Goal: Task Accomplishment & Management: Manage account settings

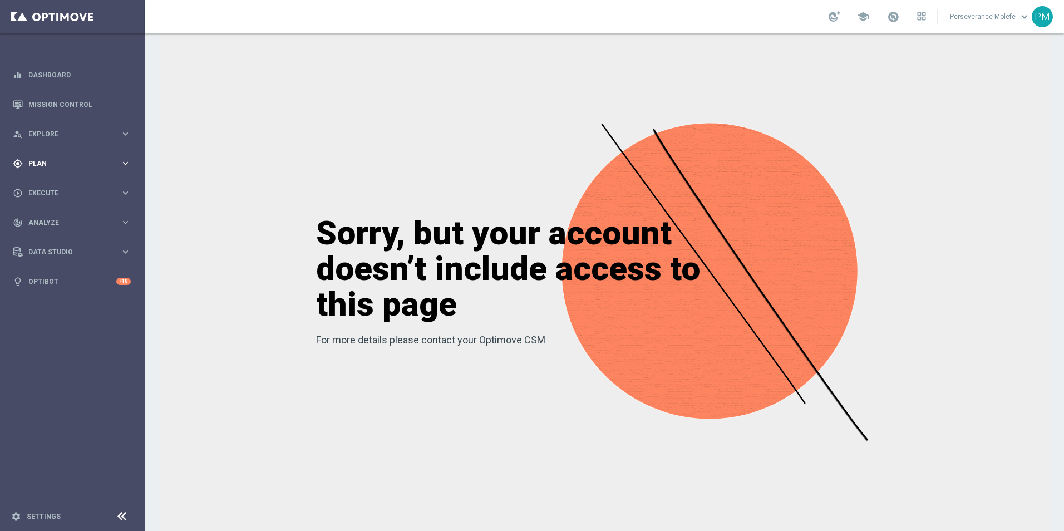
click at [84, 159] on div "gps_fixed Plan" at bounding box center [66, 164] width 107 height 10
click at [53, 219] on span "Templates" at bounding box center [70, 220] width 80 height 7
click at [55, 238] on link "Optimail" at bounding box center [75, 236] width 81 height 9
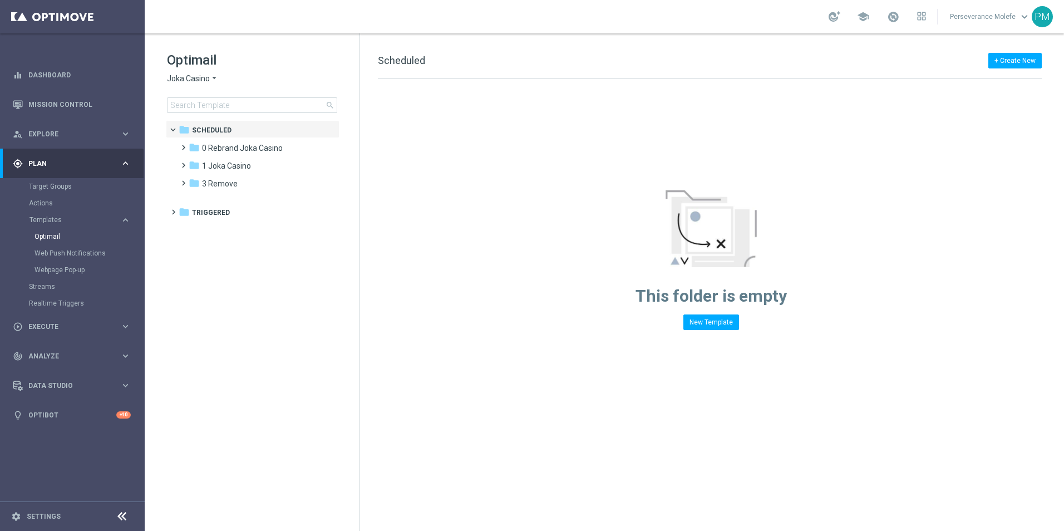
click at [204, 81] on span "Joka Casino" at bounding box center [188, 78] width 43 height 11
click at [203, 179] on div "Casino Joka" at bounding box center [210, 184] width 84 height 13
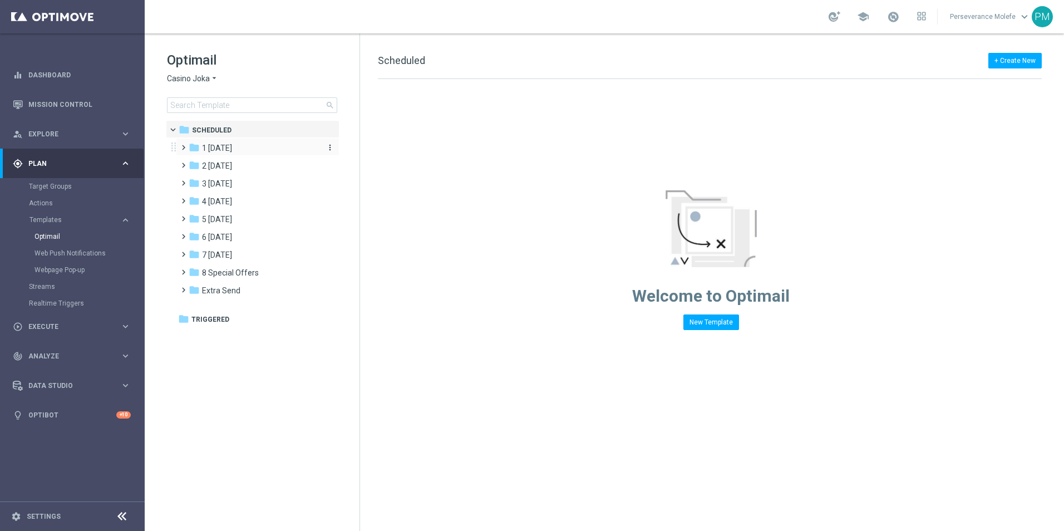
click at [221, 151] on span "1 [DATE]" at bounding box center [217, 148] width 30 height 10
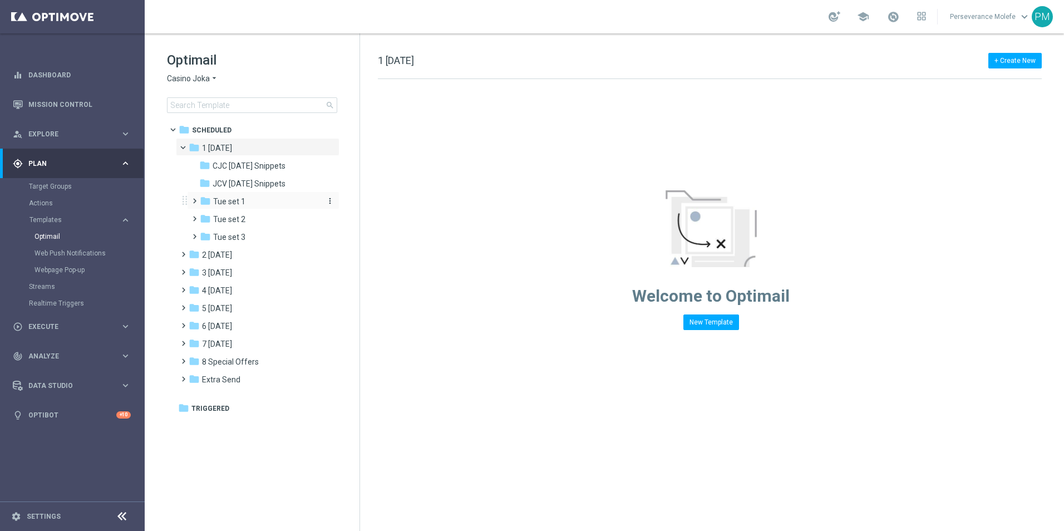
click at [224, 201] on span "Tue set 1" at bounding box center [229, 202] width 32 height 10
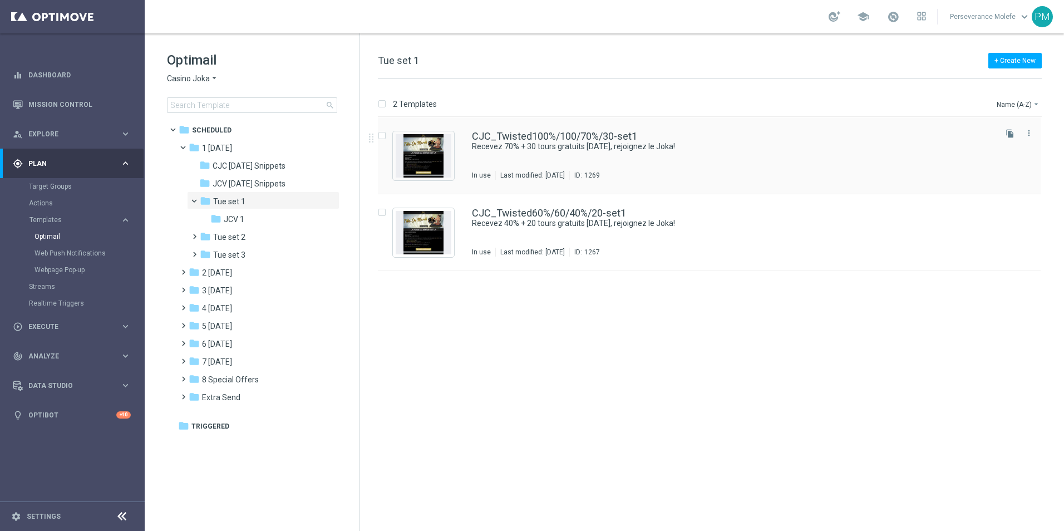
click at [568, 131] on div "CJC_Twisted100%/100/70%/30-set1 Recevez 70% + 30 tours gratuits aujourd’hui, re…" at bounding box center [709, 155] width 663 height 77
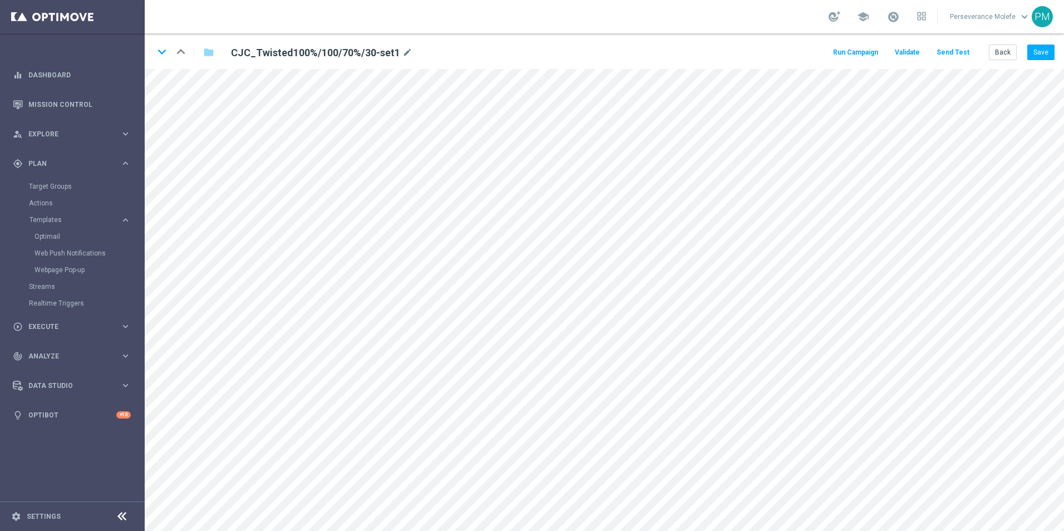
click at [949, 56] on button "Send Test" at bounding box center [953, 52] width 36 height 15
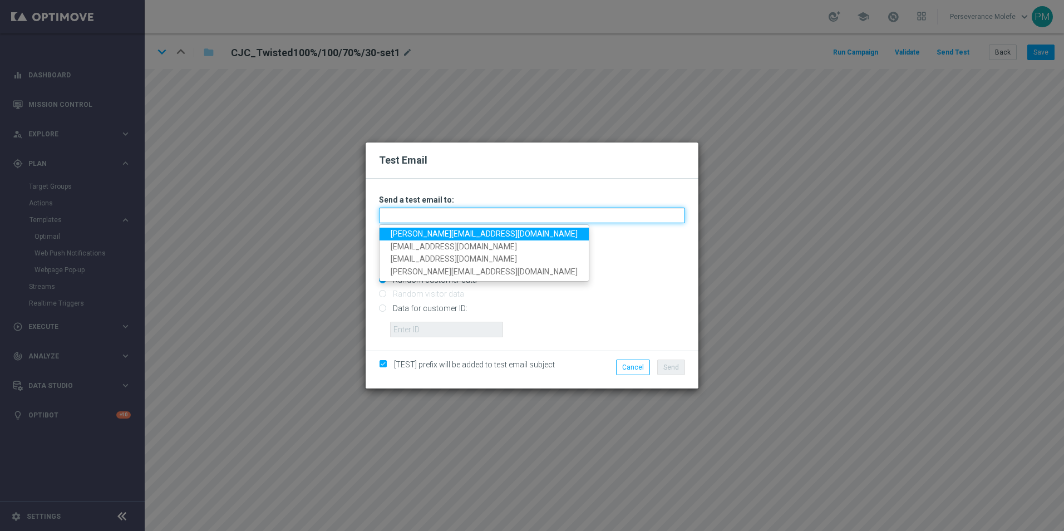
click at [464, 213] on input "text" at bounding box center [532, 216] width 306 height 16
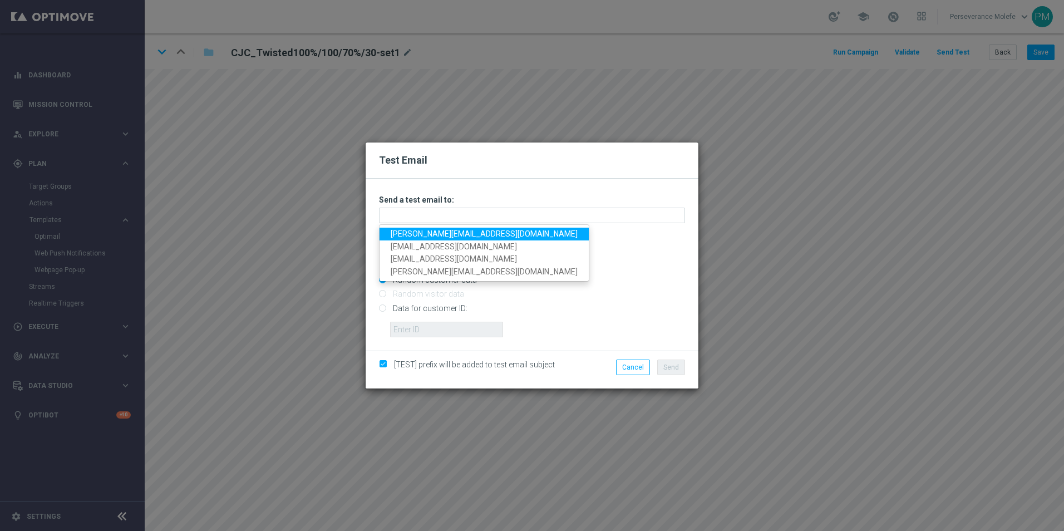
click at [464, 233] on link "Madeleine@viva-vision.net" at bounding box center [484, 234] width 209 height 13
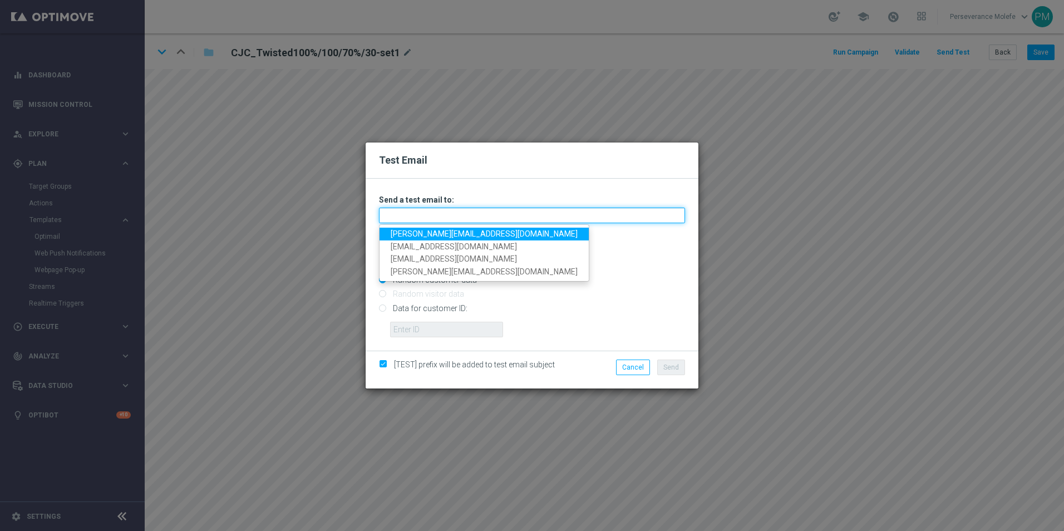
type input "Madeleine@viva-vision.net"
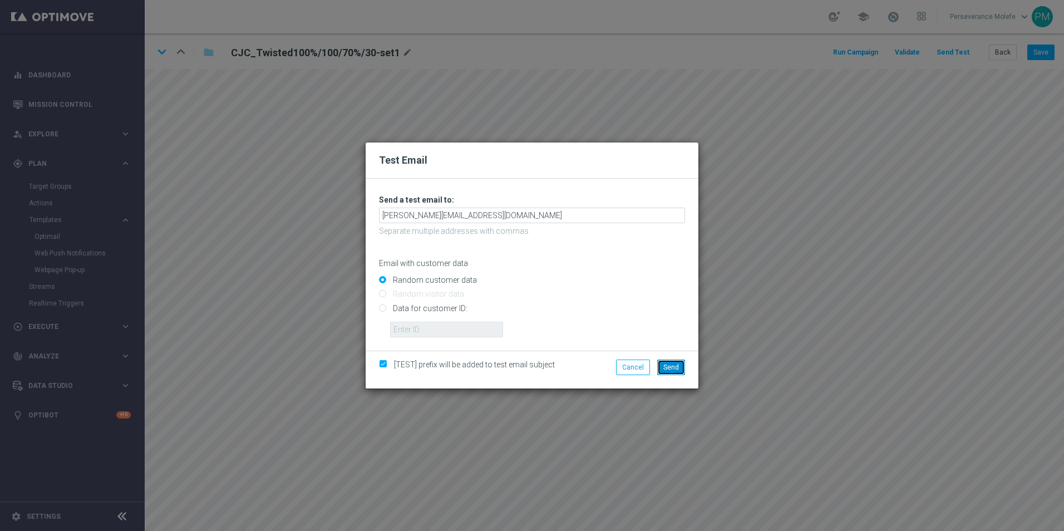
click at [678, 364] on span "Send" at bounding box center [672, 368] width 16 height 8
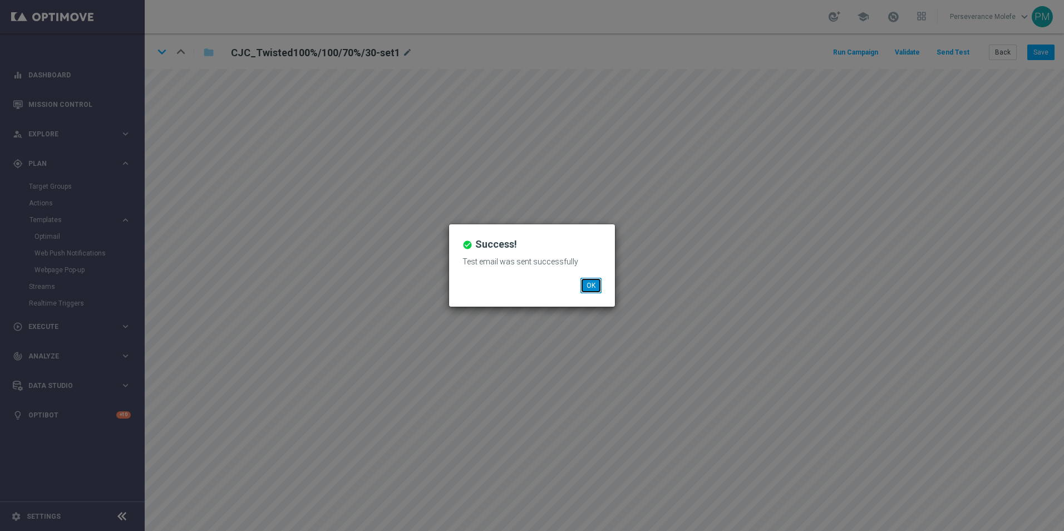
click at [596, 283] on button "OK" at bounding box center [591, 286] width 21 height 16
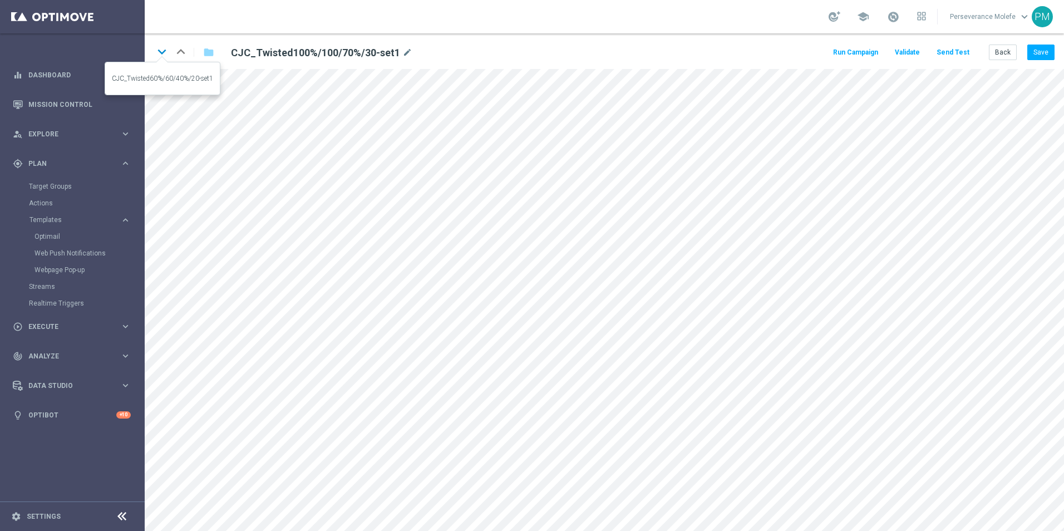
click at [160, 55] on icon "keyboard_arrow_down" at bounding box center [162, 51] width 17 height 17
click at [1010, 52] on button "Back" at bounding box center [1003, 53] width 28 height 16
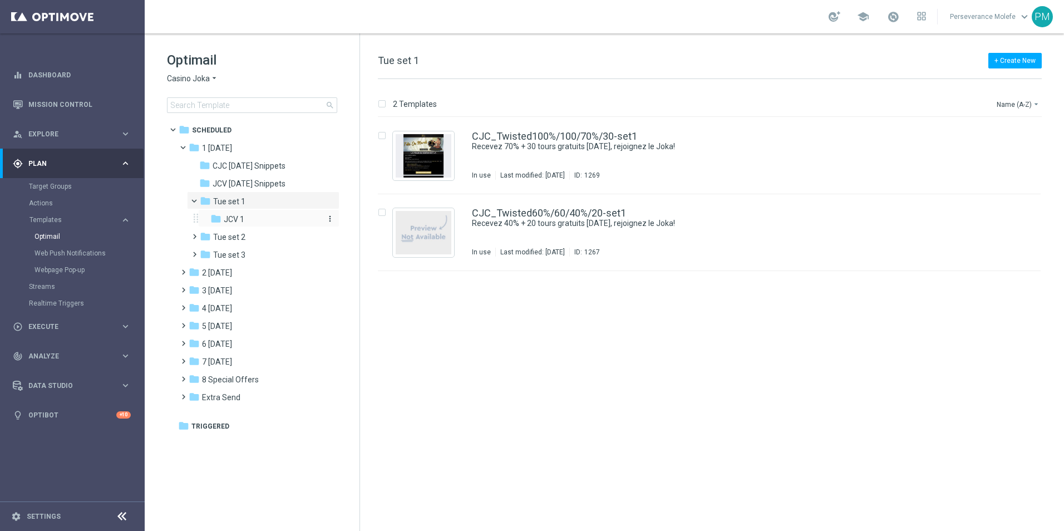
click at [272, 224] on div "folder JCV 1" at bounding box center [265, 219] width 110 height 13
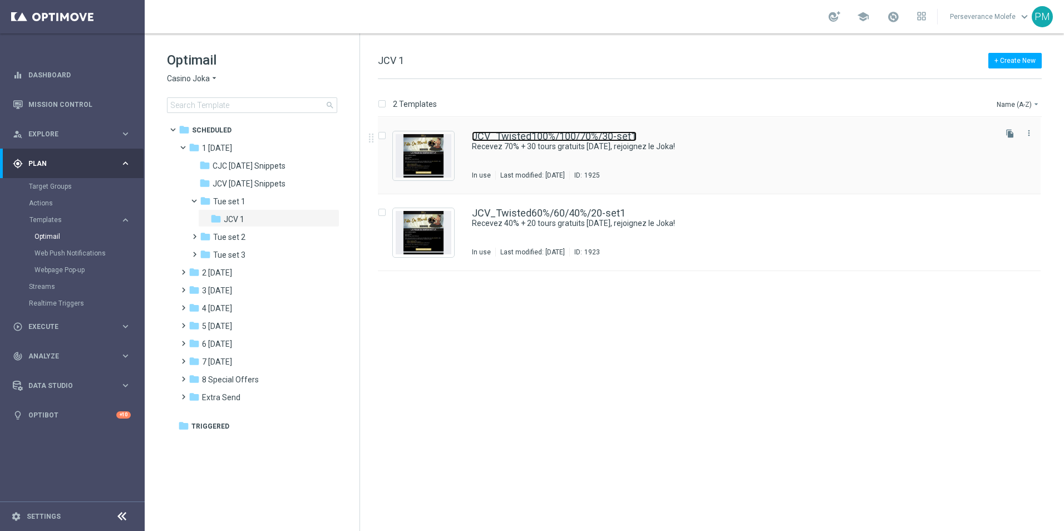
click at [586, 138] on link "JCV_Twisted100%/100/70%/30-set1" at bounding box center [554, 136] width 165 height 10
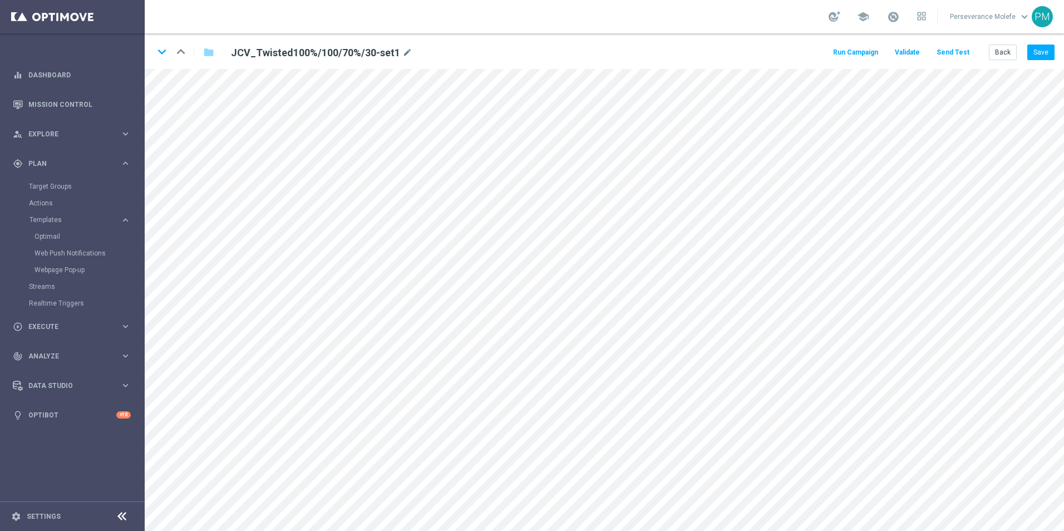
click at [960, 51] on button "Send Test" at bounding box center [953, 52] width 36 height 15
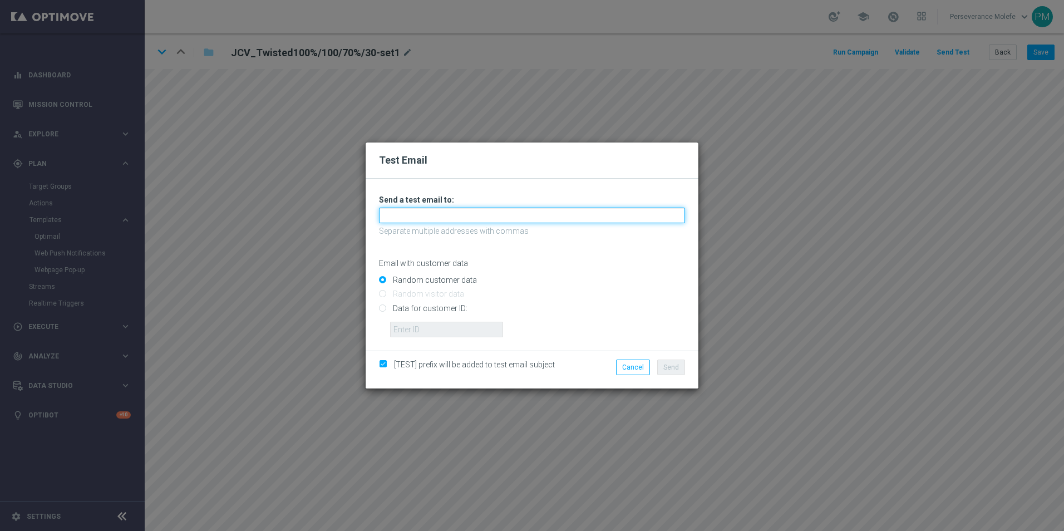
click at [395, 214] on input "text" at bounding box center [532, 216] width 306 height 16
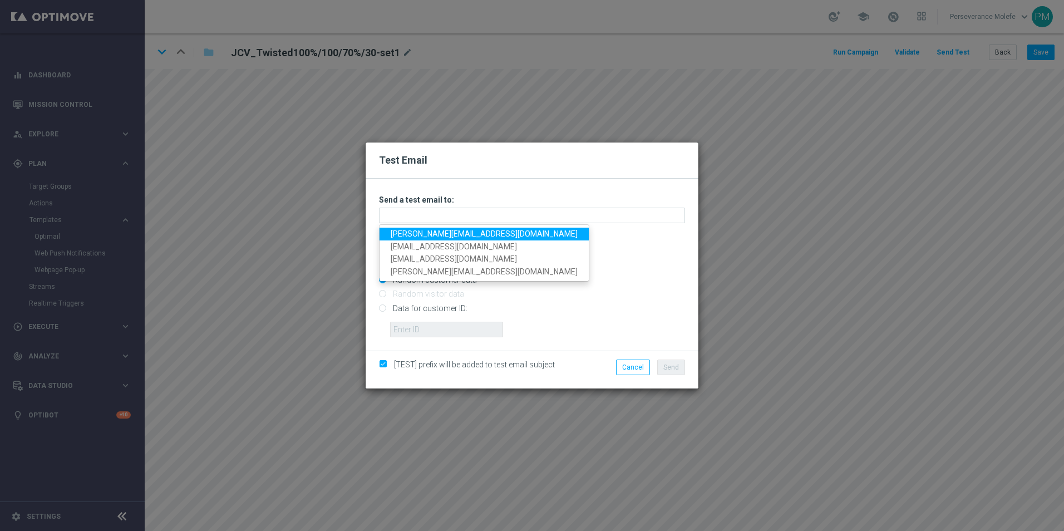
click at [398, 229] on link "Madeleine@viva-vision.net" at bounding box center [484, 234] width 209 height 13
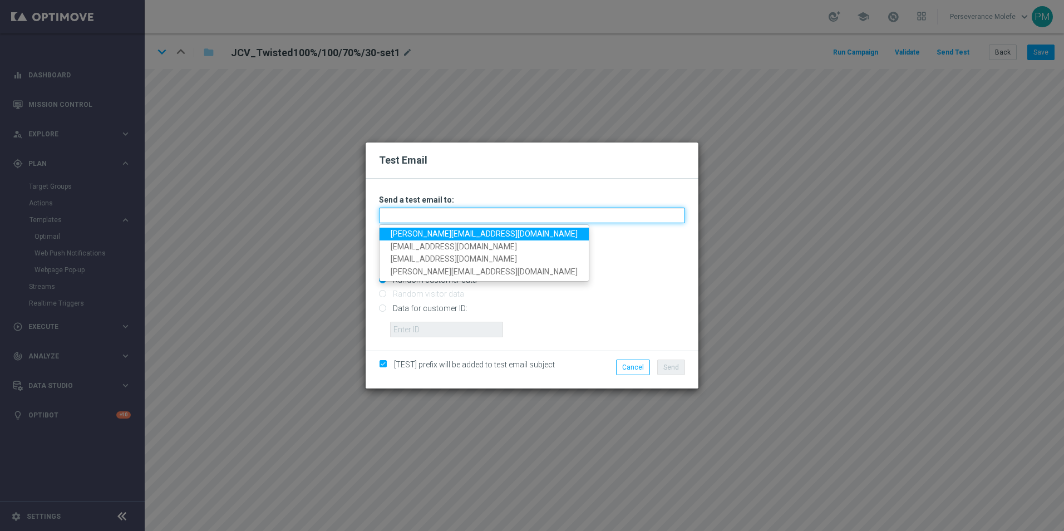
type input "Madeleine@viva-vision.net"
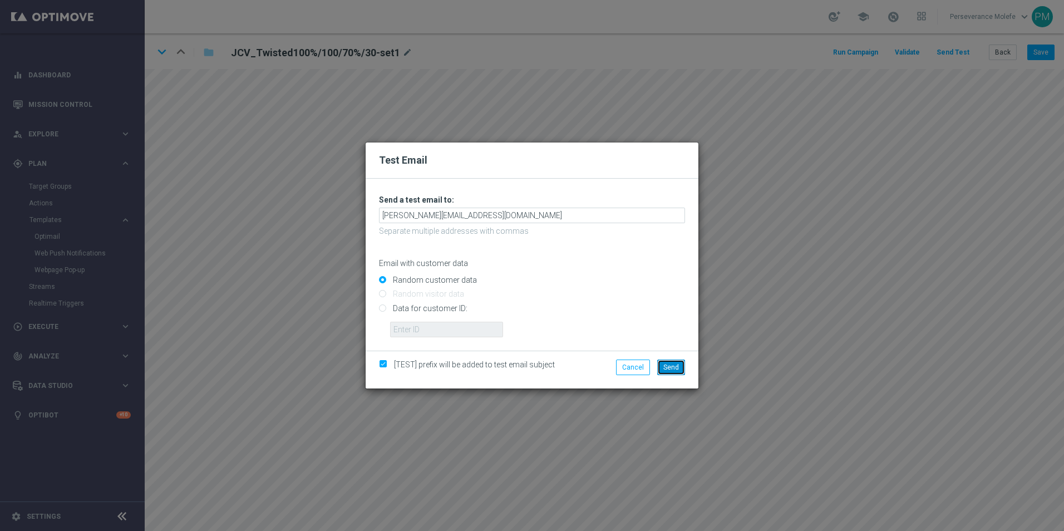
click at [671, 370] on span "Send" at bounding box center [672, 368] width 16 height 8
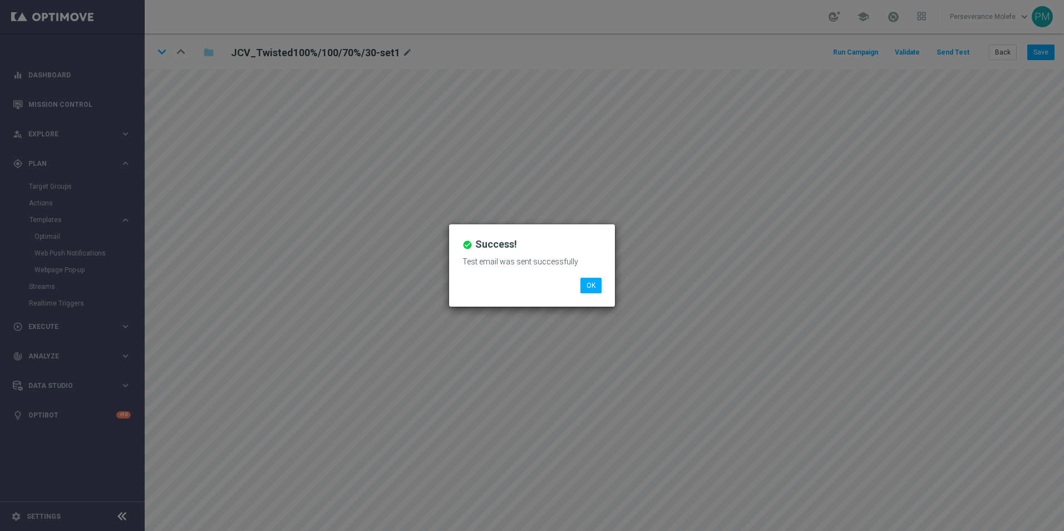
click at [602, 286] on li "OK" at bounding box center [591, 286] width 27 height 16
click at [564, 287] on div "check_circle Success! Test email was sent successfully OK" at bounding box center [532, 265] width 166 height 82
click at [593, 290] on button "OK" at bounding box center [591, 286] width 21 height 16
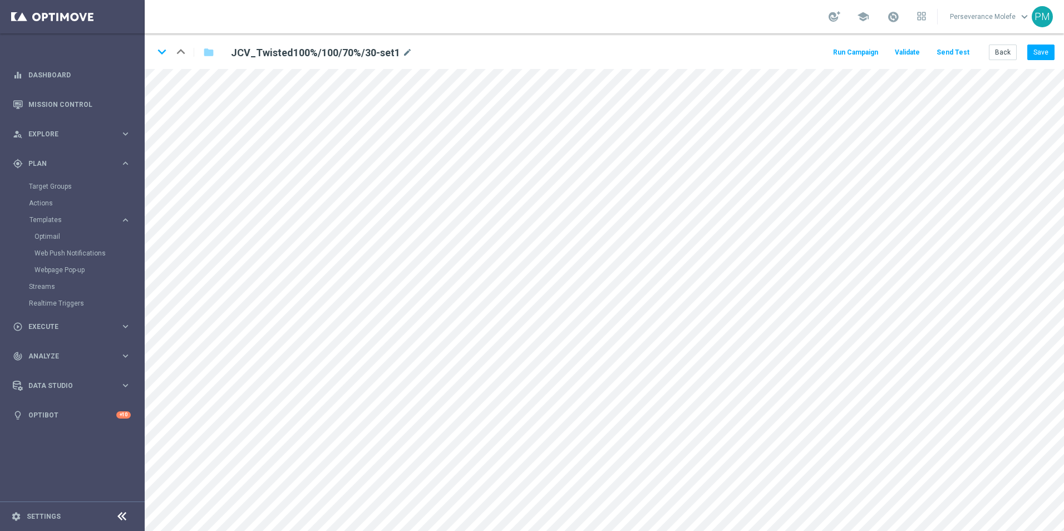
click at [952, 54] on button "Send Test" at bounding box center [953, 52] width 36 height 15
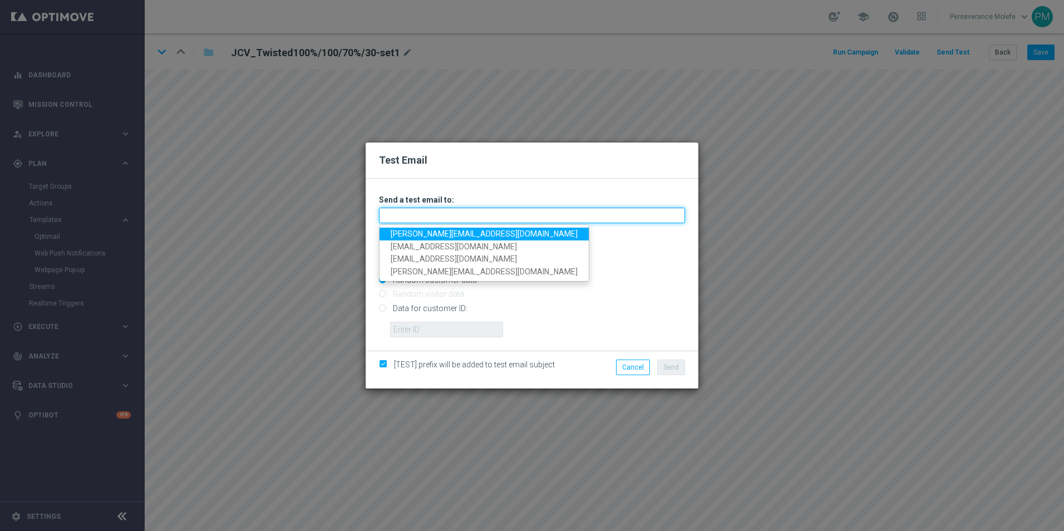
click at [428, 219] on input "text" at bounding box center [532, 216] width 306 height 16
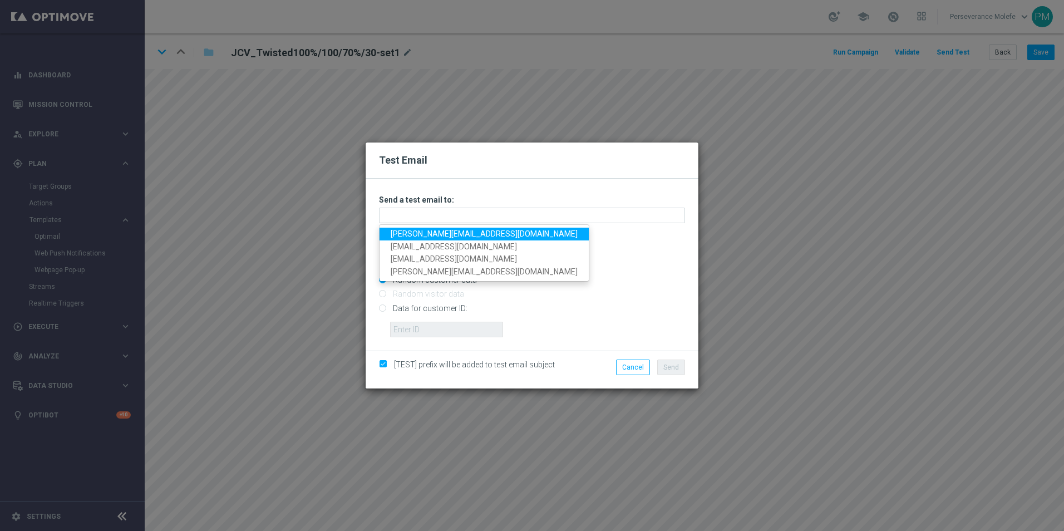
click at [454, 231] on link "Madeleine@viva-vision.net" at bounding box center [484, 234] width 209 height 13
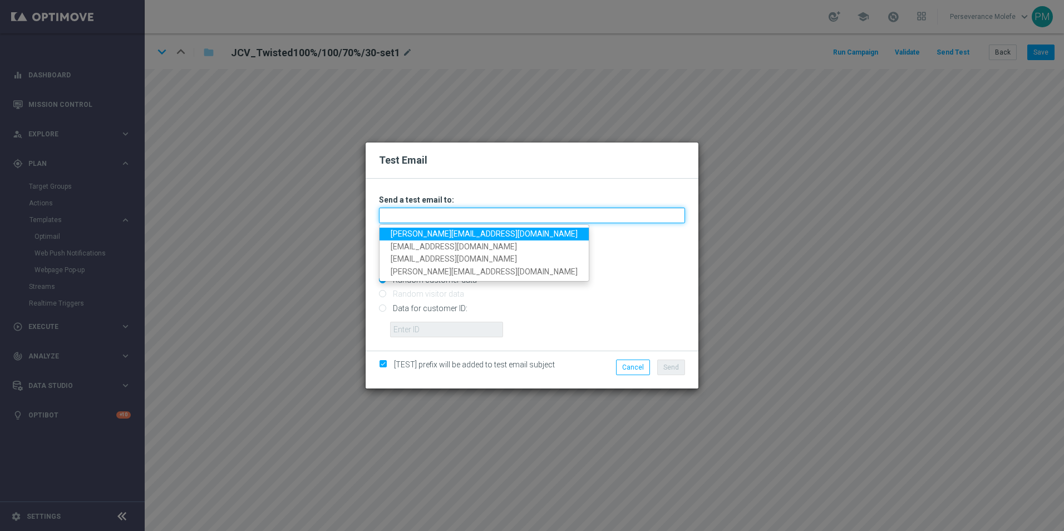
type input "Madeleine@viva-vision.net"
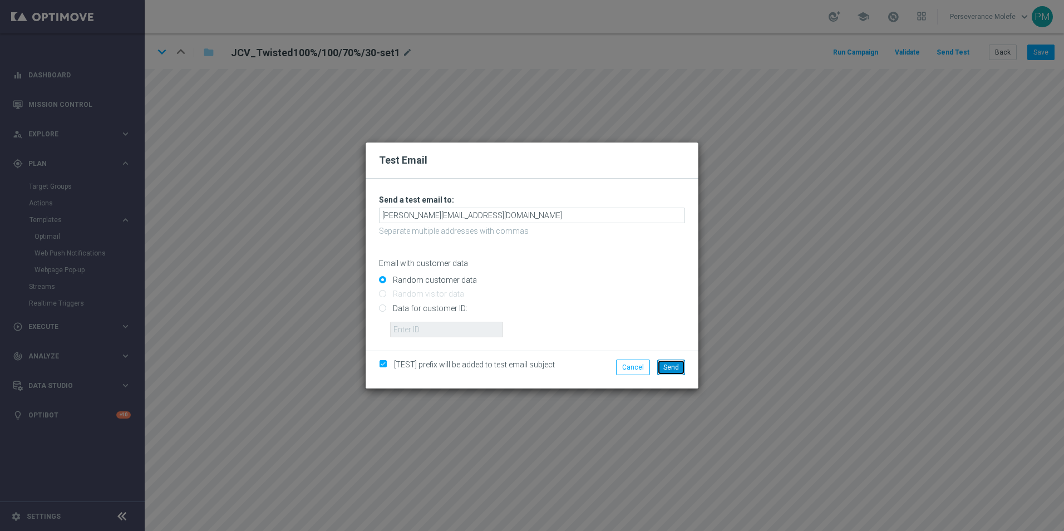
click at [661, 365] on button "Send" at bounding box center [672, 368] width 28 height 16
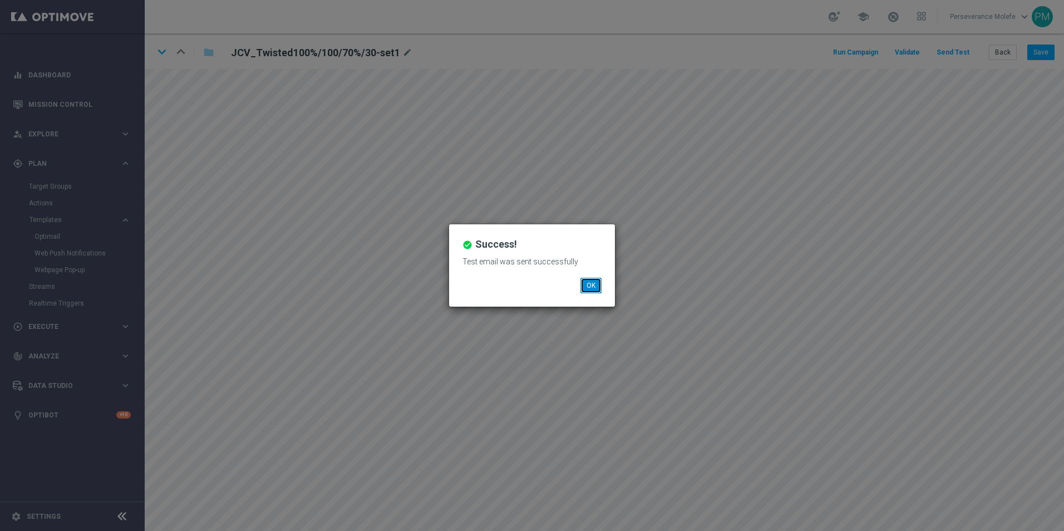
click at [588, 293] on button "OK" at bounding box center [591, 286] width 21 height 16
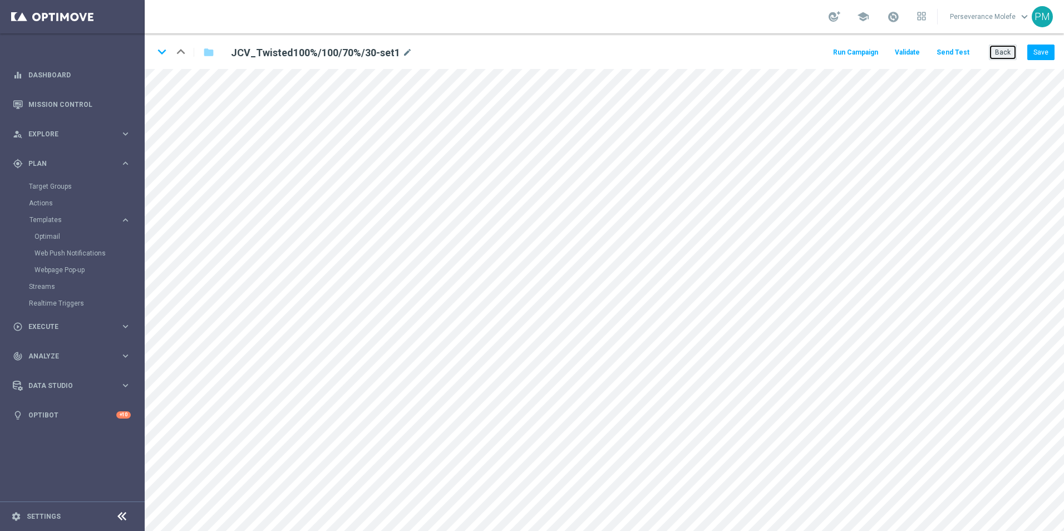
click at [1009, 48] on button "Back" at bounding box center [1003, 53] width 28 height 16
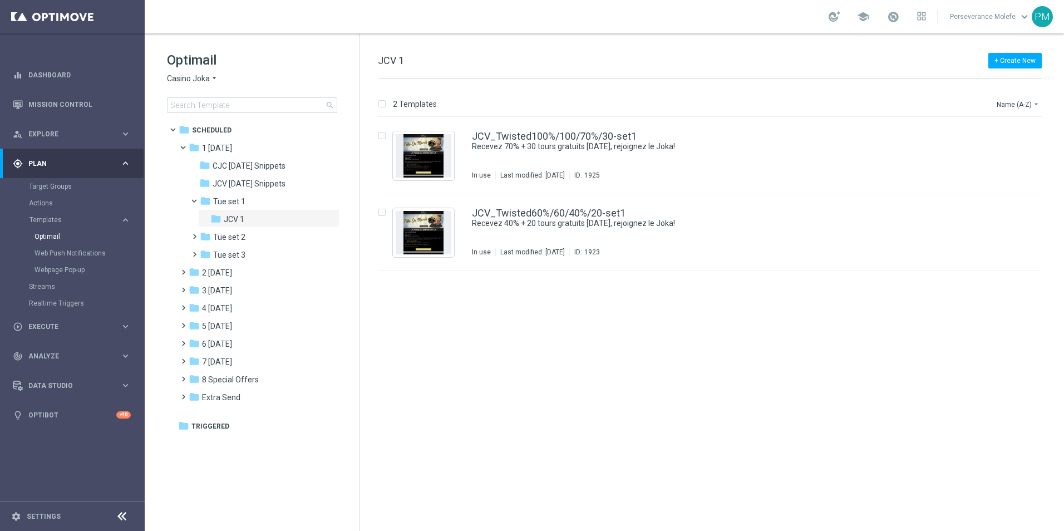
click at [203, 77] on span "Casino Joka" at bounding box center [188, 78] width 43 height 11
click at [0, 0] on span "Le Roi [PERSON_NAME]" at bounding box center [0, 0] width 0 height 0
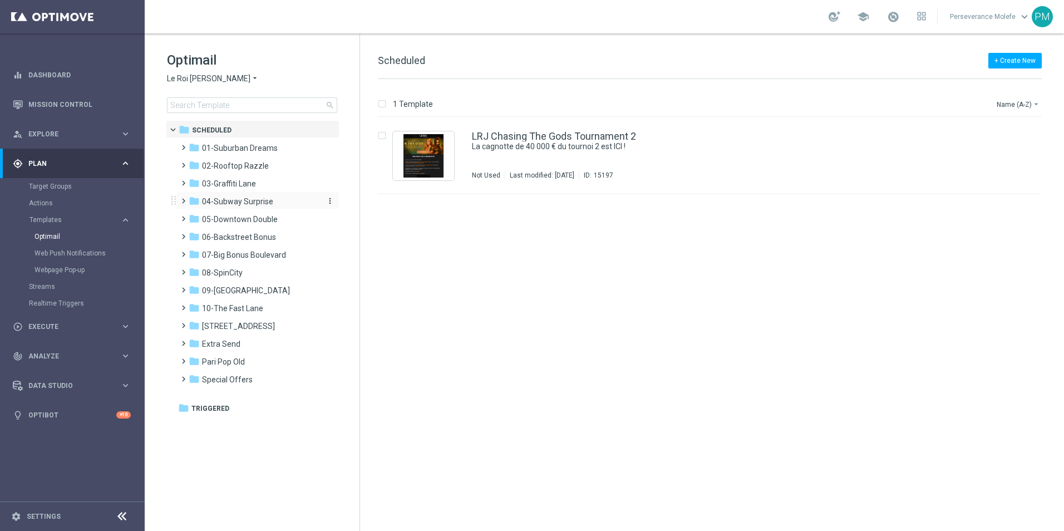
click at [242, 201] on span "04-Subway Surprise" at bounding box center [237, 202] width 71 height 10
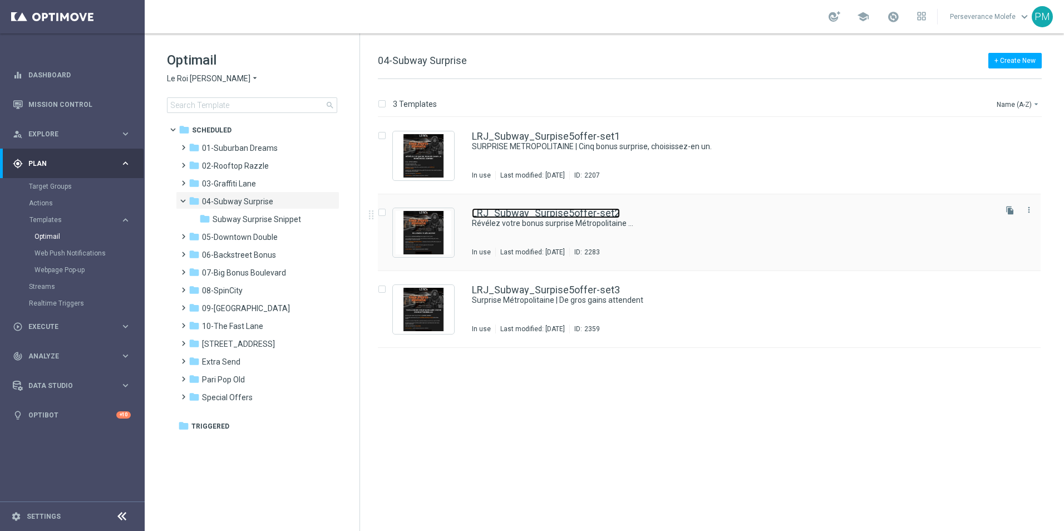
click at [587, 210] on link "LRJ_Subway_Surpise5offer-set2" at bounding box center [546, 213] width 148 height 10
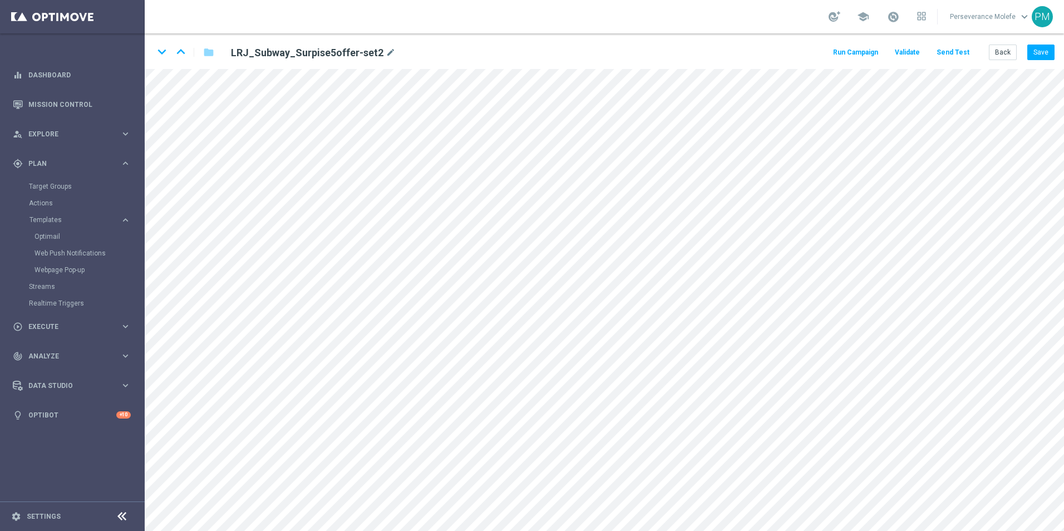
click at [959, 48] on button "Send Test" at bounding box center [953, 52] width 36 height 15
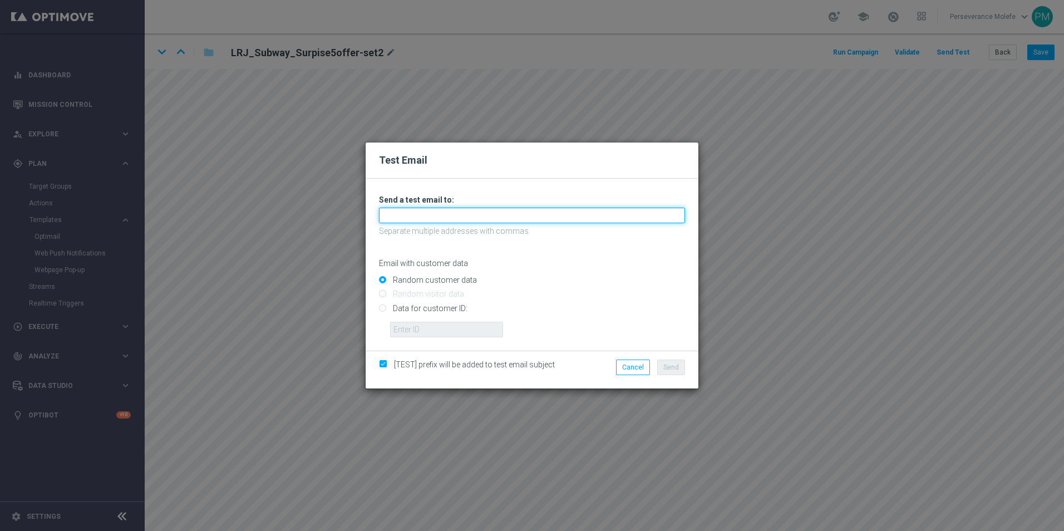
click at [441, 212] on input "text" at bounding box center [532, 216] width 306 height 16
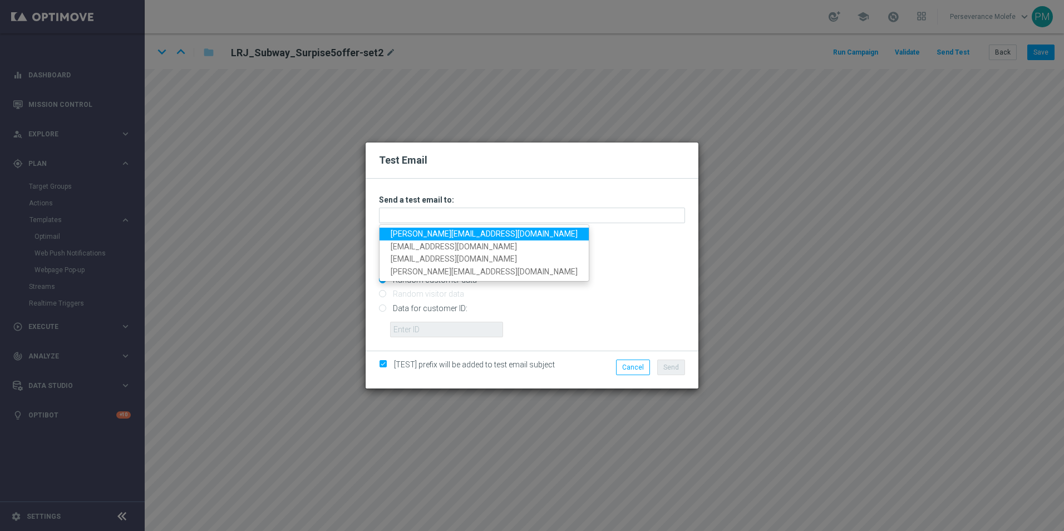
click at [431, 229] on link "Madeleine@viva-vision.net" at bounding box center [484, 234] width 209 height 13
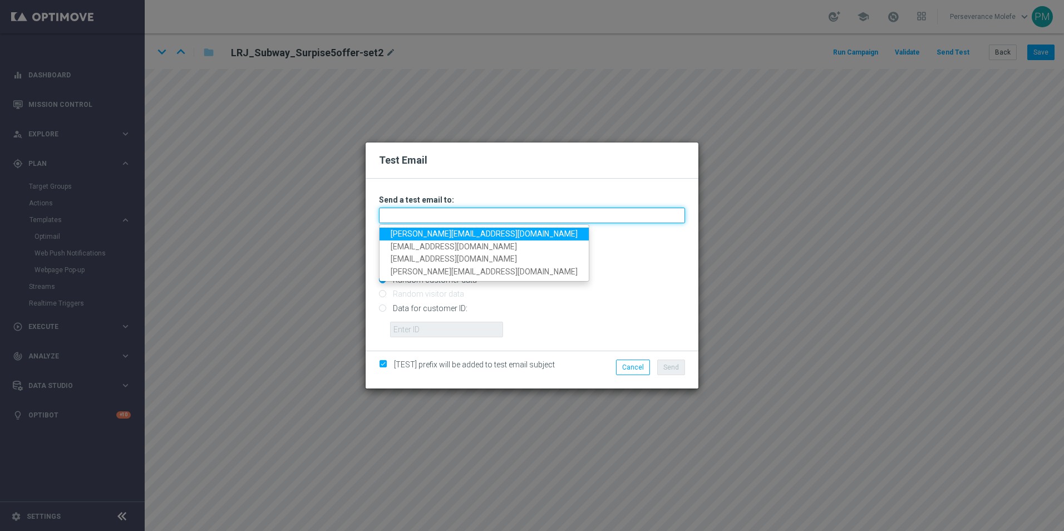
type input "Madeleine@viva-vision.net"
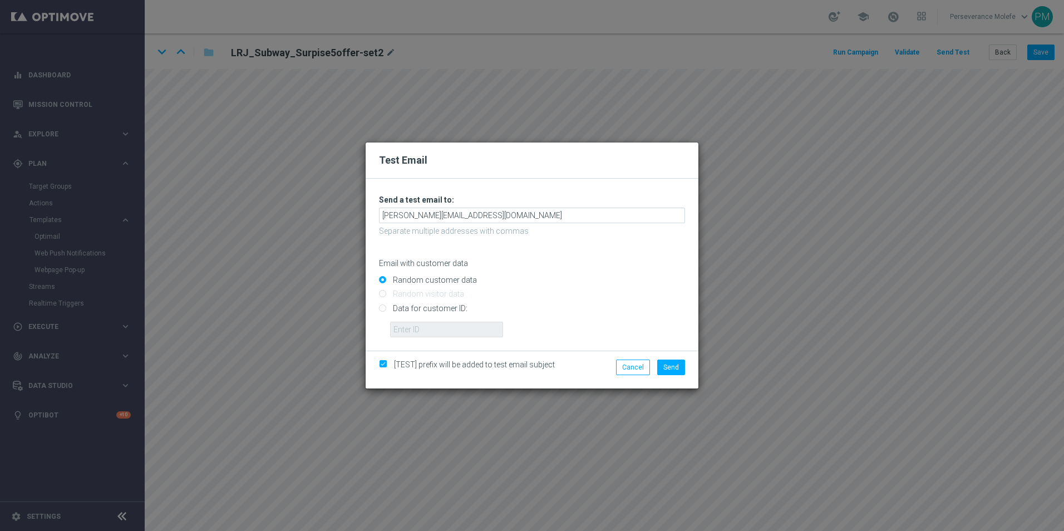
click at [670, 359] on div "[TEST] prefix will be added to test email subject Cancel Send" at bounding box center [532, 370] width 333 height 38
click at [672, 361] on button "Send" at bounding box center [672, 368] width 28 height 16
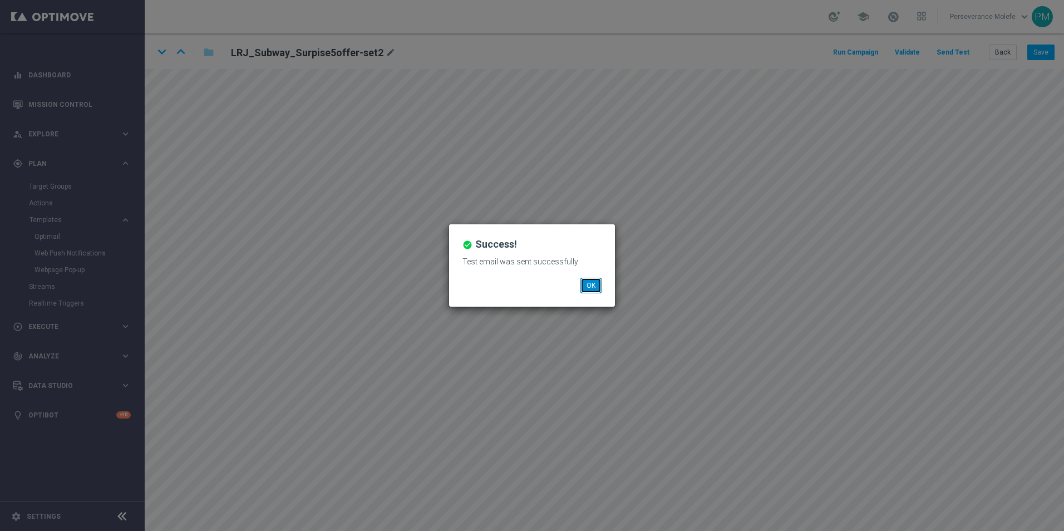
click at [588, 292] on button "OK" at bounding box center [591, 286] width 21 height 16
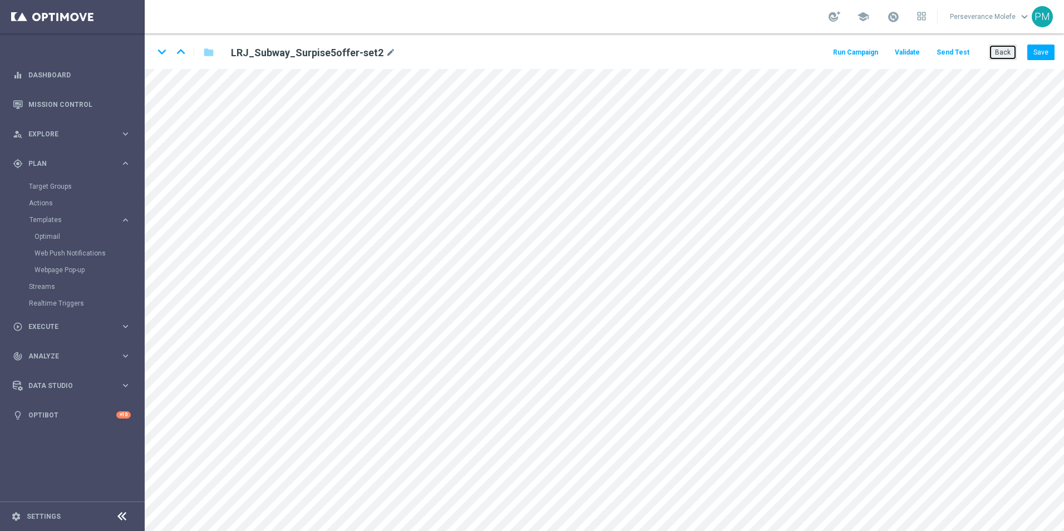
click at [1002, 57] on button "Back" at bounding box center [1003, 53] width 28 height 16
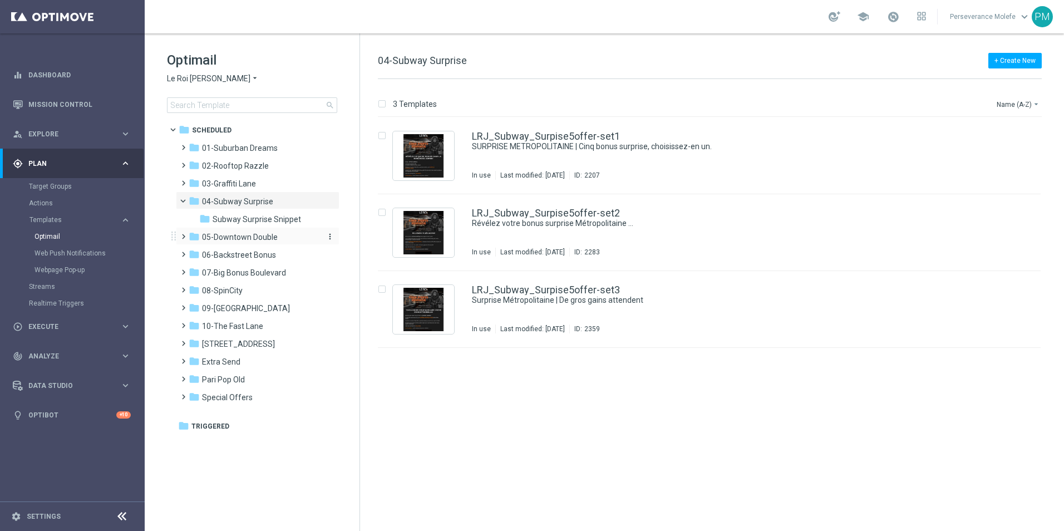
click at [228, 239] on span "05-Downtown Double" at bounding box center [240, 237] width 76 height 10
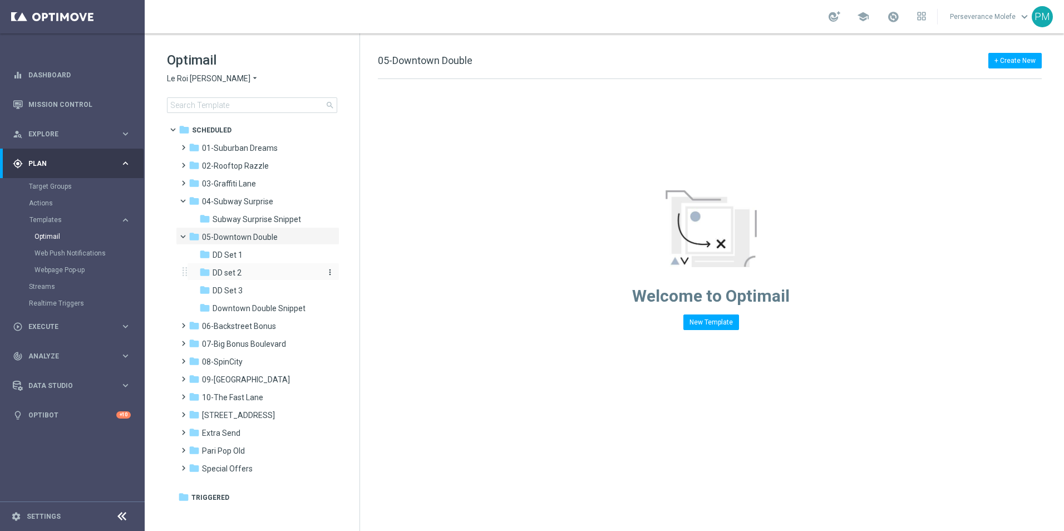
click at [243, 273] on div "folder DD set 2" at bounding box center [258, 273] width 119 height 13
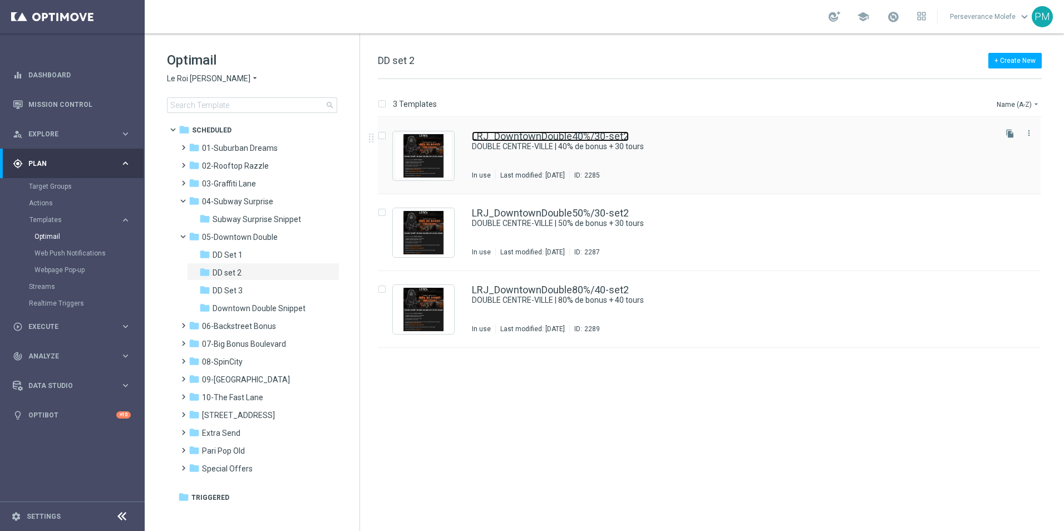
click at [590, 133] on link "LRJ_DowntownDouble40%/30-set2" at bounding box center [550, 136] width 157 height 10
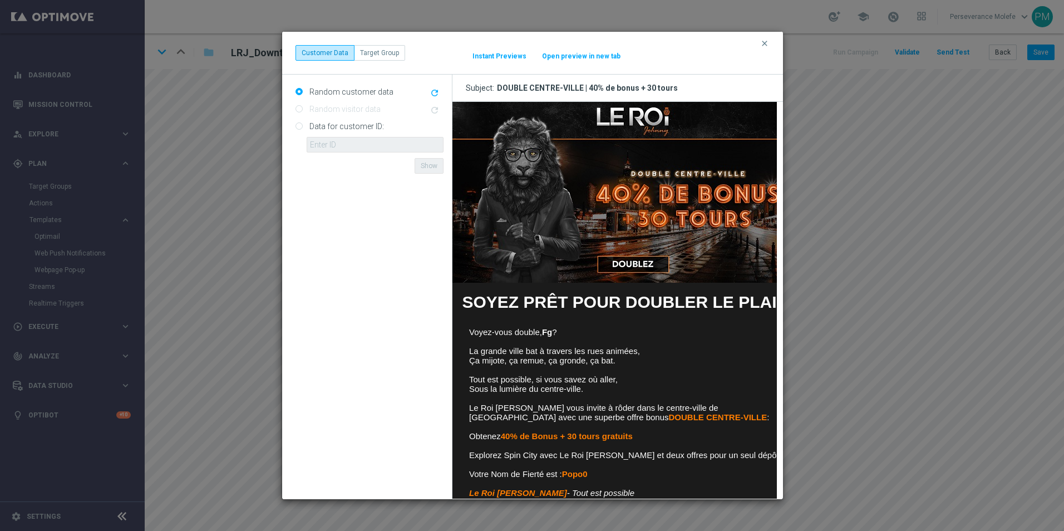
click at [557, 58] on button "Open preview in new tab" at bounding box center [582, 56] width 80 height 9
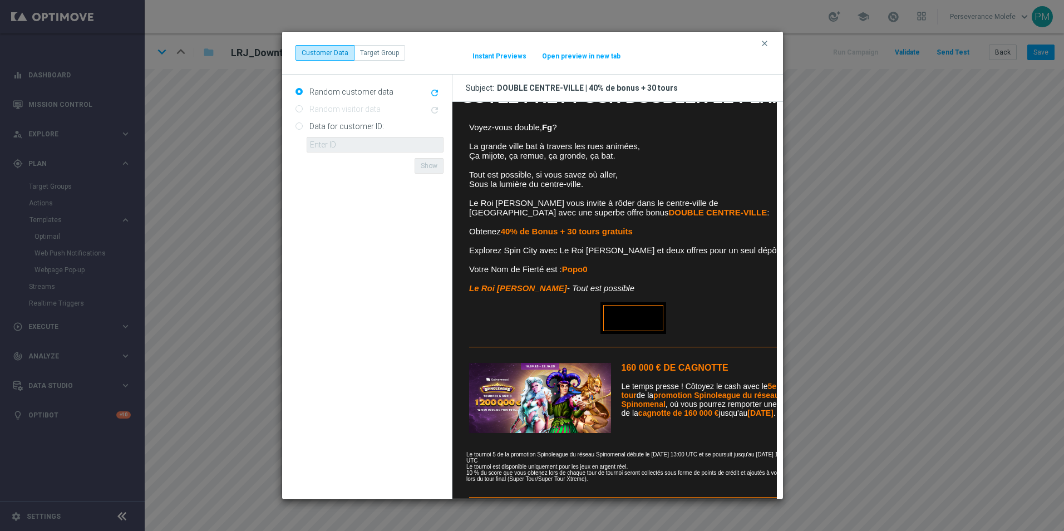
scroll to position [223, 0]
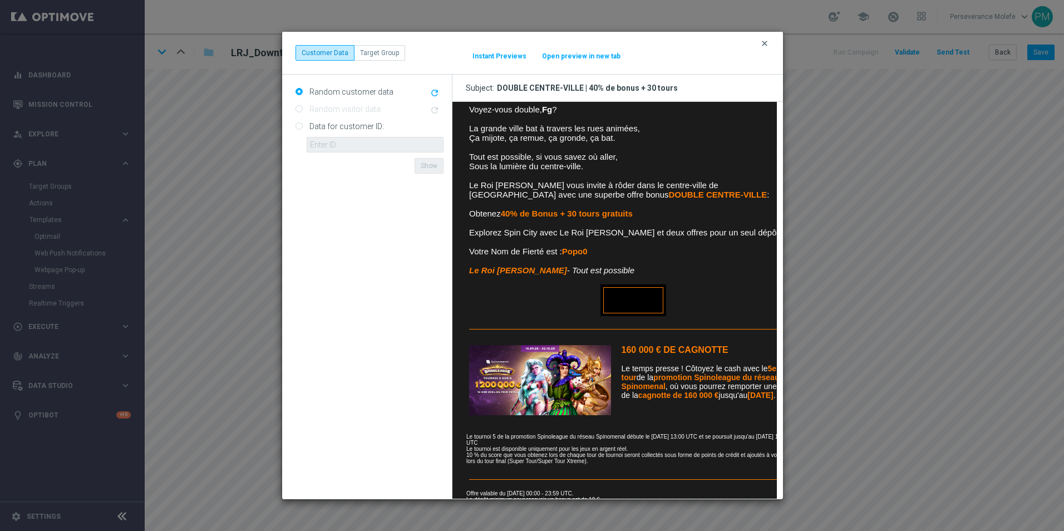
click at [767, 45] on icon "clear" at bounding box center [765, 43] width 9 height 9
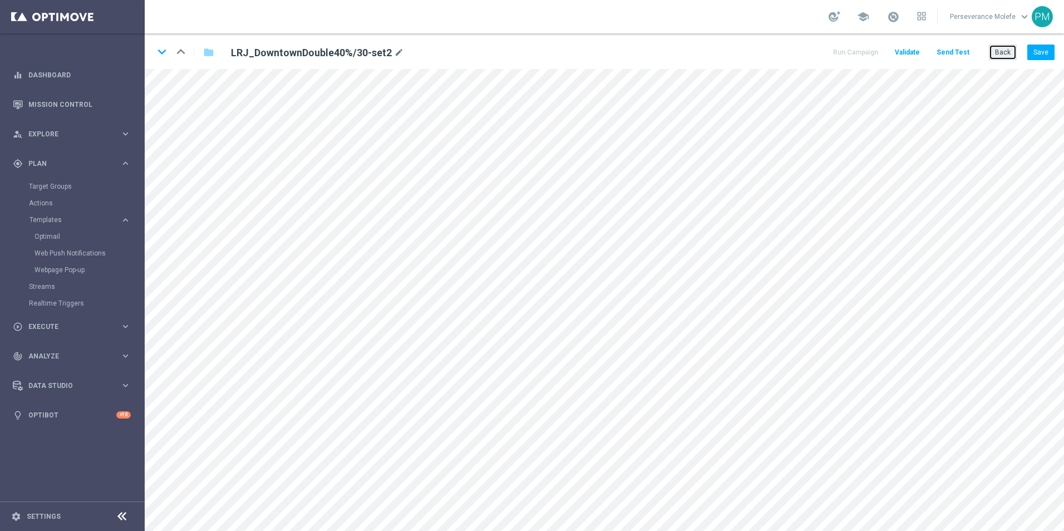
click at [1005, 54] on button "Back" at bounding box center [1003, 53] width 28 height 16
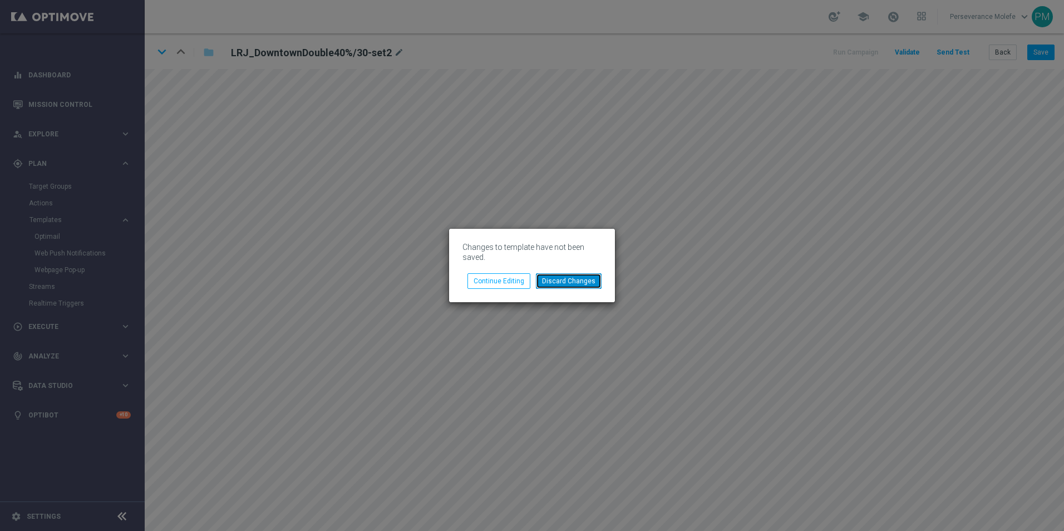
click at [565, 278] on button "Discard Changes" at bounding box center [569, 281] width 66 height 16
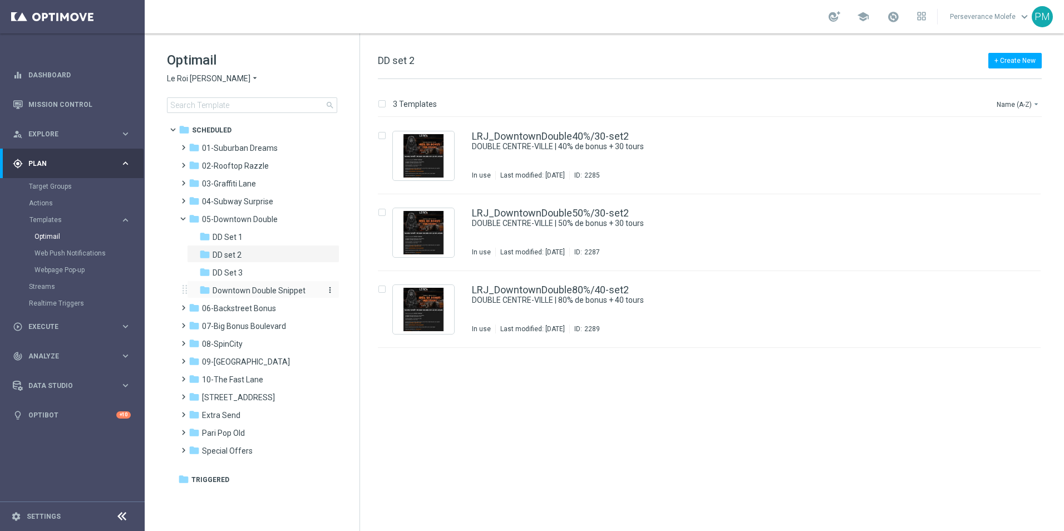
click at [281, 291] on span "Downtown Double Snippet" at bounding box center [259, 291] width 93 height 10
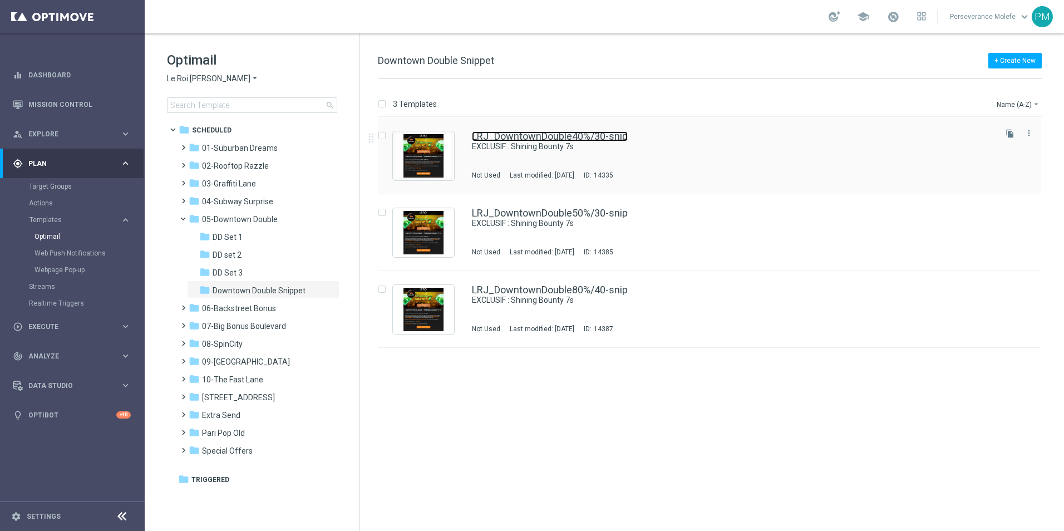
click at [577, 139] on link "LRJ_DowntownDouble40%/30-snip" at bounding box center [550, 136] width 156 height 10
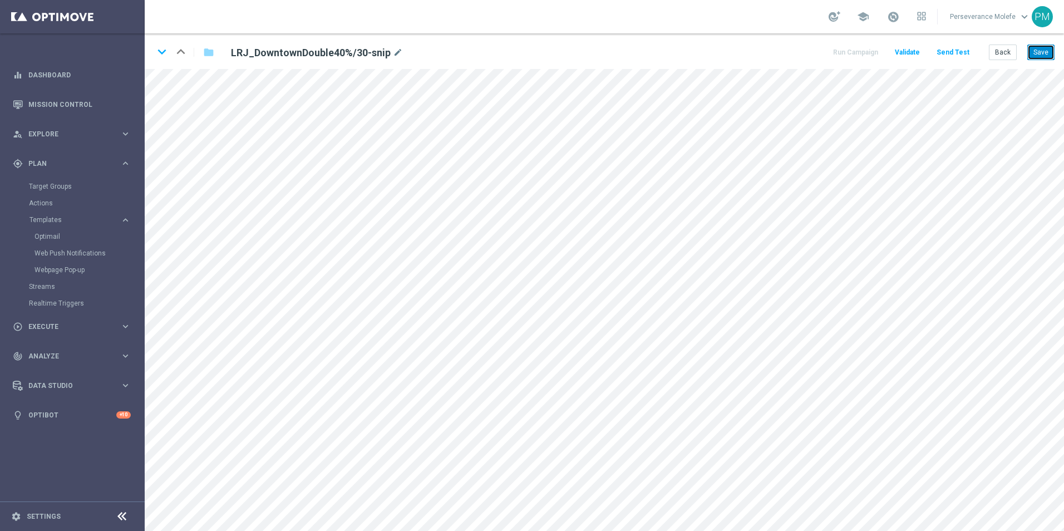
click at [1042, 58] on button "Save" at bounding box center [1041, 53] width 27 height 16
click at [165, 54] on icon "keyboard_arrow_down" at bounding box center [162, 51] width 17 height 17
click at [1046, 56] on button "Save" at bounding box center [1041, 53] width 27 height 16
click at [1038, 57] on button "Save" at bounding box center [1041, 53] width 27 height 16
click at [1047, 51] on button "Save" at bounding box center [1041, 53] width 27 height 16
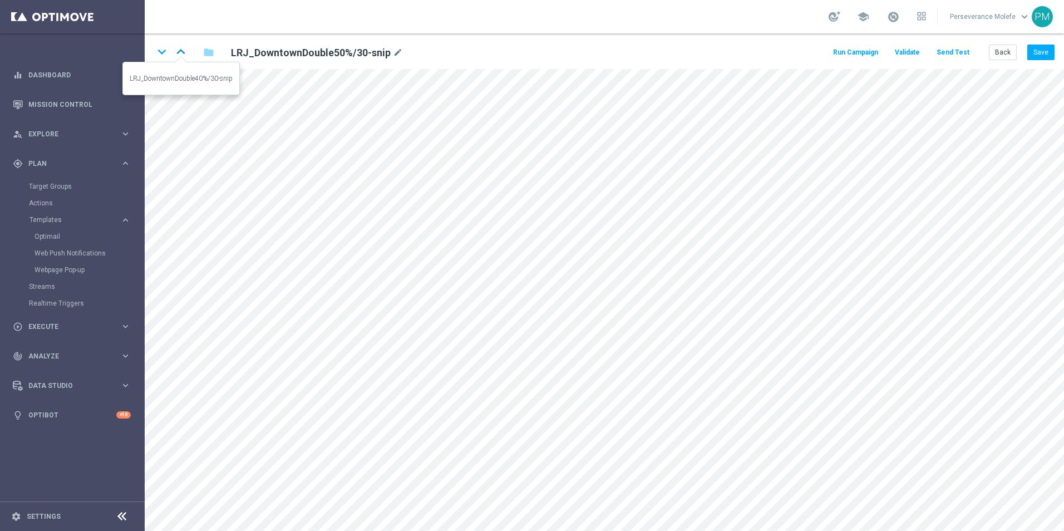
click at [179, 50] on icon "keyboard_arrow_up" at bounding box center [181, 51] width 17 height 17
click at [1035, 43] on div "keyboard_arrow_down keyboard_arrow_up folder LRJ_DowntownDouble40%/30-snip mode…" at bounding box center [605, 51] width 920 height 36
click at [1042, 51] on button "Save" at bounding box center [1041, 53] width 27 height 16
click at [1012, 55] on button "Back" at bounding box center [1003, 53] width 28 height 16
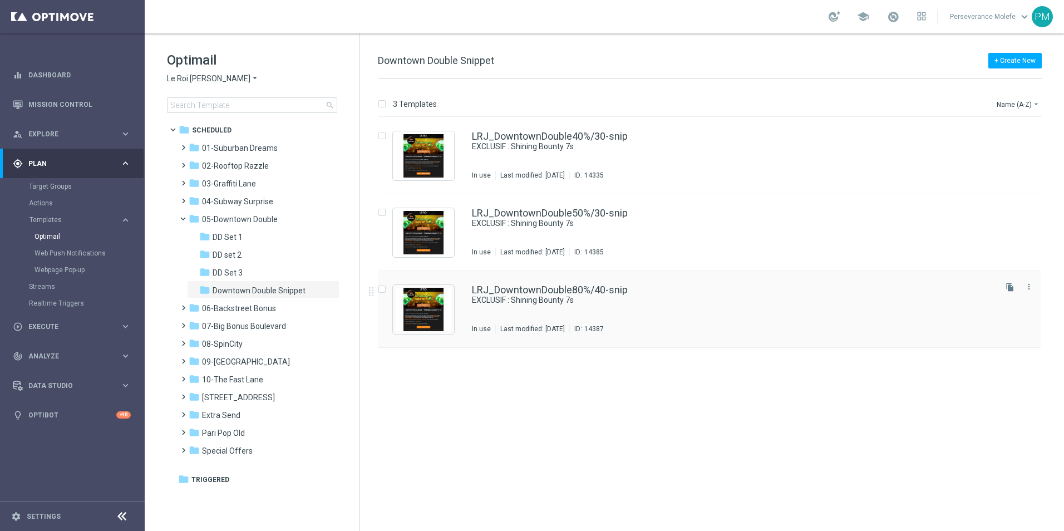
click at [600, 280] on div "LRJ_DowntownDouble80%/40-snip EXCLUSIF : Shining Bounty 7s In use Last modified…" at bounding box center [709, 309] width 663 height 77
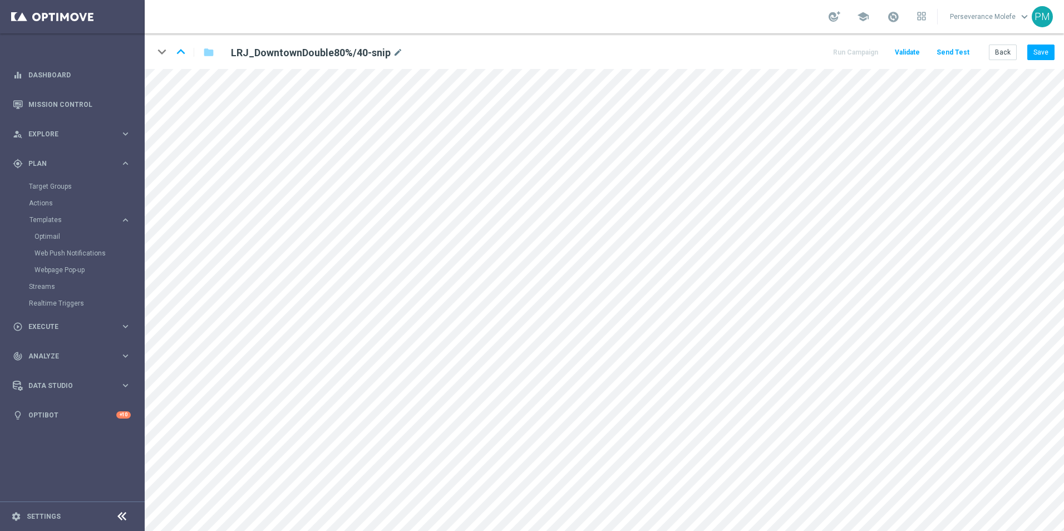
click at [1036, 61] on div "keyboard_arrow_down keyboard_arrow_up folder LRJ_DowntownDouble80%/40-snip mode…" at bounding box center [605, 51] width 920 height 36
click at [1033, 55] on button "Save" at bounding box center [1041, 53] width 27 height 16
click at [1038, 56] on button "Save" at bounding box center [1041, 53] width 27 height 16
click at [182, 45] on icon "keyboard_arrow_up" at bounding box center [181, 51] width 17 height 17
click at [184, 54] on icon "keyboard_arrow_up" at bounding box center [181, 51] width 17 height 17
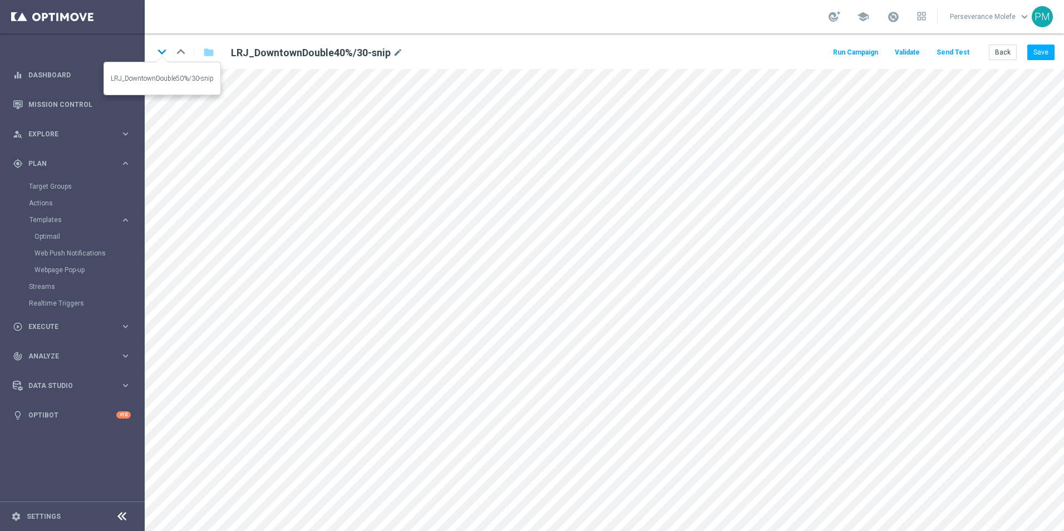
click at [163, 54] on icon "keyboard_arrow_down" at bounding box center [162, 51] width 17 height 17
click at [192, 50] on div "folder" at bounding box center [203, 52] width 22 height 18
click at [185, 51] on icon "keyboard_arrow_up" at bounding box center [181, 51] width 17 height 17
click at [1031, 49] on button "Save" at bounding box center [1041, 53] width 27 height 16
click at [1038, 52] on button "Save" at bounding box center [1041, 53] width 27 height 16
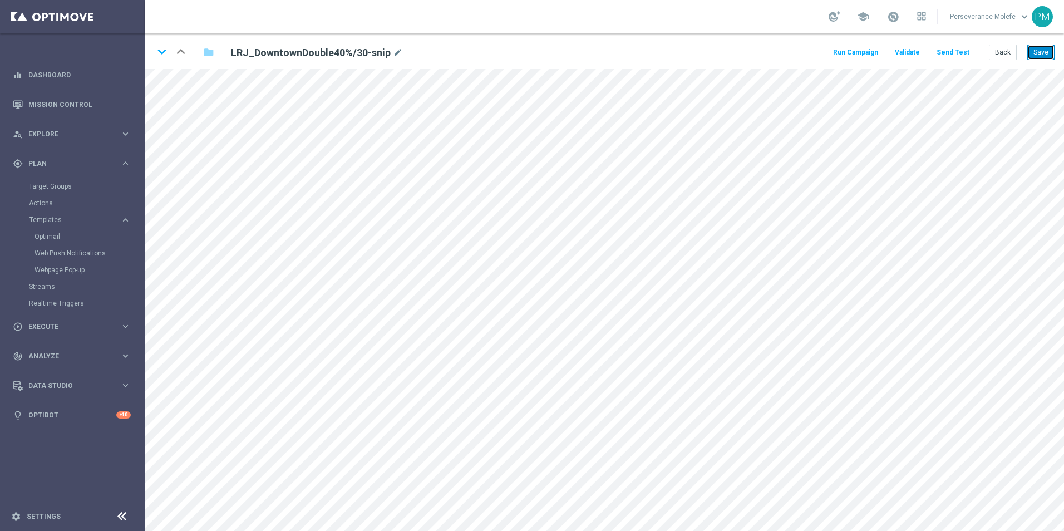
click at [1038, 52] on button "Save" at bounding box center [1041, 53] width 27 height 16
click at [1052, 48] on button "Save" at bounding box center [1041, 53] width 27 height 16
click at [1048, 55] on button "Save" at bounding box center [1041, 53] width 27 height 16
click at [169, 54] on icon "keyboard_arrow_down" at bounding box center [162, 51] width 17 height 17
click at [1045, 60] on div "keyboard_arrow_down keyboard_arrow_up folder LRJ_DowntownDouble50%/30-snip mode…" at bounding box center [605, 51] width 920 height 36
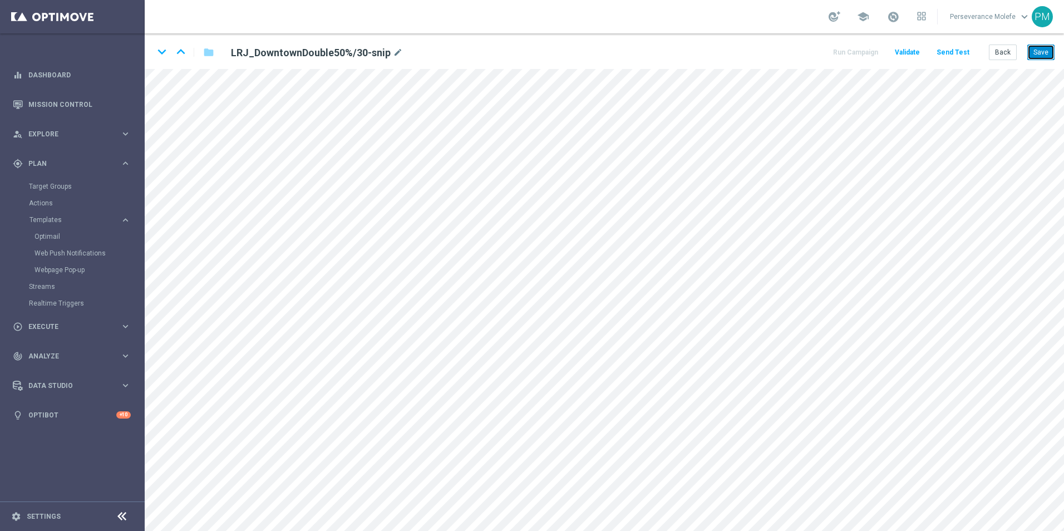
click at [1047, 55] on button "Save" at bounding box center [1041, 53] width 27 height 16
click at [1042, 50] on button "Save" at bounding box center [1041, 53] width 27 height 16
click at [159, 53] on icon "keyboard_arrow_down" at bounding box center [162, 51] width 17 height 17
click at [1031, 56] on button "Save" at bounding box center [1041, 53] width 27 height 16
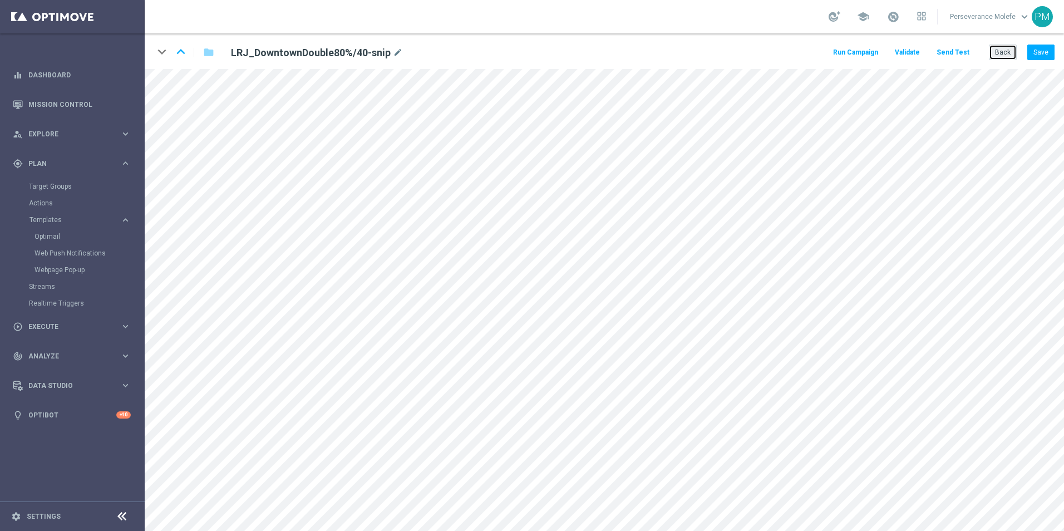
click at [1008, 47] on button "Back" at bounding box center [1003, 53] width 28 height 16
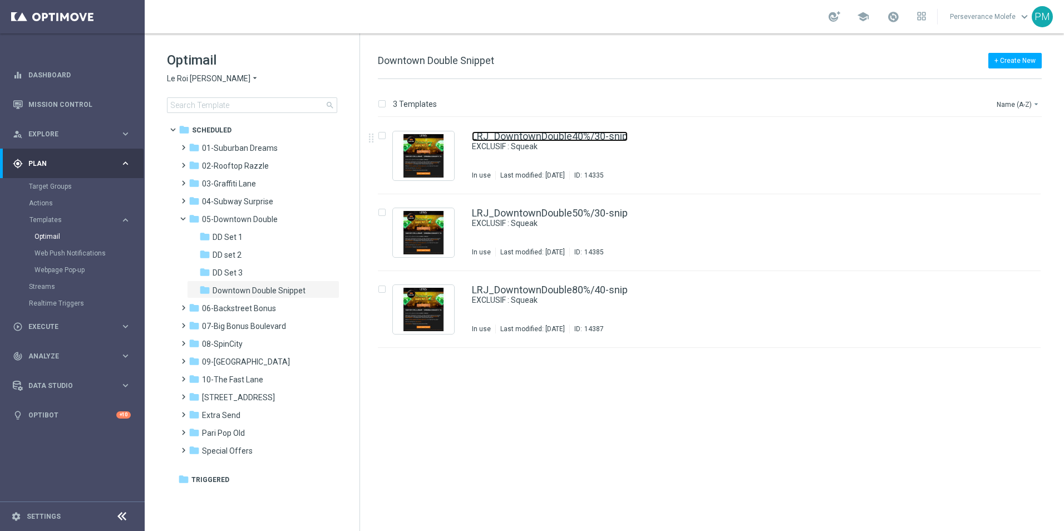
click at [562, 138] on link "LRJ_DowntownDouble40%/30-snip" at bounding box center [550, 136] width 156 height 10
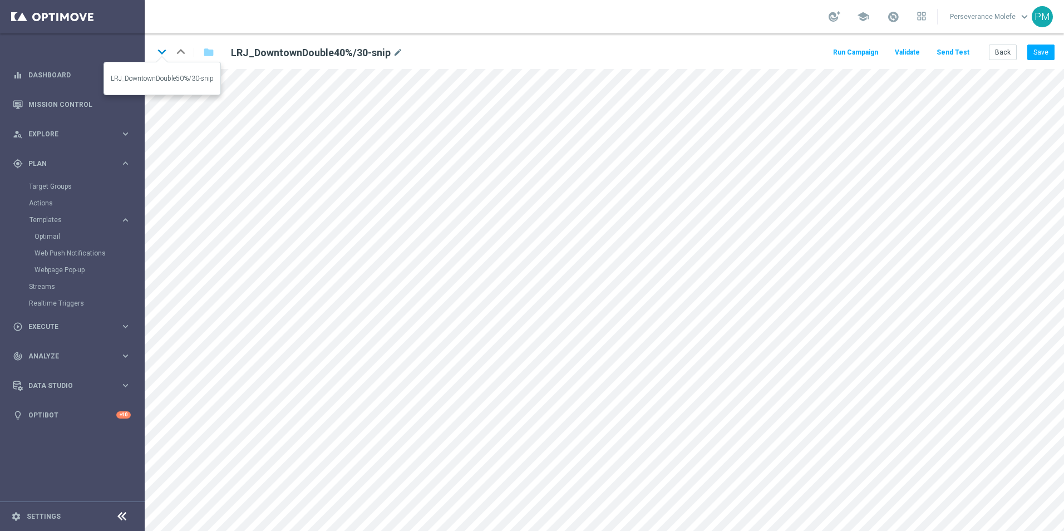
click at [162, 57] on icon "keyboard_arrow_down" at bounding box center [162, 51] width 17 height 17
click at [167, 56] on icon "keyboard_arrow_down" at bounding box center [162, 51] width 17 height 17
click at [1044, 55] on button "Save" at bounding box center [1041, 53] width 27 height 16
click at [187, 52] on icon "keyboard_arrow_up" at bounding box center [181, 51] width 17 height 17
click at [1053, 50] on button "Save" at bounding box center [1041, 53] width 27 height 16
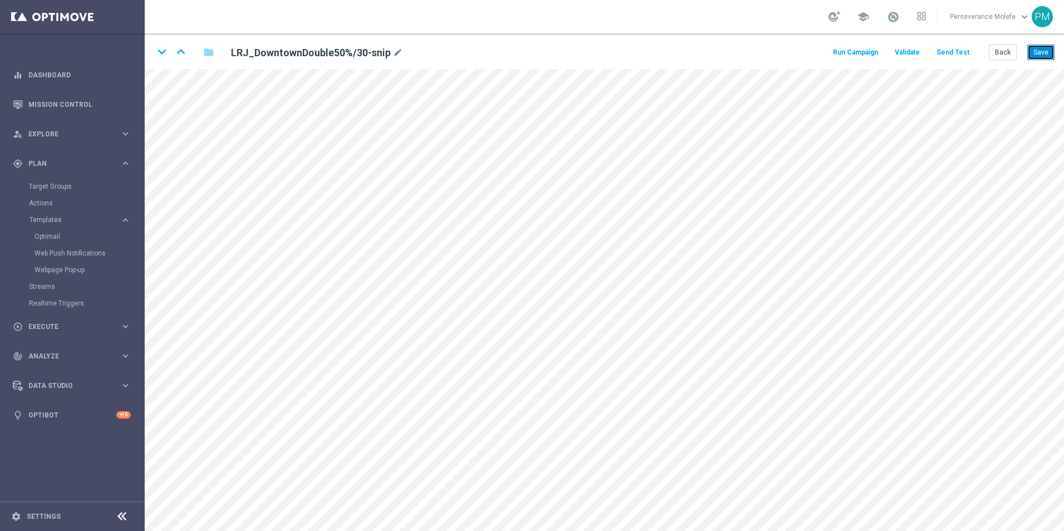
click at [1050, 53] on button "Save" at bounding box center [1041, 53] width 27 height 16
click at [182, 52] on icon "keyboard_arrow_up" at bounding box center [181, 51] width 17 height 17
click at [1031, 53] on button "Save" at bounding box center [1041, 53] width 27 height 16
click at [158, 57] on icon "keyboard_arrow_down" at bounding box center [162, 51] width 17 height 17
click at [164, 56] on icon "keyboard_arrow_down" at bounding box center [162, 51] width 17 height 17
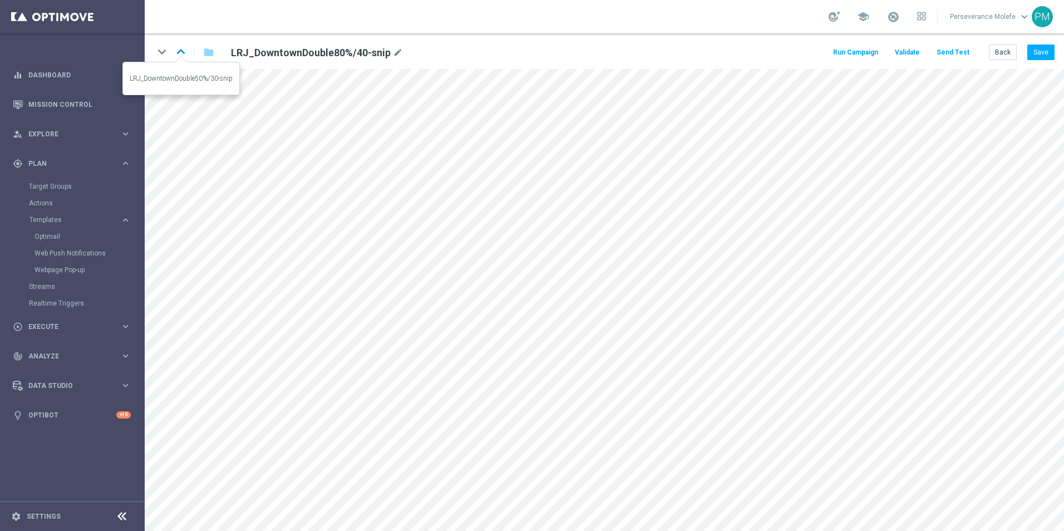
click at [183, 53] on icon "keyboard_arrow_up" at bounding box center [181, 51] width 17 height 17
click at [175, 57] on icon "keyboard_arrow_up" at bounding box center [181, 51] width 17 height 17
click at [1002, 57] on button "Back" at bounding box center [1003, 53] width 28 height 16
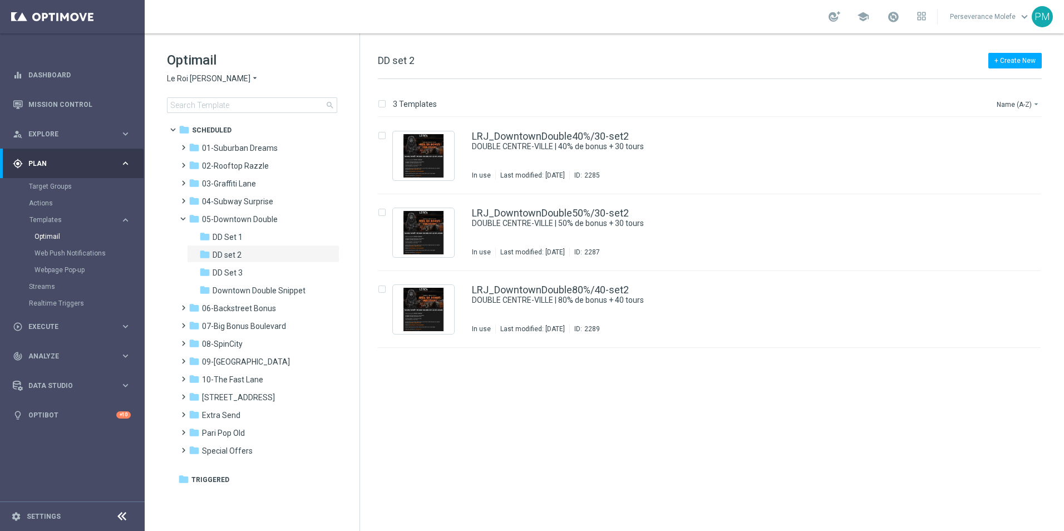
click at [210, 79] on span "Le Roi [PERSON_NAME]" at bounding box center [209, 78] width 84 height 11
click at [214, 188] on div "Casino Joka" at bounding box center [210, 184] width 84 height 13
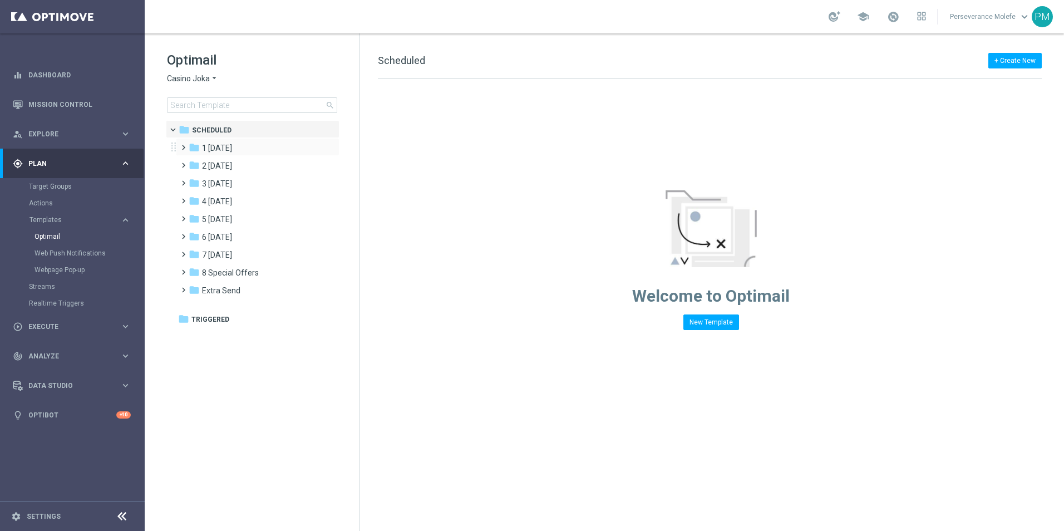
click at [222, 155] on div "folder 1 Tuesday more_vert" at bounding box center [258, 147] width 164 height 18
click at [227, 150] on span "1 [DATE]" at bounding box center [217, 148] width 30 height 10
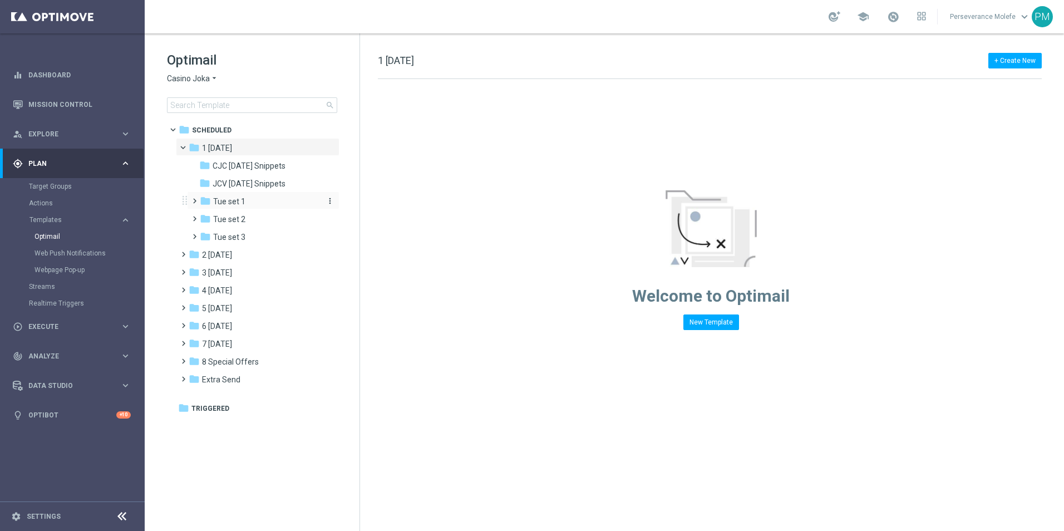
click at [235, 202] on span "Tue set 1" at bounding box center [229, 202] width 32 height 10
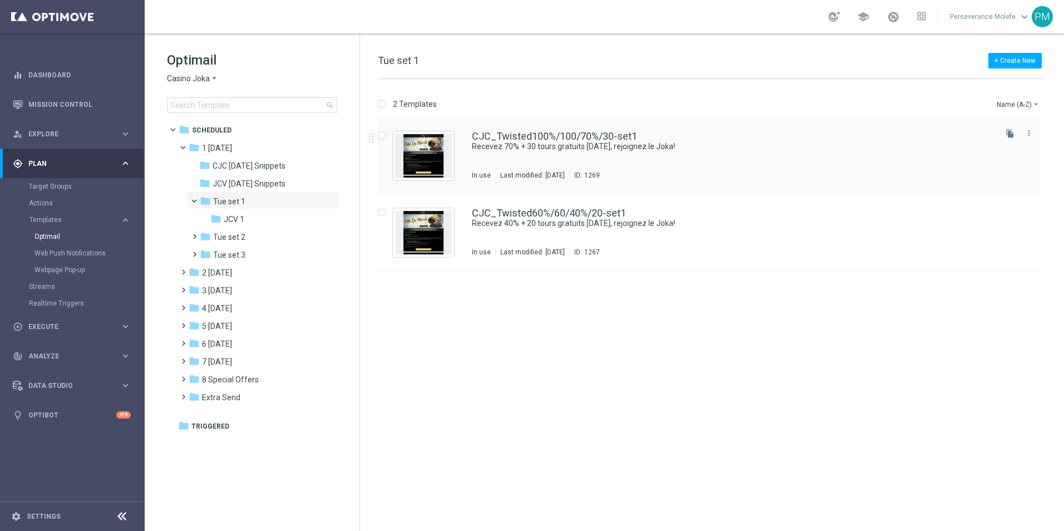
click at [498, 130] on div "CJC_Twisted100%/100/70%/30-set1 Recevez 70% + 30 tours gratuits aujourd’hui, re…" at bounding box center [709, 155] width 663 height 77
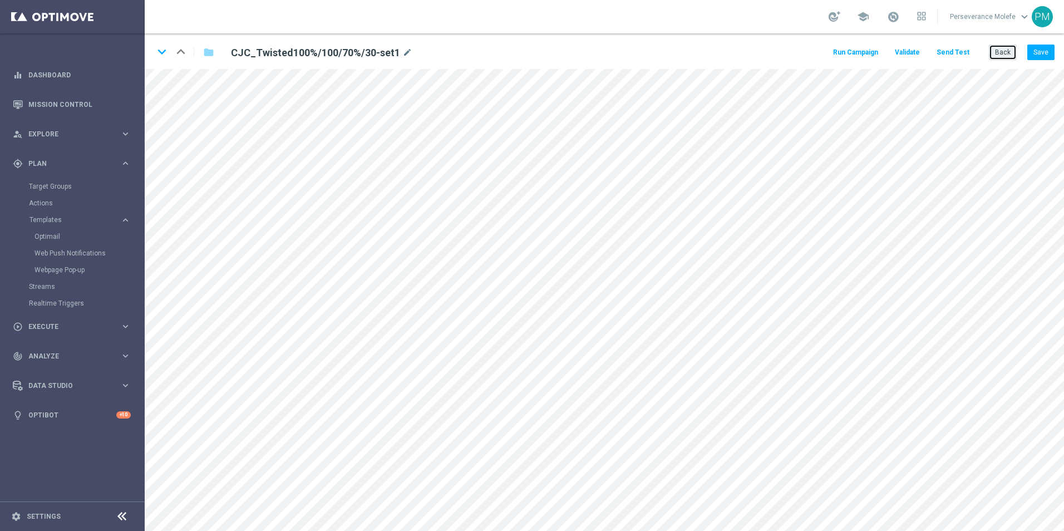
click at [1006, 57] on button "Back" at bounding box center [1003, 53] width 28 height 16
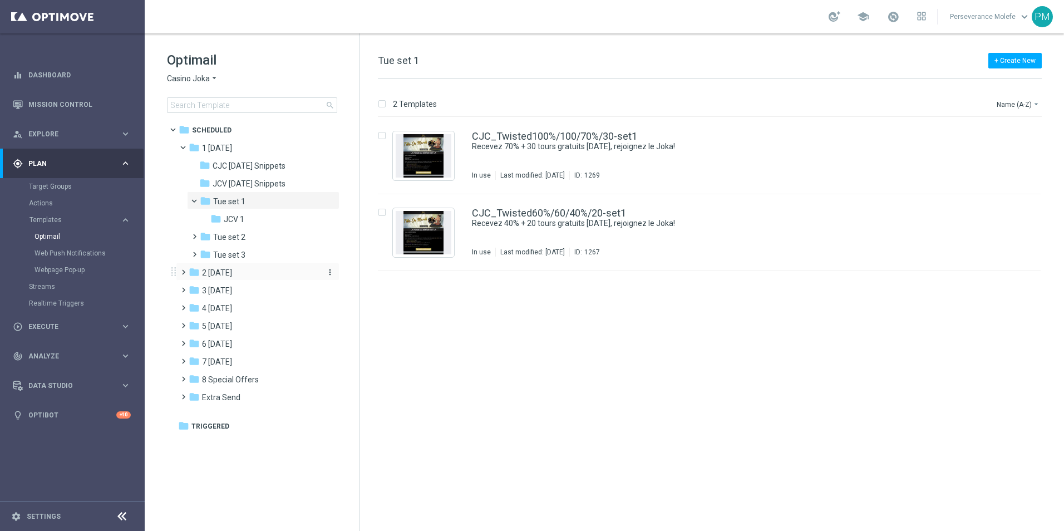
click at [221, 273] on span "2 [DATE]" at bounding box center [217, 273] width 30 height 10
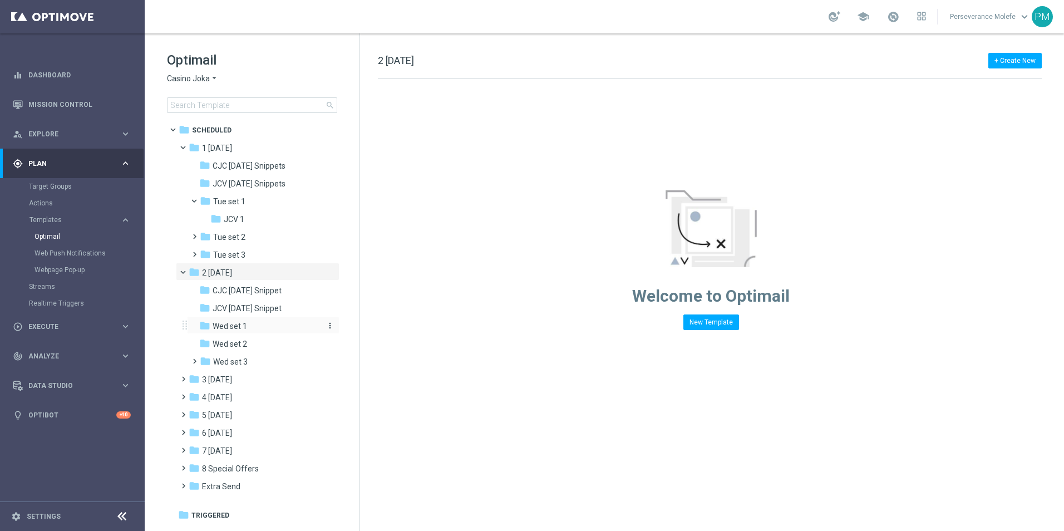
click at [255, 324] on div "folder Wed set 1" at bounding box center [258, 326] width 119 height 13
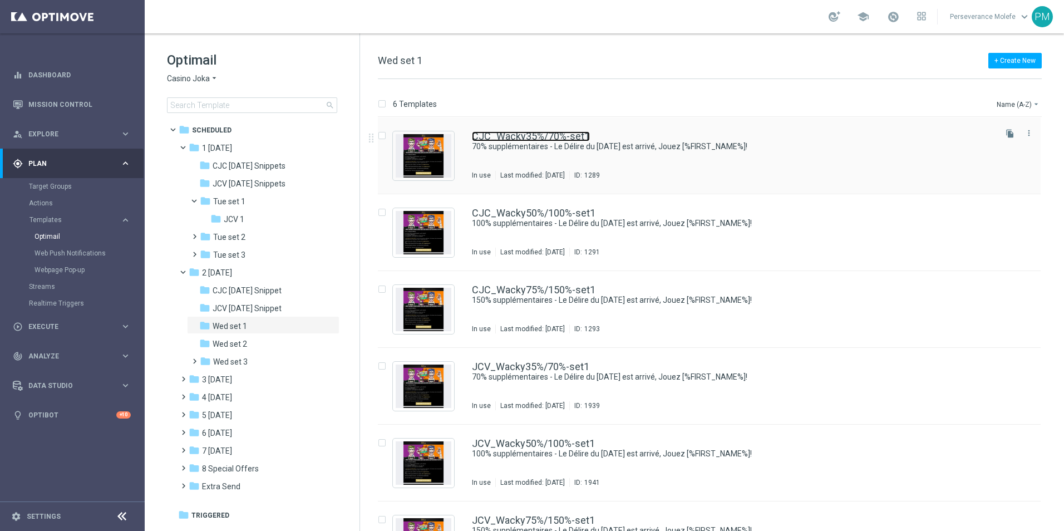
click at [536, 134] on link "CJC_Wacky35%/70%-set1" at bounding box center [531, 136] width 118 height 10
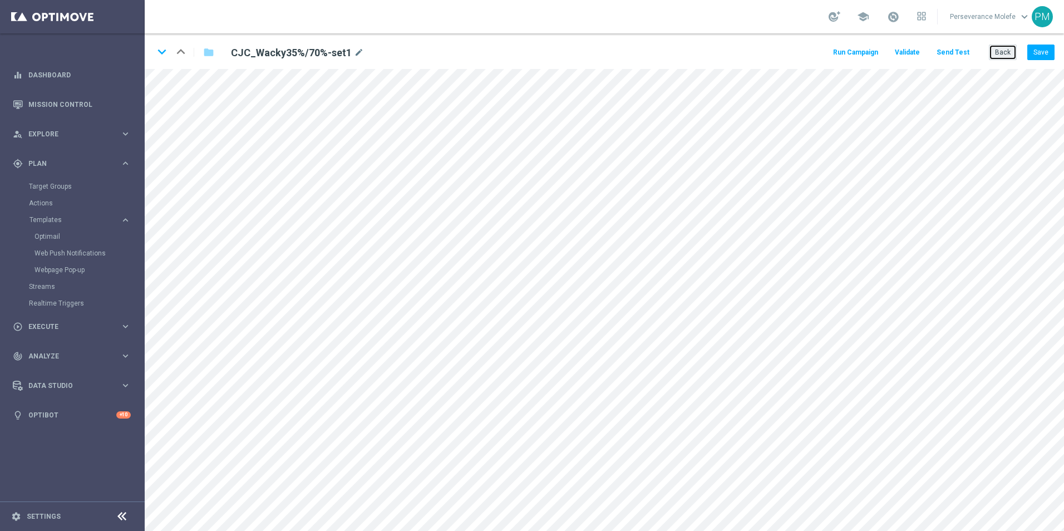
click at [1000, 46] on button "Back" at bounding box center [1003, 53] width 28 height 16
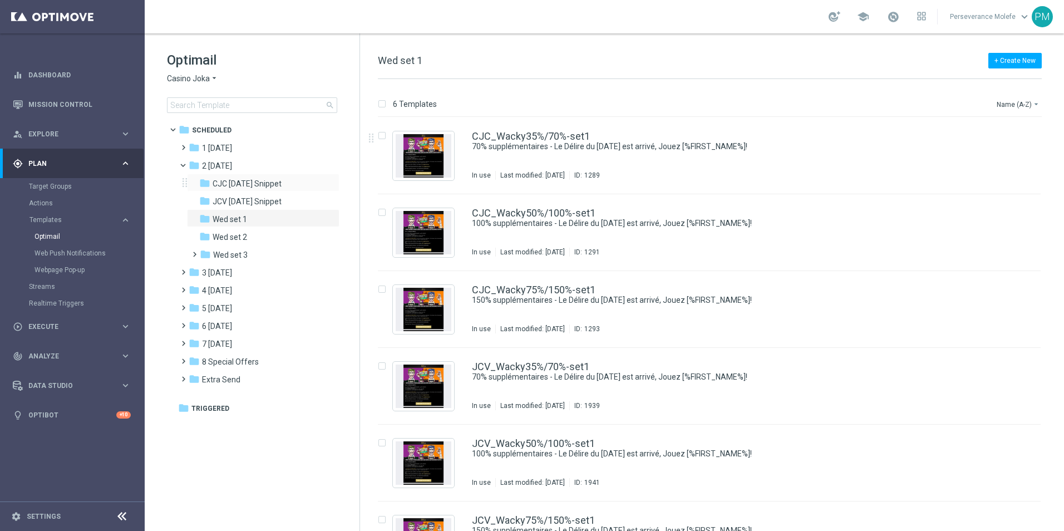
click at [264, 190] on div "folder CJC Wednesday Snippet more_vert" at bounding box center [263, 183] width 153 height 18
click at [305, 187] on div "folder CJC [DATE] Snippet" at bounding box center [258, 184] width 119 height 13
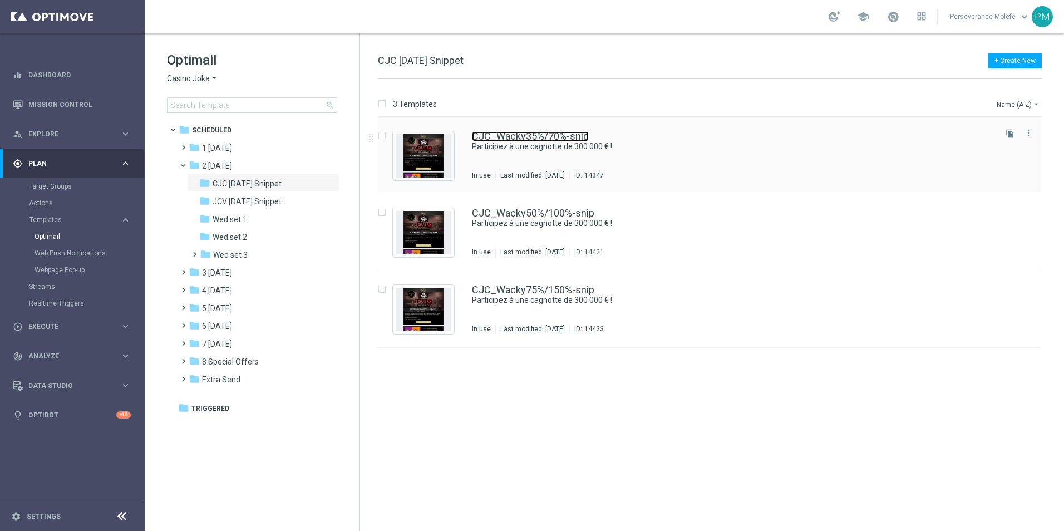
click at [487, 140] on link "CJC_Wacky35%/70%-snip" at bounding box center [530, 136] width 117 height 10
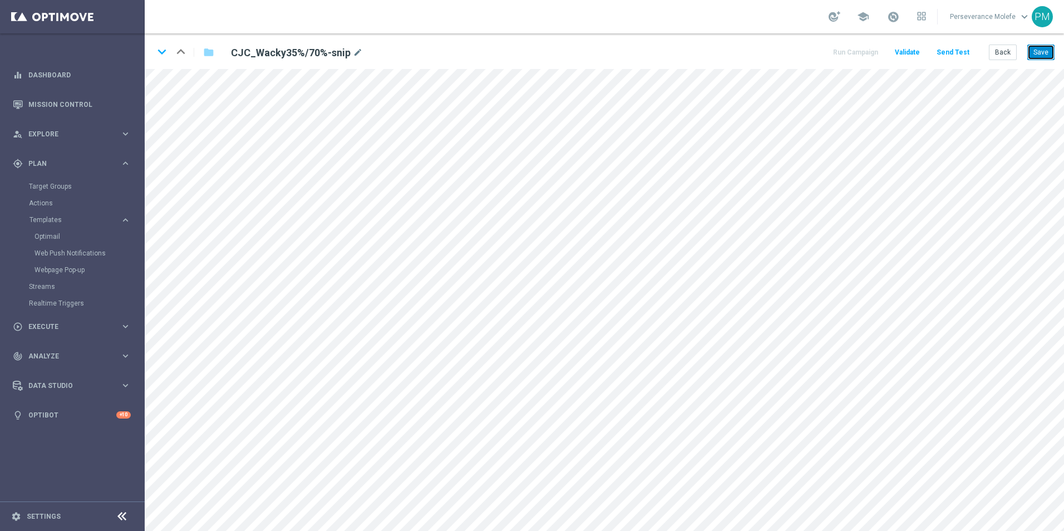
click at [1040, 51] on button "Save" at bounding box center [1041, 53] width 27 height 16
click at [1045, 56] on button "Save" at bounding box center [1041, 53] width 27 height 16
click at [1034, 49] on button "Save" at bounding box center [1041, 53] width 27 height 16
click at [1007, 49] on button "Back" at bounding box center [1003, 53] width 28 height 16
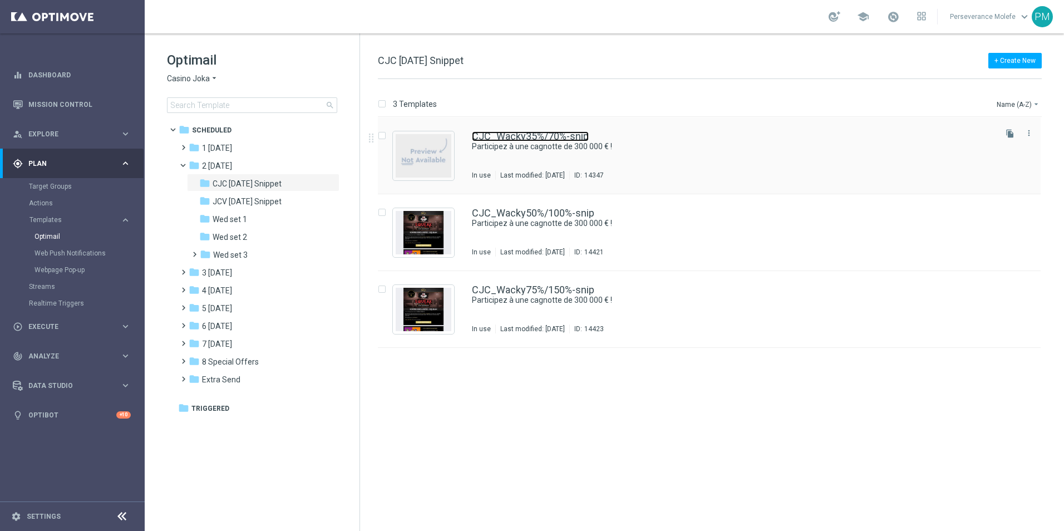
click at [504, 140] on link "CJC_Wacky35%/70%-snip" at bounding box center [530, 136] width 117 height 10
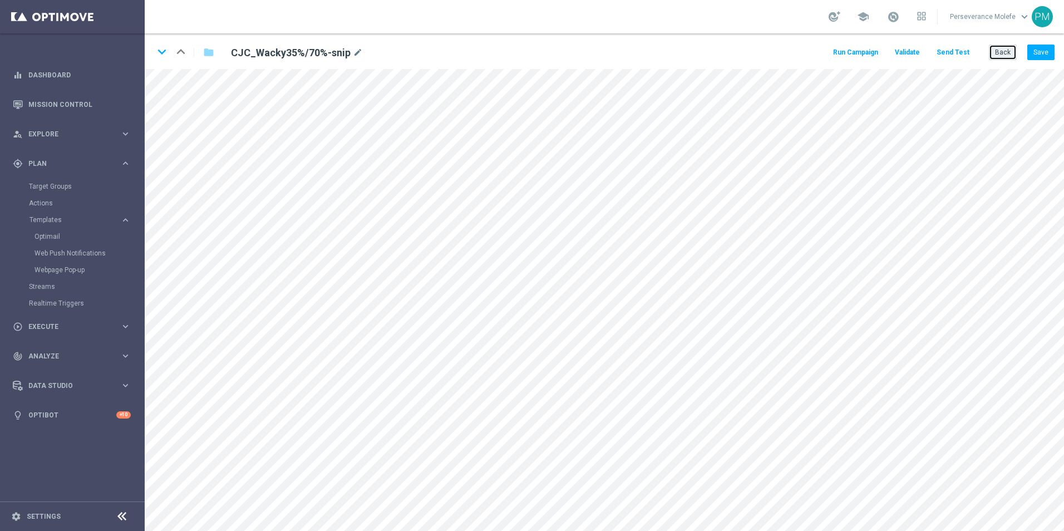
click at [1009, 51] on button "Back" at bounding box center [1003, 53] width 28 height 16
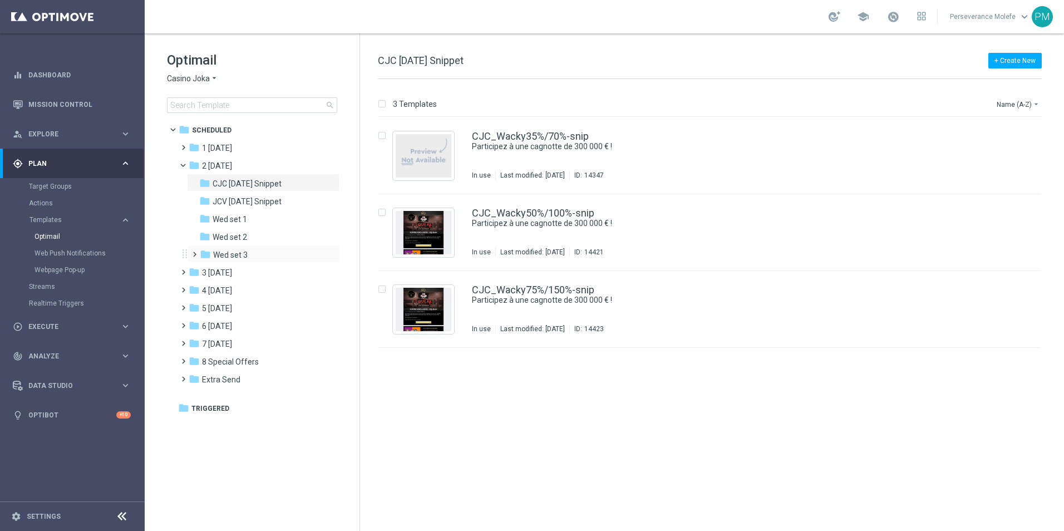
click at [252, 248] on div "folder Wed set 3 more_vert" at bounding box center [263, 254] width 153 height 18
click at [251, 252] on div "folder Wed set 3" at bounding box center [259, 255] width 119 height 13
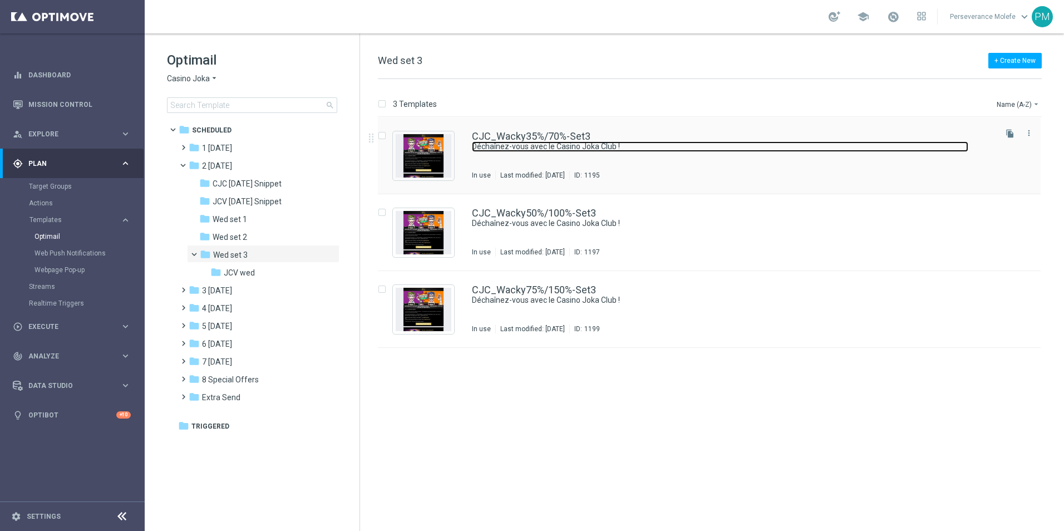
click at [518, 149] on link "Déchaînez-vous avec le Casino Joka Club !" at bounding box center [720, 146] width 497 height 11
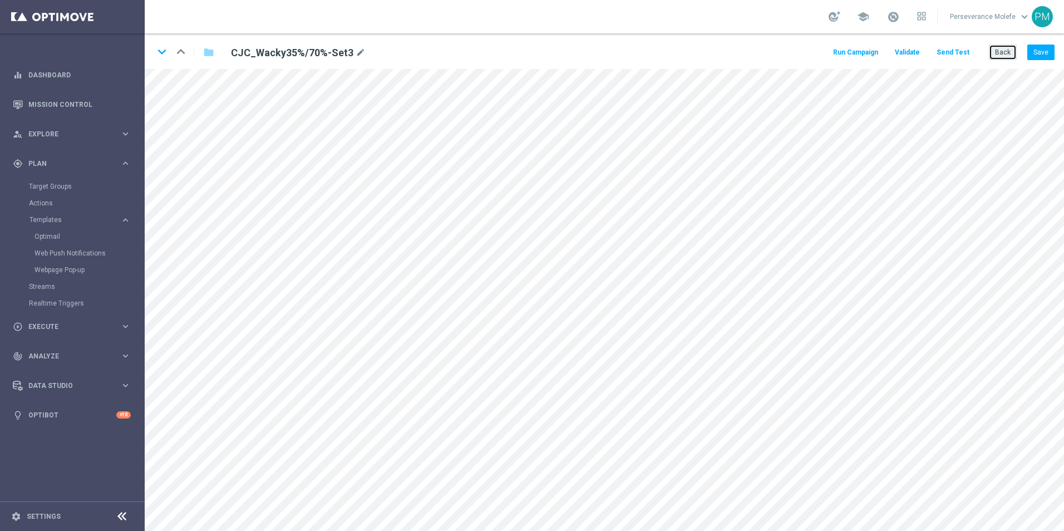
click at [1008, 52] on button "Back" at bounding box center [1003, 53] width 28 height 16
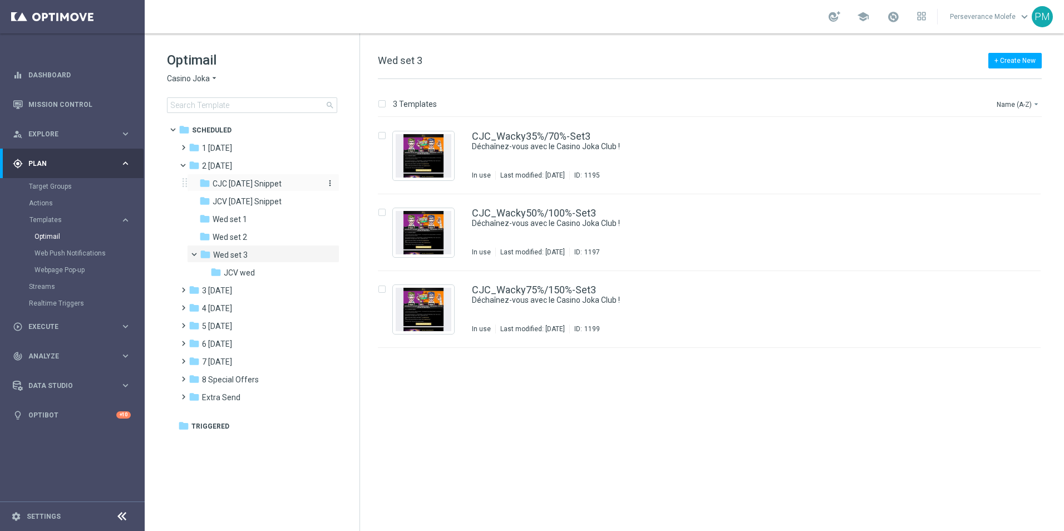
click at [247, 181] on span "CJC [DATE] Snippet" at bounding box center [247, 184] width 69 height 10
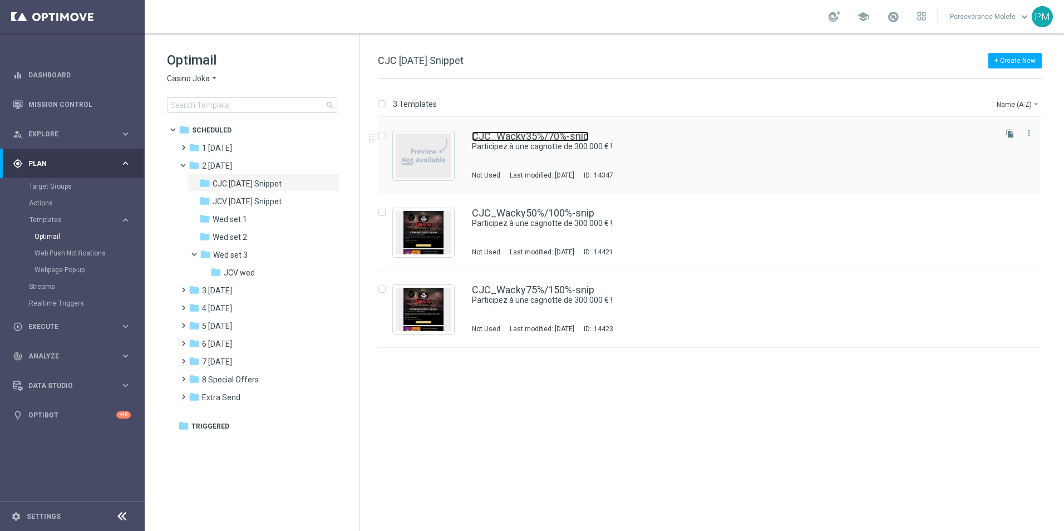
click at [532, 135] on link "CJC_Wacky35%/70%-snip" at bounding box center [530, 136] width 117 height 10
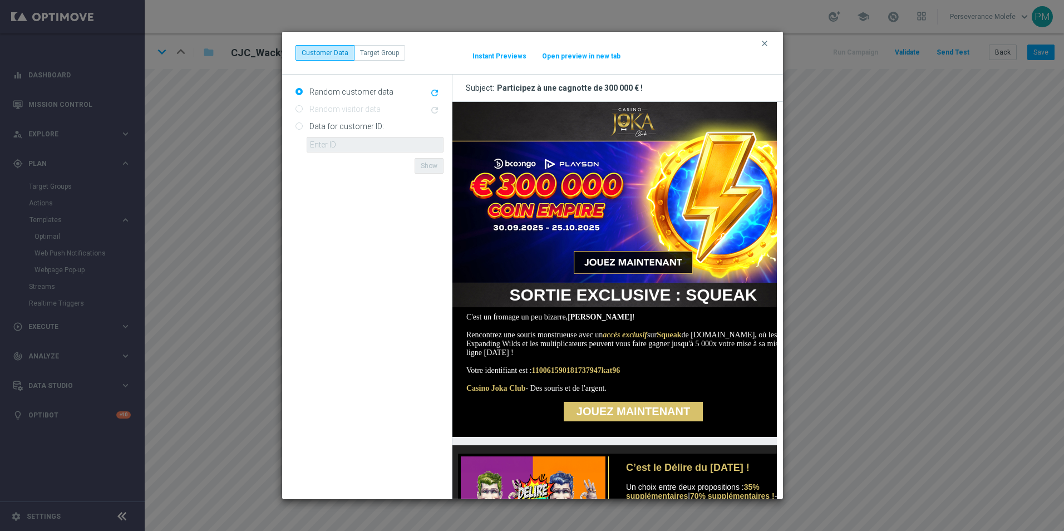
click at [585, 60] on button "Open preview in new tab" at bounding box center [582, 56] width 80 height 9
click at [767, 40] on icon "clear" at bounding box center [765, 43] width 9 height 9
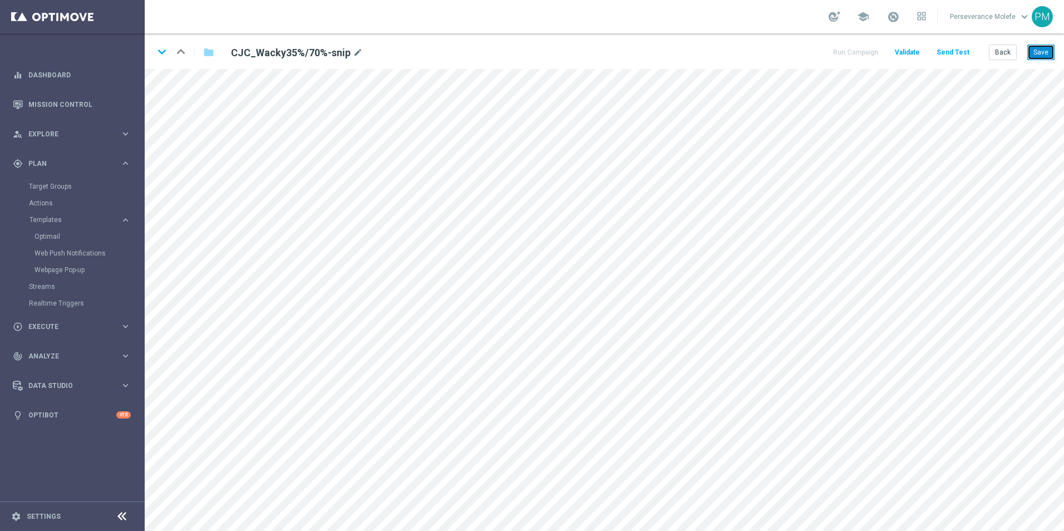
click at [1041, 54] on button "Save" at bounding box center [1041, 53] width 27 height 16
click at [1049, 53] on button "Save" at bounding box center [1041, 53] width 27 height 16
click at [1043, 50] on button "Save" at bounding box center [1041, 53] width 27 height 16
click at [1009, 55] on button "Back" at bounding box center [1003, 53] width 28 height 16
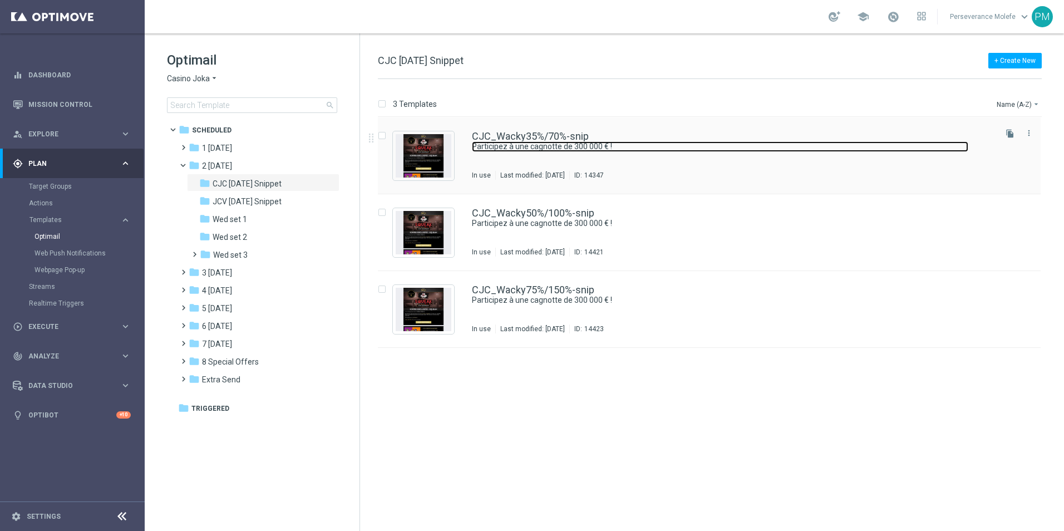
click at [542, 145] on link "Participez à une cagnotte de 300 000 € !" at bounding box center [720, 146] width 497 height 11
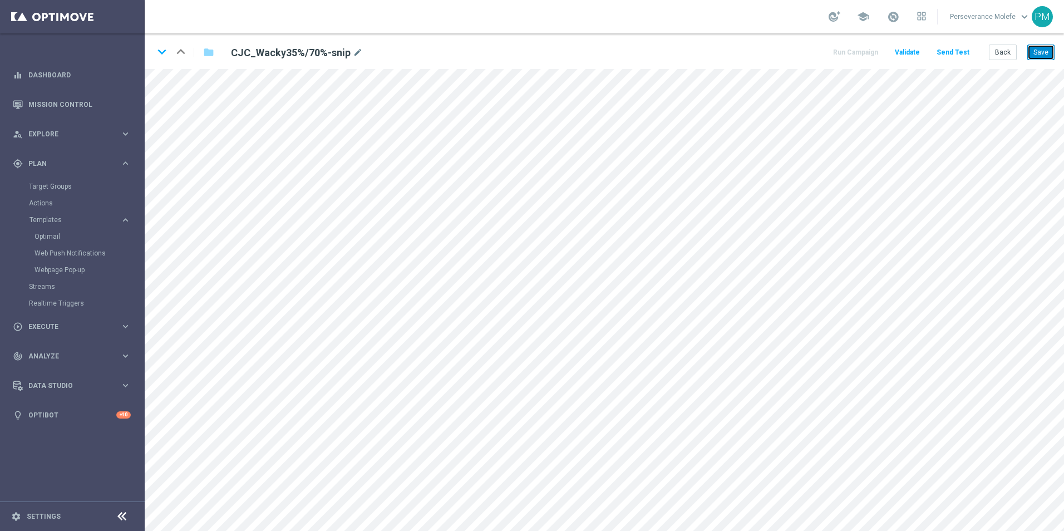
click at [1046, 53] on button "Save" at bounding box center [1041, 53] width 27 height 16
click at [1029, 57] on button "Save" at bounding box center [1041, 53] width 27 height 16
click at [1008, 52] on button "Back" at bounding box center [1003, 53] width 28 height 16
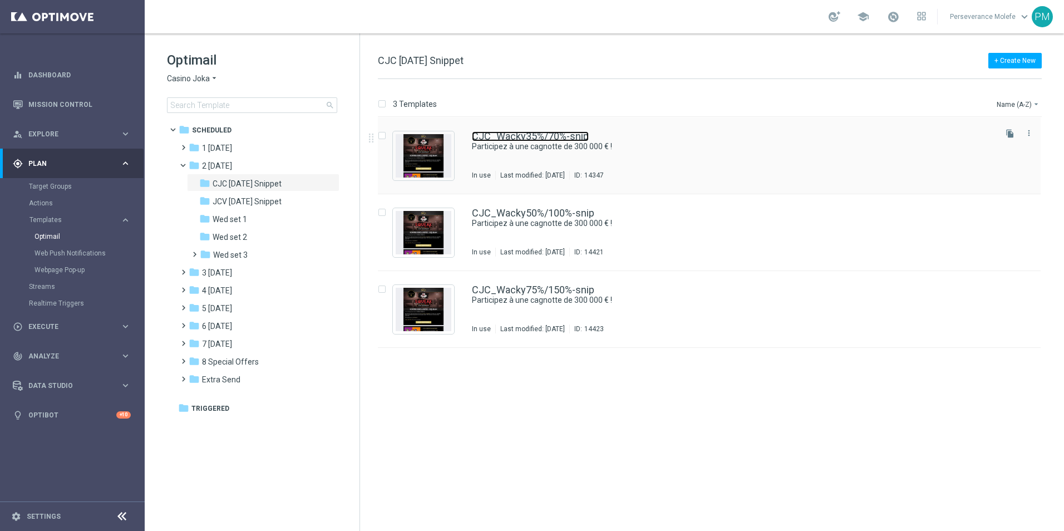
click at [547, 135] on link "CJC_Wacky35%/70%-snip" at bounding box center [530, 136] width 117 height 10
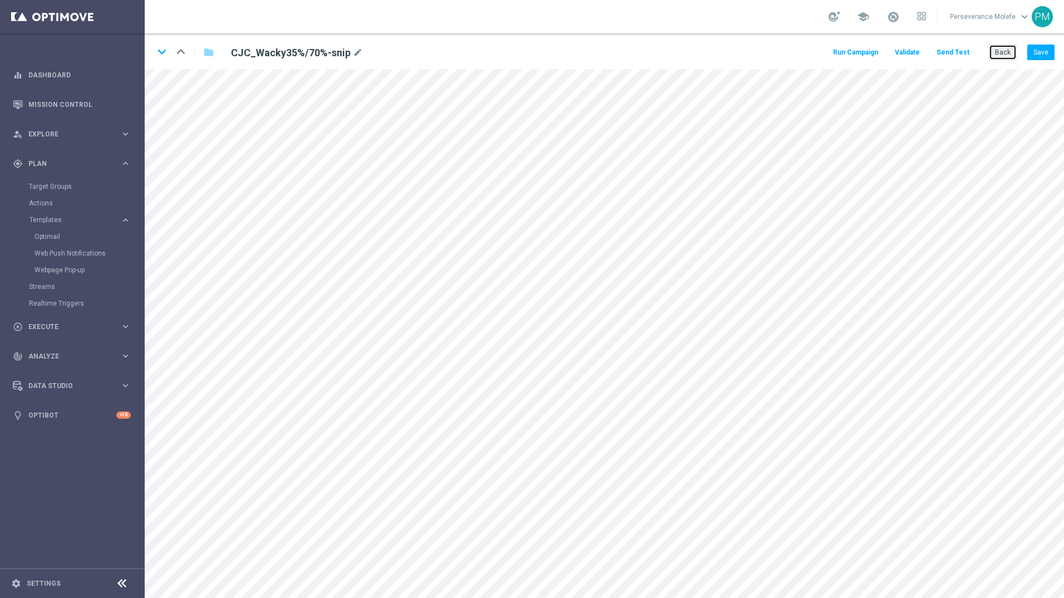
click at [997, 56] on button "Back" at bounding box center [1003, 53] width 28 height 16
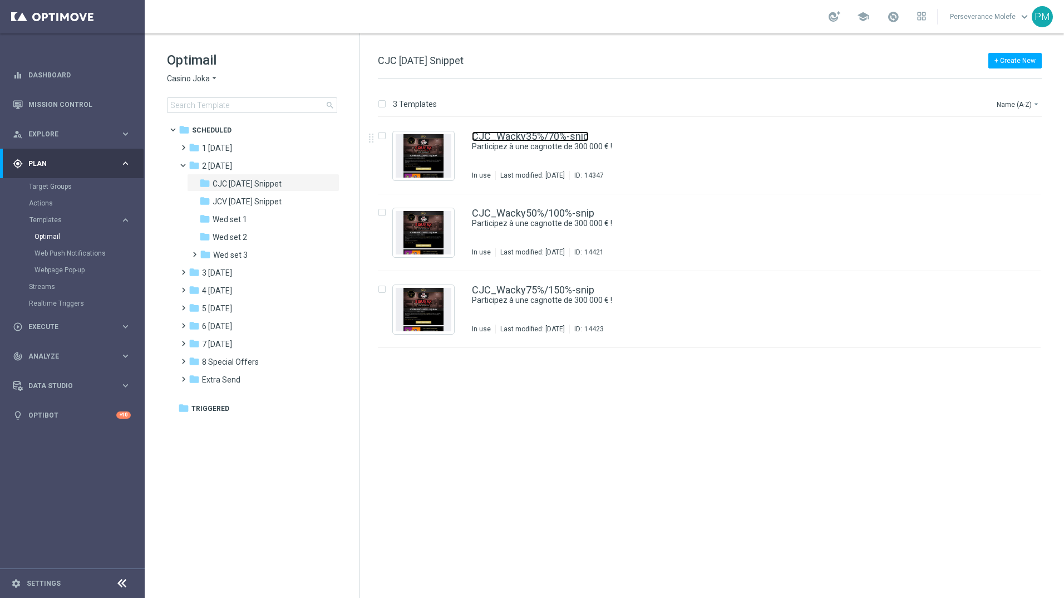
click at [566, 138] on link "CJC_Wacky35%/70%-snip" at bounding box center [530, 136] width 117 height 10
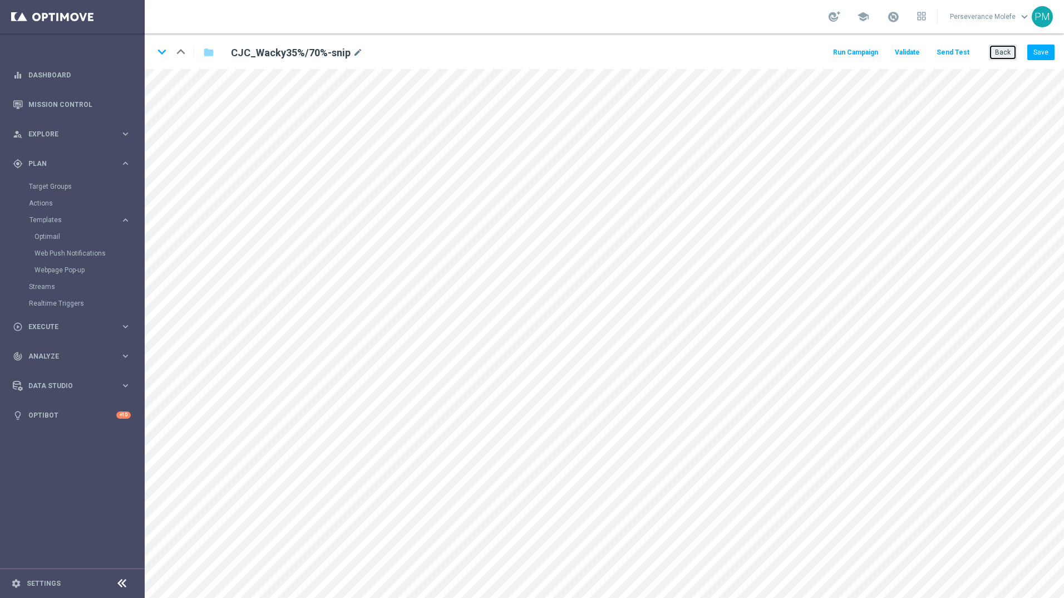
click at [993, 48] on button "Back" at bounding box center [1003, 53] width 28 height 16
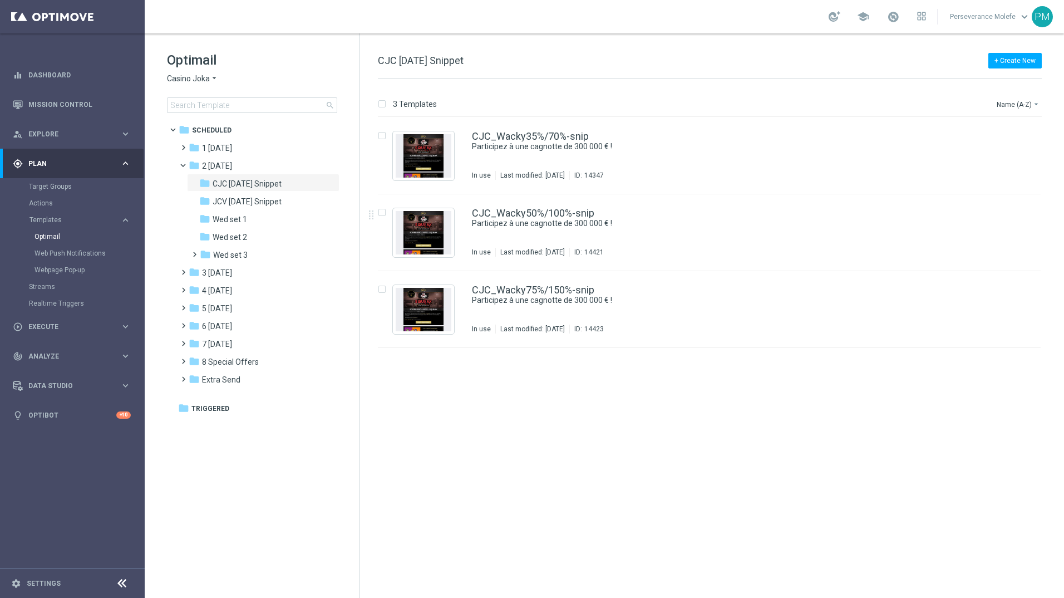
click at [208, 84] on div "Optimail Casino Joka arrow_drop_down × Casino Joka search" at bounding box center [263, 82] width 193 height 62
click at [204, 77] on span "Casino Joka" at bounding box center [188, 78] width 43 height 11
click at [0, 0] on span "Le Roi [PERSON_NAME]" at bounding box center [0, 0] width 0 height 0
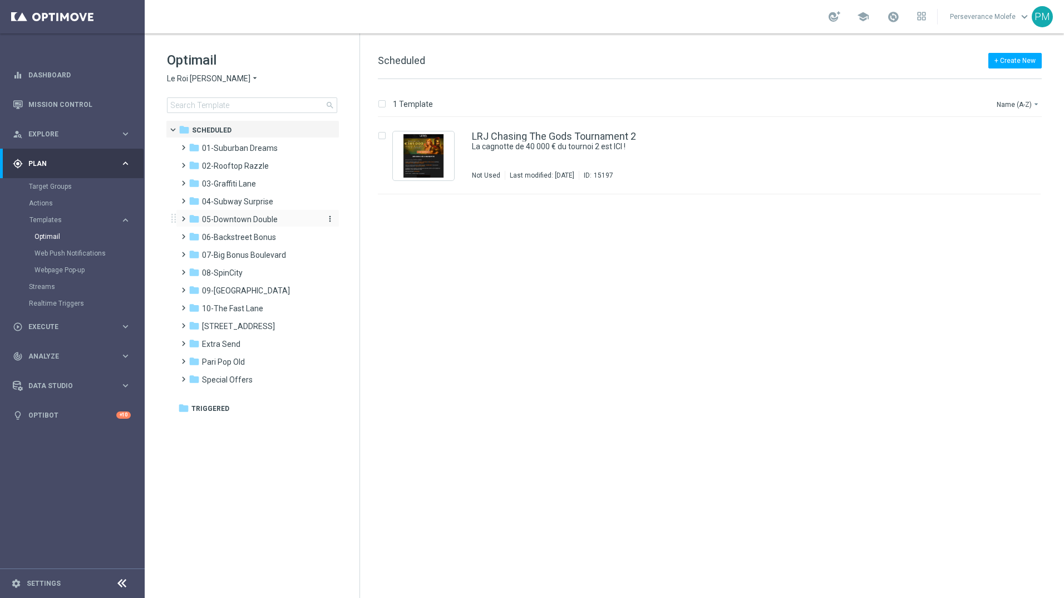
click at [240, 222] on span "05-Downtown Double" at bounding box center [240, 219] width 76 height 10
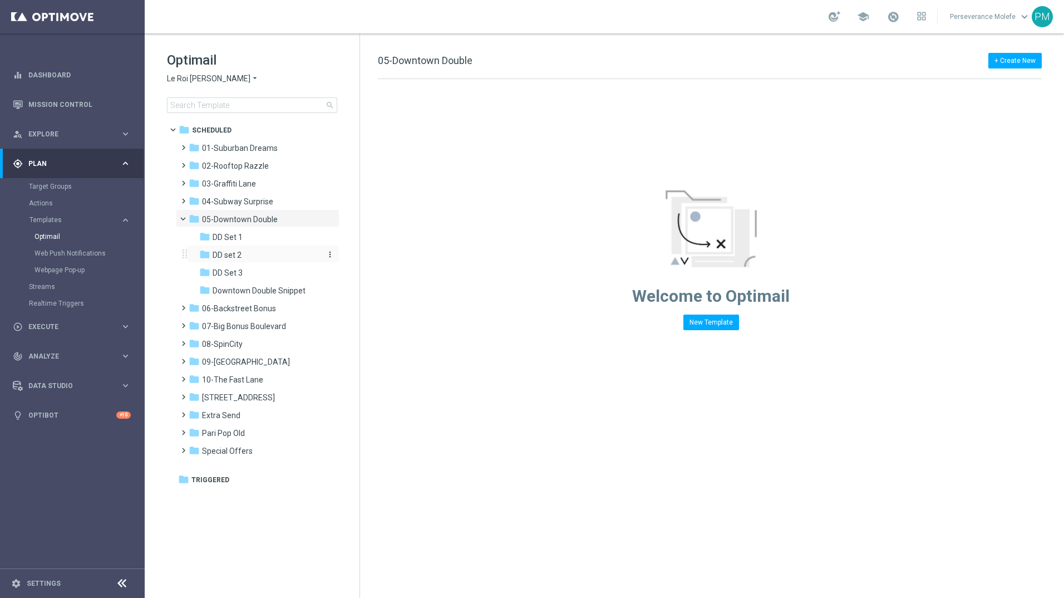
click at [251, 253] on div "folder DD set 2" at bounding box center [258, 255] width 119 height 13
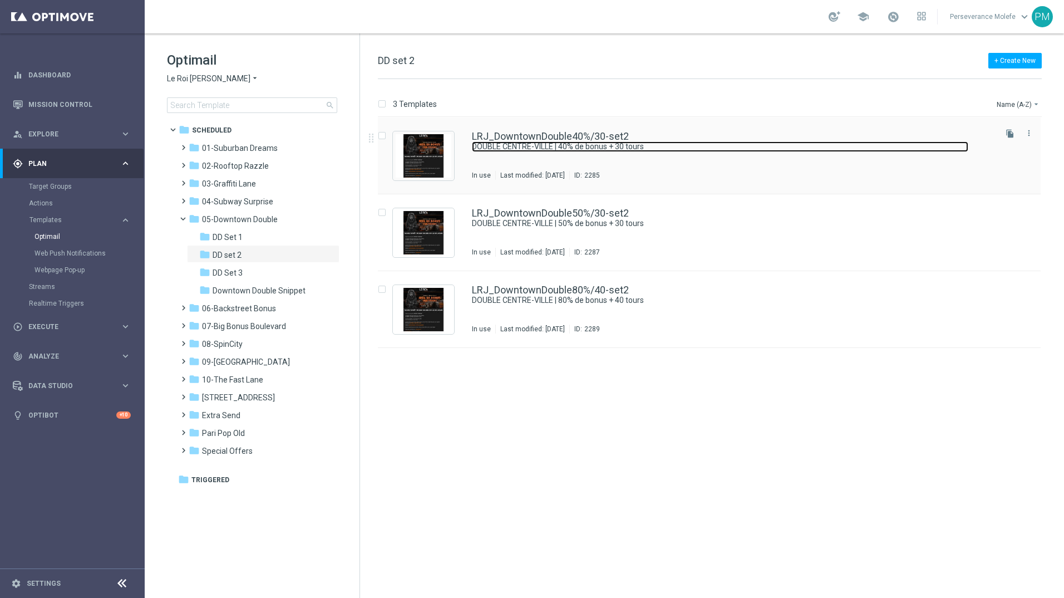
click at [543, 148] on link "DOUBLE CENTRE-VILLE | 40% de bonus + 30 tours" at bounding box center [720, 146] width 497 height 11
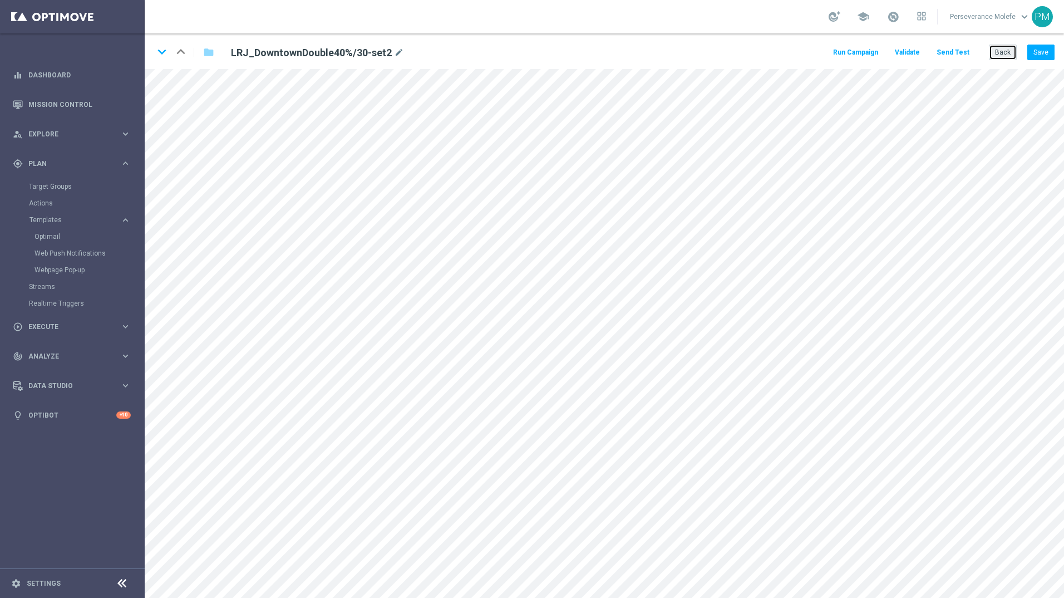
click at [1003, 48] on button "Back" at bounding box center [1003, 53] width 28 height 16
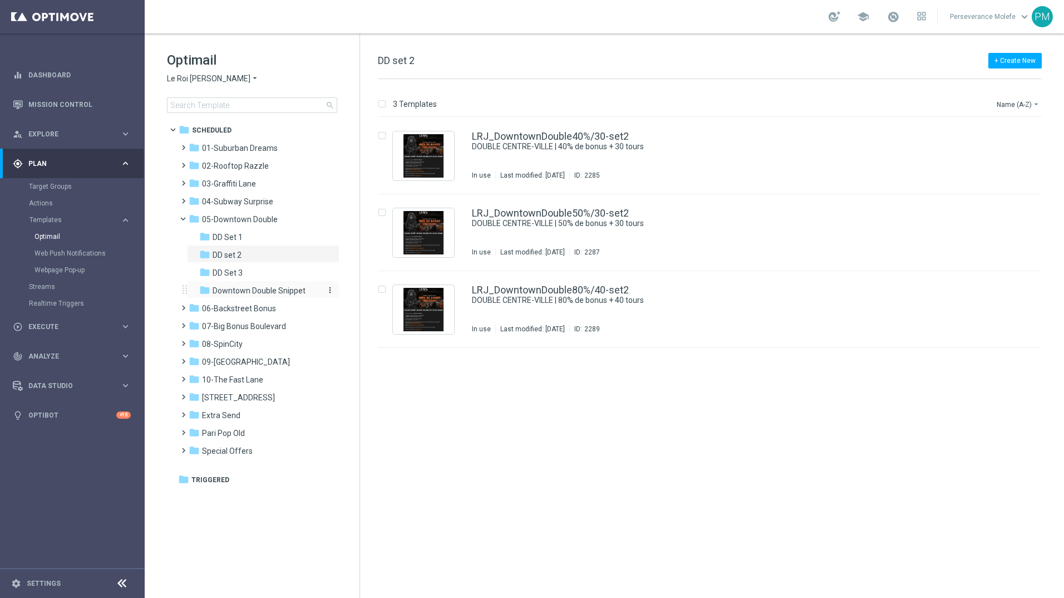
click at [257, 284] on div "folder Downtown Double Snippet" at bounding box center [258, 290] width 119 height 13
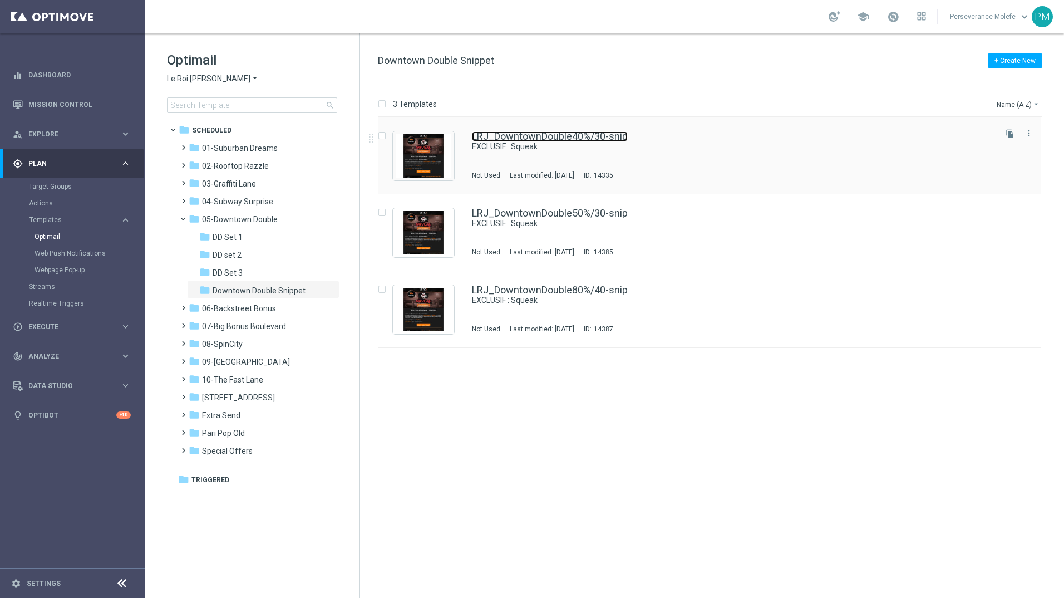
click at [586, 135] on link "LRJ_DowntownDouble40%/30-snip" at bounding box center [550, 136] width 156 height 10
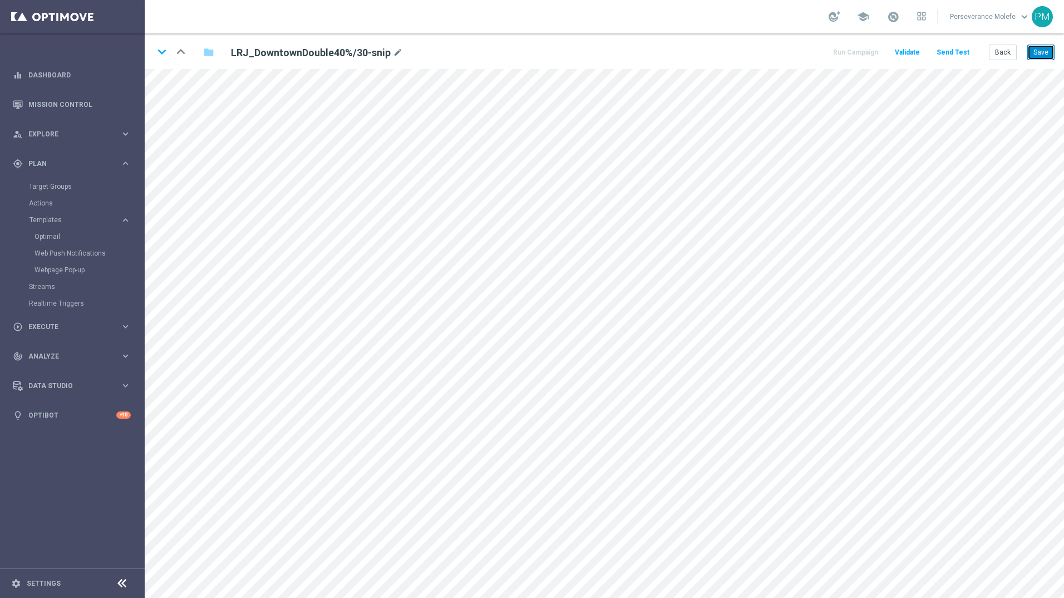
click at [1052, 51] on button "Save" at bounding box center [1041, 53] width 27 height 16
click at [162, 58] on icon "keyboard_arrow_down" at bounding box center [162, 51] width 17 height 17
click at [1037, 45] on button "Save" at bounding box center [1041, 53] width 27 height 16
click at [161, 50] on icon "keyboard_arrow_down" at bounding box center [162, 51] width 17 height 17
click at [1051, 57] on button "Save" at bounding box center [1041, 53] width 27 height 16
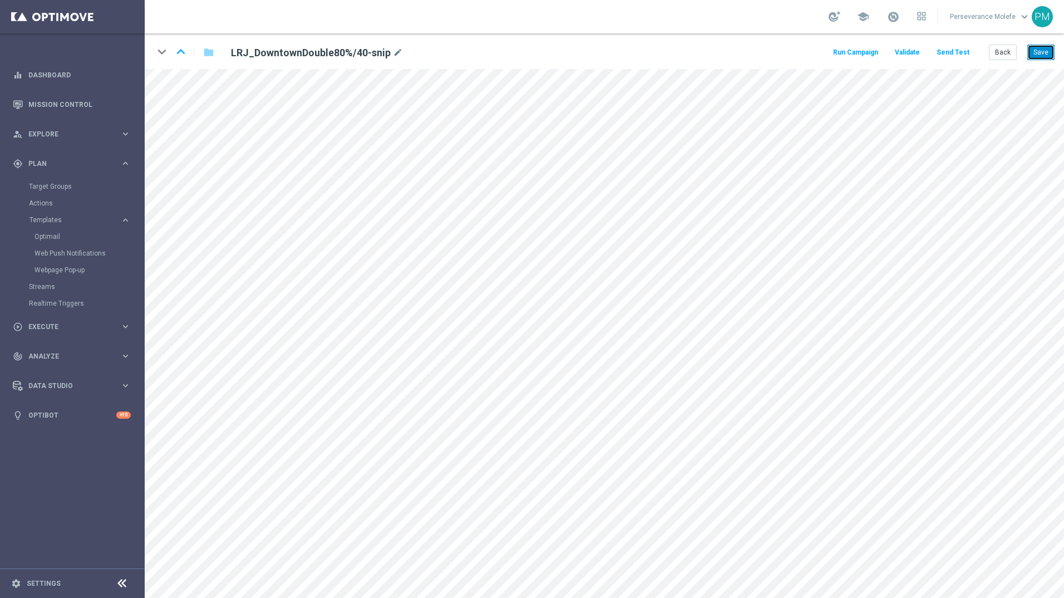
click at [1051, 57] on button "Save" at bounding box center [1041, 53] width 27 height 16
click at [179, 51] on icon "keyboard_arrow_up" at bounding box center [181, 51] width 17 height 17
click at [184, 52] on icon "keyboard_arrow_up" at bounding box center [181, 51] width 17 height 17
click at [409, 169] on div "open_in_new" at bounding box center [411, 176] width 16 height 14
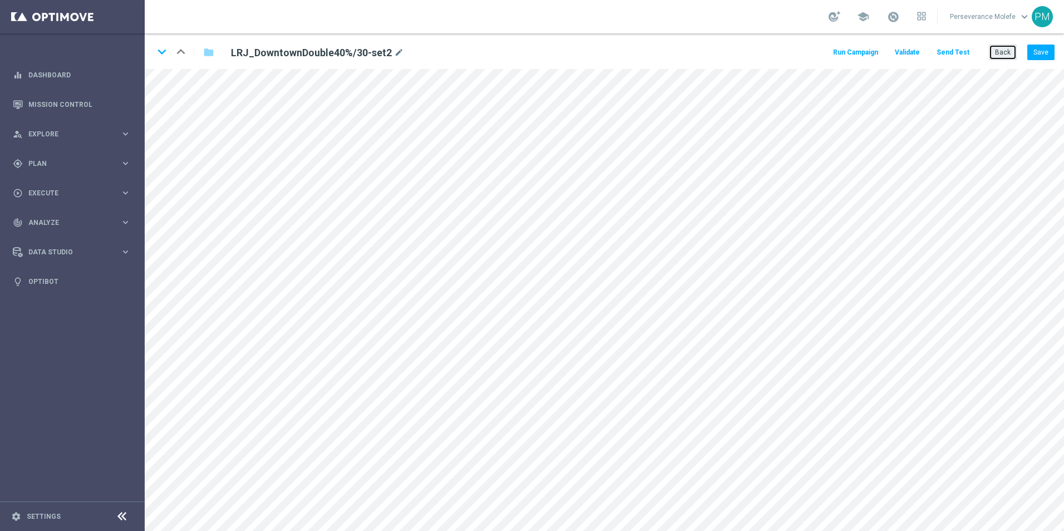
click at [1004, 59] on button "Back" at bounding box center [1003, 53] width 28 height 16
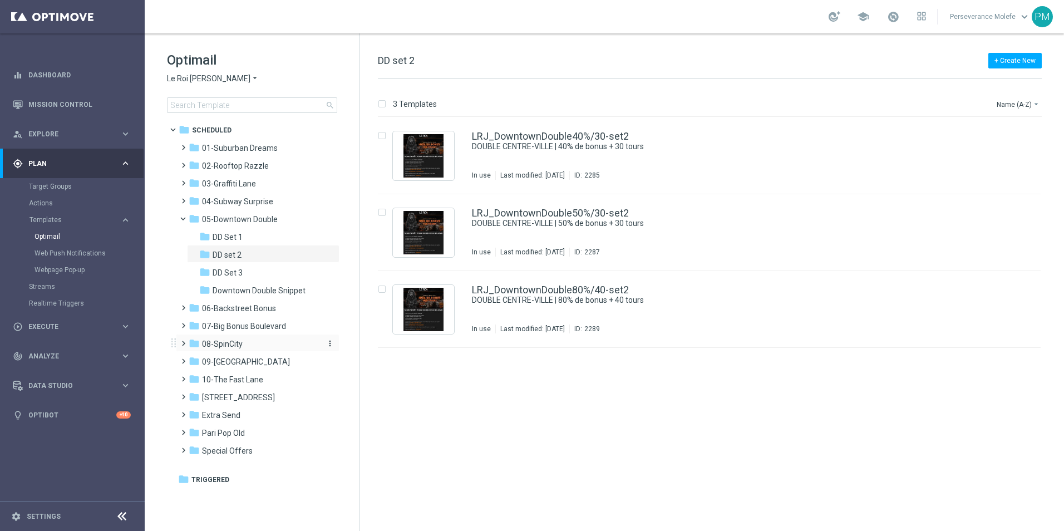
click at [262, 338] on div "folder 08-SpinCity" at bounding box center [253, 344] width 128 height 13
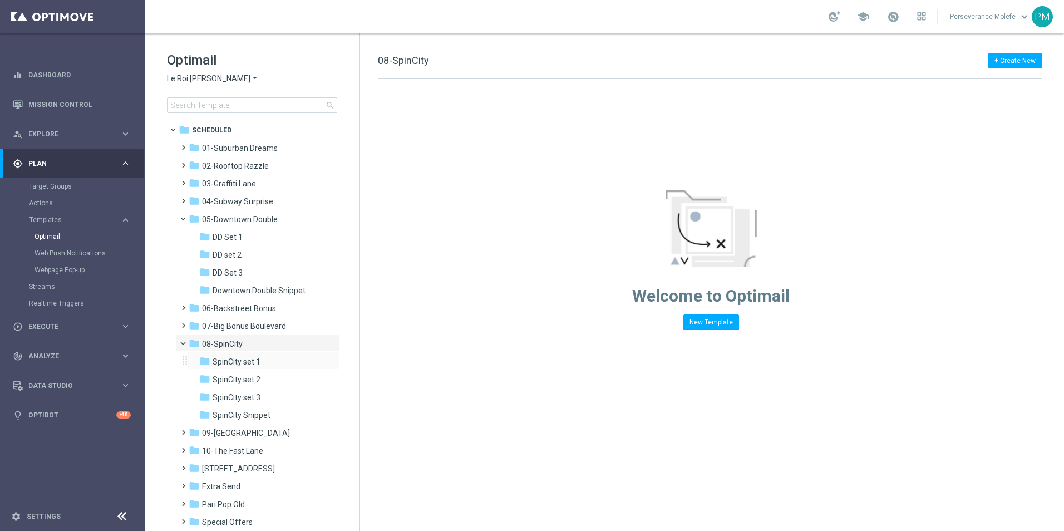
click at [263, 354] on div "folder SpinCity set 1 more_vert" at bounding box center [263, 361] width 153 height 18
click at [263, 362] on div "folder SpinCity set 1" at bounding box center [258, 362] width 119 height 13
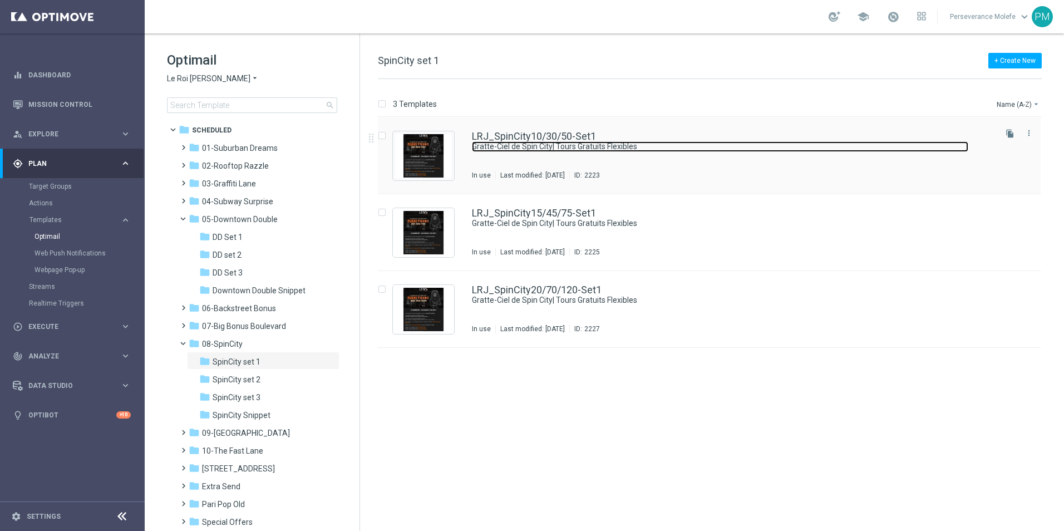
click at [534, 146] on link "Gratte-Ciel de Spin City| Tours Gratuits Flexibles" at bounding box center [720, 146] width 497 height 11
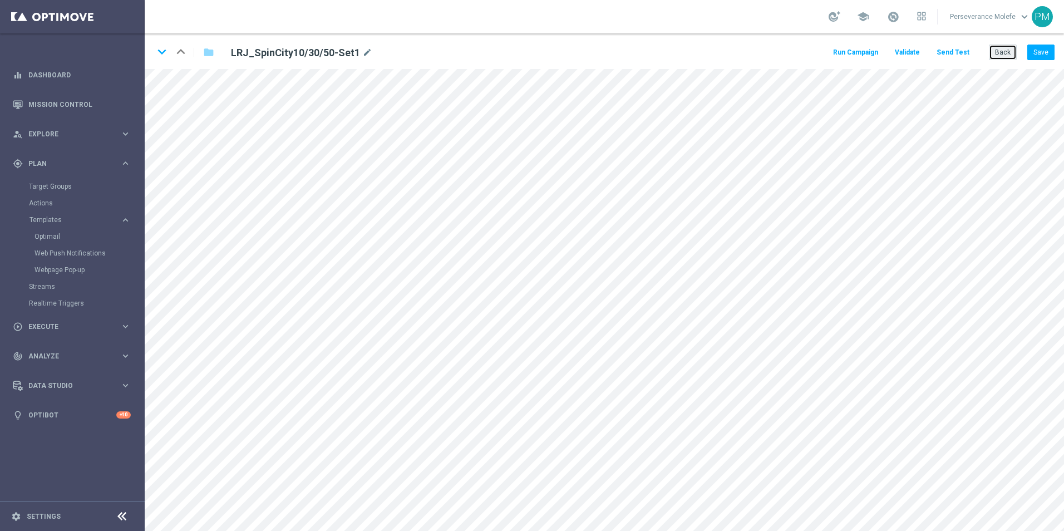
click at [995, 50] on button "Back" at bounding box center [1003, 53] width 28 height 16
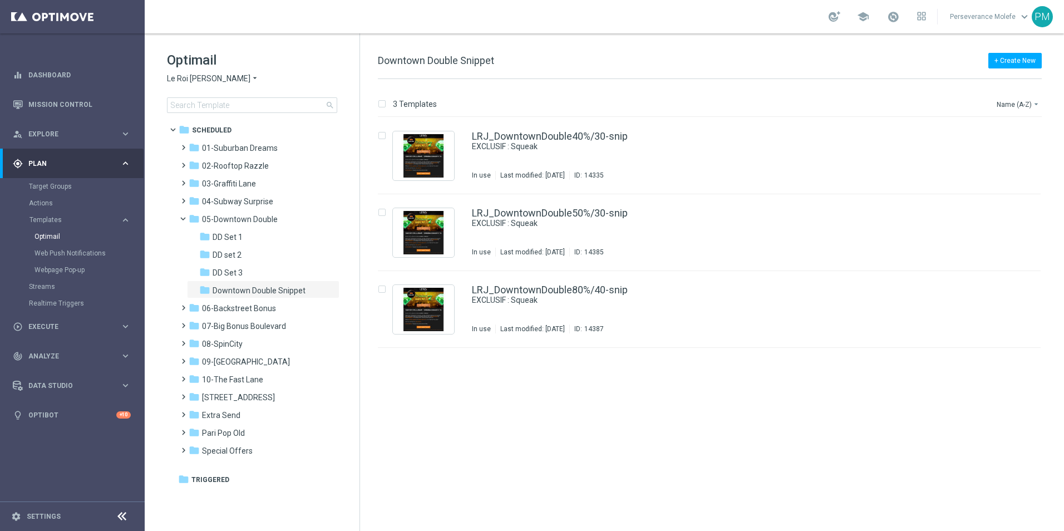
click at [210, 80] on span "Le Roi [PERSON_NAME]" at bounding box center [209, 78] width 84 height 11
click at [218, 189] on div "Casino Joka" at bounding box center [210, 184] width 84 height 13
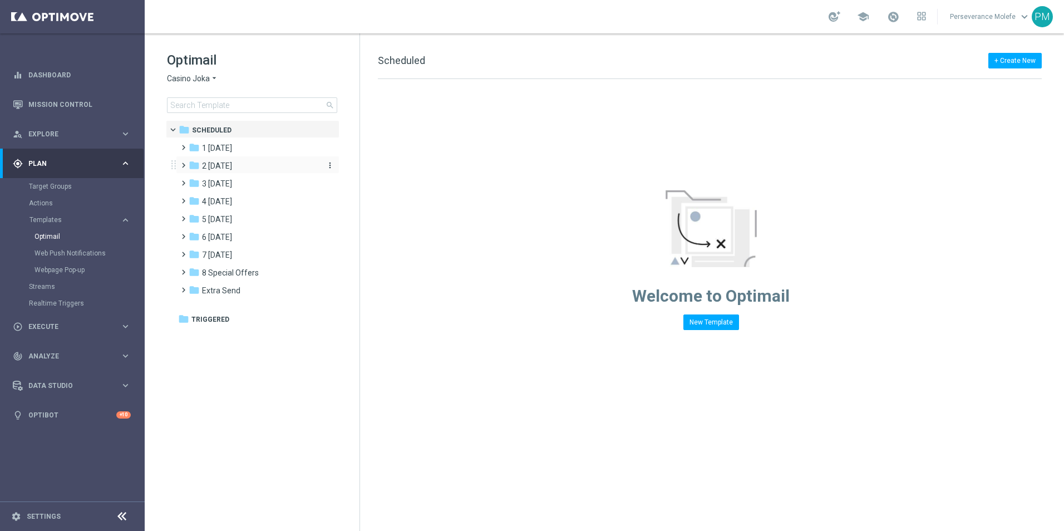
click at [232, 164] on span "2 [DATE]" at bounding box center [217, 166] width 30 height 10
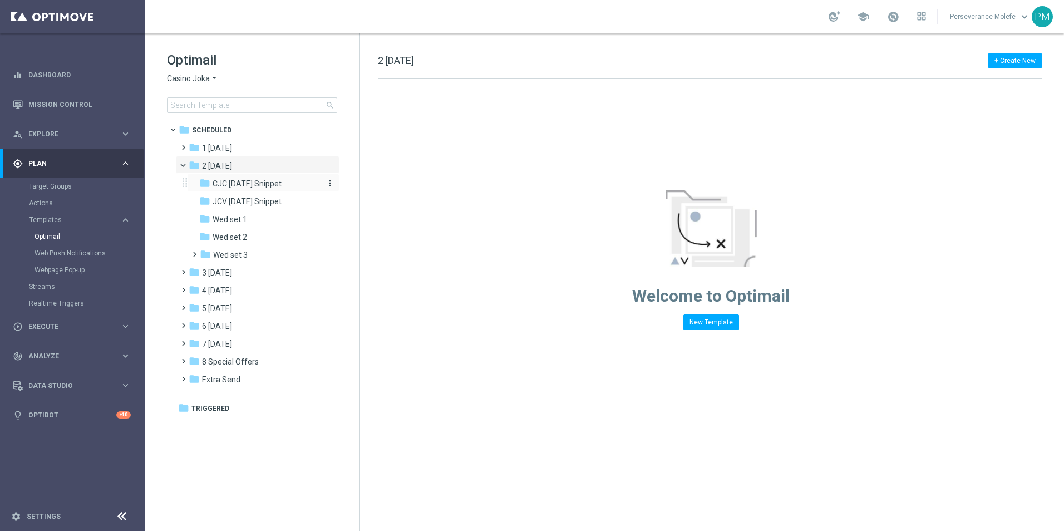
click at [249, 188] on span "CJC [DATE] Snippet" at bounding box center [247, 184] width 69 height 10
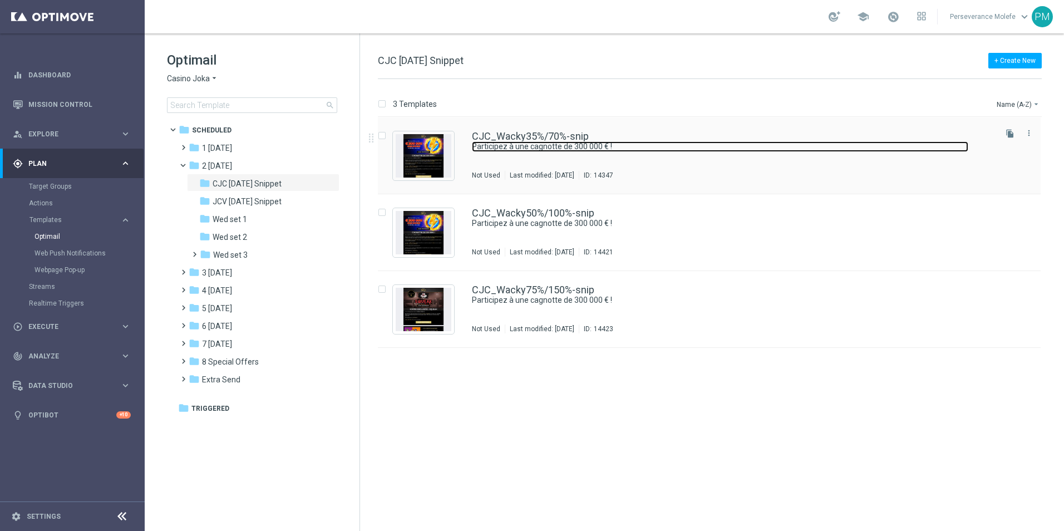
click at [513, 143] on link "Participez à une cagnotte de 300 000 € !" at bounding box center [720, 146] width 497 height 11
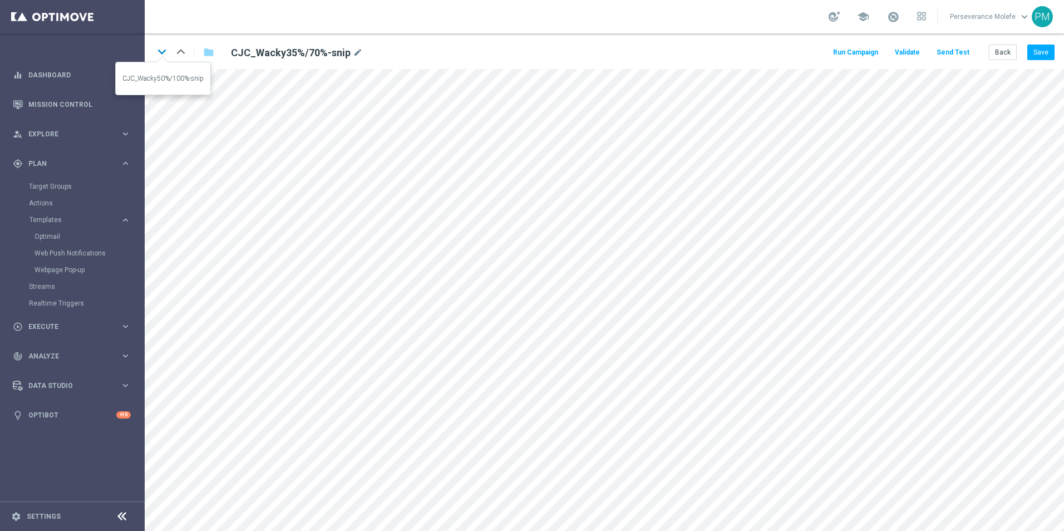
click at [159, 52] on icon "keyboard_arrow_down" at bounding box center [162, 51] width 17 height 17
click at [160, 57] on icon "keyboard_arrow_down" at bounding box center [162, 51] width 17 height 17
click at [1003, 54] on button "Back" at bounding box center [1003, 53] width 28 height 16
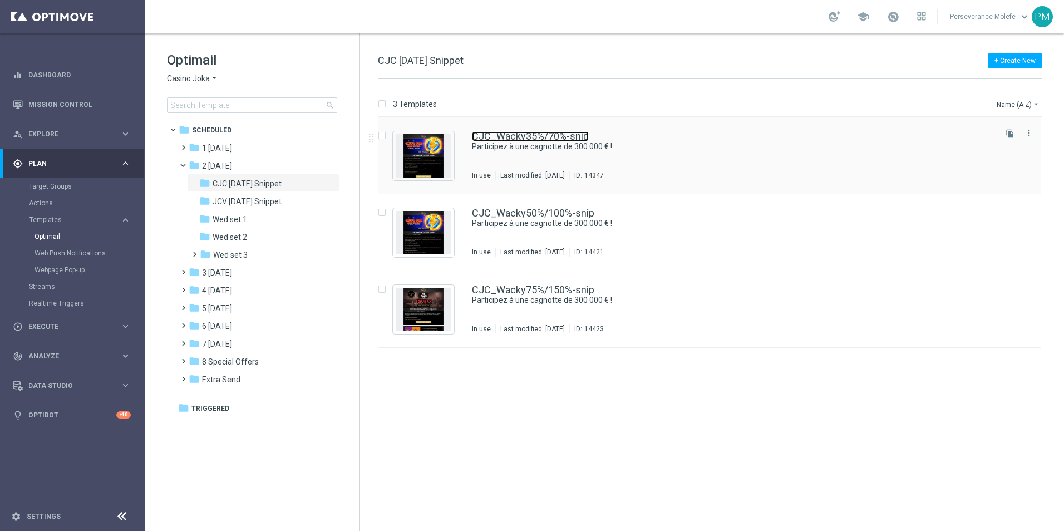
click at [532, 138] on link "CJC_Wacky35%/70%-snip" at bounding box center [530, 136] width 117 height 10
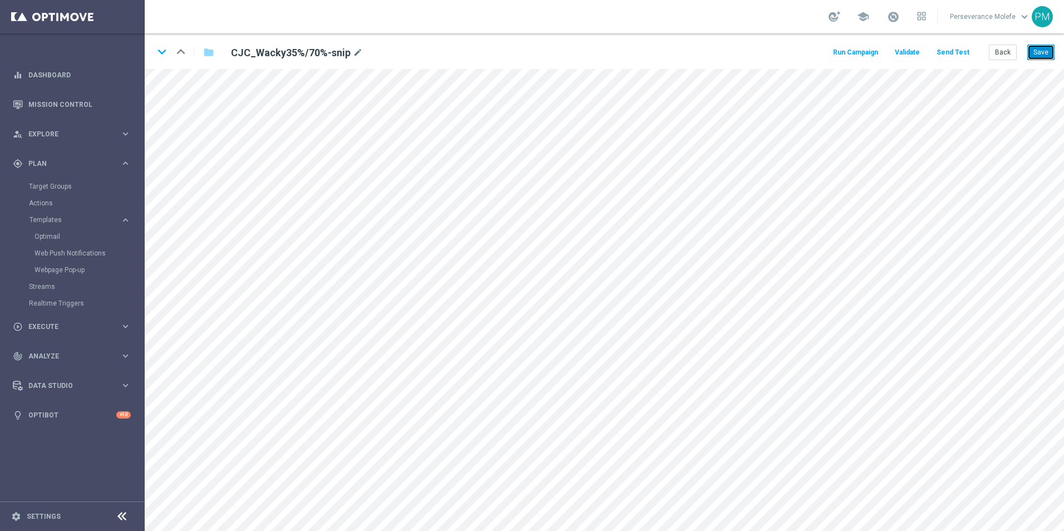
click at [1048, 56] on button "Save" at bounding box center [1041, 53] width 27 height 16
click at [1043, 47] on button "Save" at bounding box center [1041, 53] width 27 height 16
click at [1005, 56] on button "Back" at bounding box center [1003, 53] width 28 height 16
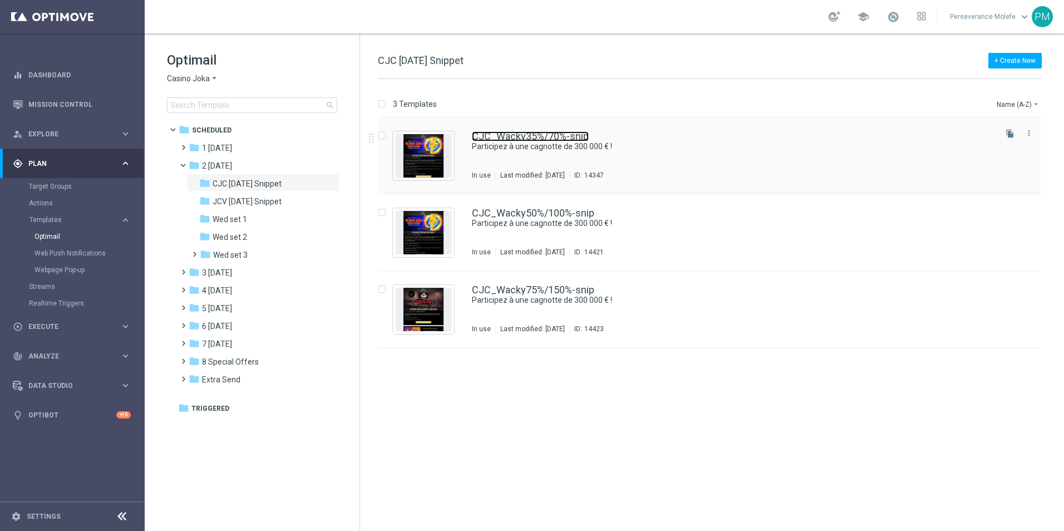
click at [574, 134] on link "CJC_Wacky35%/70%-snip" at bounding box center [530, 136] width 117 height 10
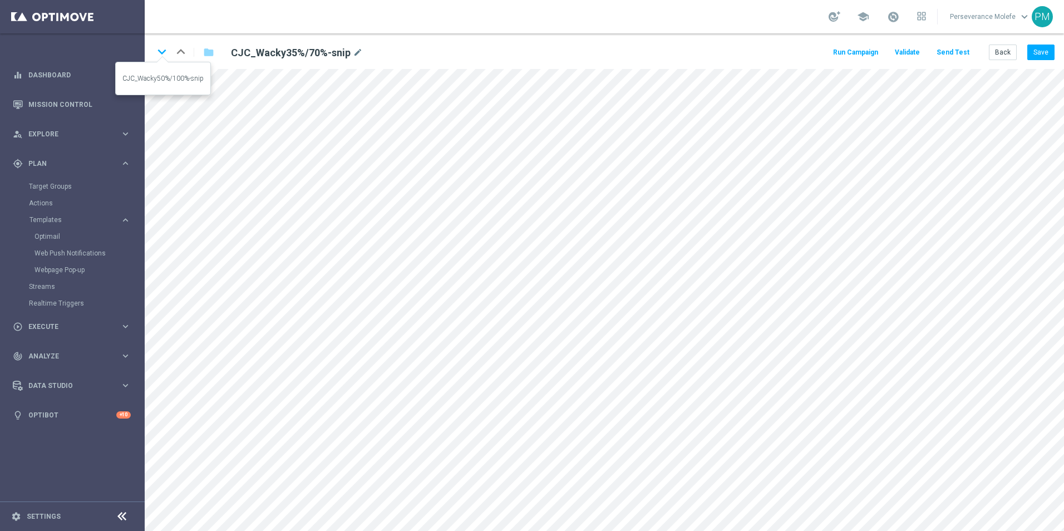
click at [164, 55] on icon "keyboard_arrow_down" at bounding box center [162, 51] width 17 height 17
click at [1036, 53] on button "Save" at bounding box center [1041, 53] width 27 height 16
click at [174, 50] on icon "keyboard_arrow_up" at bounding box center [181, 51] width 17 height 17
click at [163, 56] on icon "keyboard_arrow_down" at bounding box center [162, 51] width 17 height 17
click at [161, 56] on icon "keyboard_arrow_down" at bounding box center [162, 51] width 17 height 17
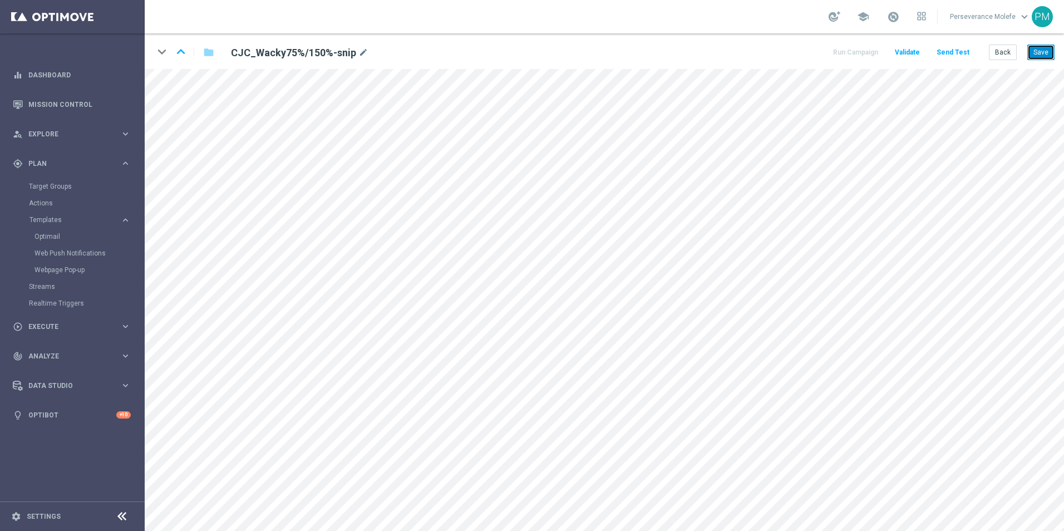
click at [1044, 53] on button "Save" at bounding box center [1041, 53] width 27 height 16
click at [1049, 53] on button "Save" at bounding box center [1041, 53] width 27 height 16
click at [1013, 58] on button "Back" at bounding box center [1003, 53] width 28 height 16
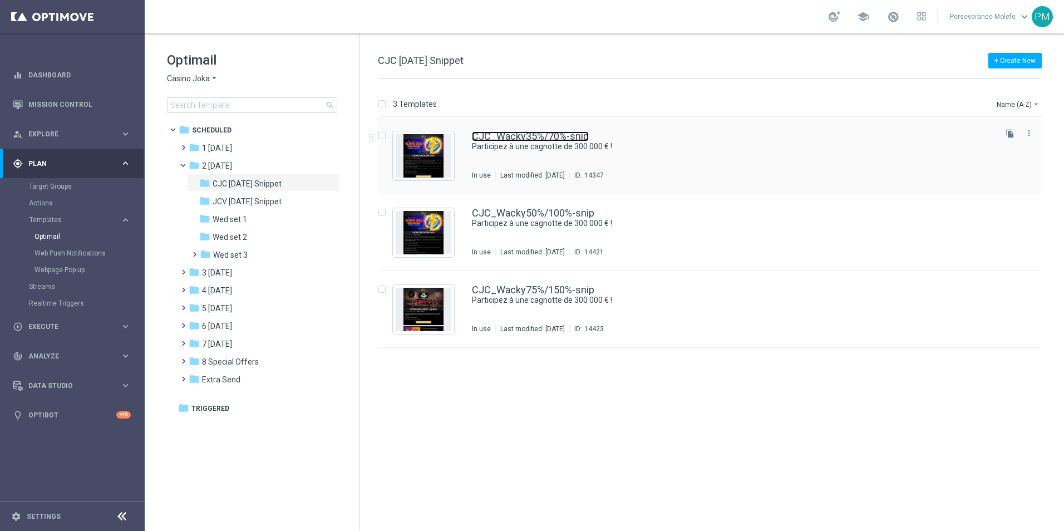
click at [548, 140] on link "CJC_Wacky35%/70%-snip" at bounding box center [530, 136] width 117 height 10
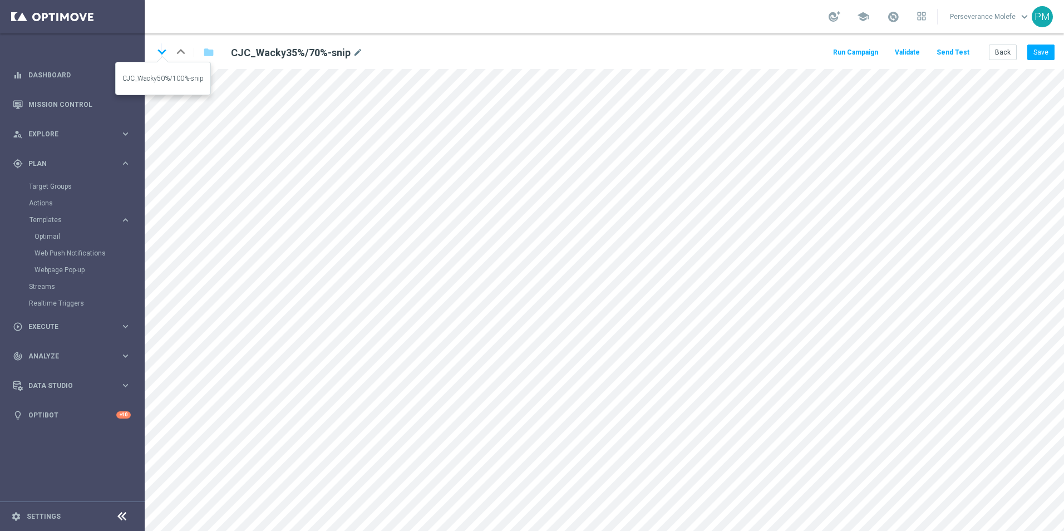
click at [162, 55] on icon "keyboard_arrow_down" at bounding box center [162, 51] width 17 height 17
click at [1039, 59] on button "Save" at bounding box center [1041, 53] width 27 height 16
click at [165, 50] on icon "keyboard_arrow_down" at bounding box center [162, 51] width 17 height 17
click at [1034, 49] on button "Save" at bounding box center [1041, 53] width 27 height 16
click at [183, 56] on icon "keyboard_arrow_up" at bounding box center [181, 51] width 17 height 17
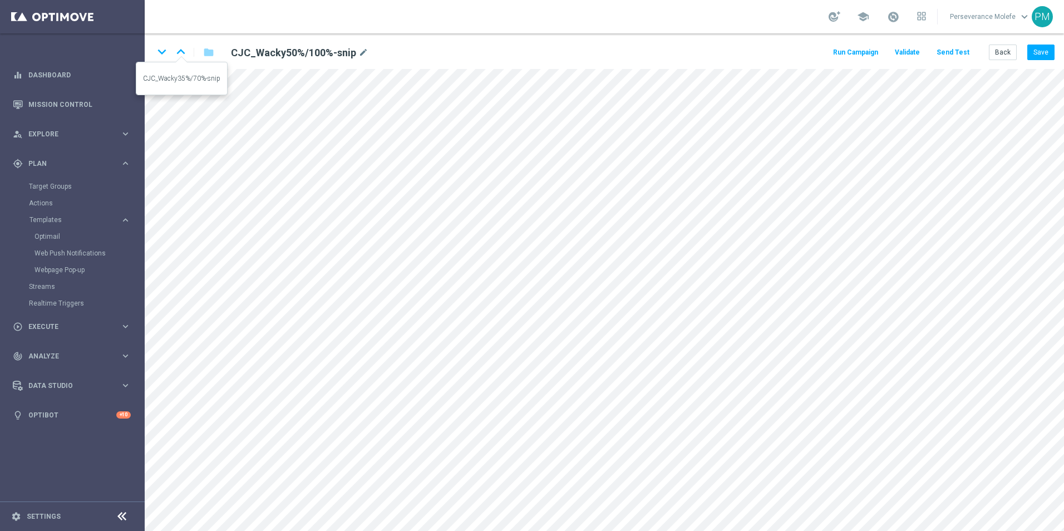
click at [183, 56] on icon "keyboard_arrow_up" at bounding box center [181, 51] width 17 height 17
click at [1042, 56] on button "Save" at bounding box center [1041, 53] width 27 height 16
click at [1047, 55] on button "Save" at bounding box center [1041, 53] width 27 height 16
click at [997, 51] on button "Back" at bounding box center [1003, 53] width 28 height 16
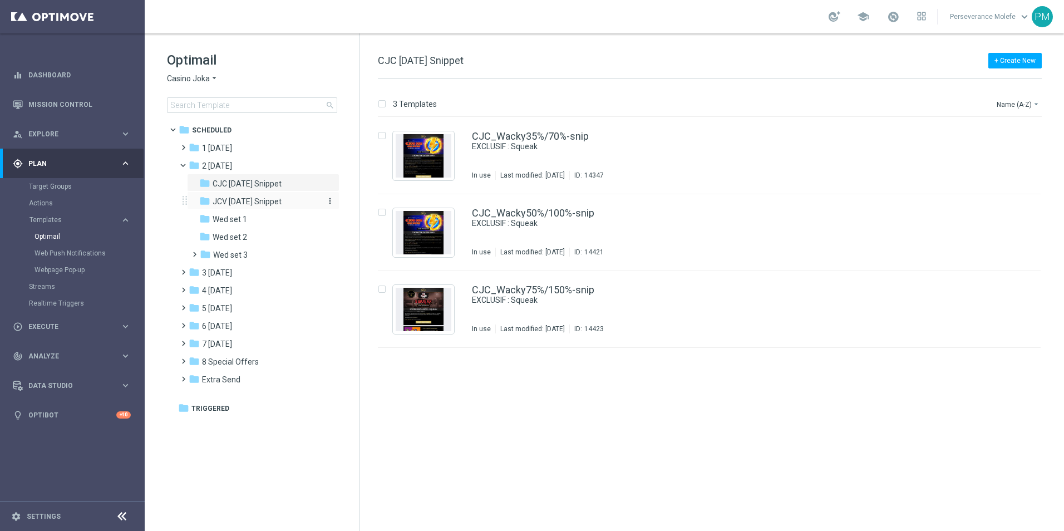
click at [278, 202] on span "JCV [DATE] Snippet" at bounding box center [247, 202] width 69 height 10
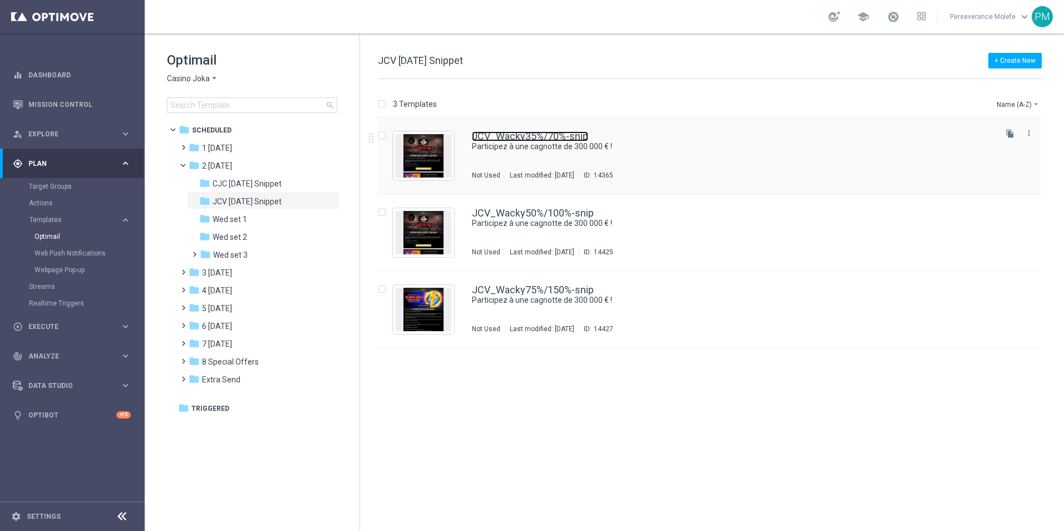
click at [531, 135] on link "JCV_Wacky35%/70%-snip" at bounding box center [530, 136] width 116 height 10
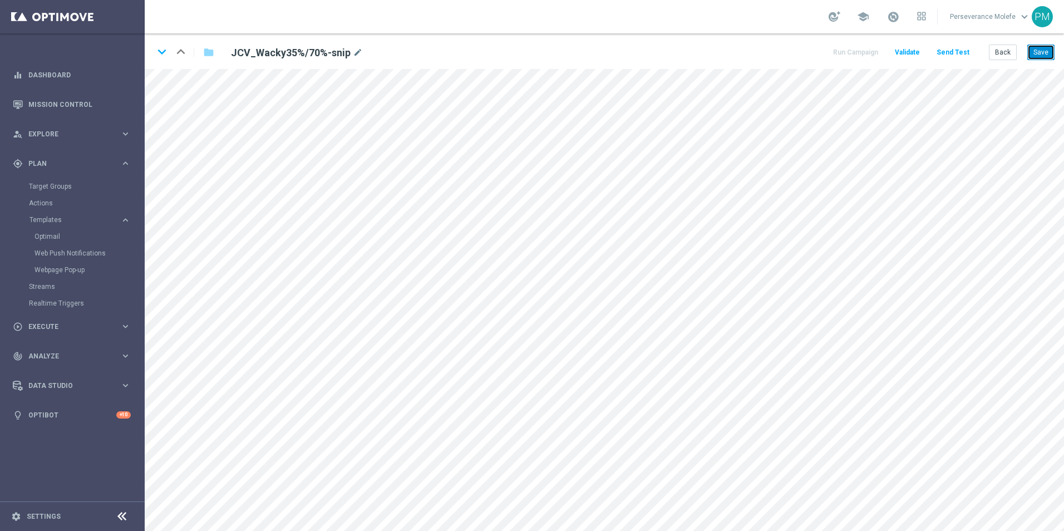
click at [1038, 50] on button "Save" at bounding box center [1041, 53] width 27 height 16
click at [1033, 60] on button "Save" at bounding box center [1041, 53] width 27 height 16
click at [1041, 50] on button "Save" at bounding box center [1041, 53] width 27 height 16
click at [1034, 56] on button "Save" at bounding box center [1041, 53] width 27 height 16
drag, startPoint x: 1025, startPoint y: 56, endPoint x: 1034, endPoint y: 56, distance: 9.5
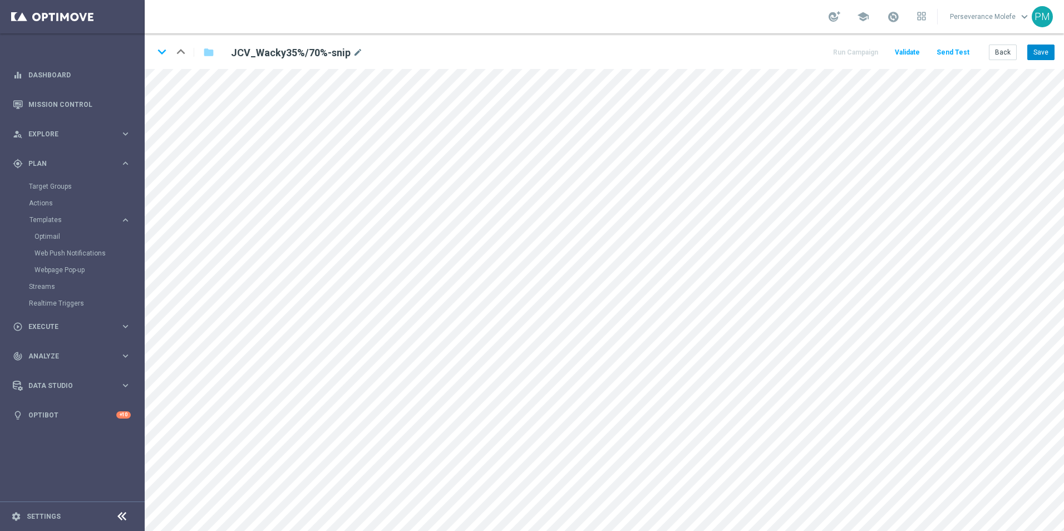
click at [1028, 56] on div "Back Save" at bounding box center [1022, 53] width 66 height 16
click at [1036, 56] on button "Save" at bounding box center [1041, 53] width 27 height 16
click at [1008, 52] on button "Back" at bounding box center [1003, 53] width 28 height 16
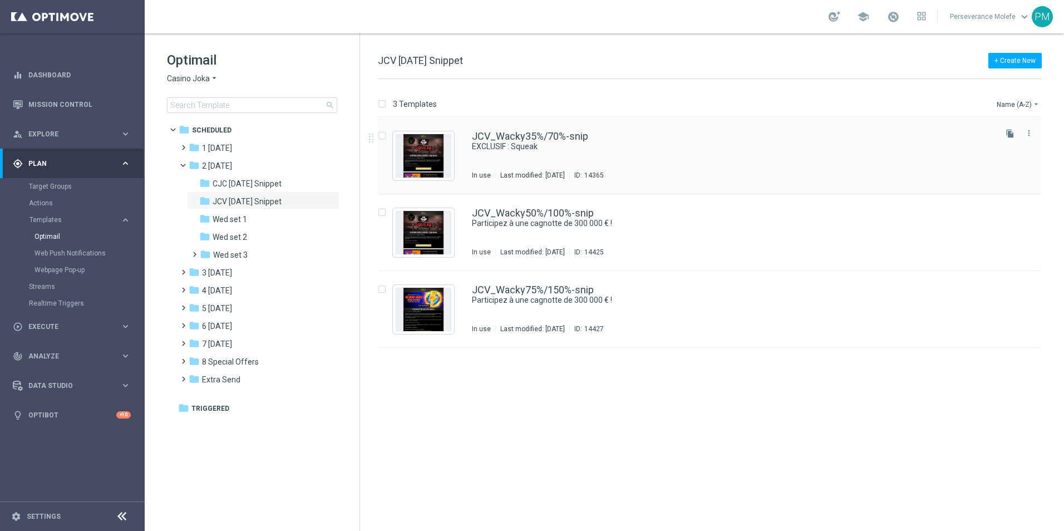
click at [488, 131] on div "JCV_Wacky35%/70%-snip EXCLUSIF : Squeak In use Last modified: Monday, October 1…" at bounding box center [709, 155] width 663 height 77
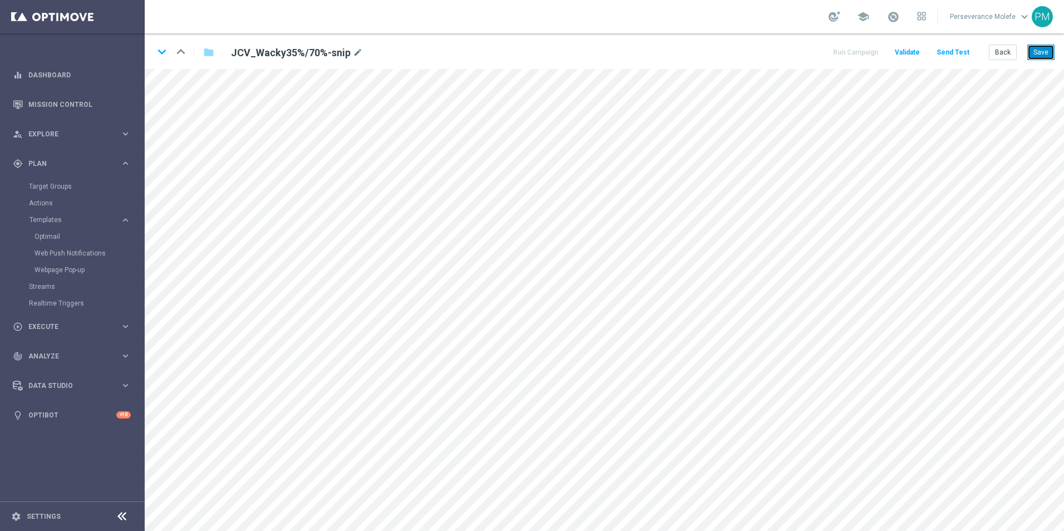
click at [1034, 47] on button "Save" at bounding box center [1041, 53] width 27 height 16
click at [1031, 56] on button "Save" at bounding box center [1041, 53] width 27 height 16
click at [994, 51] on button "Back" at bounding box center [1003, 53] width 28 height 16
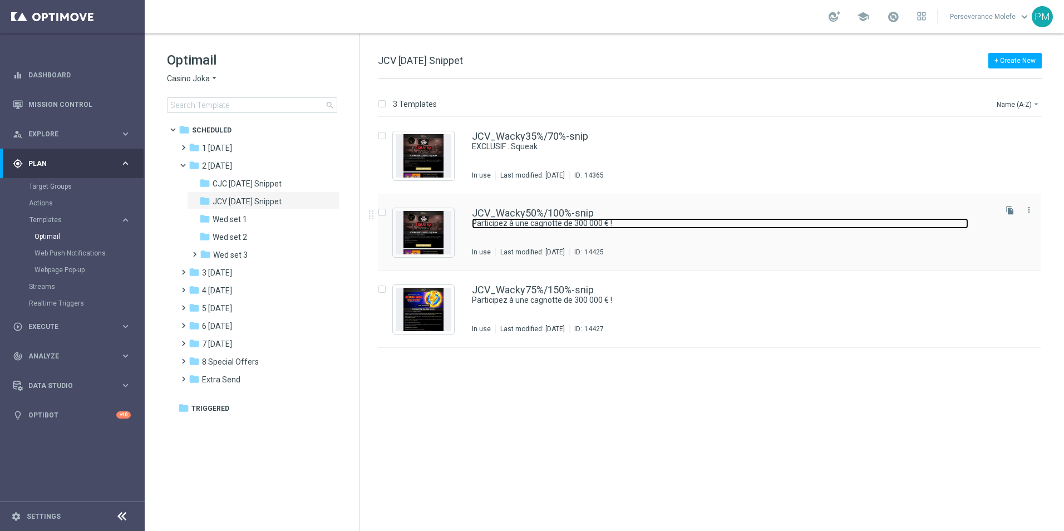
click at [523, 220] on link "Participez à une cagnotte de 300 000 € !" at bounding box center [720, 223] width 497 height 11
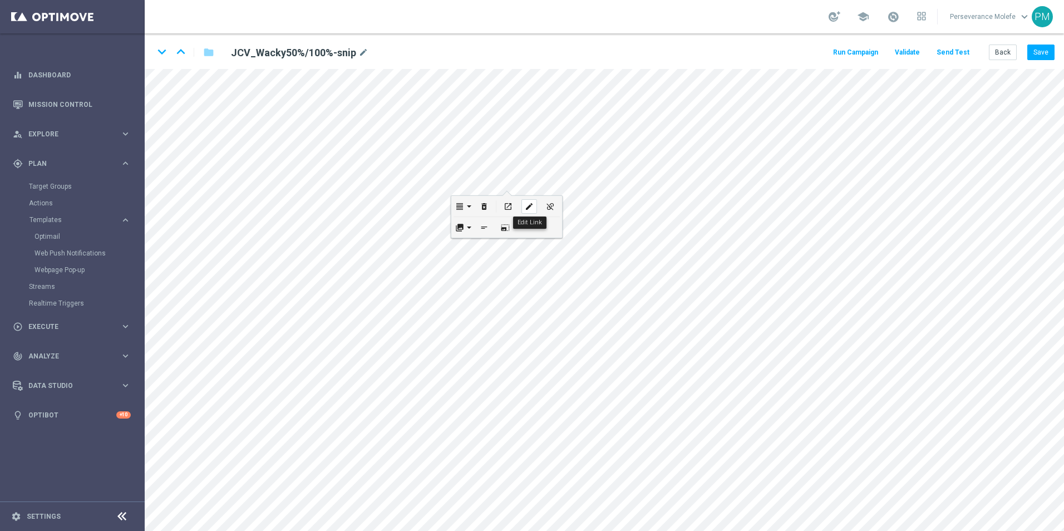
click at [522, 207] on div "edit" at bounding box center [530, 206] width 16 height 14
click at [188, 51] on icon "keyboard_arrow_up" at bounding box center [181, 51] width 17 height 17
click at [543, 184] on div "edit" at bounding box center [538, 179] width 16 height 14
click at [551, 208] on button "Update" at bounding box center [558, 215] width 34 height 16
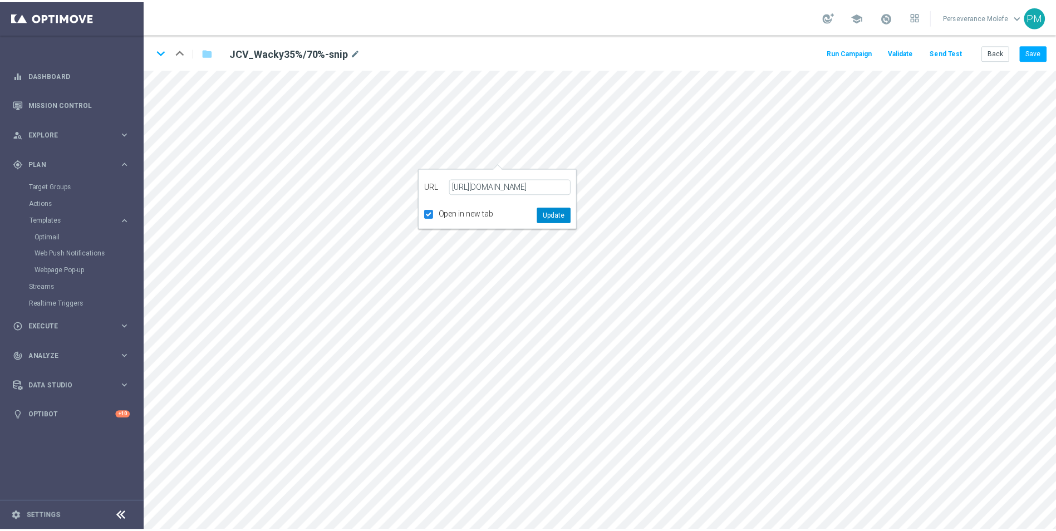
scroll to position [0, 0]
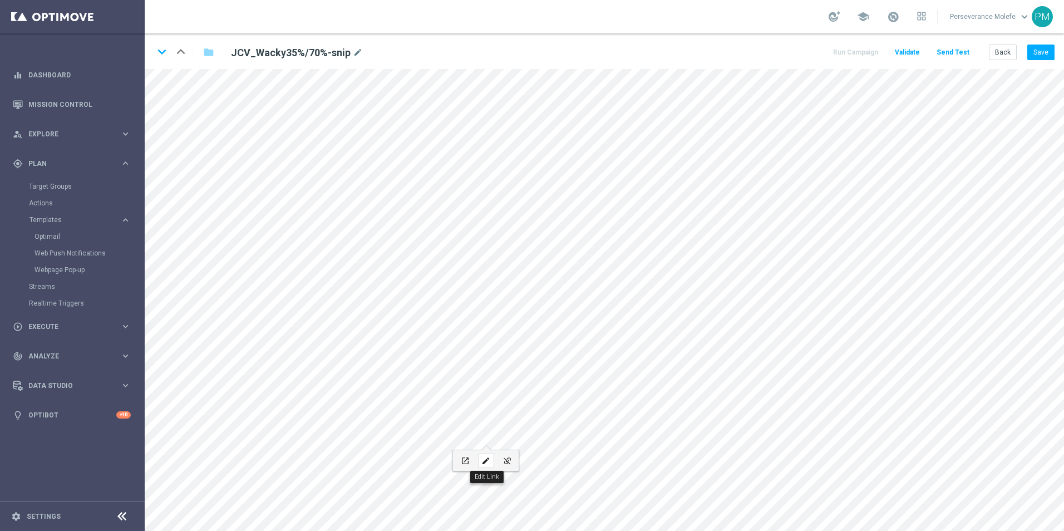
click at [482, 457] on icon "edit" at bounding box center [486, 461] width 8 height 9
type input "https://www.casinojokaclub.net/fr"
type input "JOUEZ MAINTENANT"
checkbox input "true"
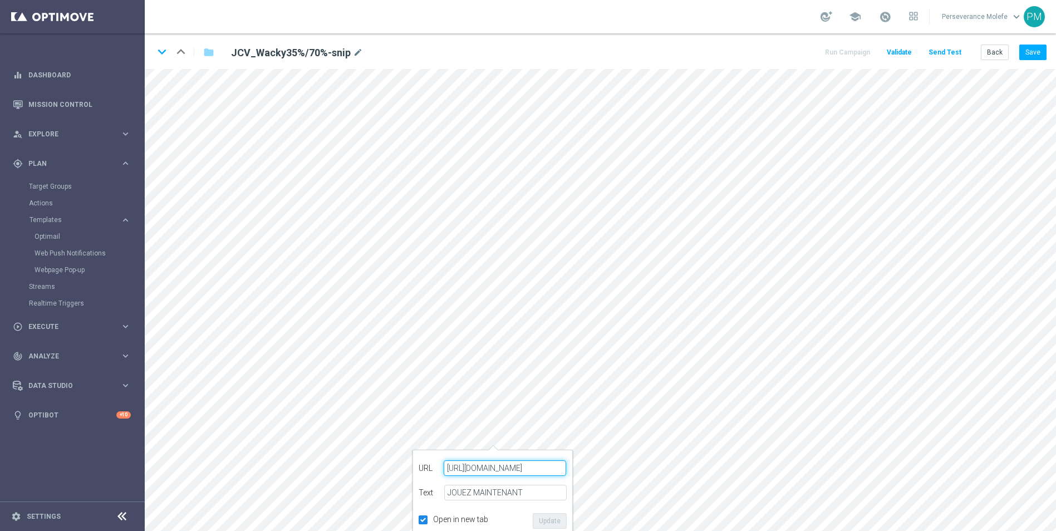
paste input "jokaclubvip.net/fr/login"
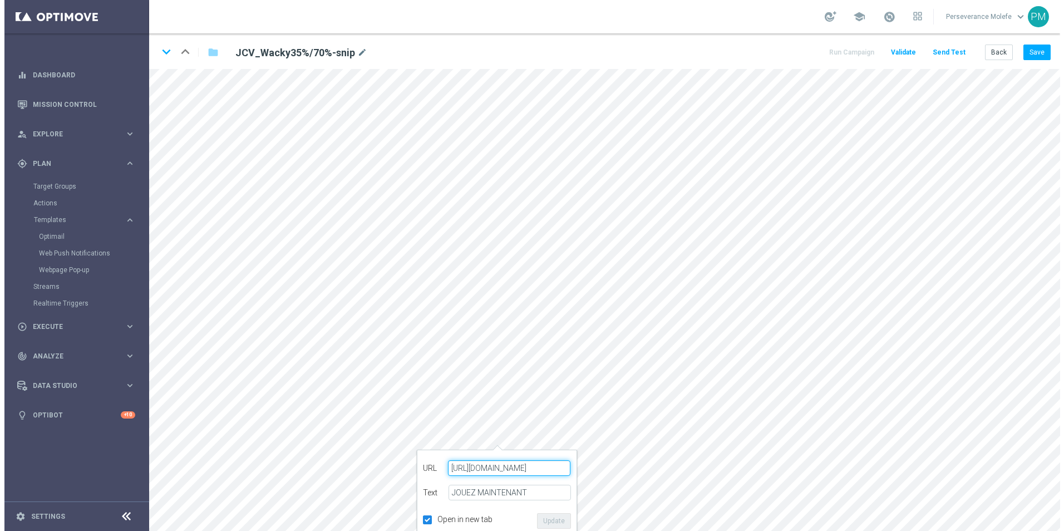
scroll to position [0, 7]
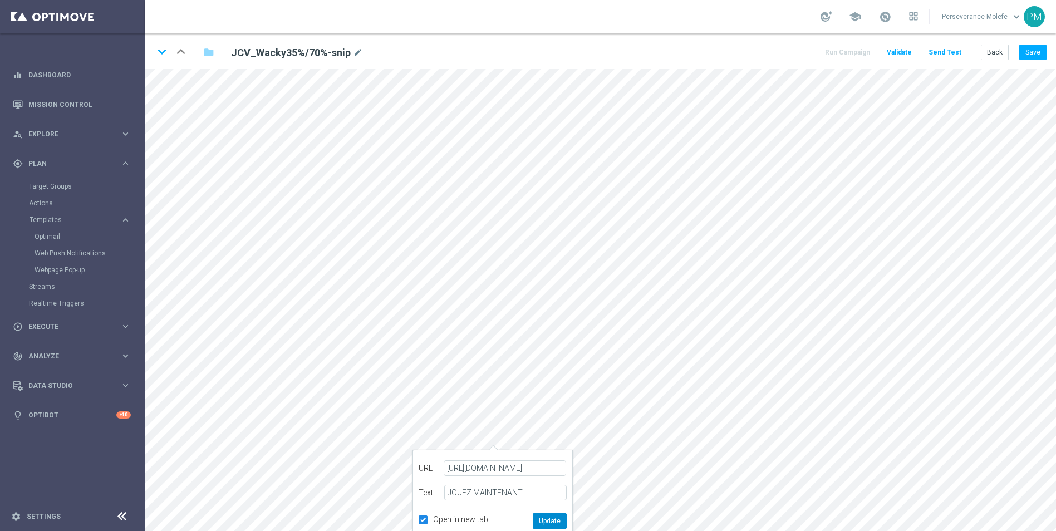
click at [547, 526] on button "Update" at bounding box center [550, 521] width 34 height 16
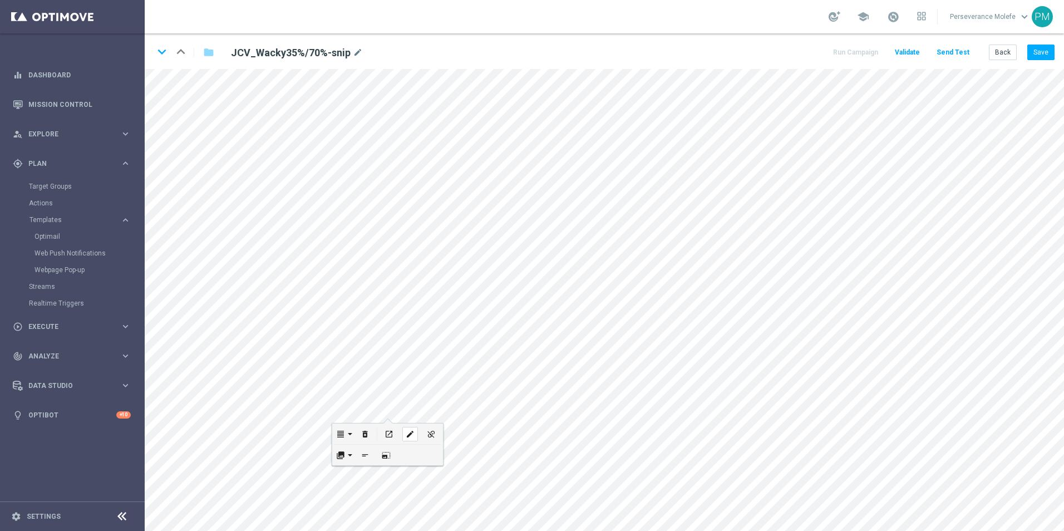
click at [417, 436] on div "edit" at bounding box center [411, 434] width 16 height 14
type input "https://www.casinojokaclub.net/fr"
checkbox input "true"
paste input "jokaclubvip.net/fr/login"
click at [430, 470] on button "Update" at bounding box center [431, 470] width 34 height 16
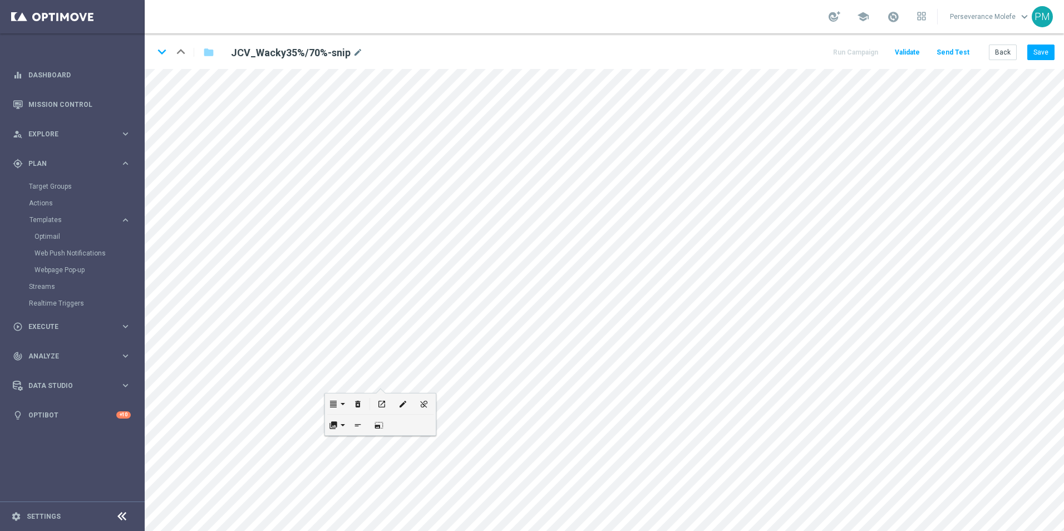
scroll to position [0, 0]
click at [408, 455] on icon "edit" at bounding box center [411, 453] width 8 height 9
type input "https://www.casinojokaclub.info/fr"
checkbox input "true"
paste input "jokaclubvip.net/fr/login"
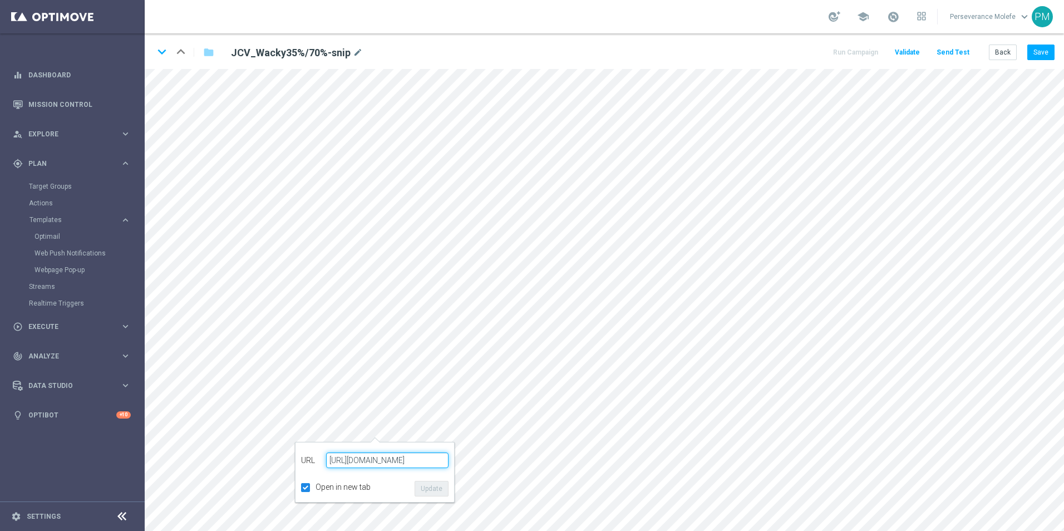
type input "https://www.jokaclubvip.net/fr/login"
click at [428, 484] on button "Update" at bounding box center [432, 489] width 34 height 16
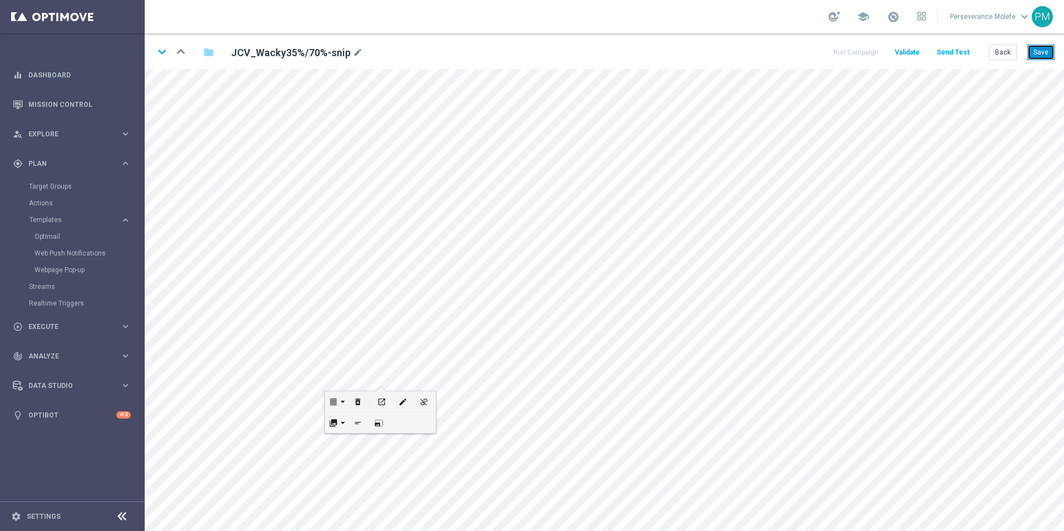
click at [1053, 50] on button "Save" at bounding box center [1041, 53] width 27 height 16
click at [1049, 47] on button "Save" at bounding box center [1041, 53] width 27 height 16
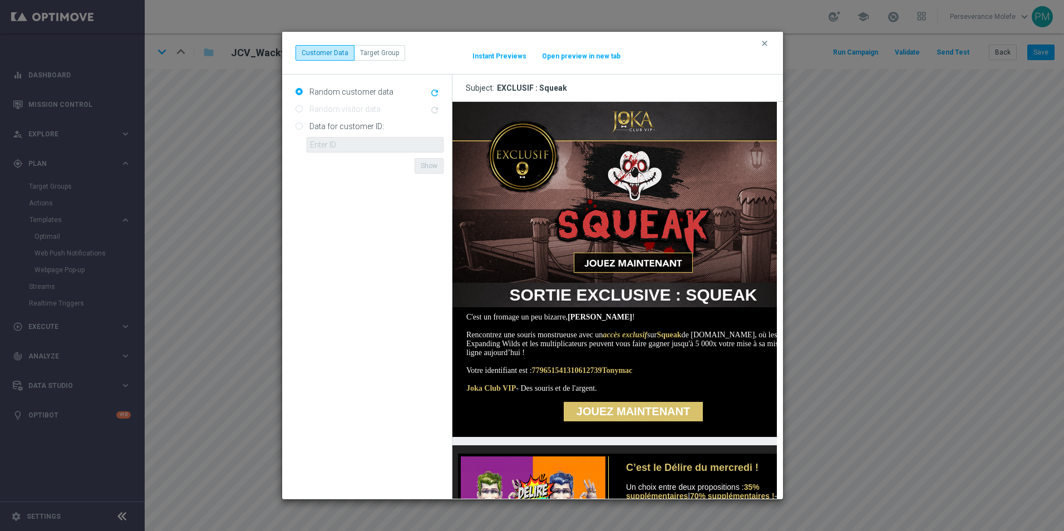
click at [577, 56] on button "Open preview in new tab" at bounding box center [582, 56] width 80 height 9
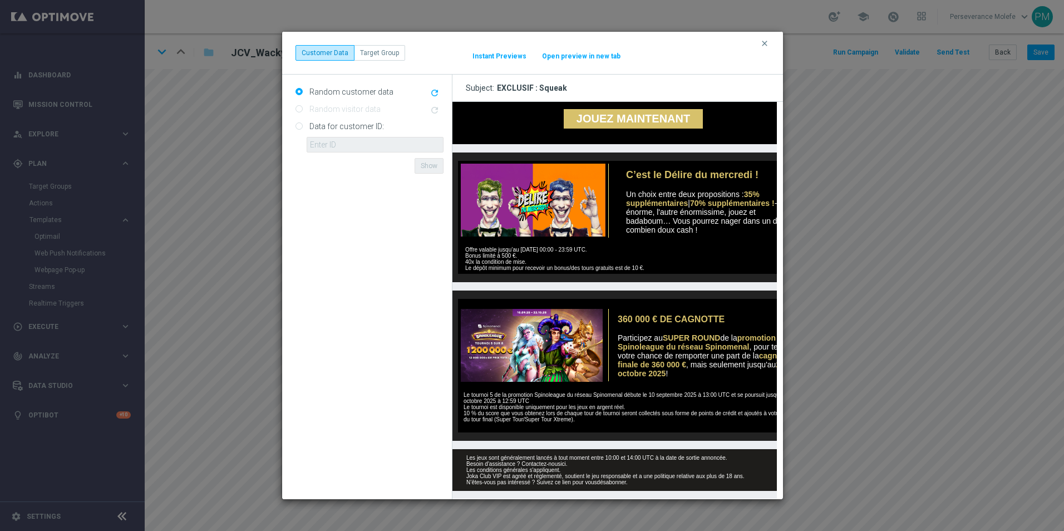
scroll to position [307, 0]
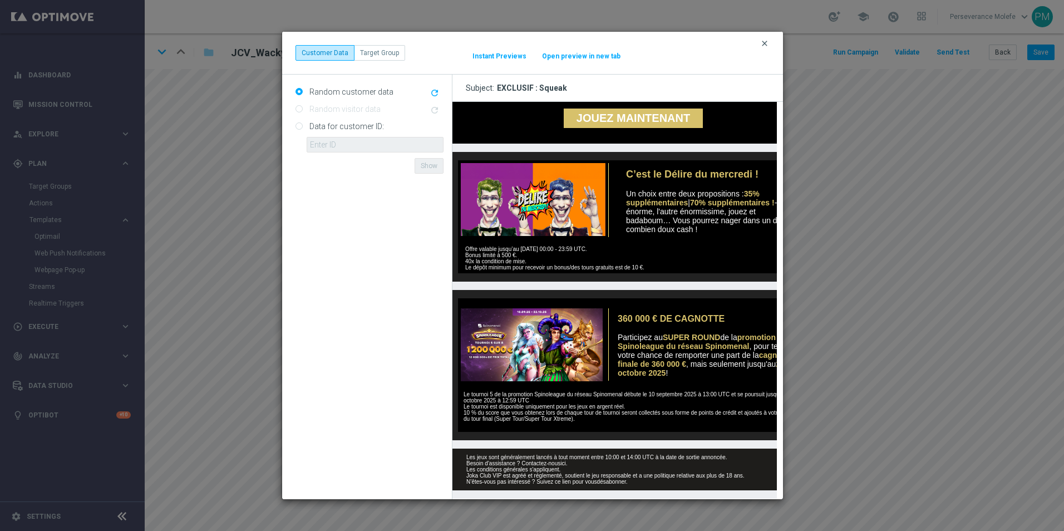
click at [767, 46] on icon "clear" at bounding box center [765, 43] width 9 height 9
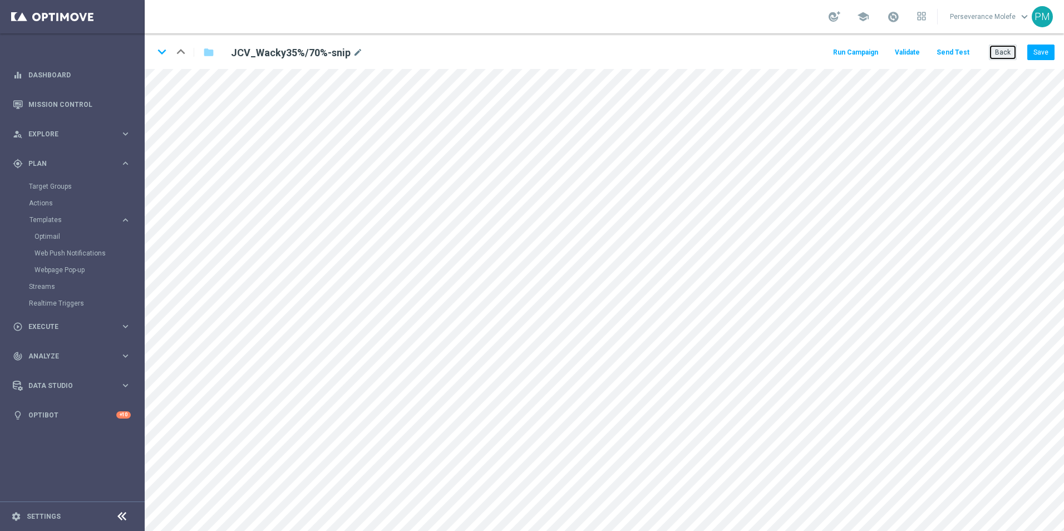
click at [998, 54] on button "Back" at bounding box center [1003, 53] width 28 height 16
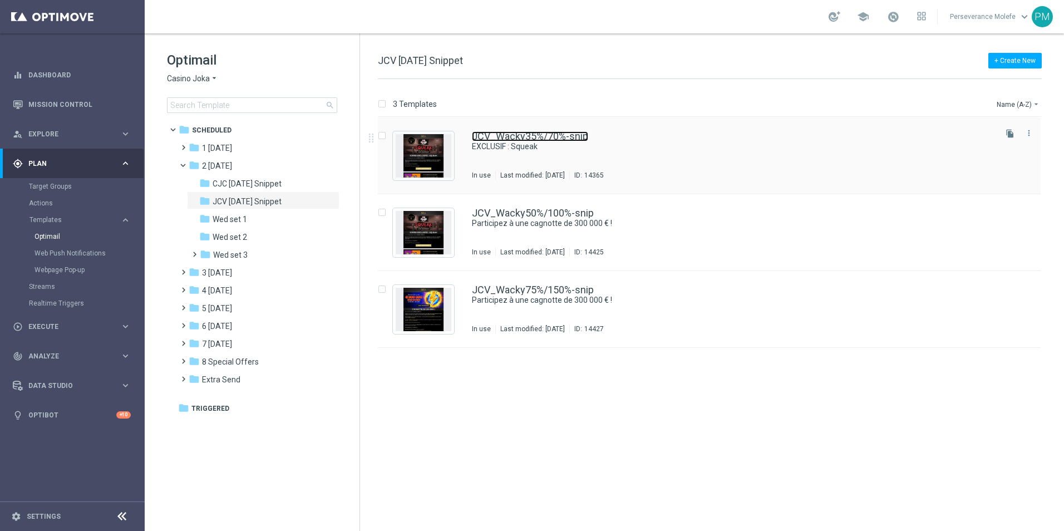
click at [566, 135] on link "JCV_Wacky35%/70%-snip" at bounding box center [530, 136] width 116 height 10
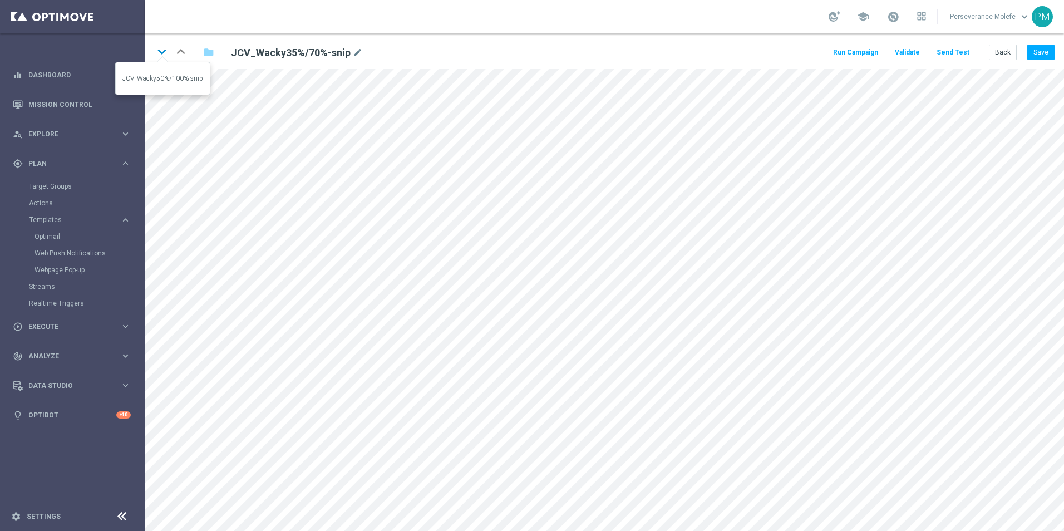
click at [168, 56] on icon "keyboard_arrow_down" at bounding box center [162, 51] width 17 height 17
click at [1049, 54] on button "Save" at bounding box center [1041, 53] width 27 height 16
click at [160, 52] on icon "keyboard_arrow_down" at bounding box center [162, 51] width 17 height 17
click at [1039, 49] on button "Save" at bounding box center [1041, 53] width 27 height 16
click at [185, 58] on icon "keyboard_arrow_up" at bounding box center [181, 51] width 17 height 17
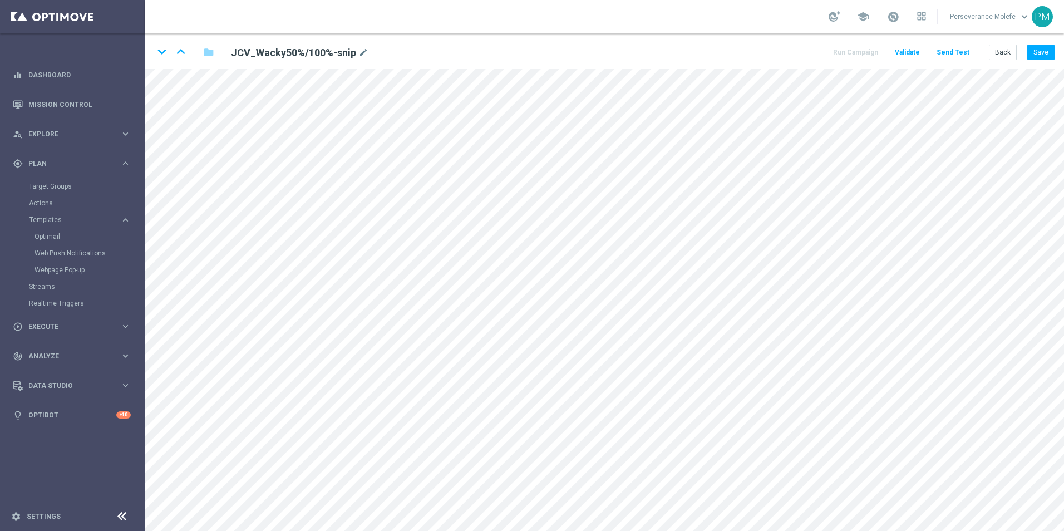
click at [1047, 43] on div "keyboard_arrow_down keyboard_arrow_up folder JCV_Wacky50%/100%-snip mode_edit R…" at bounding box center [605, 51] width 920 height 36
click at [1046, 46] on button "Save" at bounding box center [1041, 53] width 27 height 16
click at [1046, 51] on button "Save" at bounding box center [1041, 53] width 27 height 16
click at [181, 54] on icon "keyboard_arrow_up" at bounding box center [181, 51] width 17 height 17
click at [161, 53] on icon "keyboard_arrow_down" at bounding box center [162, 51] width 17 height 17
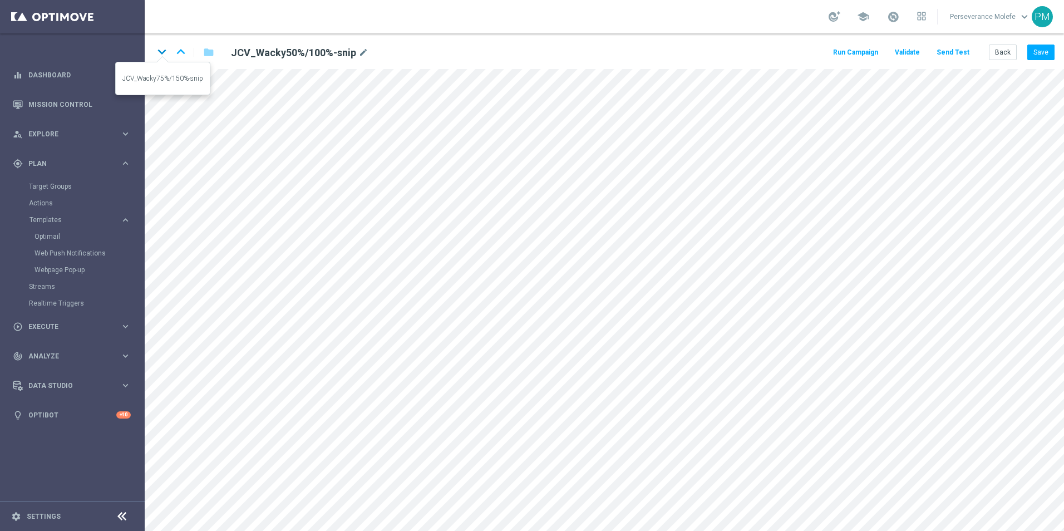
click at [161, 55] on icon "keyboard_arrow_down" at bounding box center [162, 51] width 17 height 17
click at [995, 57] on button "Back" at bounding box center [1003, 53] width 28 height 16
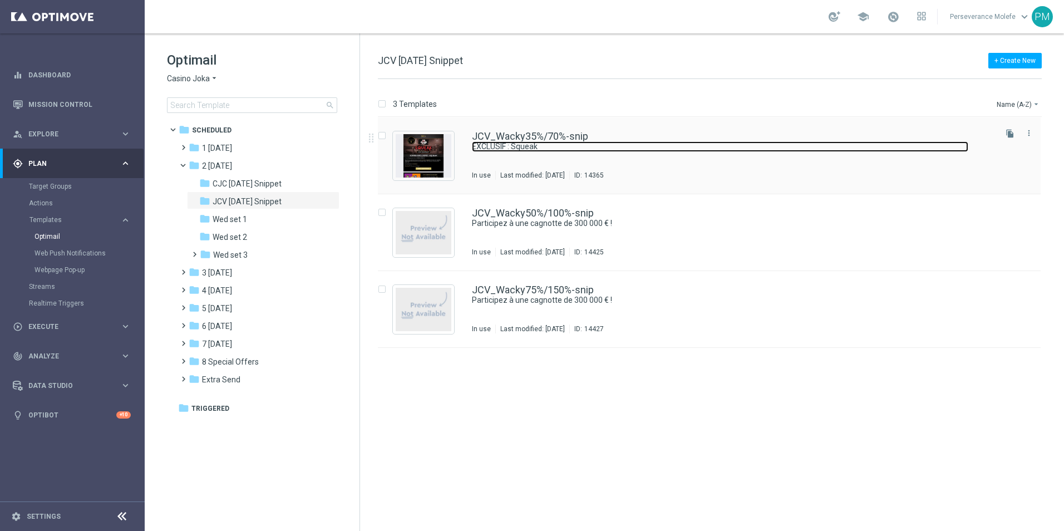
click at [533, 141] on link "EXCLUSIF : Squeak" at bounding box center [720, 146] width 497 height 11
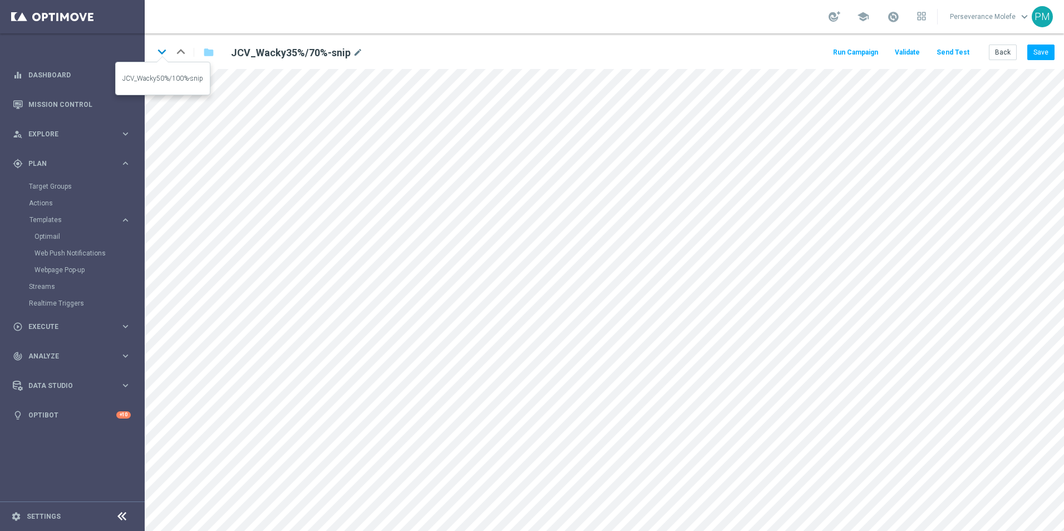
click at [159, 57] on icon "keyboard_arrow_down" at bounding box center [162, 51] width 17 height 17
click at [1046, 55] on button "Save" at bounding box center [1041, 53] width 27 height 16
click at [160, 55] on icon "keyboard_arrow_down" at bounding box center [162, 51] width 17 height 17
click at [1043, 50] on button "Save" at bounding box center [1041, 53] width 27 height 16
click at [185, 53] on icon "keyboard_arrow_up" at bounding box center [181, 51] width 17 height 17
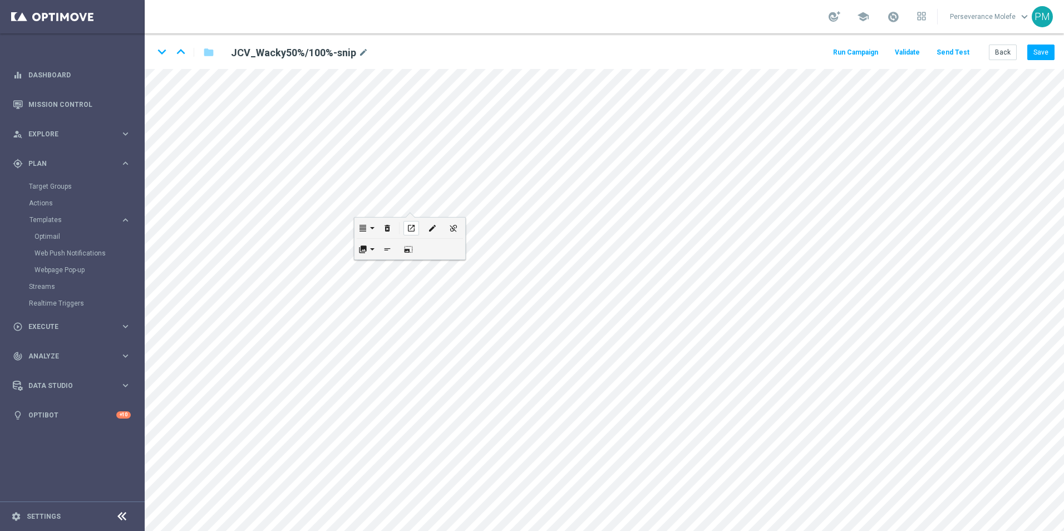
click at [410, 225] on icon "open_in_new" at bounding box center [411, 228] width 8 height 9
click at [1005, 48] on button "Back" at bounding box center [1003, 53] width 28 height 16
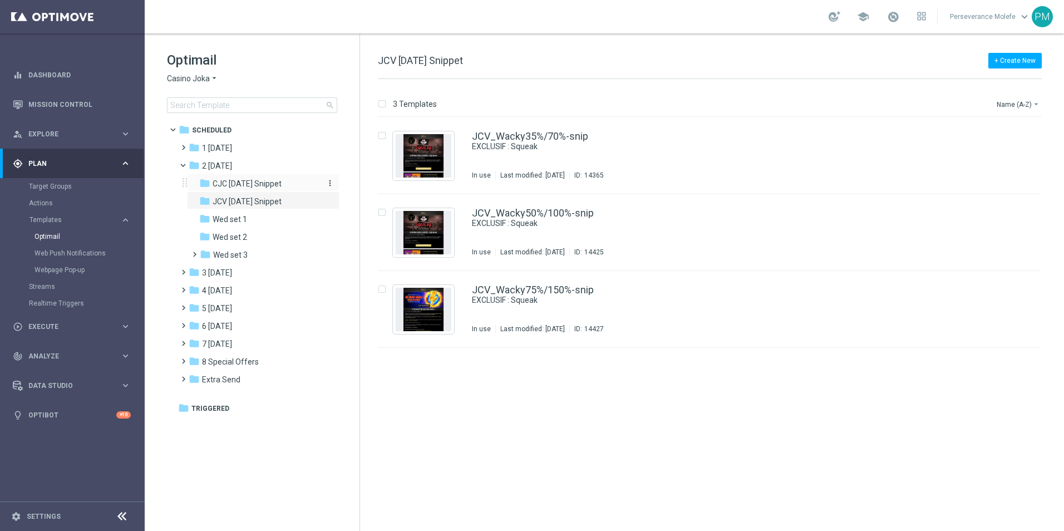
click at [279, 186] on span "CJC Wednesday Snippet" at bounding box center [247, 184] width 69 height 10
click at [282, 200] on span "JCV [DATE] Snippet" at bounding box center [247, 202] width 69 height 10
click at [262, 178] on div "folder CJC [DATE] Snippet" at bounding box center [258, 184] width 119 height 13
click at [186, 165] on span at bounding box center [188, 162] width 4 height 5
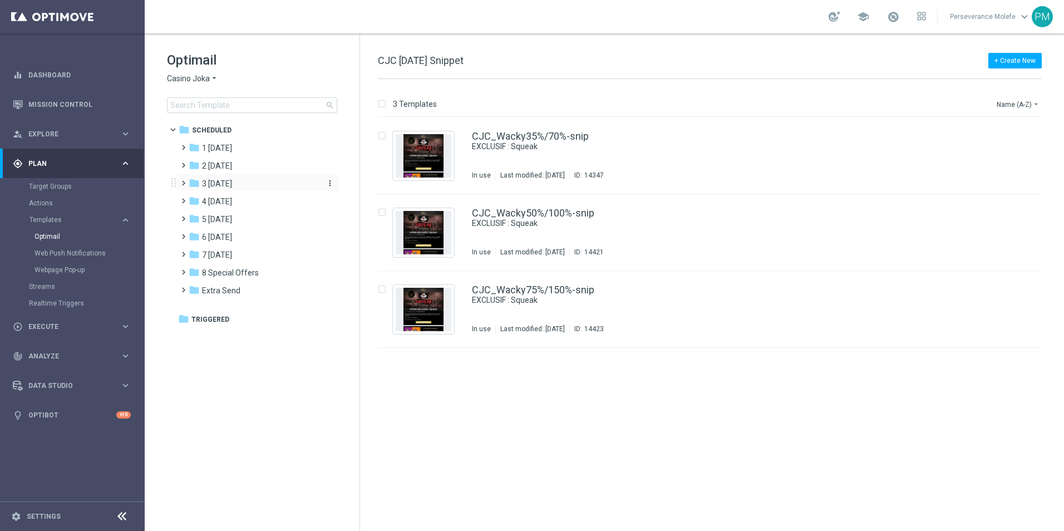
click at [227, 188] on span "3 [DATE]" at bounding box center [217, 184] width 30 height 10
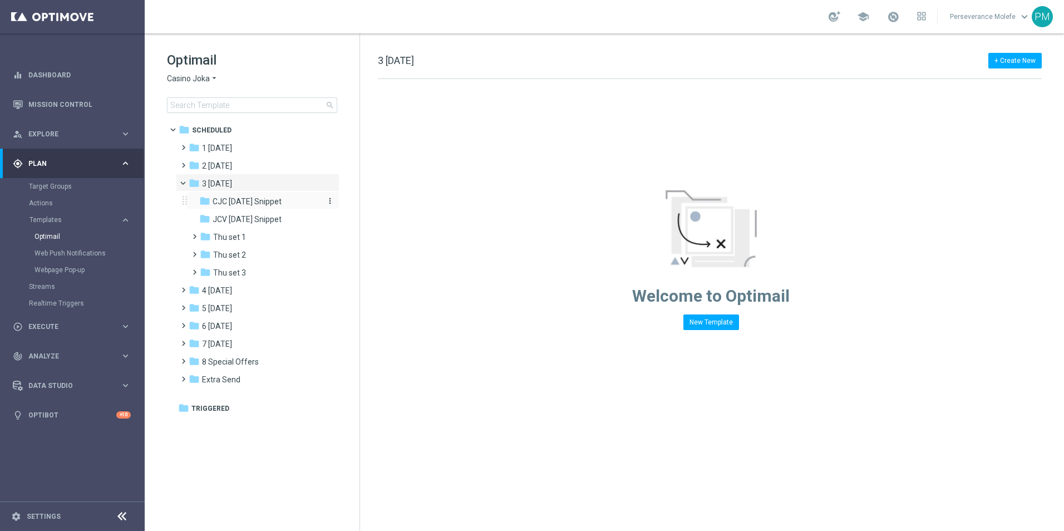
click at [242, 199] on span "CJC [DATE] Snippet" at bounding box center [247, 202] width 69 height 10
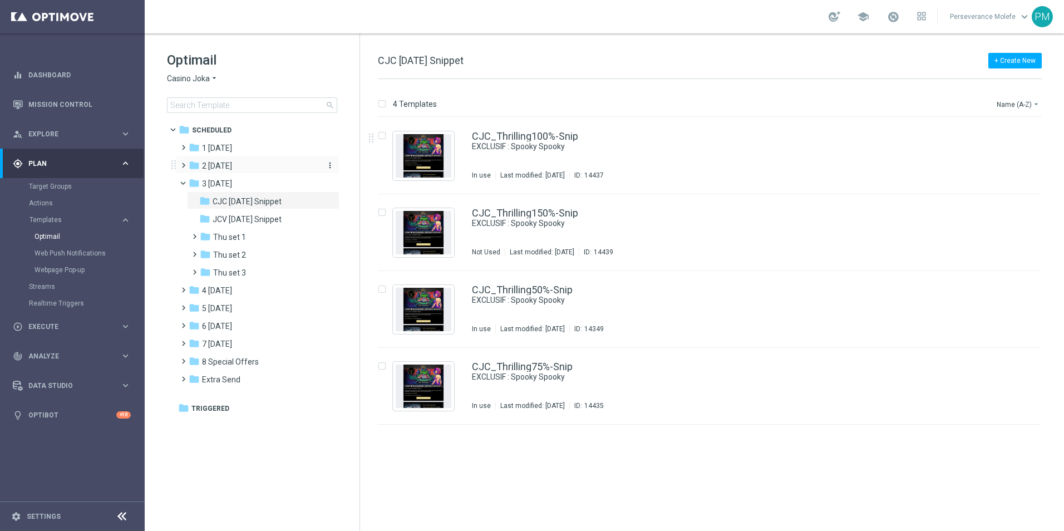
click at [267, 165] on div "folder 2 [DATE]" at bounding box center [253, 166] width 128 height 13
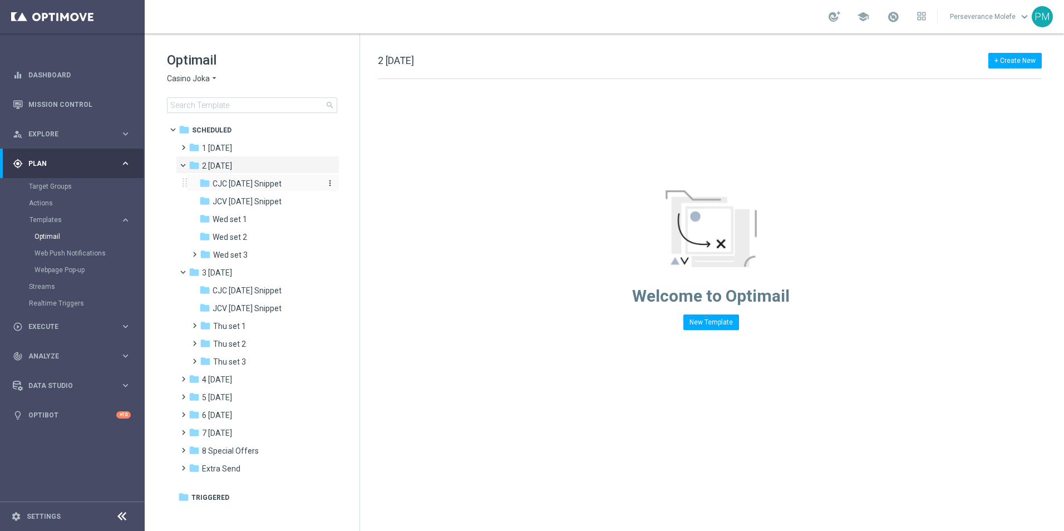
click at [311, 178] on div "folder CJC [DATE] Snippet" at bounding box center [258, 184] width 119 height 13
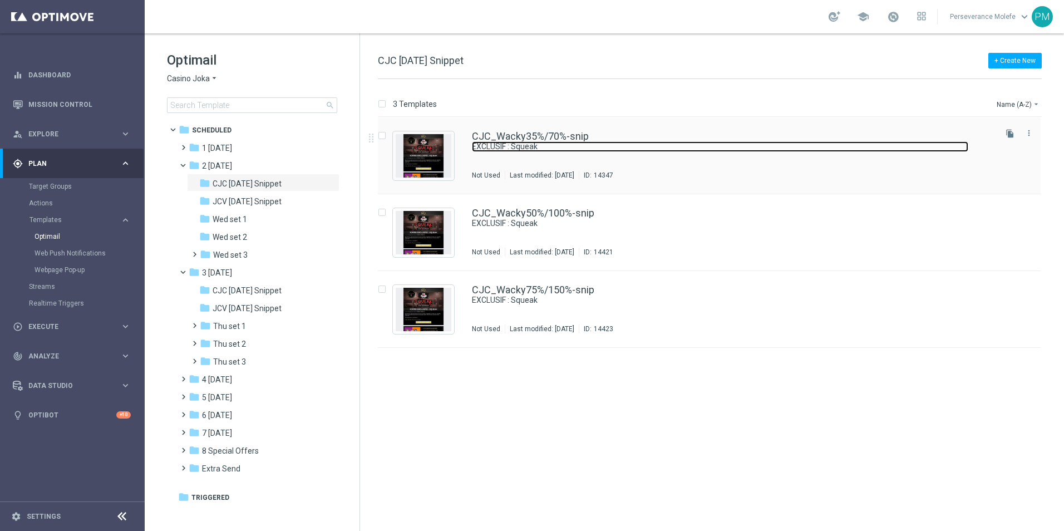
click at [509, 145] on link "EXCLUSIF : Squeak" at bounding box center [720, 146] width 497 height 11
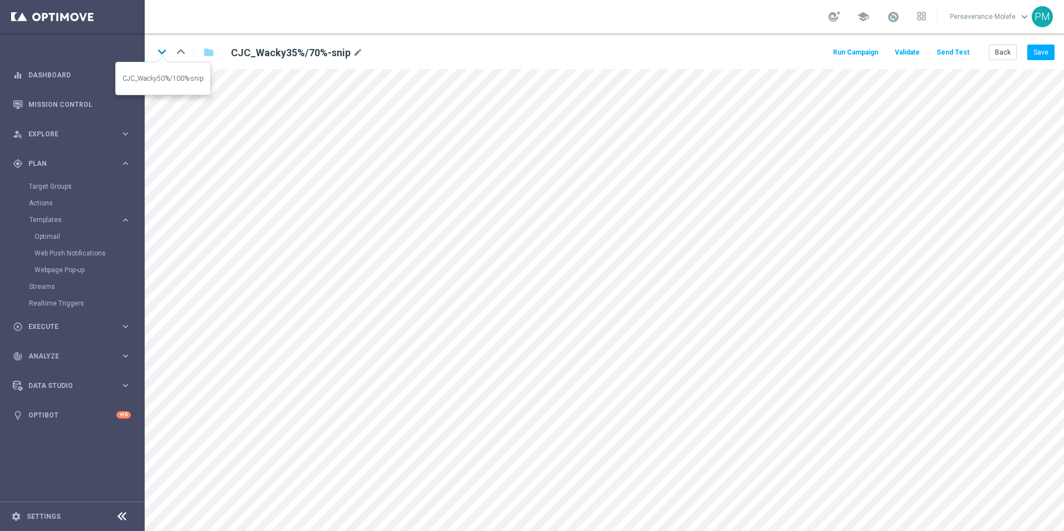
click at [165, 50] on icon "keyboard_arrow_down" at bounding box center [162, 51] width 17 height 17
click at [163, 58] on icon "keyboard_arrow_down" at bounding box center [162, 51] width 17 height 17
click at [1003, 58] on button "Back" at bounding box center [1003, 53] width 28 height 16
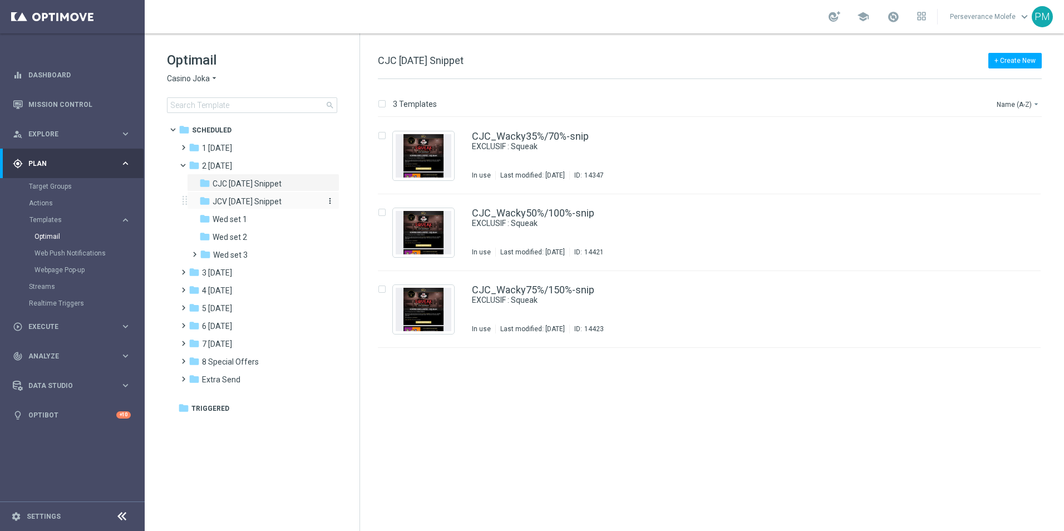
click at [282, 202] on span "JCV [DATE] Snippet" at bounding box center [247, 202] width 69 height 10
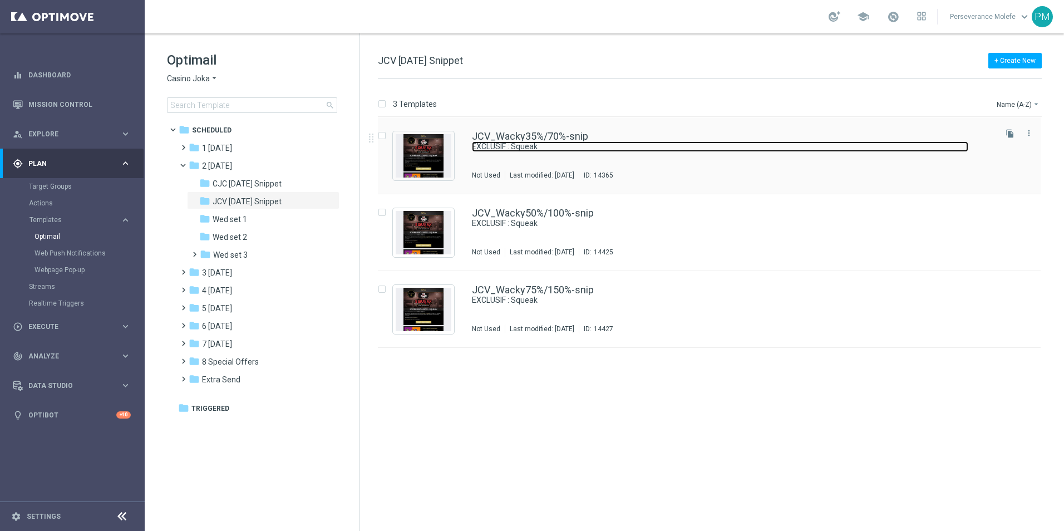
click at [481, 144] on link "EXCLUSIF : Squeak" at bounding box center [720, 146] width 497 height 11
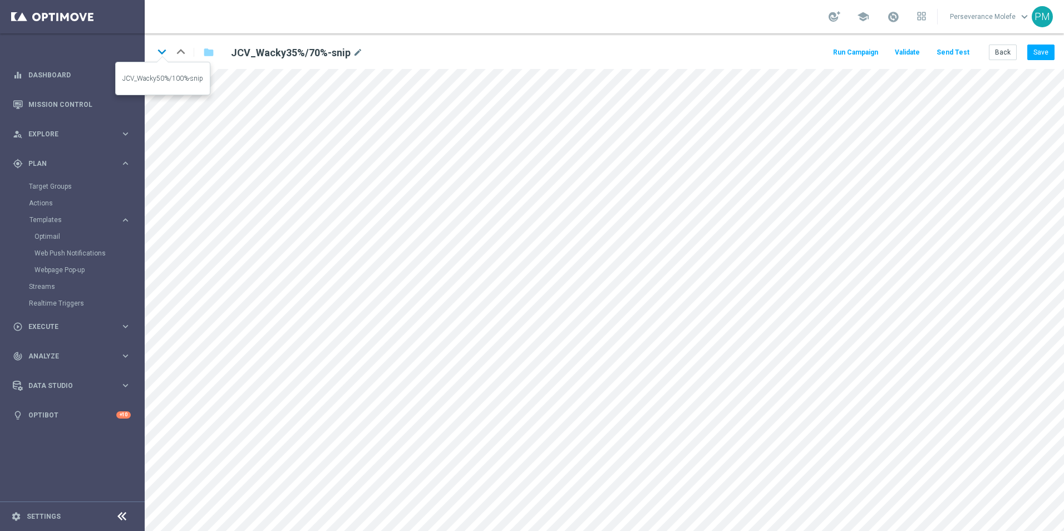
click at [162, 52] on icon "keyboard_arrow_down" at bounding box center [162, 51] width 17 height 17
click at [464, 187] on icon "open_in_new" at bounding box center [462, 187] width 8 height 9
drag, startPoint x: 1002, startPoint y: 48, endPoint x: 998, endPoint y: 17, distance: 30.8
click at [1002, 38] on div "keyboard_arrow_down keyboard_arrow_up folder JCV_Wacky75%/150%-snip mode_edit R…" at bounding box center [605, 51] width 920 height 36
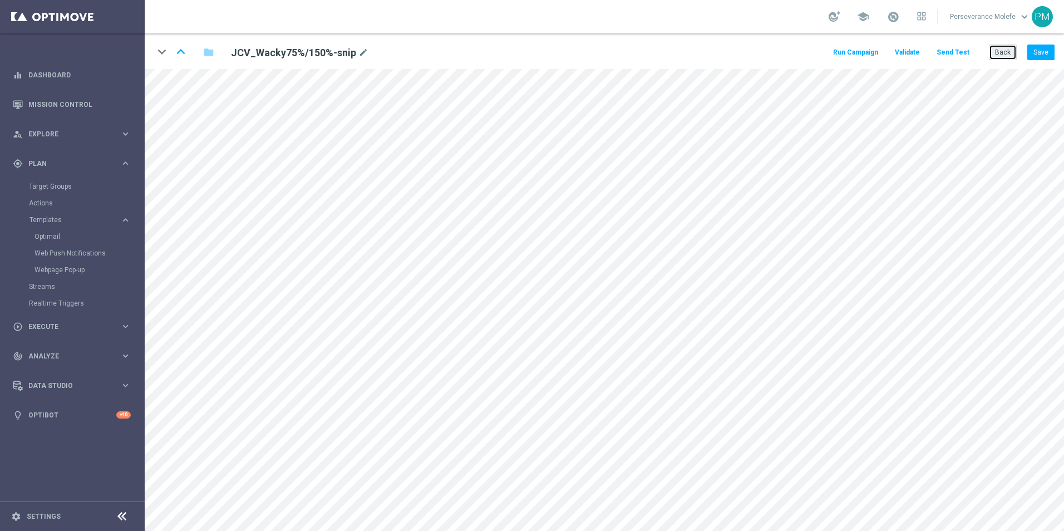
click at [1002, 54] on button "Back" at bounding box center [1003, 53] width 28 height 16
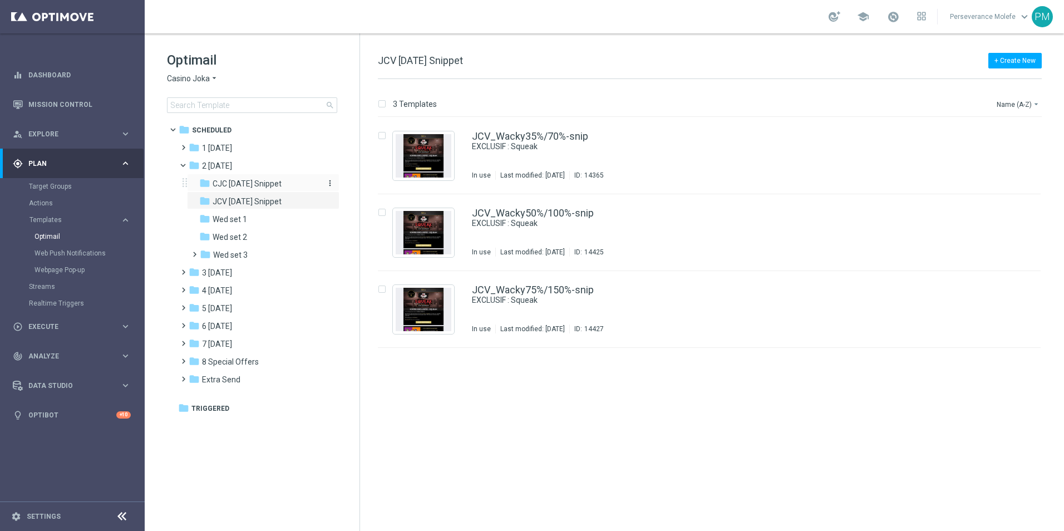
click at [277, 188] on span "CJC [DATE] Snippet" at bounding box center [247, 184] width 69 height 10
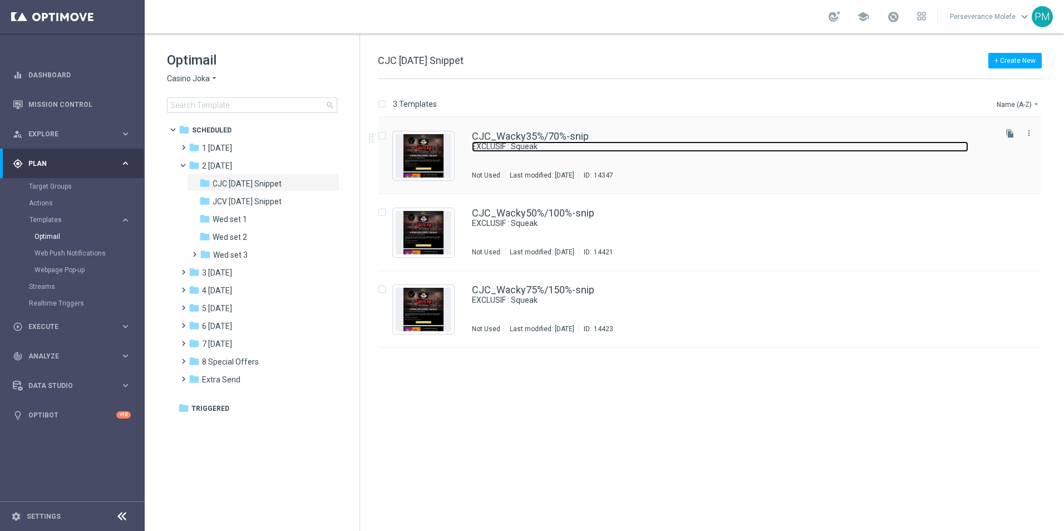
click at [496, 149] on link "EXCLUSIF : Squeak" at bounding box center [720, 146] width 497 height 11
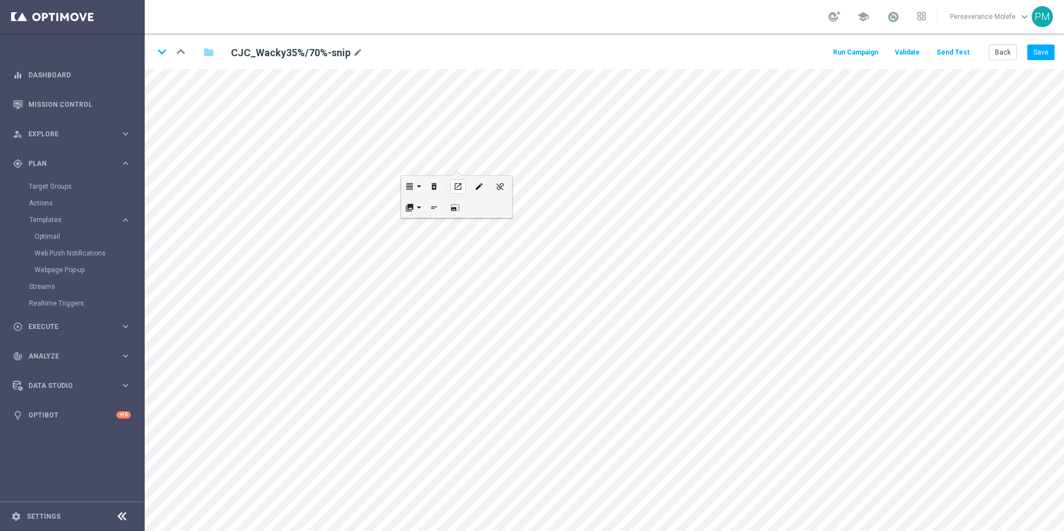
click at [457, 183] on icon "open_in_new" at bounding box center [458, 186] width 8 height 9
click at [999, 50] on button "Back" at bounding box center [1003, 53] width 28 height 16
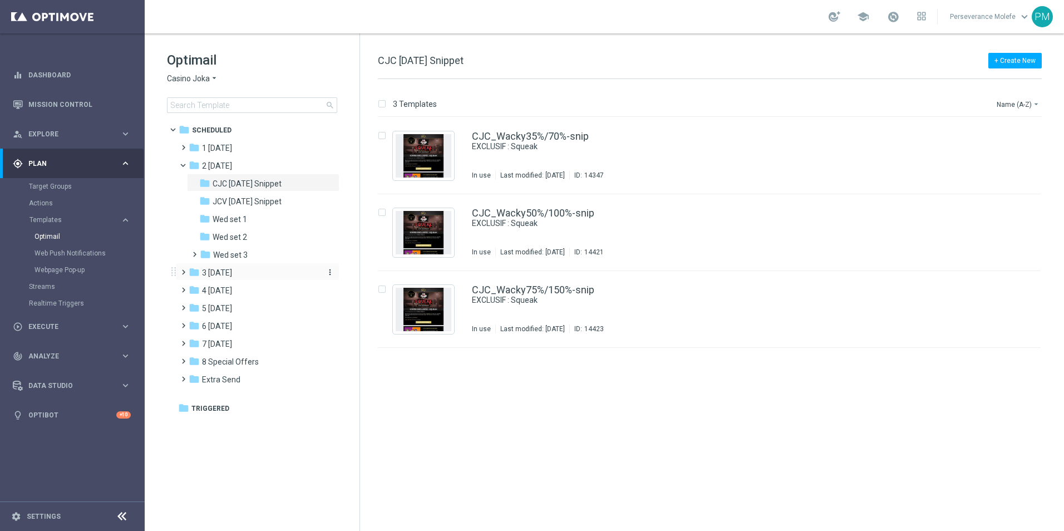
click at [244, 274] on div "folder 3 [DATE]" at bounding box center [253, 273] width 128 height 13
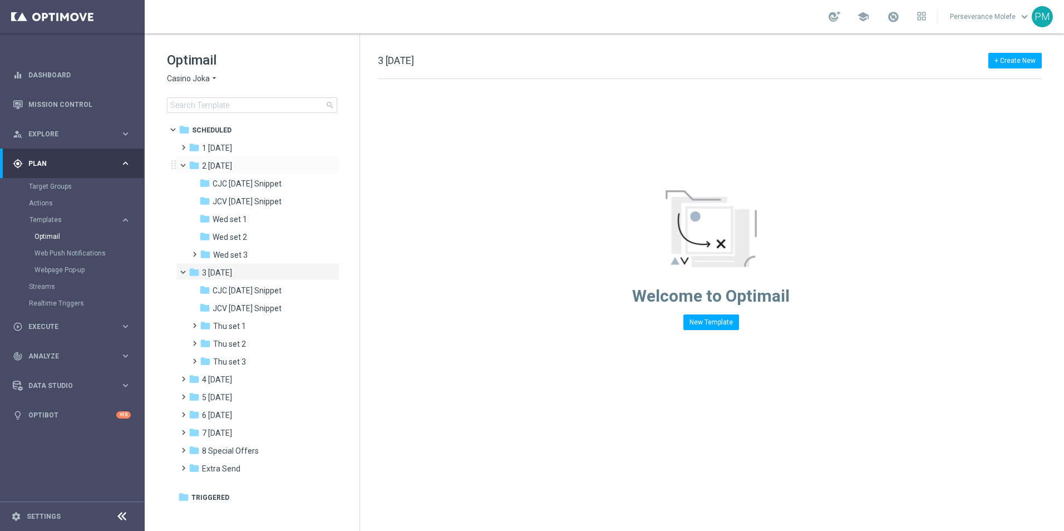
click at [186, 165] on span at bounding box center [188, 162] width 4 height 5
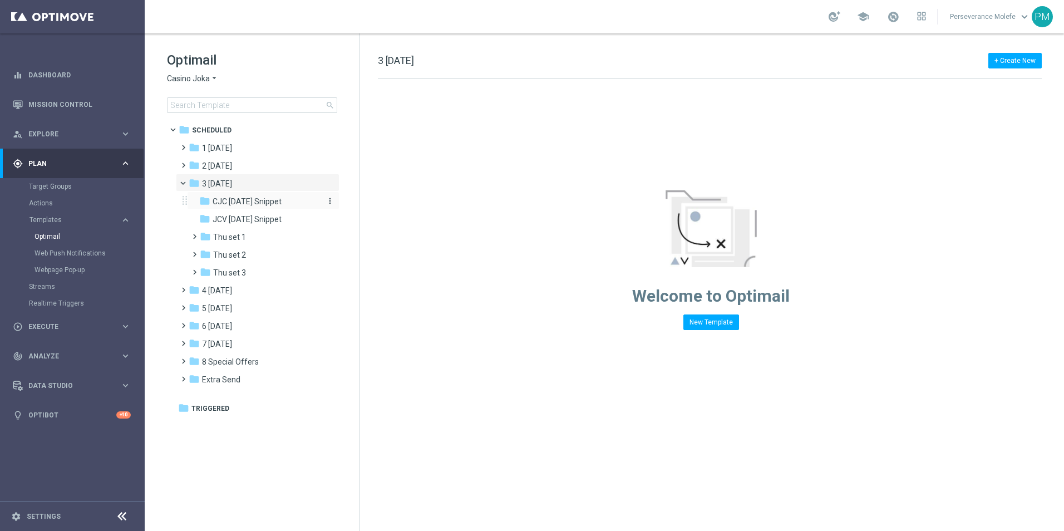
click at [247, 205] on span "CJC [DATE] Snippet" at bounding box center [247, 202] width 69 height 10
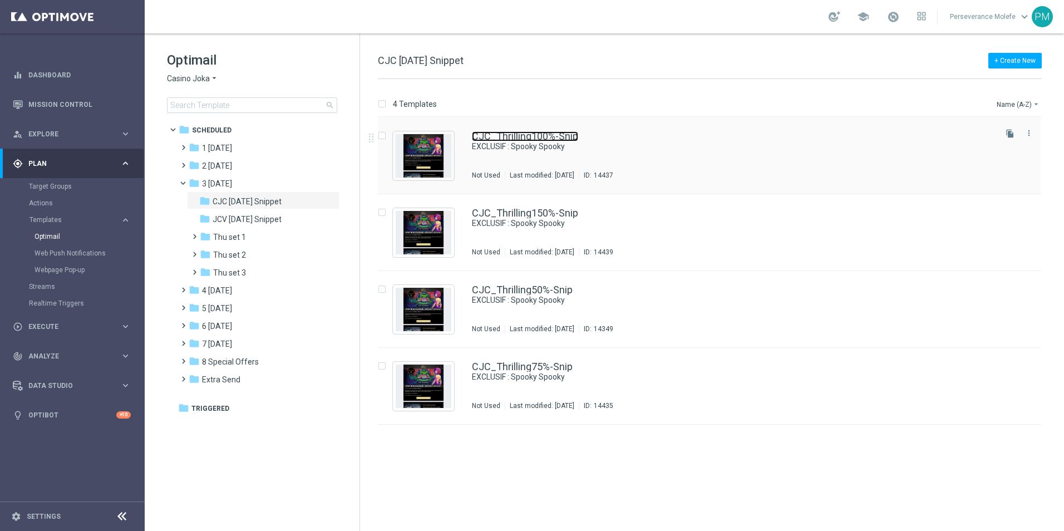
click at [509, 139] on link "CJC_Thrilling100%-Snip" at bounding box center [525, 136] width 106 height 10
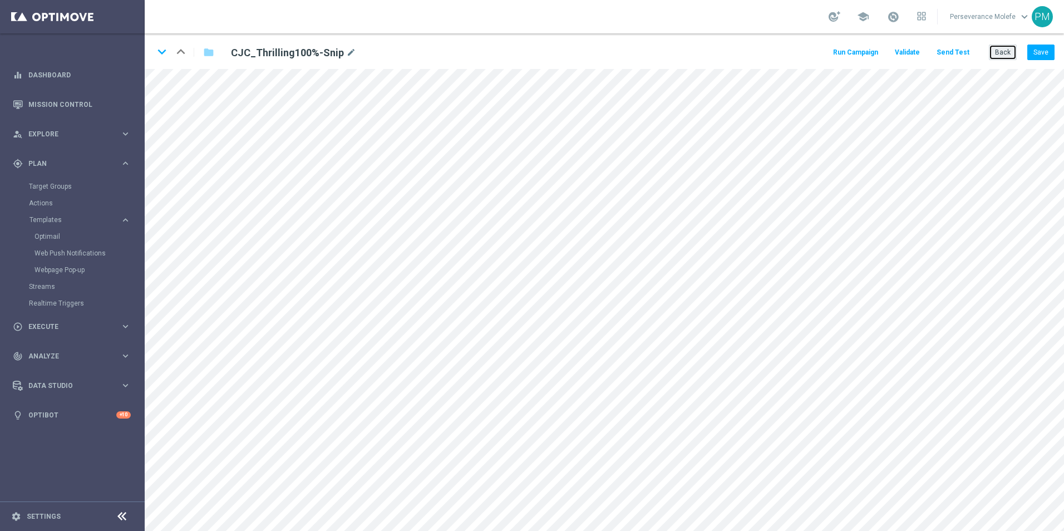
click at [1008, 51] on button "Back" at bounding box center [1003, 53] width 28 height 16
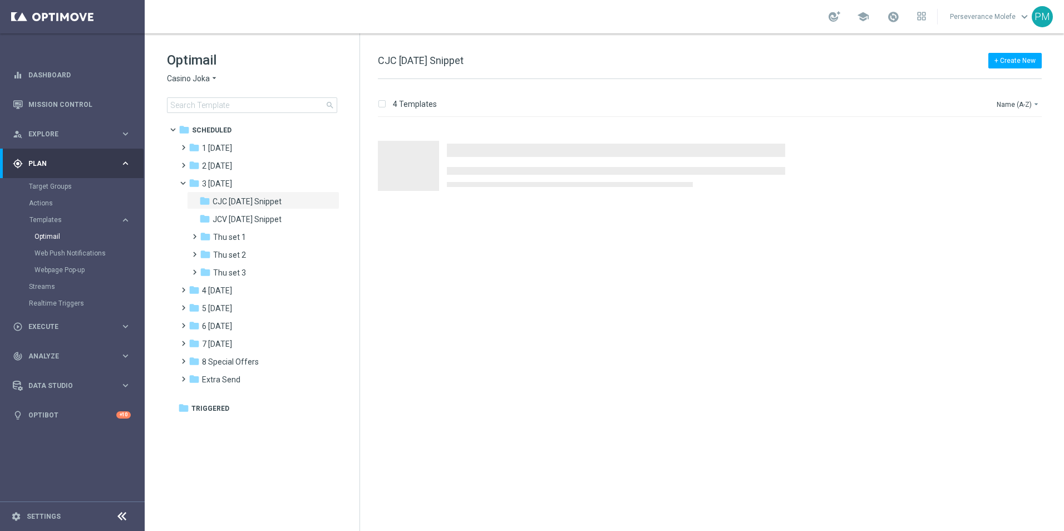
click at [210, 79] on icon "arrow_drop_down" at bounding box center [214, 78] width 9 height 11
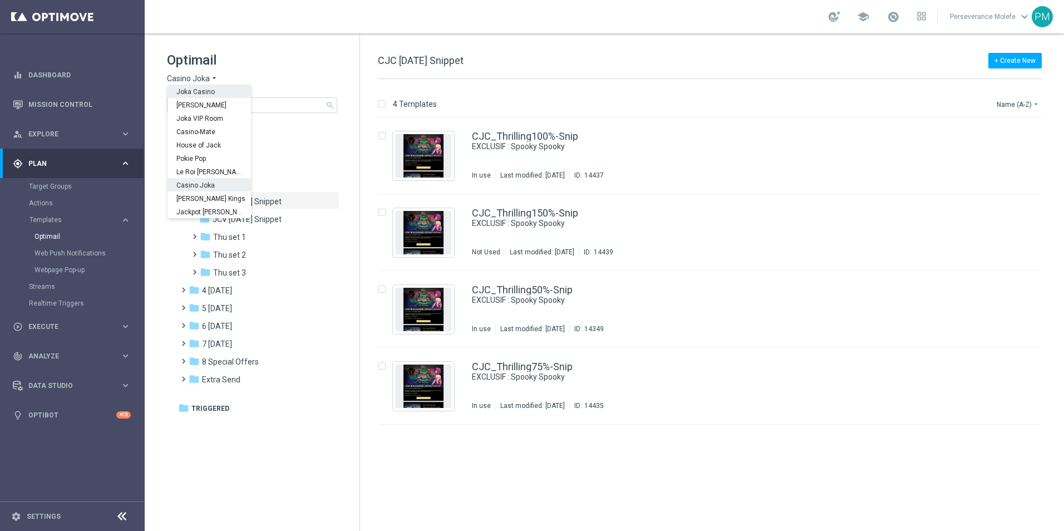
click at [215, 93] on div "Joka Casino" at bounding box center [210, 91] width 84 height 13
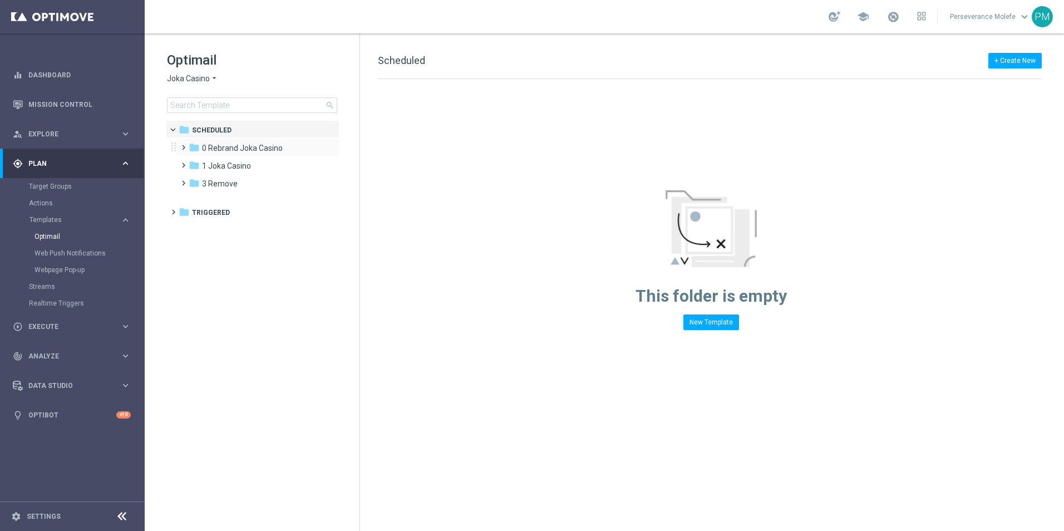
click at [229, 155] on div "folder 0 Rebrand Joka Casino more_vert" at bounding box center [258, 147] width 164 height 18
click at [232, 150] on span "0 Rebrand Joka Casino" at bounding box center [242, 148] width 81 height 10
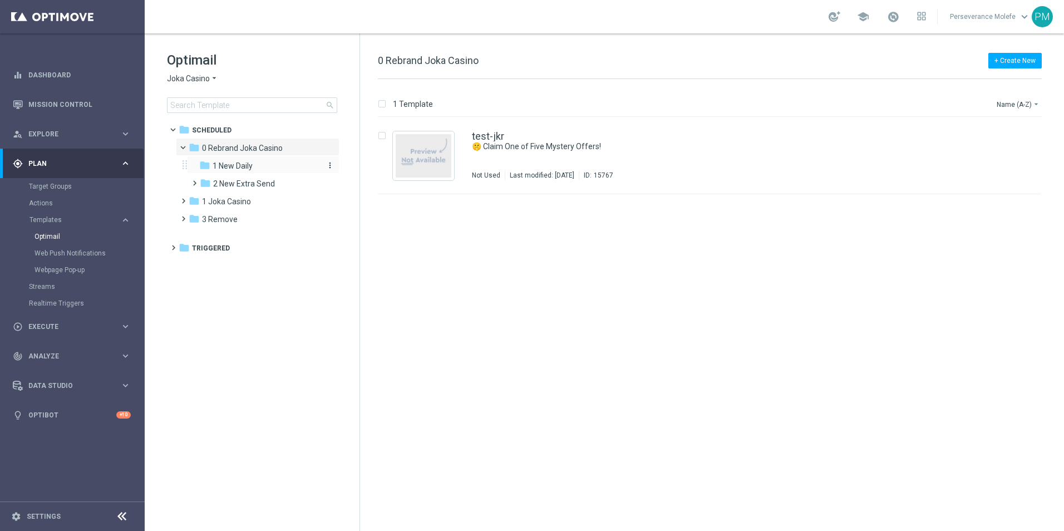
click at [230, 165] on span "1 New Daily" at bounding box center [233, 166] width 40 height 10
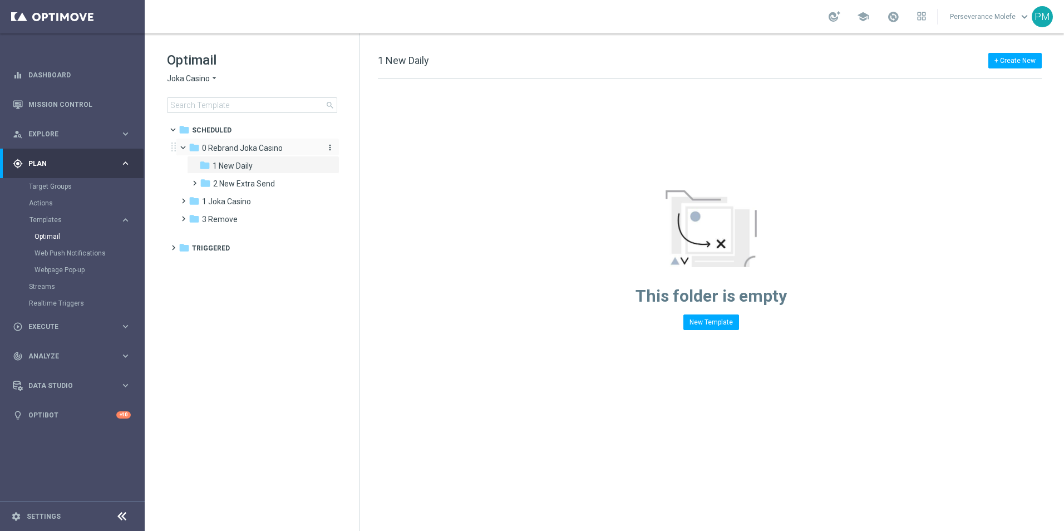
click at [237, 150] on span "0 Rebrand Joka Casino" at bounding box center [242, 148] width 81 height 10
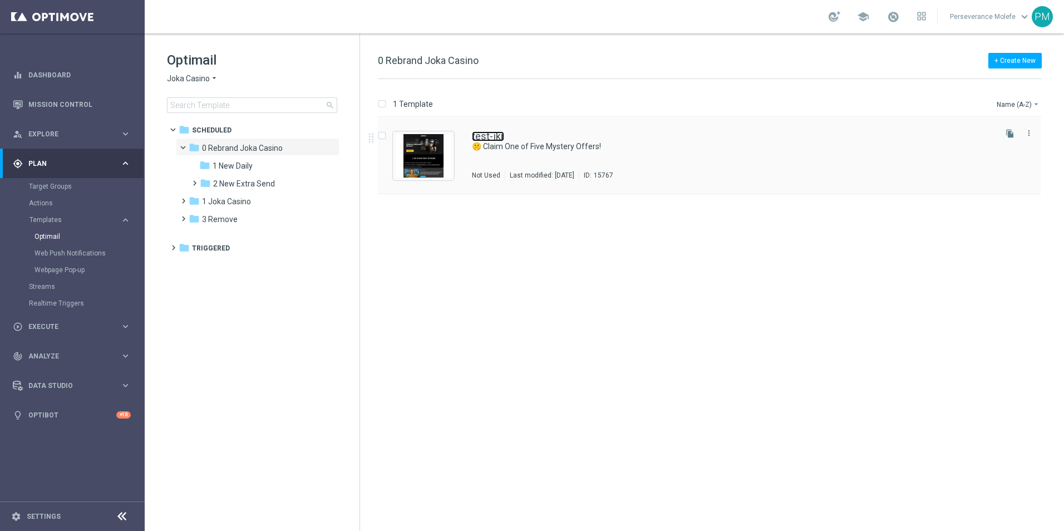
click at [495, 138] on link "test-jkr" at bounding box center [488, 136] width 32 height 10
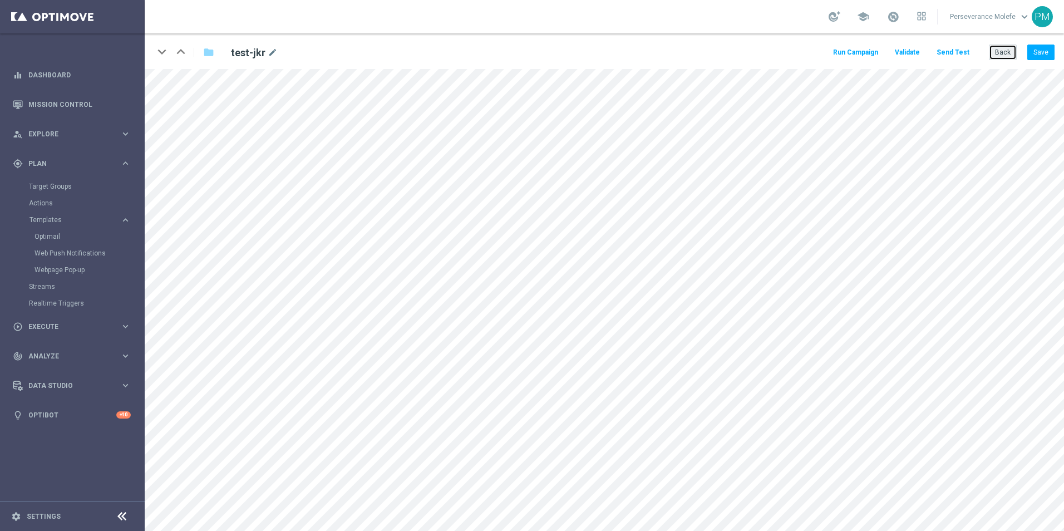
click at [995, 52] on button "Back" at bounding box center [1003, 53] width 28 height 16
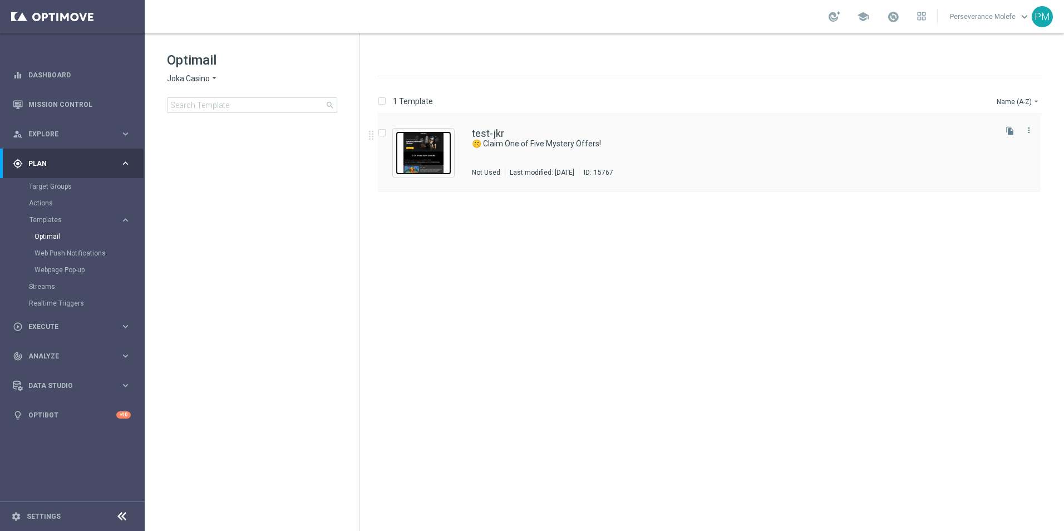
click at [404, 174] on img "Press SPACE to select this row." at bounding box center [424, 152] width 56 height 43
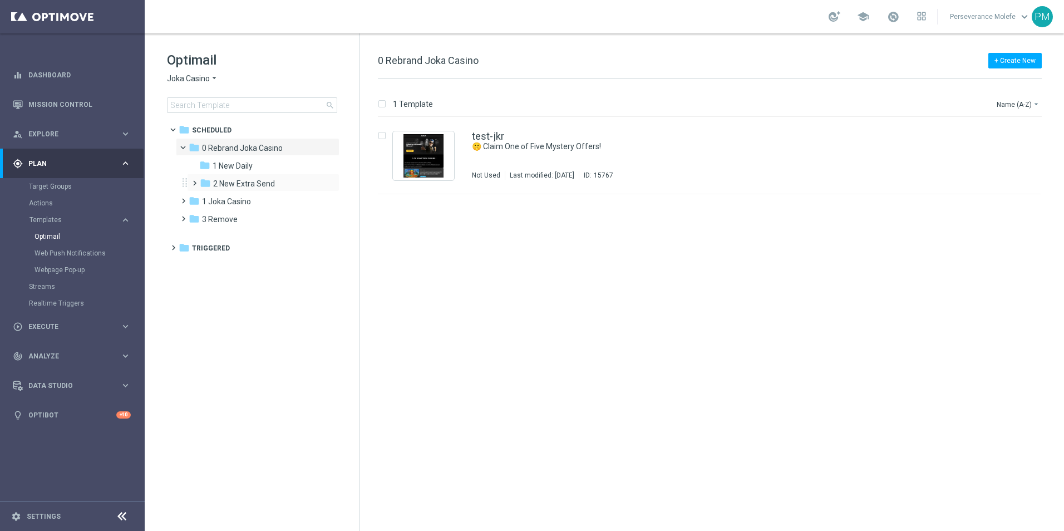
click at [249, 176] on div "folder 2 New Extra Send more_vert" at bounding box center [263, 183] width 153 height 18
click at [249, 183] on span "2 New Extra Send" at bounding box center [244, 184] width 62 height 10
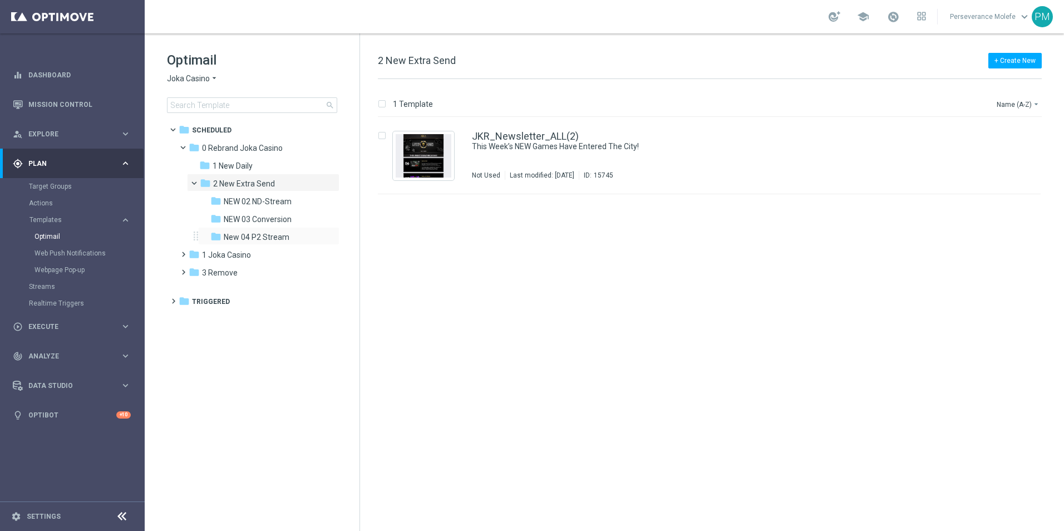
click at [266, 230] on div "folder New 04 P2 Stream more_vert" at bounding box center [268, 236] width 141 height 18
click at [273, 237] on span "New 04 P2 Stream" at bounding box center [257, 237] width 66 height 10
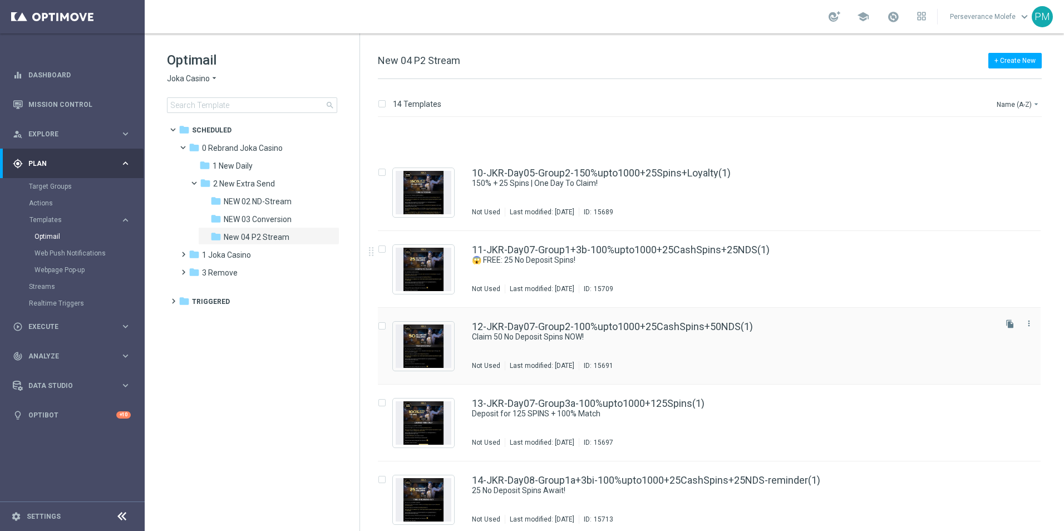
scroll to position [662, 0]
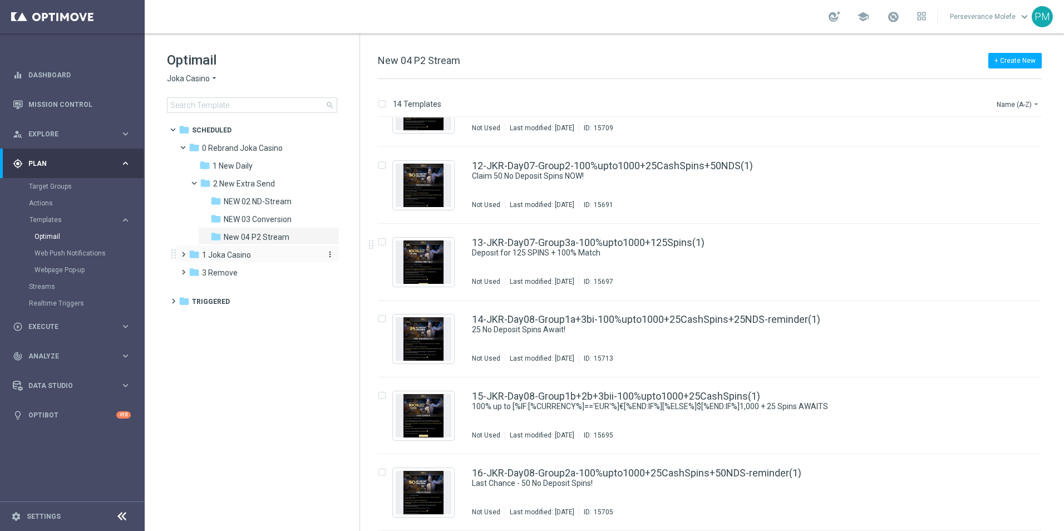
click at [215, 259] on span "1 Joka Casino" at bounding box center [226, 255] width 49 height 10
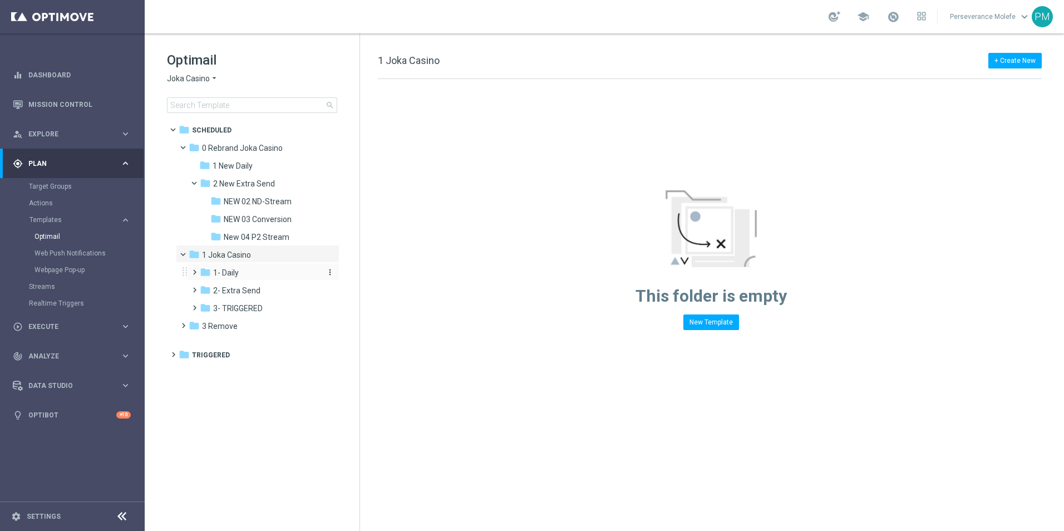
click at [227, 278] on div "folder 1- Daily" at bounding box center [259, 273] width 119 height 13
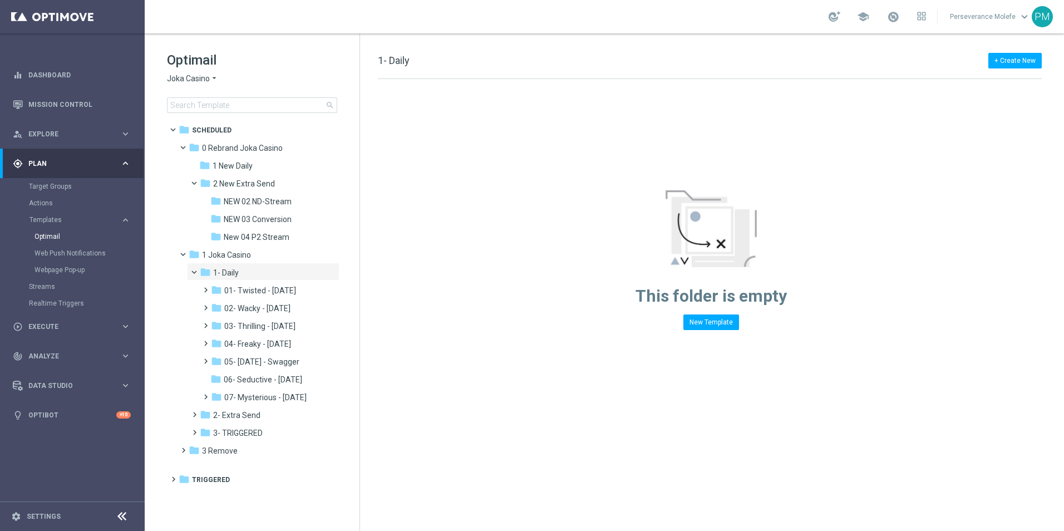
click at [186, 78] on span "Joka Casino" at bounding box center [188, 78] width 43 height 11
click at [212, 176] on div "Le Roi [PERSON_NAME]" at bounding box center [210, 171] width 84 height 13
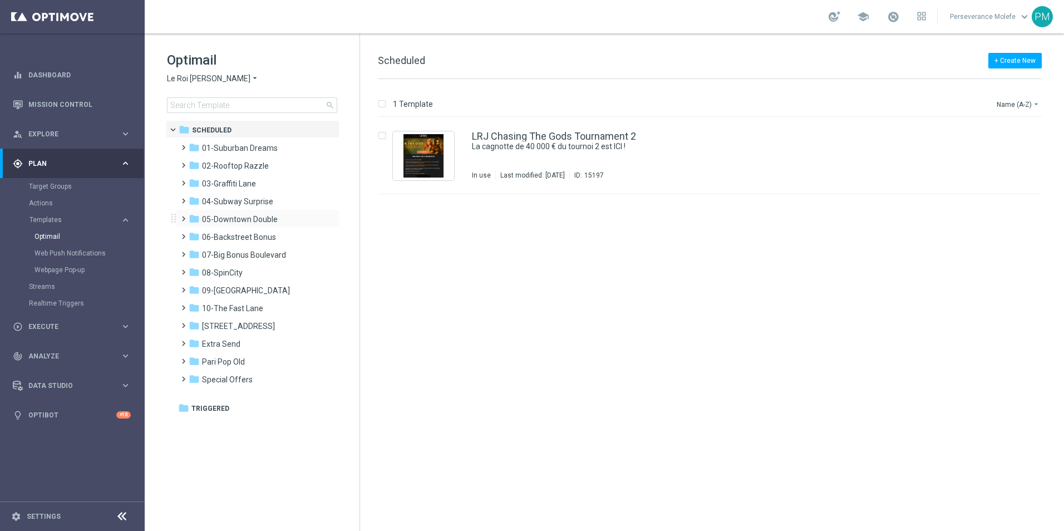
click at [269, 211] on div "folder 05-Downtown Double more_vert" at bounding box center [258, 218] width 164 height 18
click at [266, 219] on span "05-Downtown Double" at bounding box center [240, 219] width 76 height 10
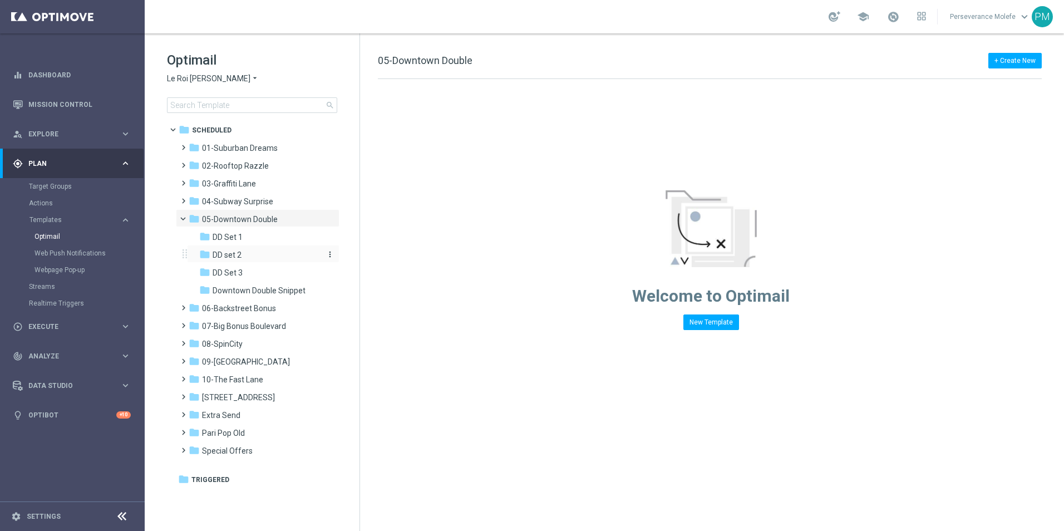
click at [253, 249] on div "folder DD set 2 more_vert" at bounding box center [263, 254] width 153 height 18
click at [253, 258] on div "folder DD set 2" at bounding box center [258, 255] width 119 height 13
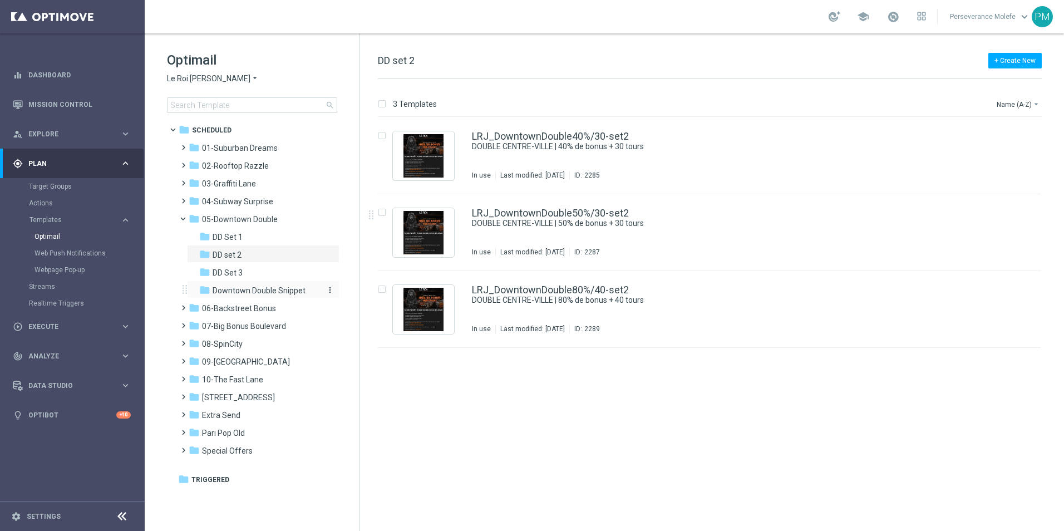
click at [264, 290] on span "Downtown Double Snippet" at bounding box center [259, 291] width 93 height 10
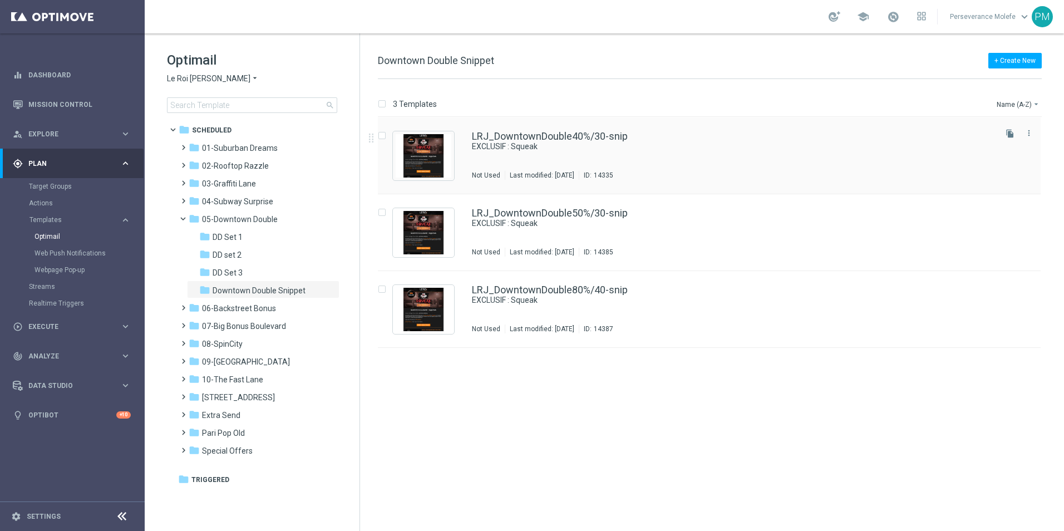
click at [569, 154] on div "LRJ_DowntownDouble40%/30-snip EXCLUSIF : Squeak Not Used Last modified: Monday,…" at bounding box center [733, 155] width 522 height 48
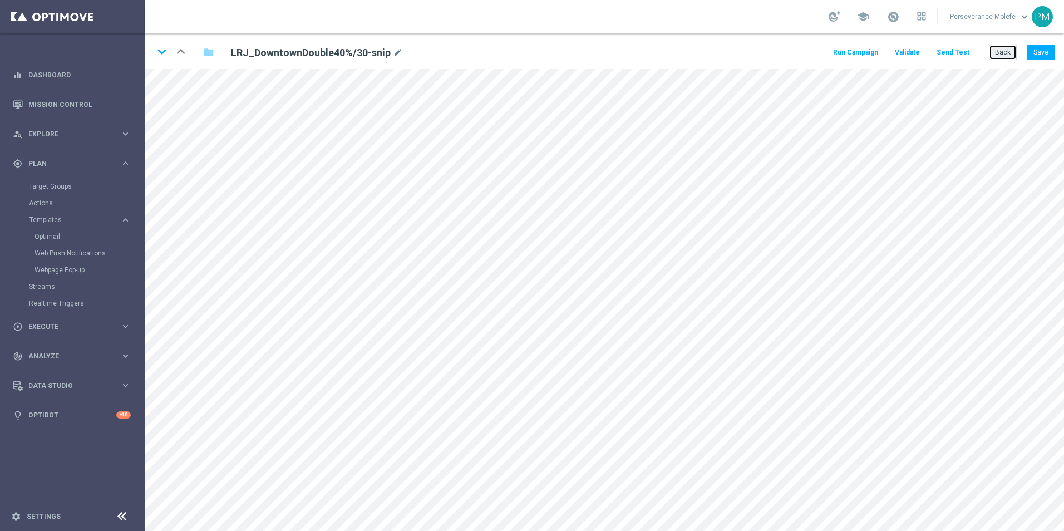
click at [994, 53] on button "Back" at bounding box center [1003, 53] width 28 height 16
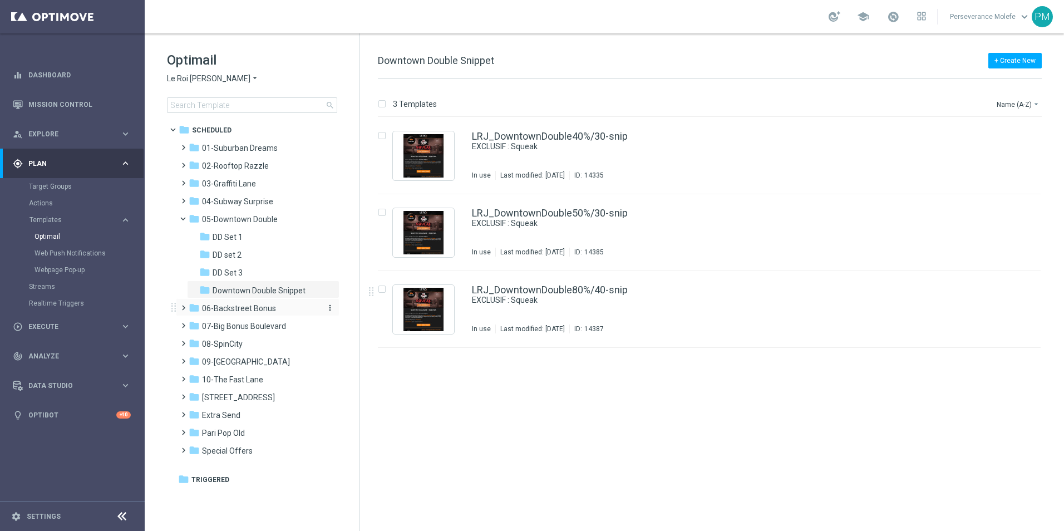
click at [263, 314] on div "folder 06-Backstreet Bonus" at bounding box center [253, 308] width 128 height 13
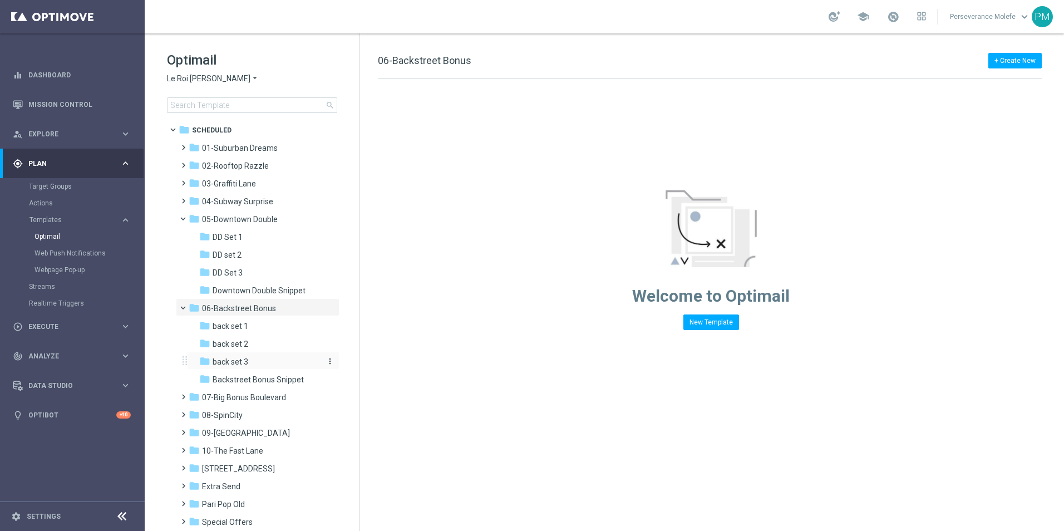
click at [272, 361] on div "folder back set 3" at bounding box center [258, 362] width 119 height 13
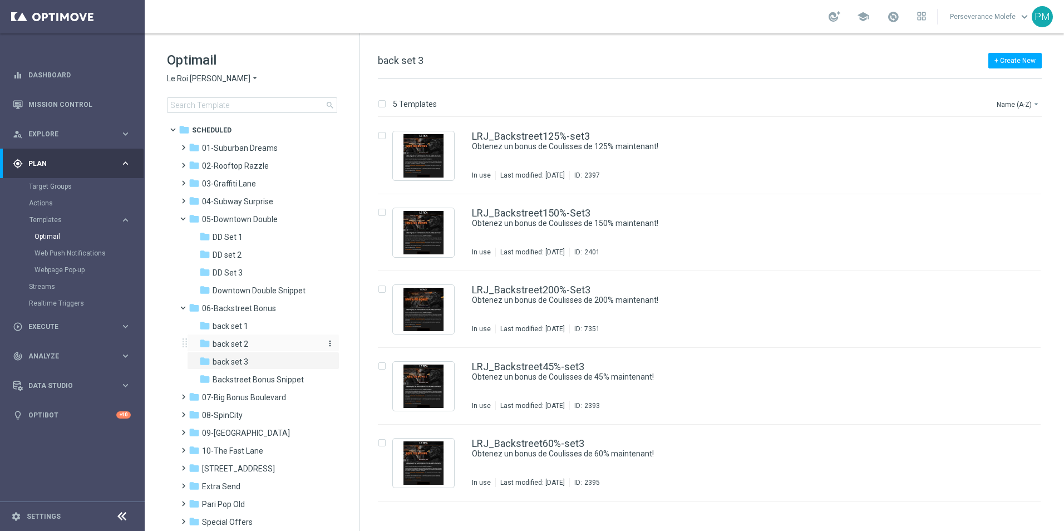
click at [275, 345] on div "folder back set 2" at bounding box center [258, 344] width 119 height 13
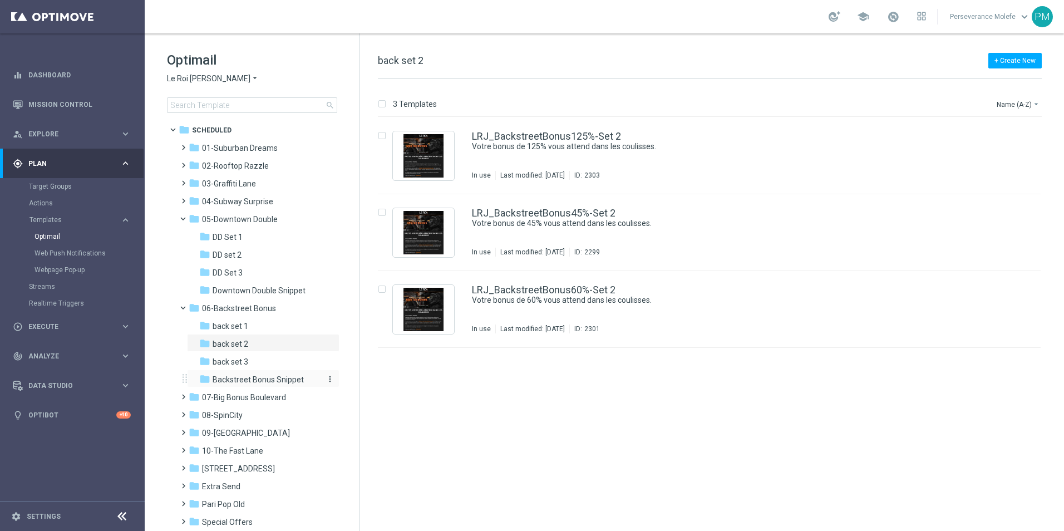
click at [274, 377] on span "Backstreet Bonus Snippet" at bounding box center [258, 380] width 91 height 10
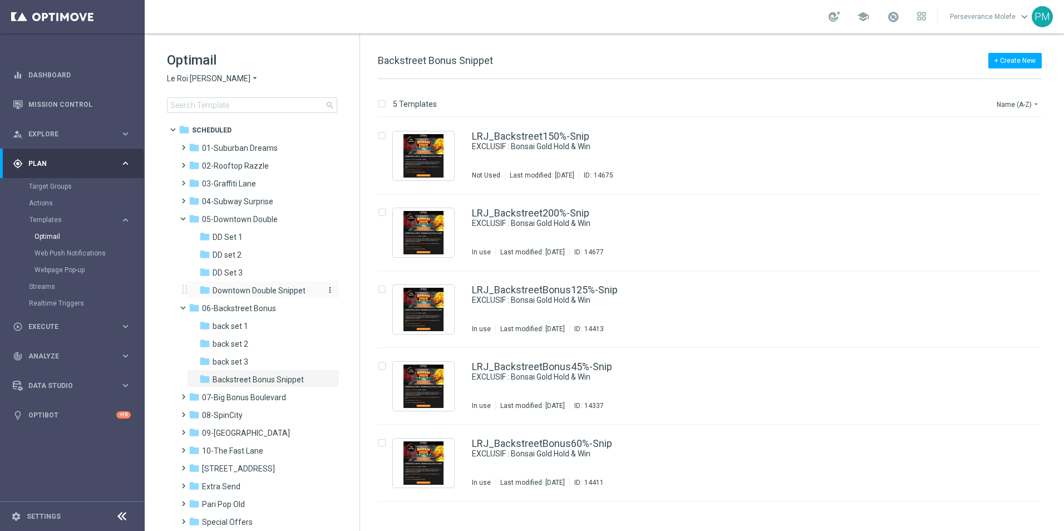
click at [264, 288] on span "Downtown Double Snippet" at bounding box center [259, 291] width 93 height 10
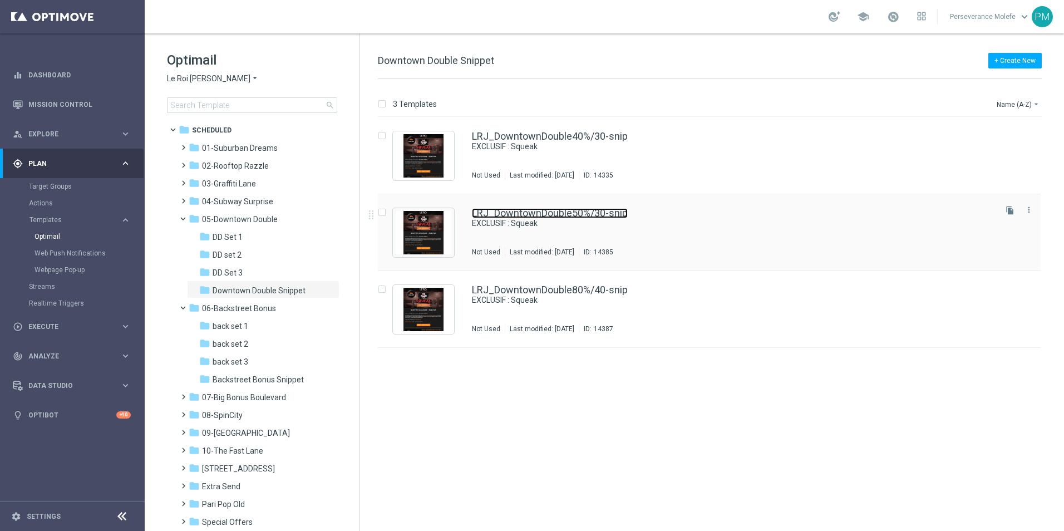
click at [524, 213] on link "LRJ_DowntownDouble50%/30-snip" at bounding box center [550, 213] width 156 height 10
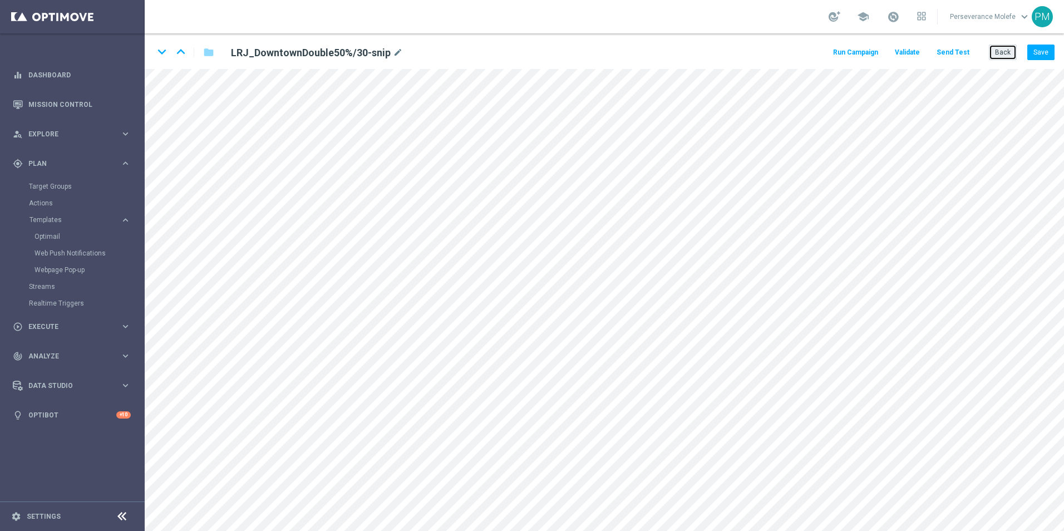
click at [1012, 53] on button "Back" at bounding box center [1003, 53] width 28 height 16
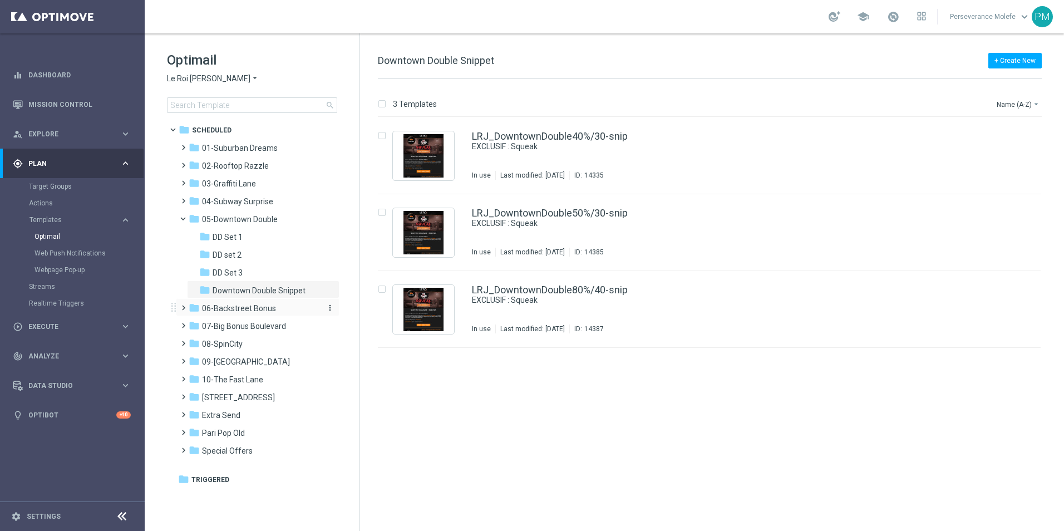
click at [298, 306] on div "folder 06-Backstreet Bonus" at bounding box center [253, 308] width 128 height 13
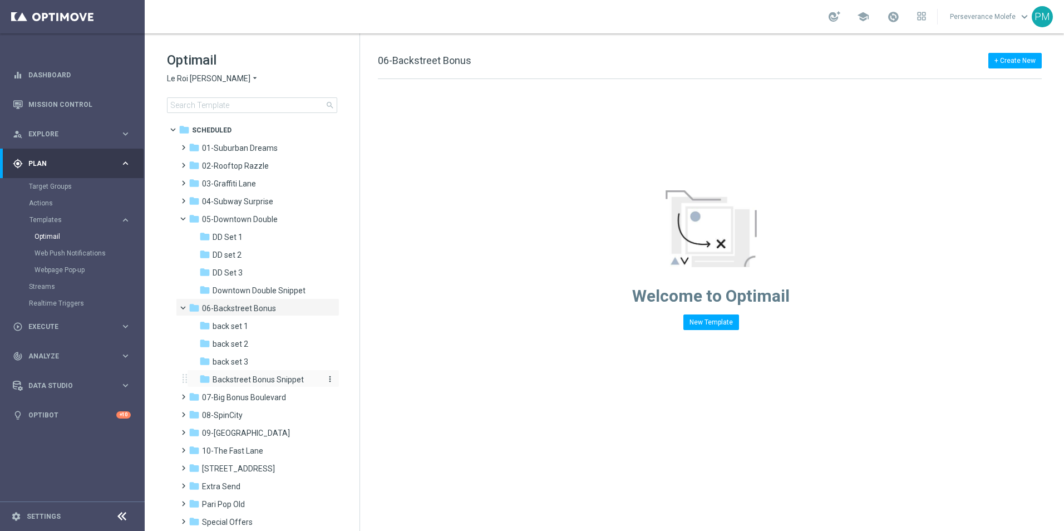
click at [281, 380] on span "Backstreet Bonus Snippet" at bounding box center [258, 380] width 91 height 10
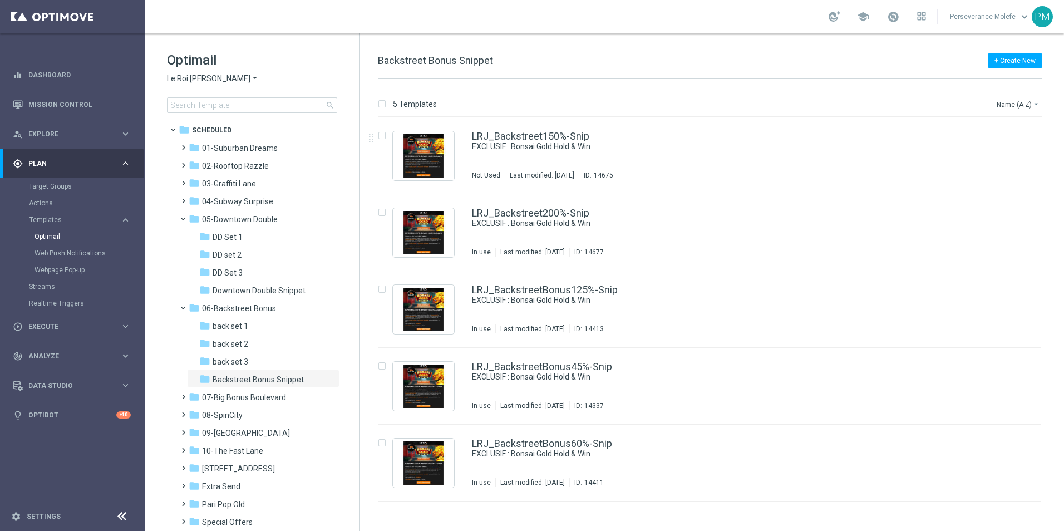
click at [200, 81] on span "Le Roi [PERSON_NAME]" at bounding box center [209, 78] width 84 height 11
click at [0, 0] on span "Casino Joka" at bounding box center [0, 0] width 0 height 0
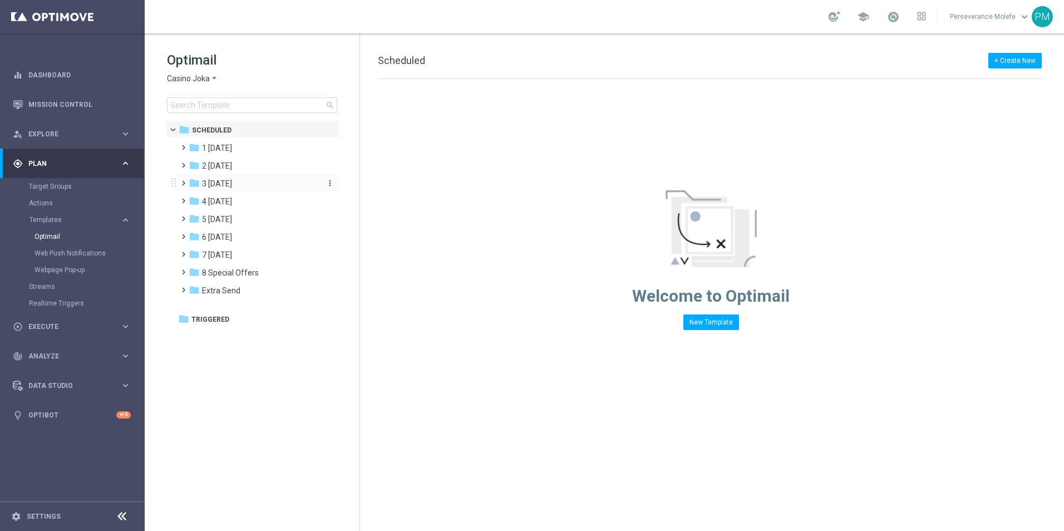
click at [244, 189] on div "folder 3 Thursday" at bounding box center [253, 184] width 128 height 13
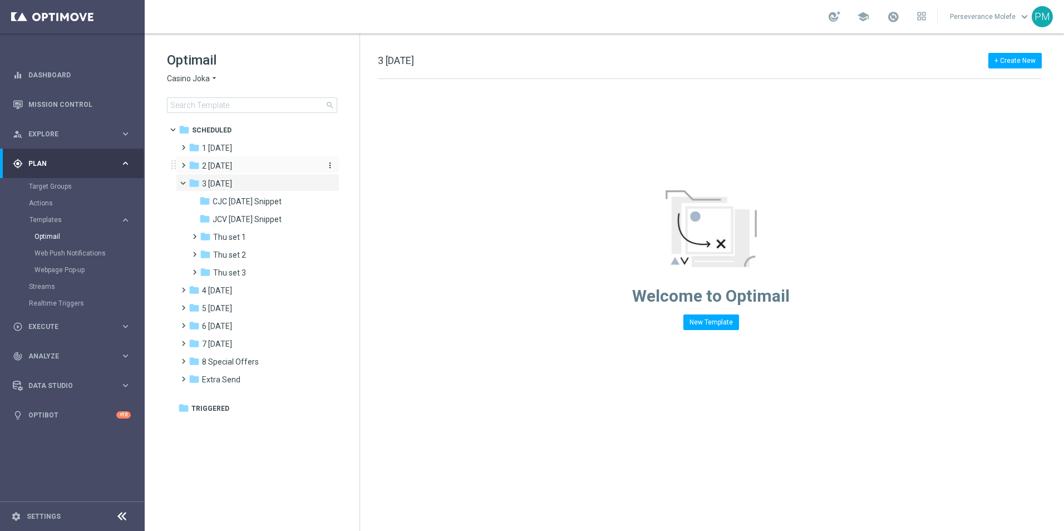
click at [253, 164] on div "folder 2 Wednesday" at bounding box center [253, 166] width 128 height 13
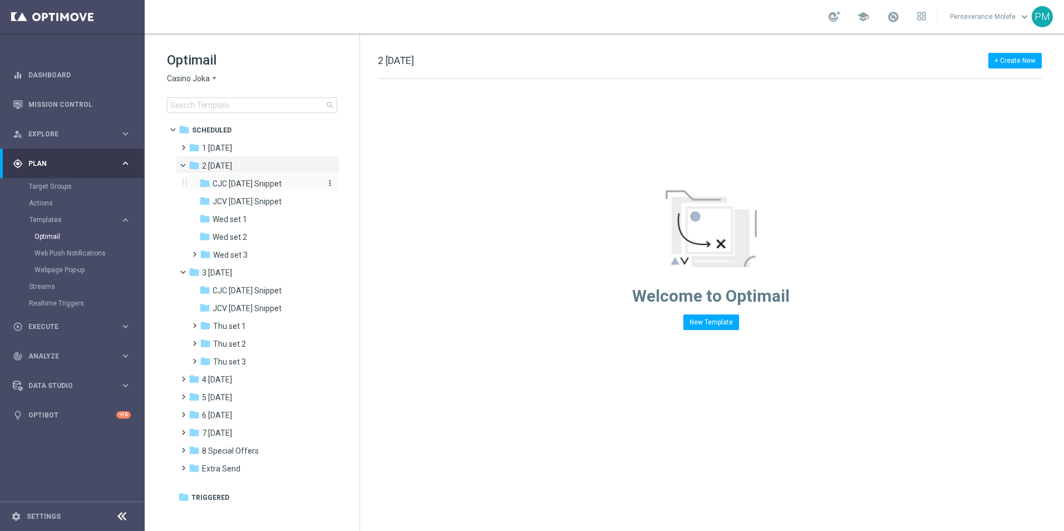
click at [252, 179] on span "CJC Wednesday Snippet" at bounding box center [247, 184] width 69 height 10
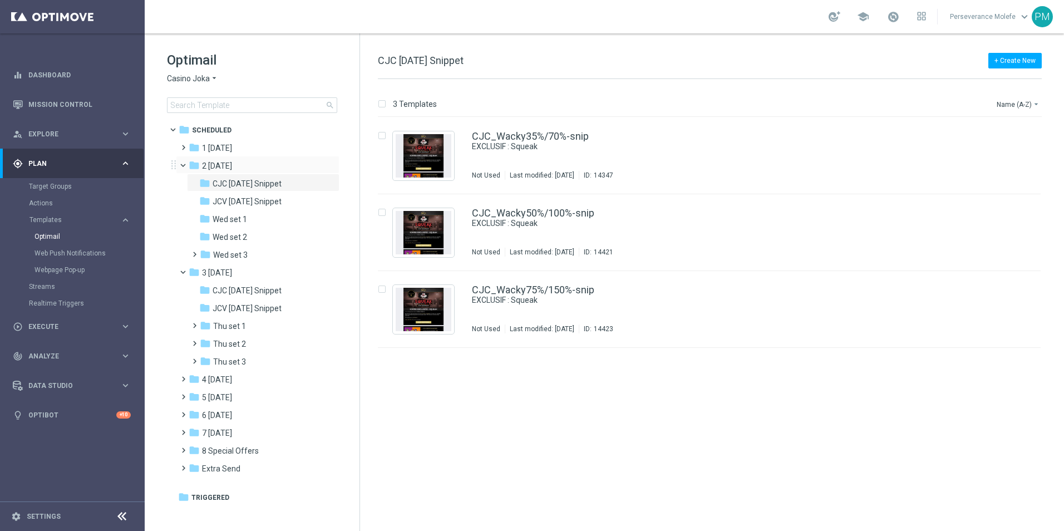
click at [187, 163] on span at bounding box center [188, 162] width 4 height 5
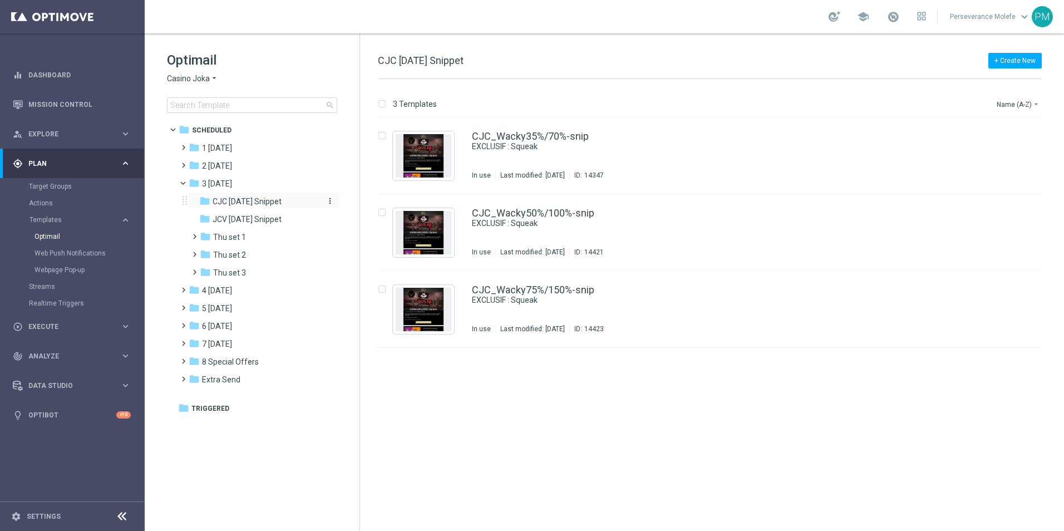
click at [228, 199] on span "CJC [DATE] Snippet" at bounding box center [247, 202] width 69 height 10
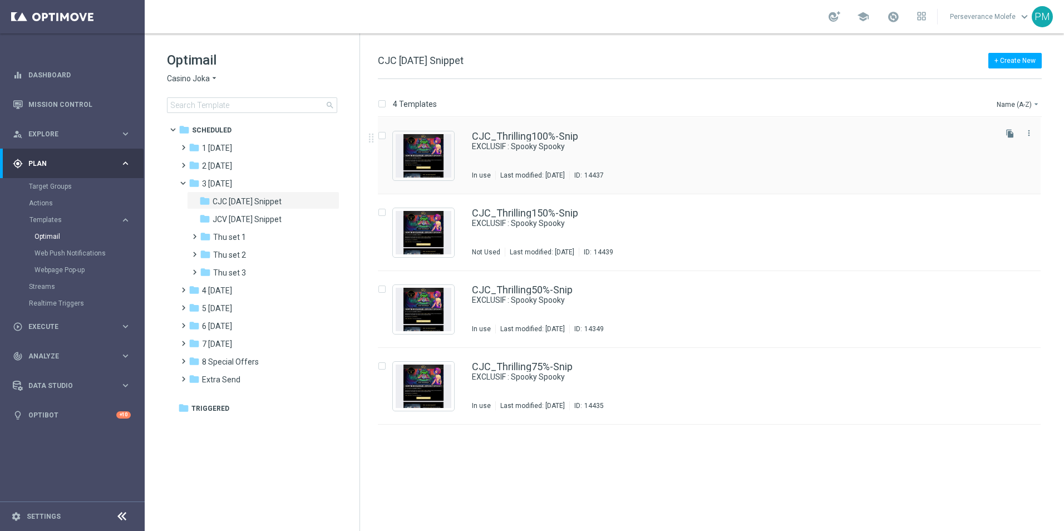
click at [543, 128] on div "CJC_Thrilling100%-Snip EXCLUSIF : Spooky Spooky In use Last modified: Wednesday…" at bounding box center [709, 155] width 663 height 77
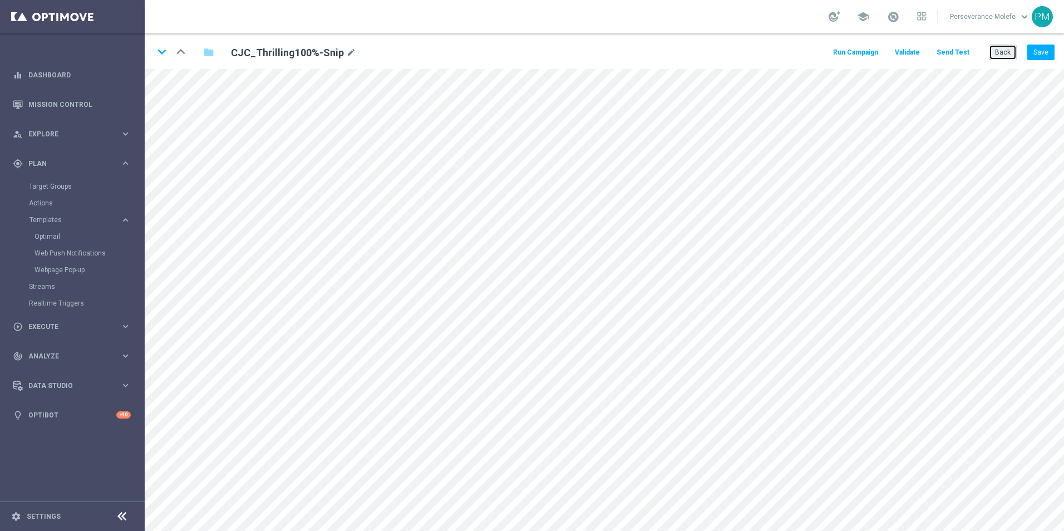
click at [1009, 50] on button "Back" at bounding box center [1003, 53] width 28 height 16
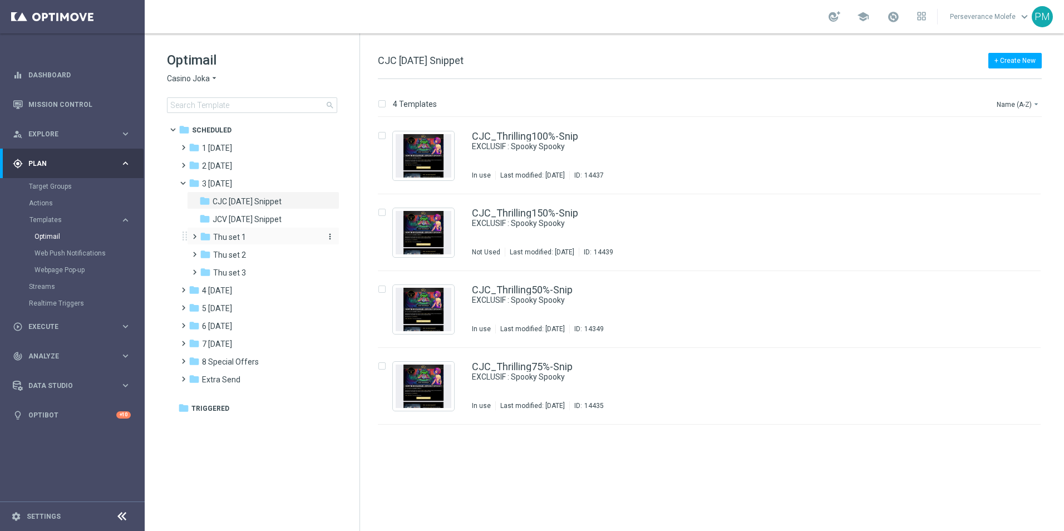
click at [253, 232] on div "folder Thu set 1" at bounding box center [259, 237] width 119 height 13
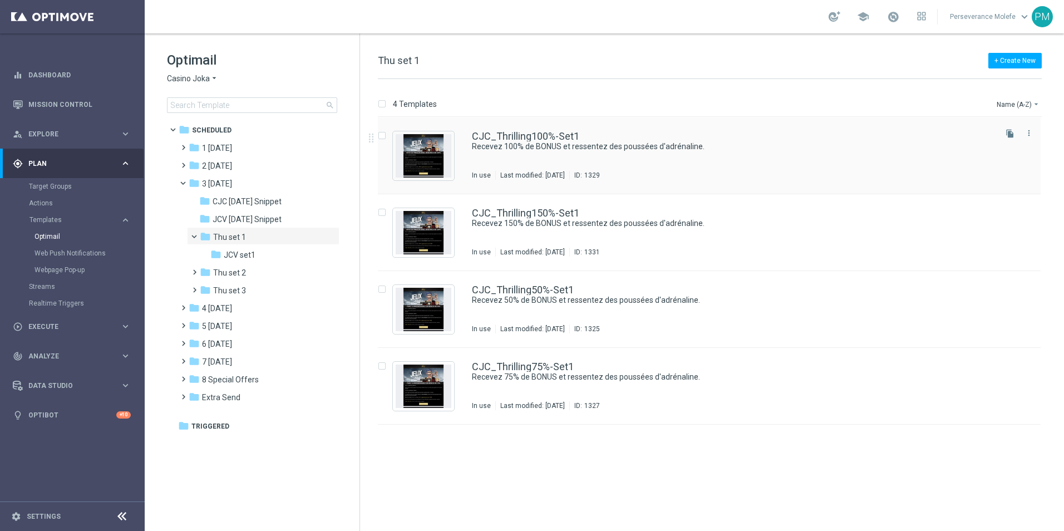
click at [581, 133] on div "CJC_Thrilling100%-Set1" at bounding box center [733, 136] width 522 height 10
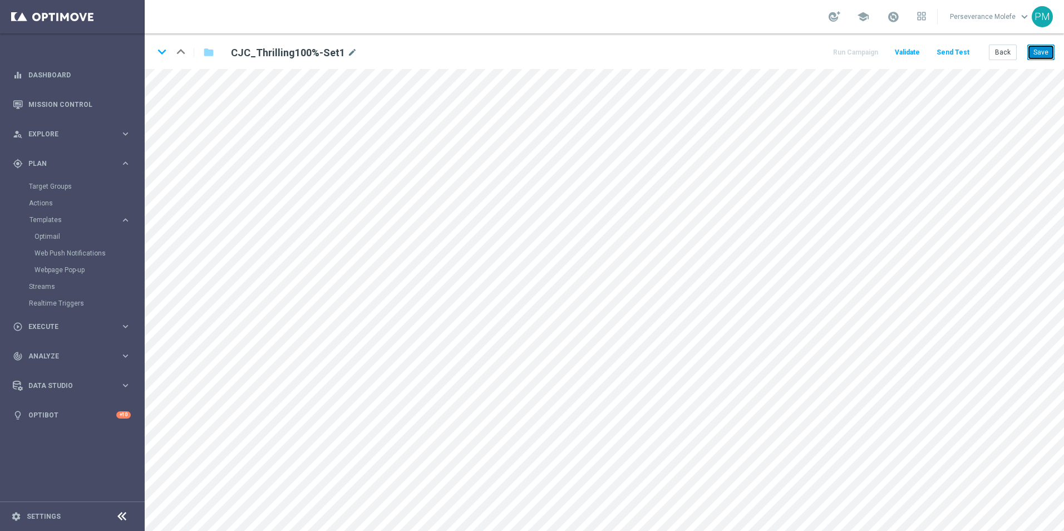
click at [1036, 57] on button "Save" at bounding box center [1041, 53] width 27 height 16
click at [1011, 56] on button "Back" at bounding box center [1003, 53] width 28 height 16
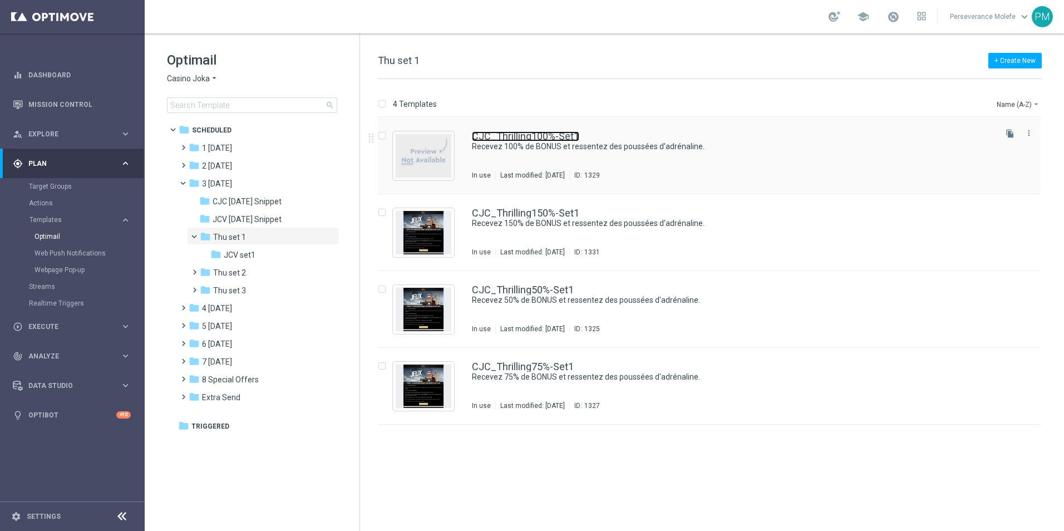
click at [539, 140] on link "CJC_Thrilling100%-Set1" at bounding box center [525, 136] width 107 height 10
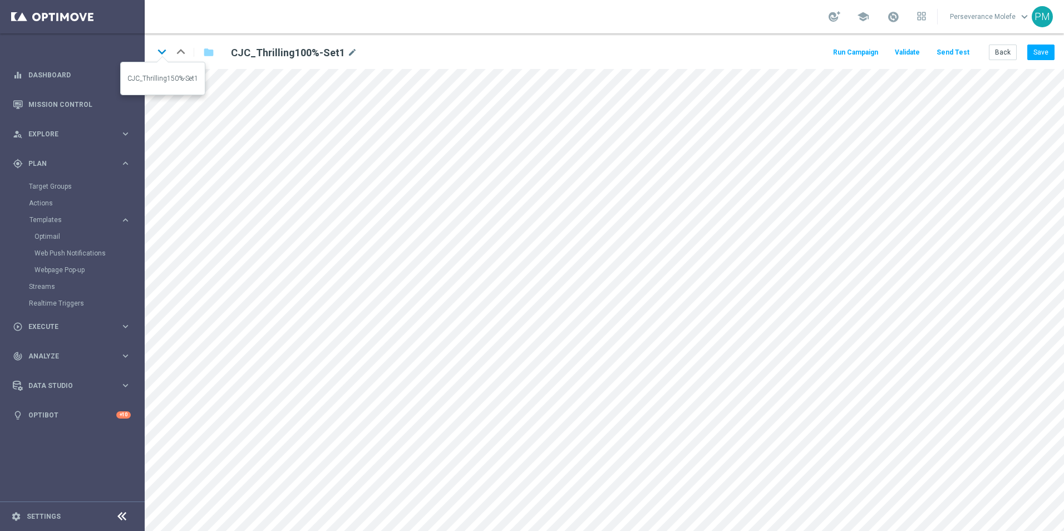
click at [163, 51] on icon "keyboard_arrow_down" at bounding box center [162, 51] width 17 height 17
click at [186, 52] on icon "keyboard_arrow_up" at bounding box center [181, 51] width 17 height 17
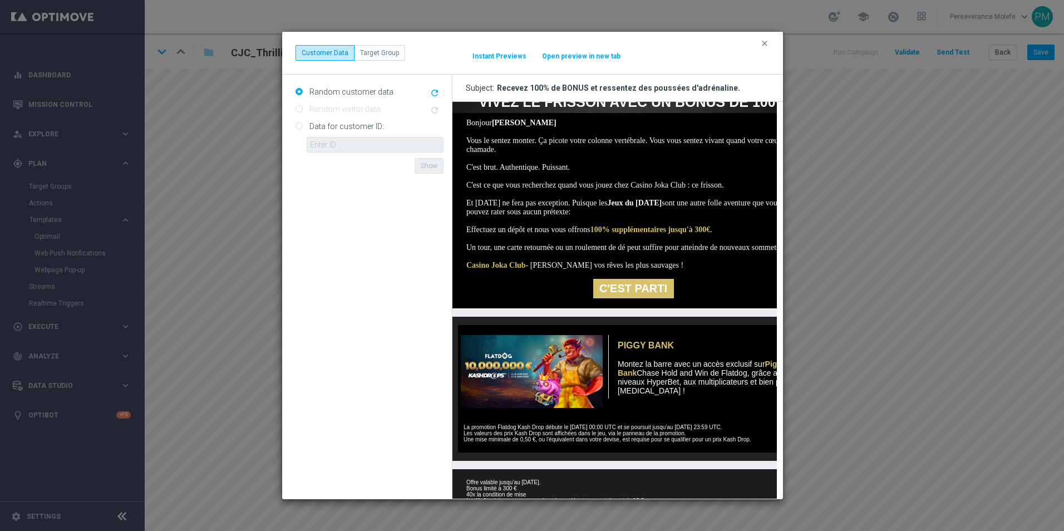
scroll to position [223, 0]
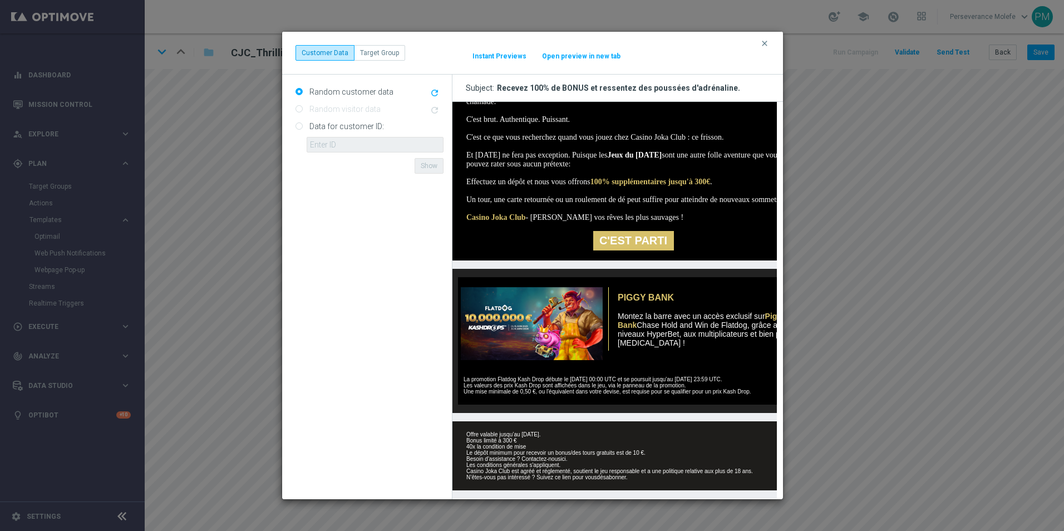
click at [576, 55] on button "Open preview in new tab" at bounding box center [582, 56] width 80 height 9
click at [762, 46] on icon "clear" at bounding box center [765, 43] width 9 height 9
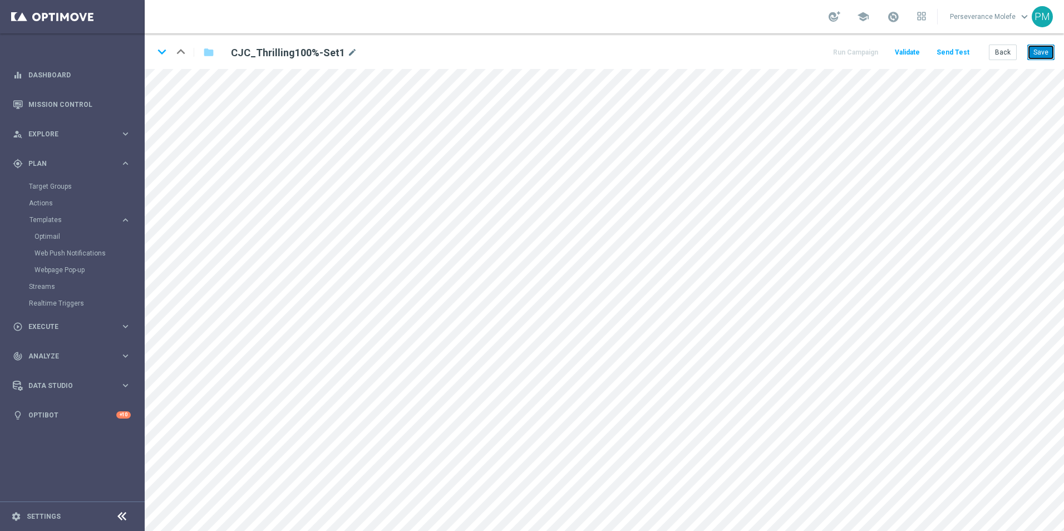
click at [1039, 55] on button "Save" at bounding box center [1041, 53] width 27 height 16
click at [1015, 58] on button "Back" at bounding box center [1003, 53] width 28 height 16
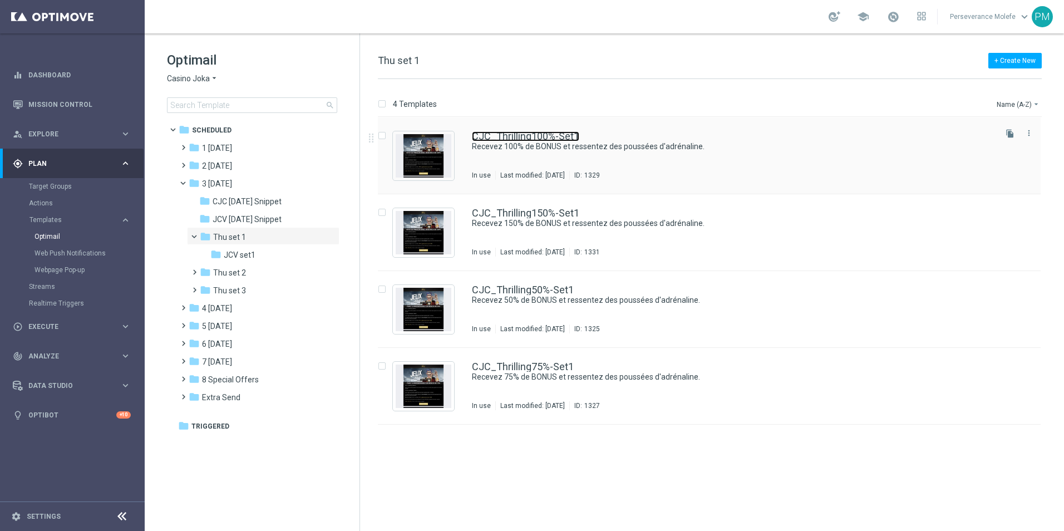
click at [570, 138] on link "CJC_Thrilling100%-Set1" at bounding box center [525, 136] width 107 height 10
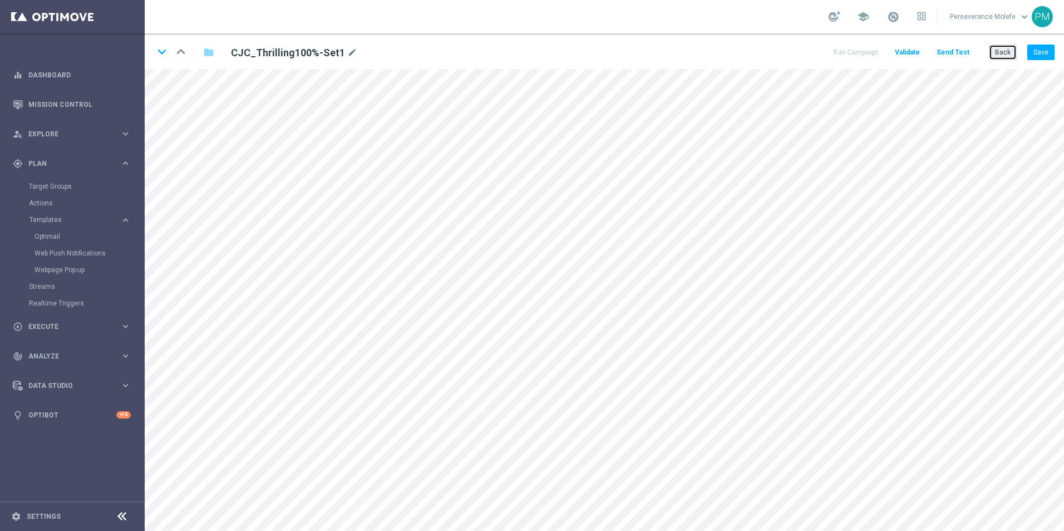
click at [1008, 53] on button "Back" at bounding box center [1003, 53] width 28 height 16
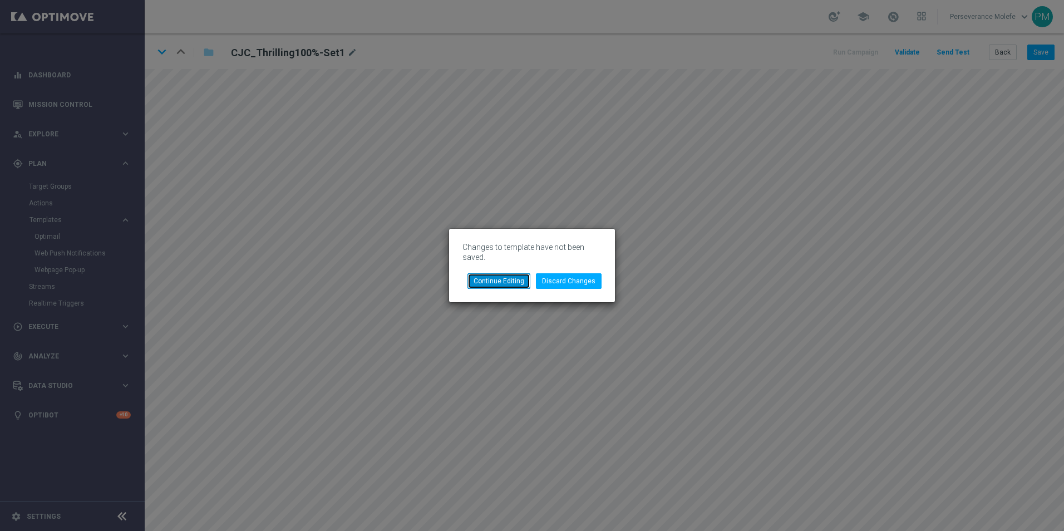
click at [493, 287] on button "Continue Editing" at bounding box center [499, 281] width 63 height 16
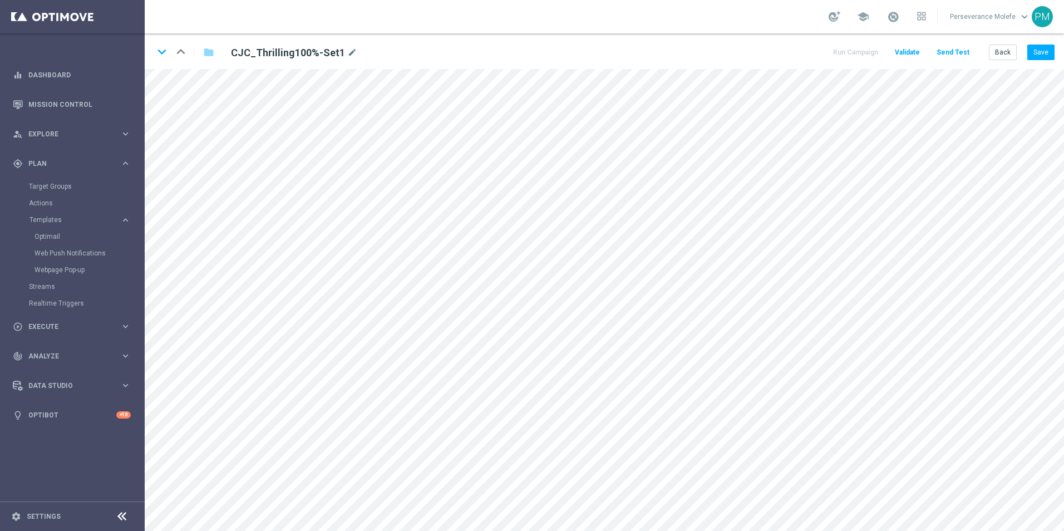
click at [1026, 55] on div "Back Save" at bounding box center [1022, 53] width 66 height 16
click at [1056, 58] on div "keyboard_arrow_down keyboard_arrow_up folder CJC_Thrilling100%-Set1 mode_edit R…" at bounding box center [605, 51] width 920 height 36
click at [1043, 53] on button "Save" at bounding box center [1041, 53] width 27 height 16
click at [1050, 58] on button "Save" at bounding box center [1041, 53] width 27 height 16
click at [1010, 55] on button "Back" at bounding box center [1003, 53] width 28 height 16
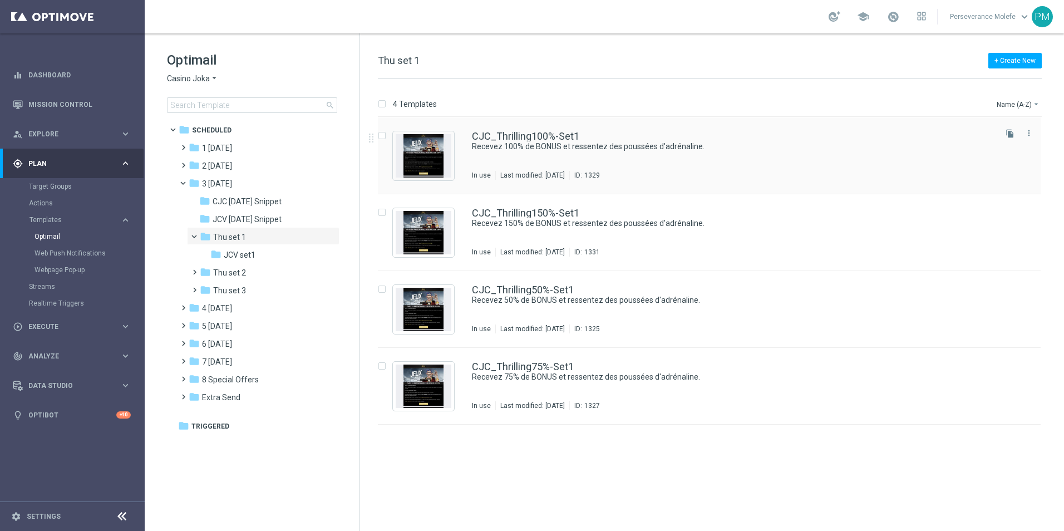
click at [512, 129] on div "CJC_Thrilling100%-Set1 Recevez 100% de BONUS et ressentez des poussées d'adréna…" at bounding box center [709, 155] width 663 height 77
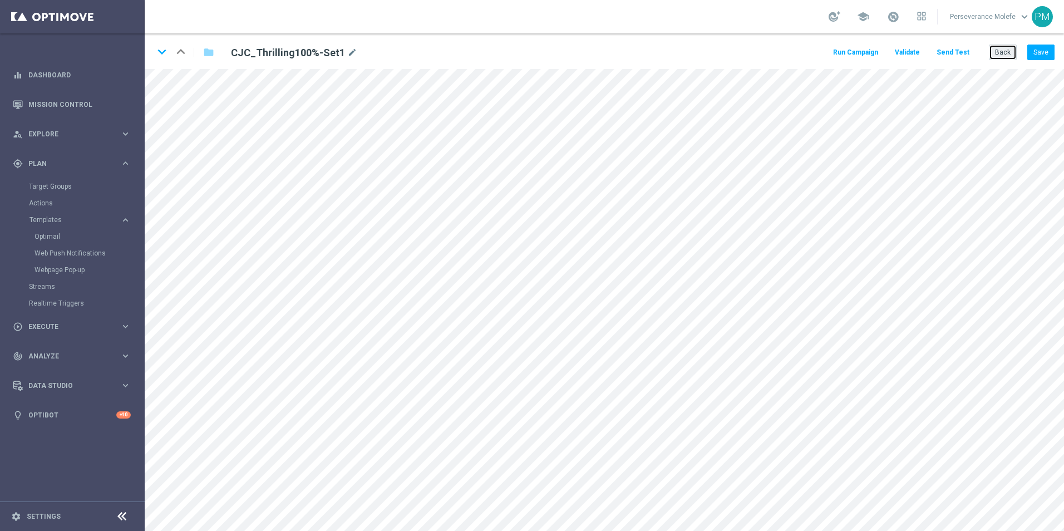
click at [1008, 49] on button "Back" at bounding box center [1003, 53] width 28 height 16
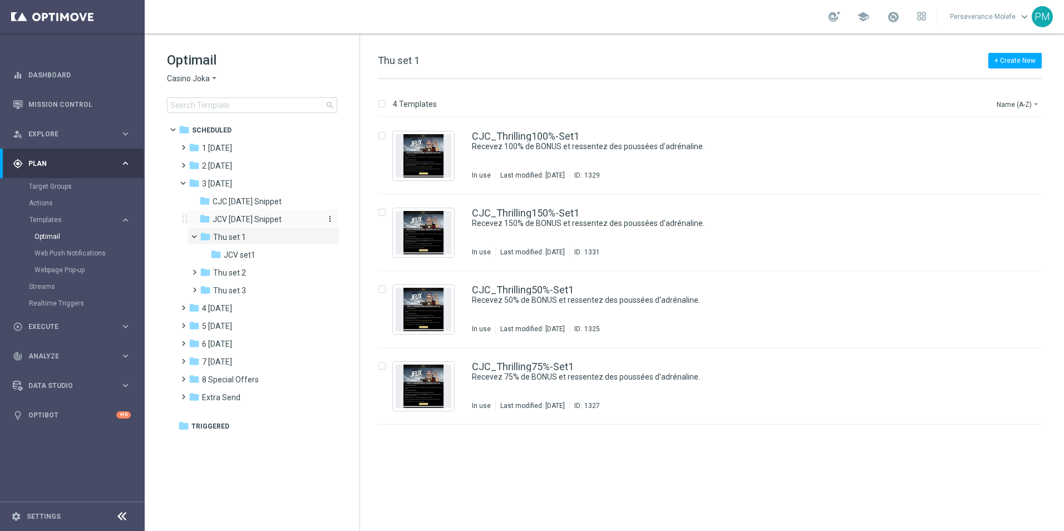
click at [278, 214] on span "JCV [DATE] Snippet" at bounding box center [247, 219] width 69 height 10
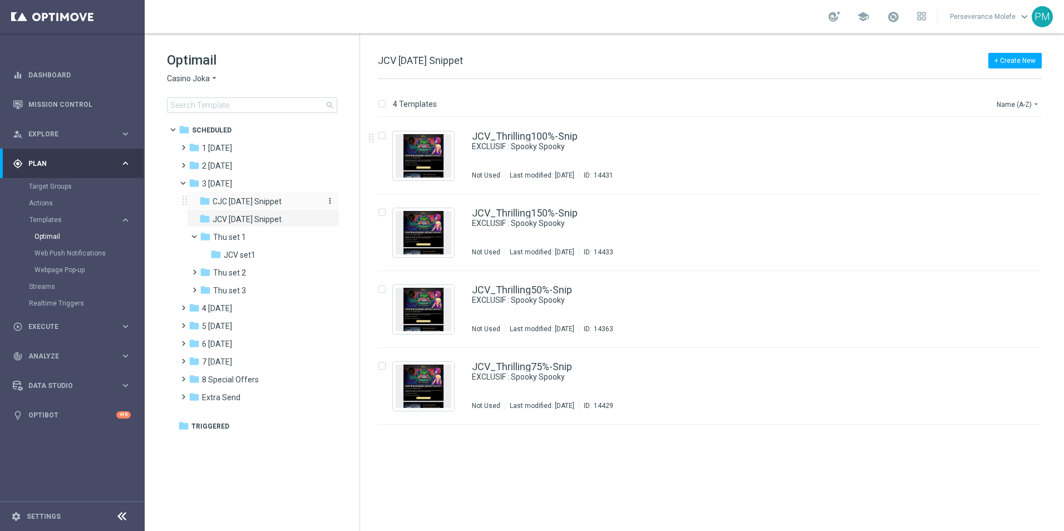
click at [237, 201] on span "CJC [DATE] Snippet" at bounding box center [247, 202] width 69 height 10
click at [257, 310] on div "folder 4 Friday" at bounding box center [253, 308] width 128 height 13
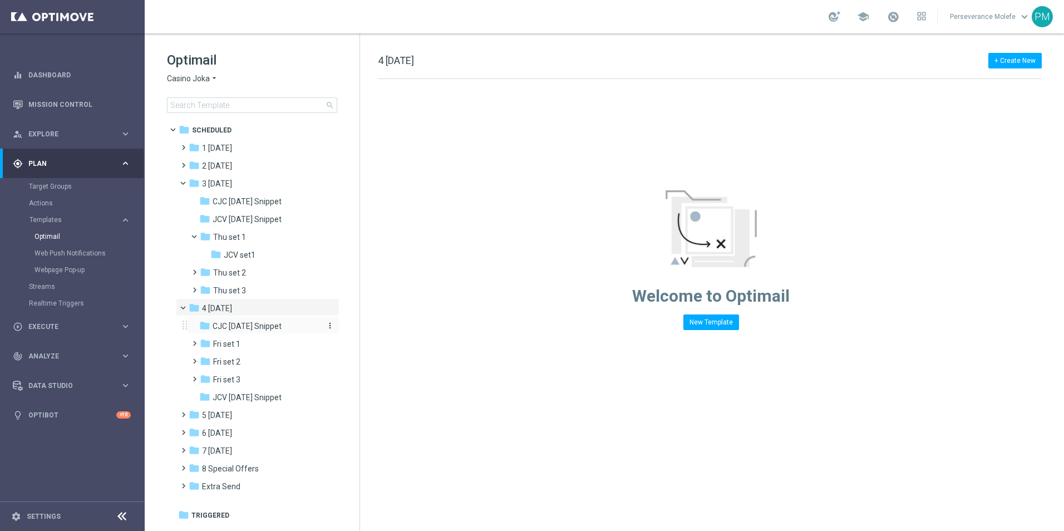
click at [259, 322] on span "CJC Friday Snippet" at bounding box center [247, 326] width 69 height 10
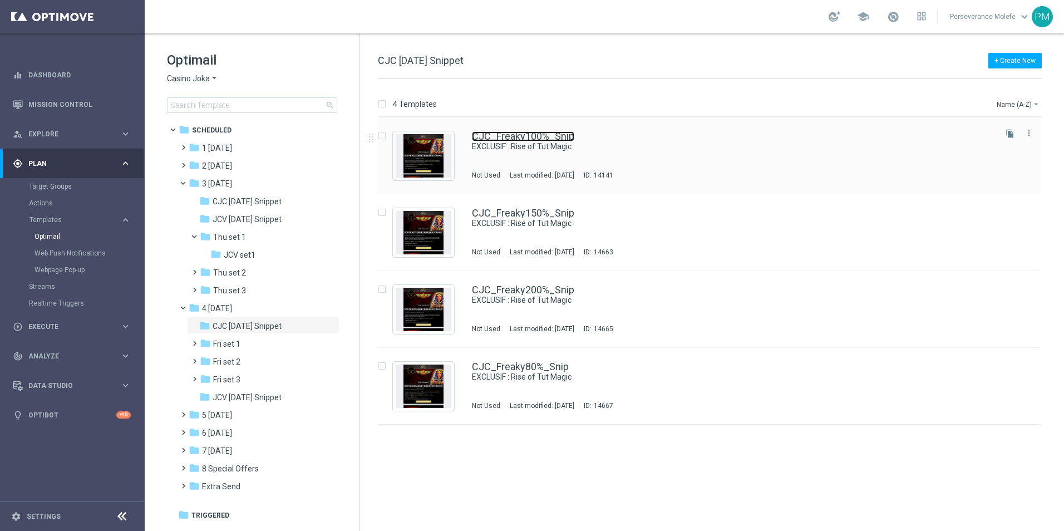
click at [528, 133] on link "CJC_Freaky100%_Snip" at bounding box center [523, 136] width 102 height 10
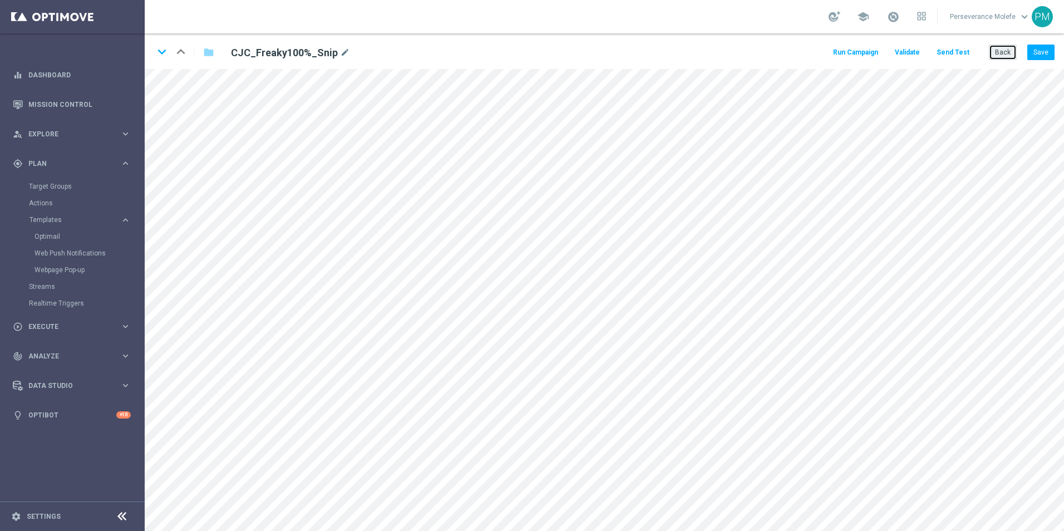
click at [1000, 57] on button "Back" at bounding box center [1003, 53] width 28 height 16
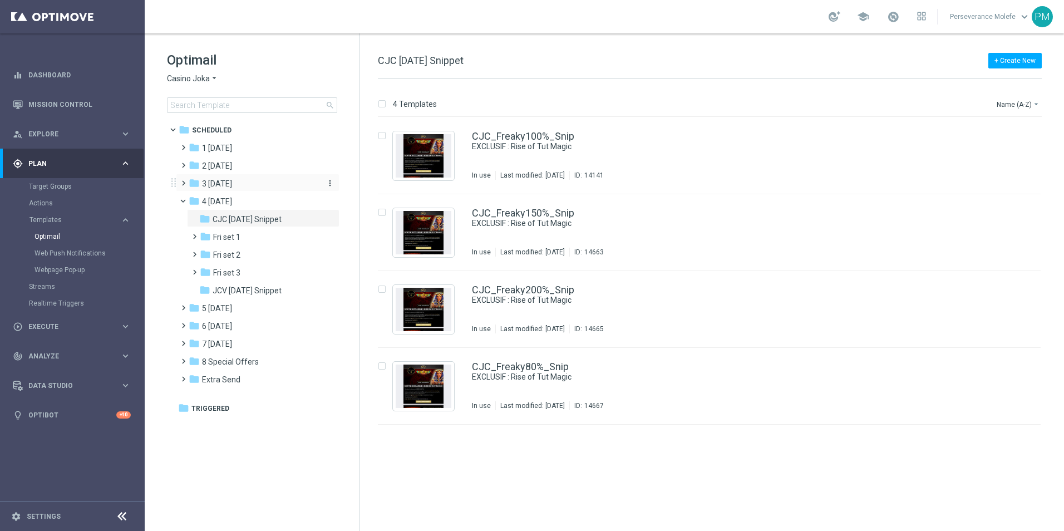
click at [231, 179] on span "3 [DATE]" at bounding box center [217, 184] width 30 height 10
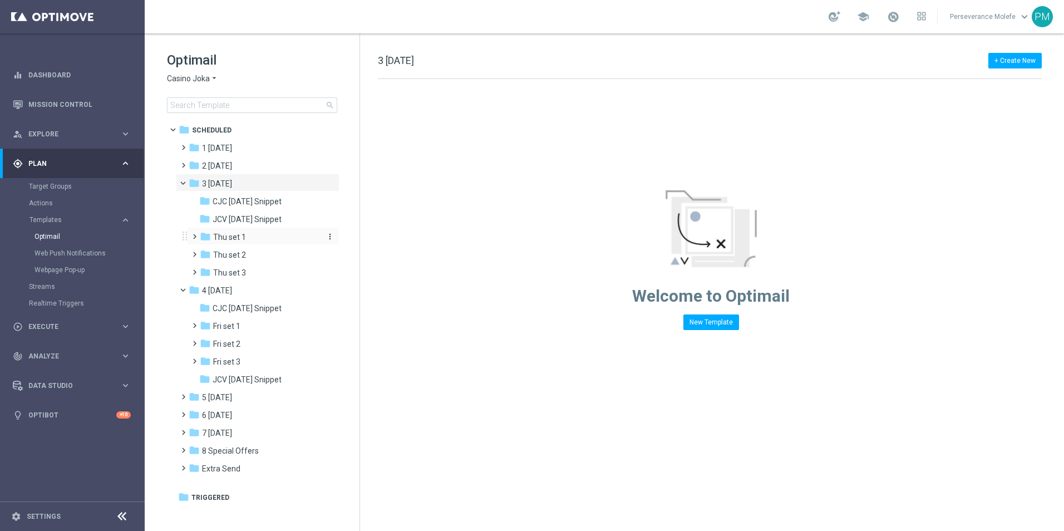
click at [248, 235] on div "folder Thu set 1" at bounding box center [259, 237] width 119 height 13
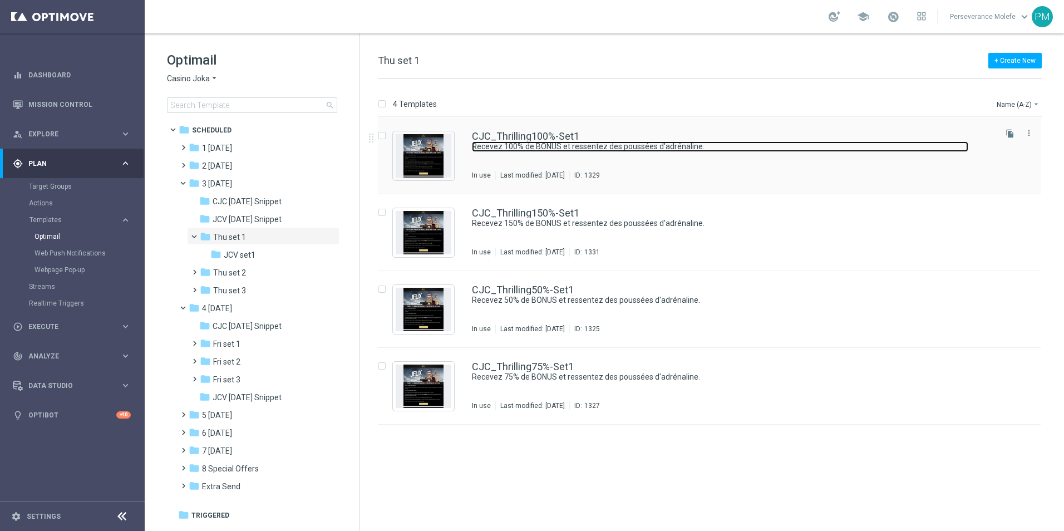
click at [544, 143] on link "Recevez 100% de BONUS et ressentez des poussées d'adrénaline." at bounding box center [720, 146] width 497 height 11
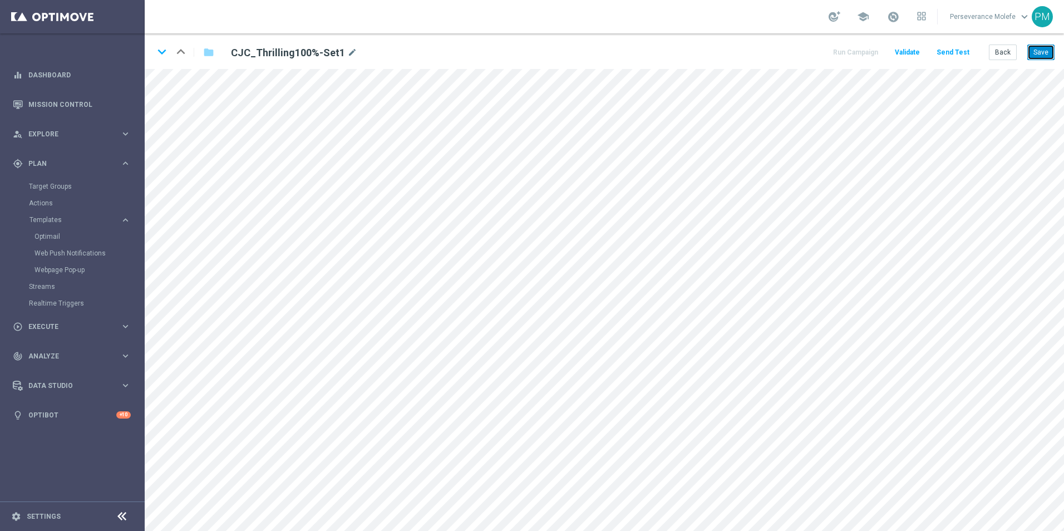
click at [1042, 53] on button "Save" at bounding box center [1041, 53] width 27 height 16
click at [1047, 57] on button "Save" at bounding box center [1041, 53] width 27 height 16
click at [996, 54] on button "Back" at bounding box center [1003, 53] width 28 height 16
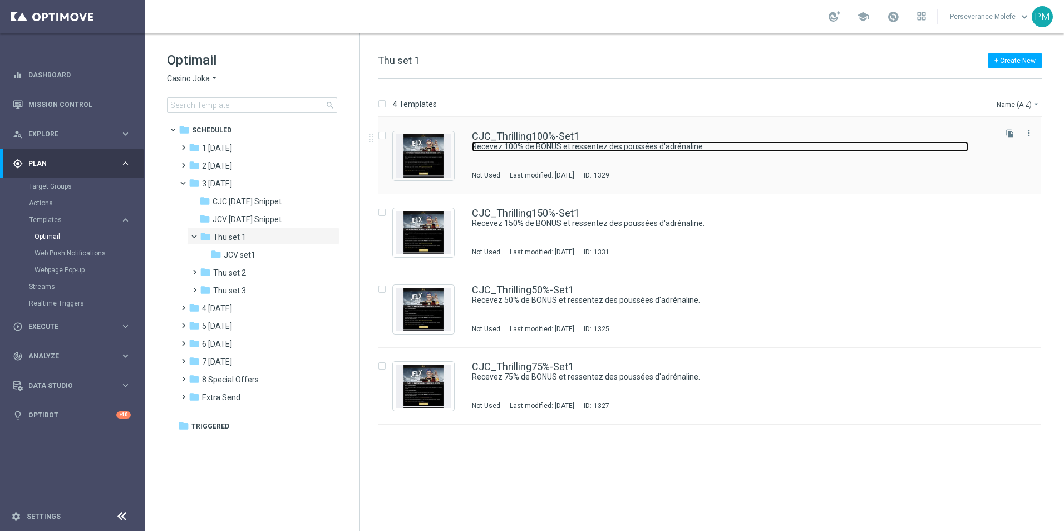
click at [489, 143] on link "Recevez 100% de BONUS et ressentez des poussées d'adrénaline." at bounding box center [720, 146] width 497 height 11
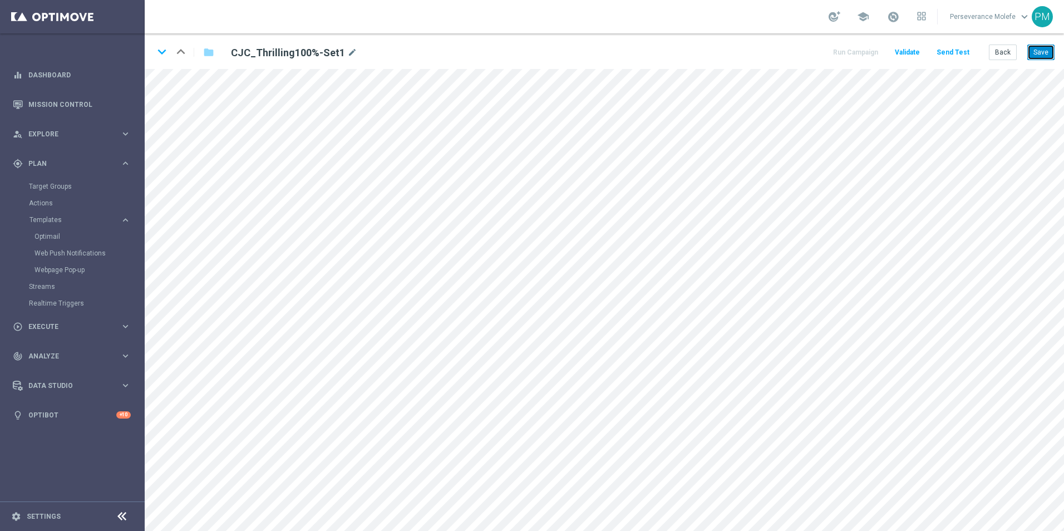
click at [1041, 49] on button "Save" at bounding box center [1041, 53] width 27 height 16
click at [1008, 51] on button "Back" at bounding box center [1003, 53] width 28 height 16
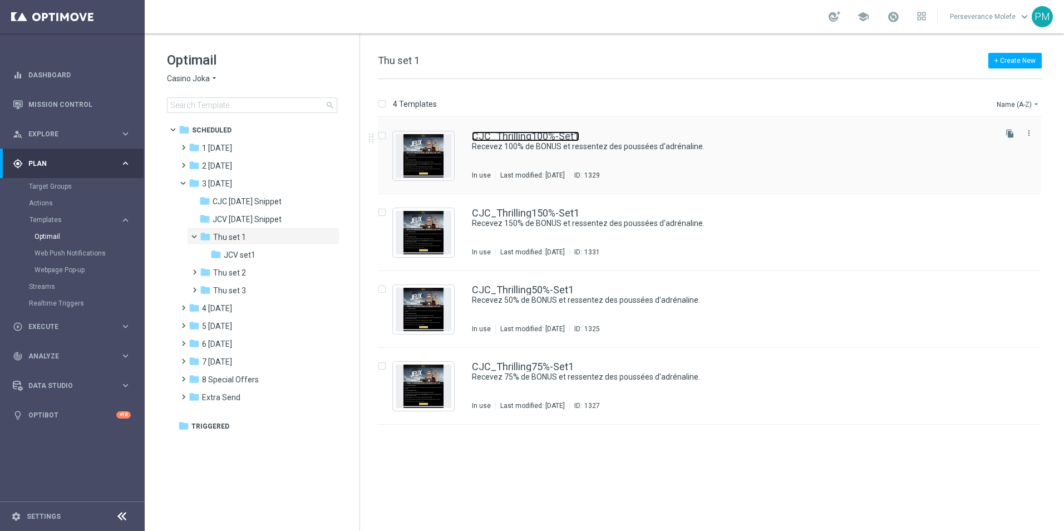
click at [532, 141] on link "CJC_Thrilling100%-Set1" at bounding box center [525, 136] width 107 height 10
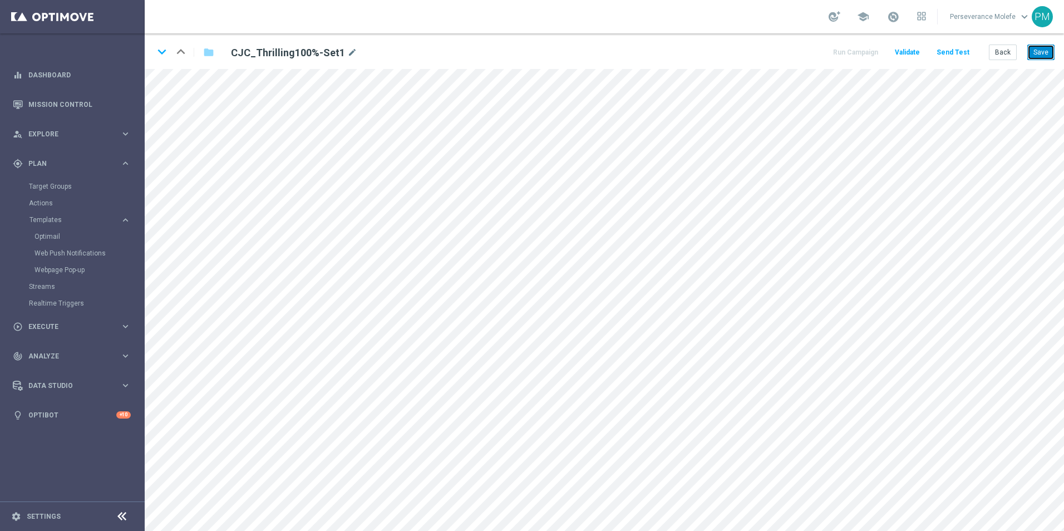
click at [1051, 59] on button "Save" at bounding box center [1041, 53] width 27 height 16
click at [1047, 56] on button "Save" at bounding box center [1041, 53] width 27 height 16
click at [1012, 56] on button "Back" at bounding box center [1003, 53] width 28 height 16
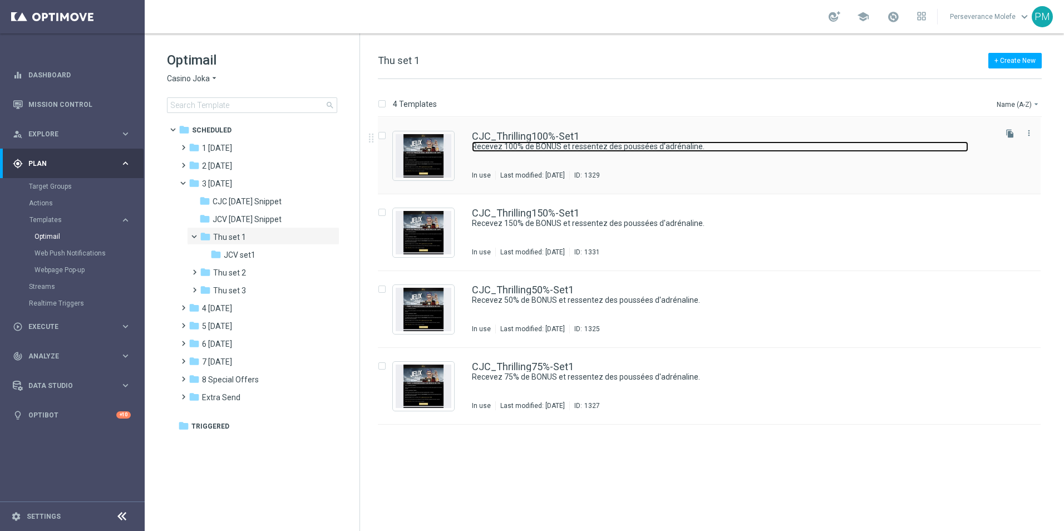
click at [547, 144] on link "Recevez 100% de BONUS et ressentez des poussées d'adrénaline." at bounding box center [720, 146] width 497 height 11
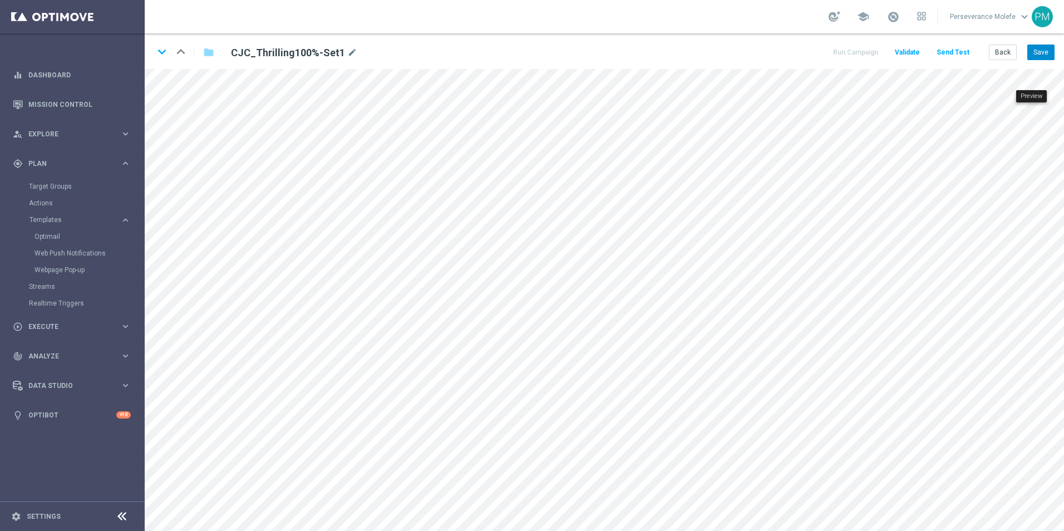
click at [1041, 60] on div "keyboard_arrow_down keyboard_arrow_up folder CJC_Thrilling100%-Set1 mode_edit R…" at bounding box center [605, 51] width 920 height 36
click at [1042, 56] on button "Save" at bounding box center [1041, 53] width 27 height 16
click at [1045, 56] on button "Save" at bounding box center [1041, 53] width 27 height 16
click at [1034, 59] on button "Save" at bounding box center [1041, 53] width 27 height 16
click at [1039, 56] on button "Save" at bounding box center [1041, 53] width 27 height 16
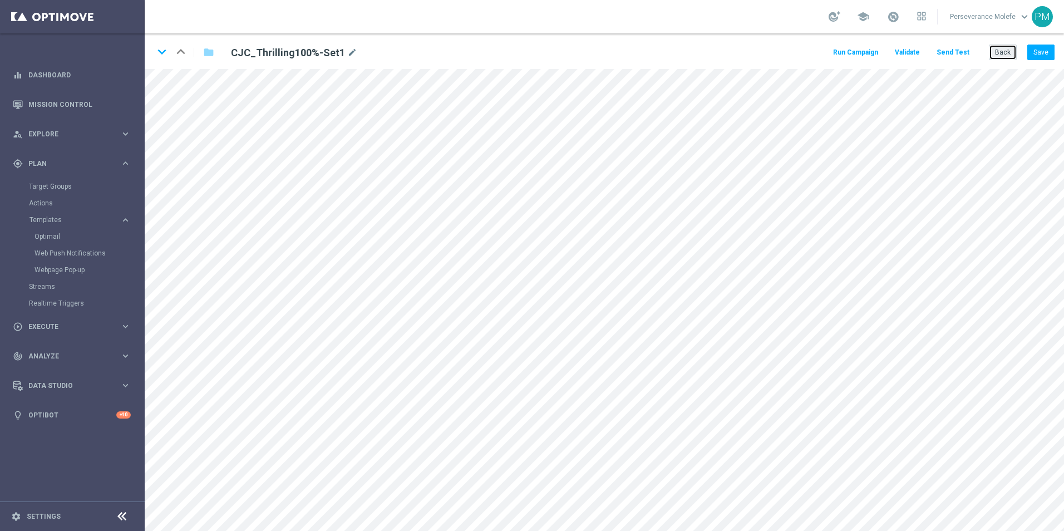
click at [1006, 56] on button "Back" at bounding box center [1003, 53] width 28 height 16
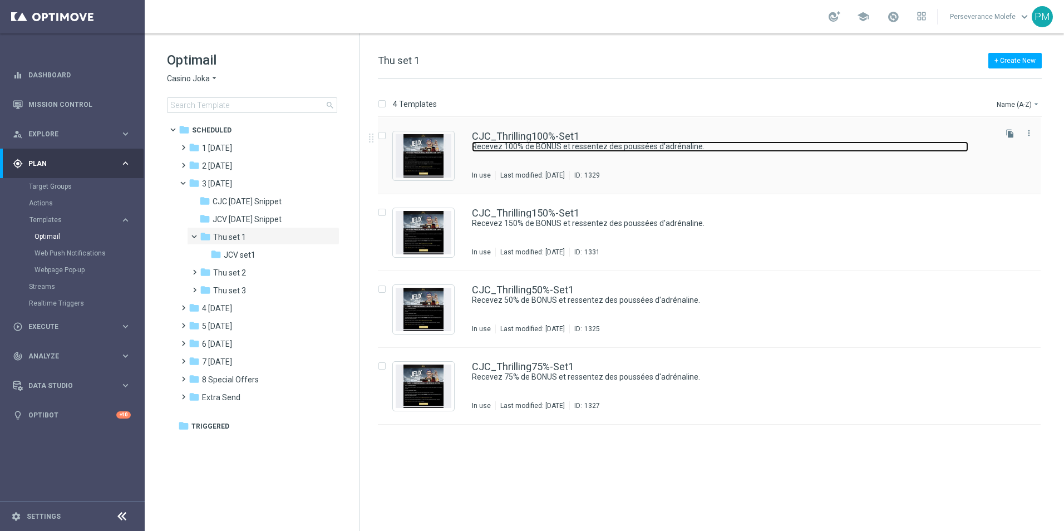
click at [496, 144] on link "Recevez 100% de BONUS et ressentez des poussées d'adrénaline." at bounding box center [720, 146] width 497 height 11
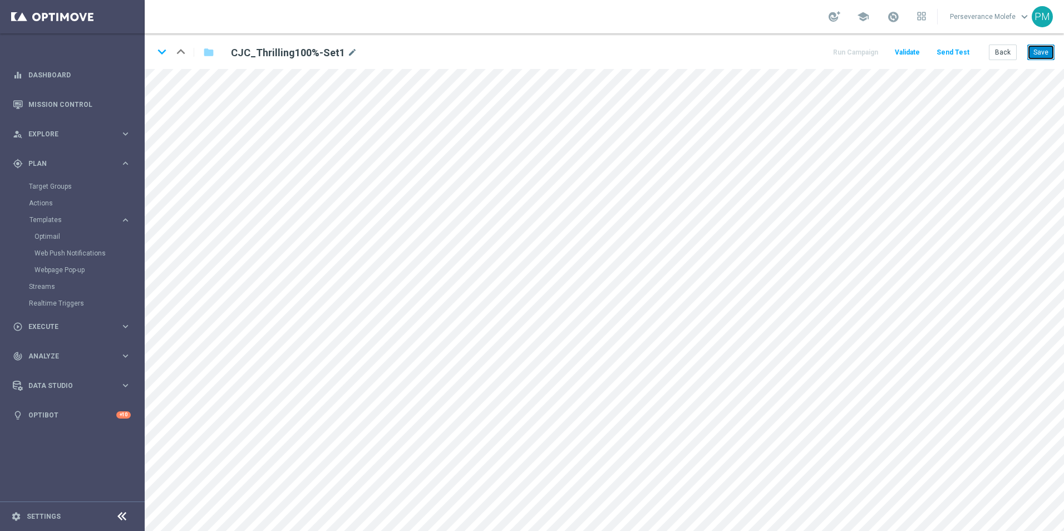
click at [1039, 57] on button "Save" at bounding box center [1041, 53] width 27 height 16
click at [1048, 58] on button "Save" at bounding box center [1041, 53] width 27 height 16
click at [1018, 58] on div "Back Save" at bounding box center [1022, 53] width 66 height 16
click at [1010, 53] on button "Back" at bounding box center [1003, 53] width 28 height 16
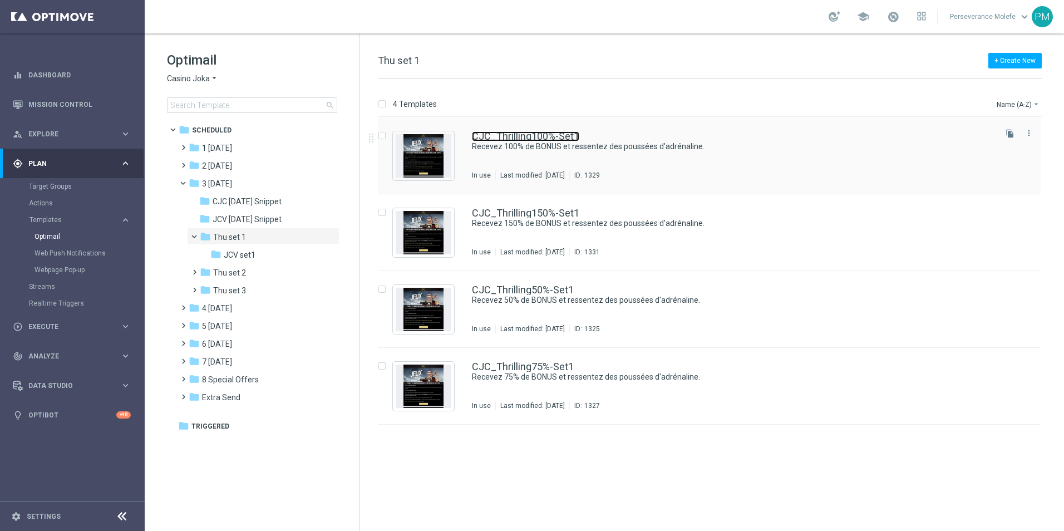
click at [543, 133] on link "CJC_Thrilling100%-Set1" at bounding box center [525, 136] width 107 height 10
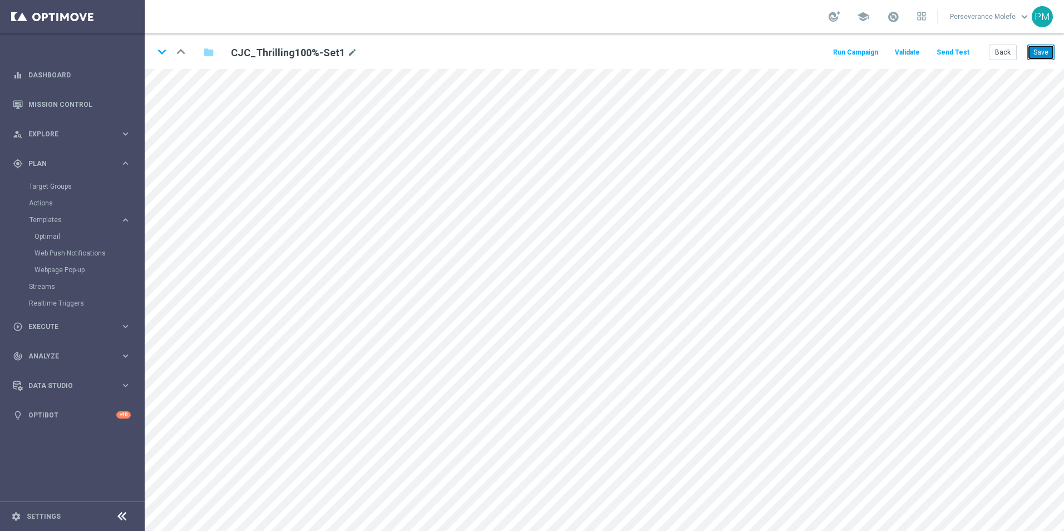
click at [1037, 51] on button "Save" at bounding box center [1041, 53] width 27 height 16
click at [159, 55] on icon "keyboard_arrow_down" at bounding box center [162, 51] width 17 height 17
click at [184, 50] on icon "keyboard_arrow_up" at bounding box center [181, 51] width 17 height 17
click at [165, 60] on link "keyboard_arrow_down" at bounding box center [162, 51] width 17 height 17
click at [1051, 55] on button "Save" at bounding box center [1041, 53] width 27 height 16
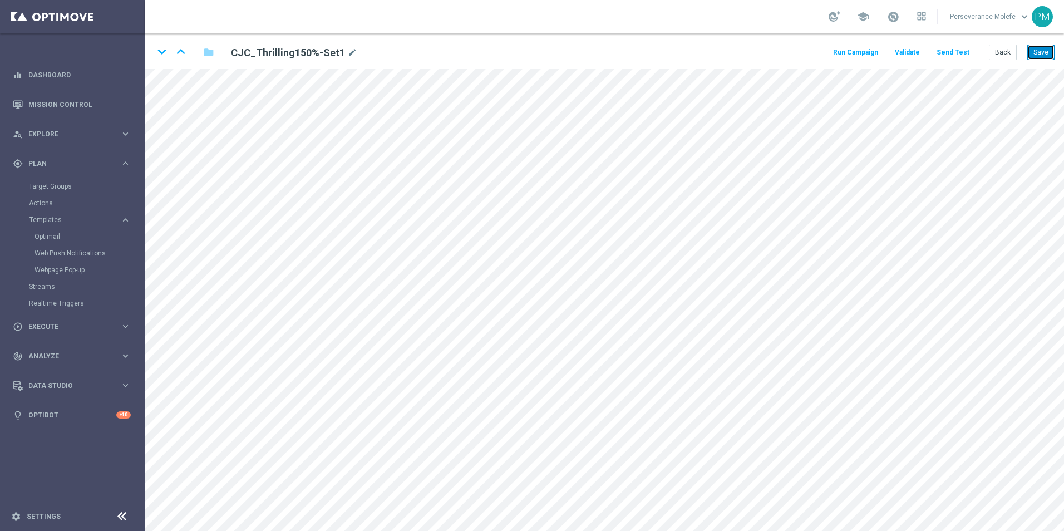
click at [1042, 55] on button "Save" at bounding box center [1041, 53] width 27 height 16
click at [1012, 50] on button "Back" at bounding box center [1003, 53] width 28 height 16
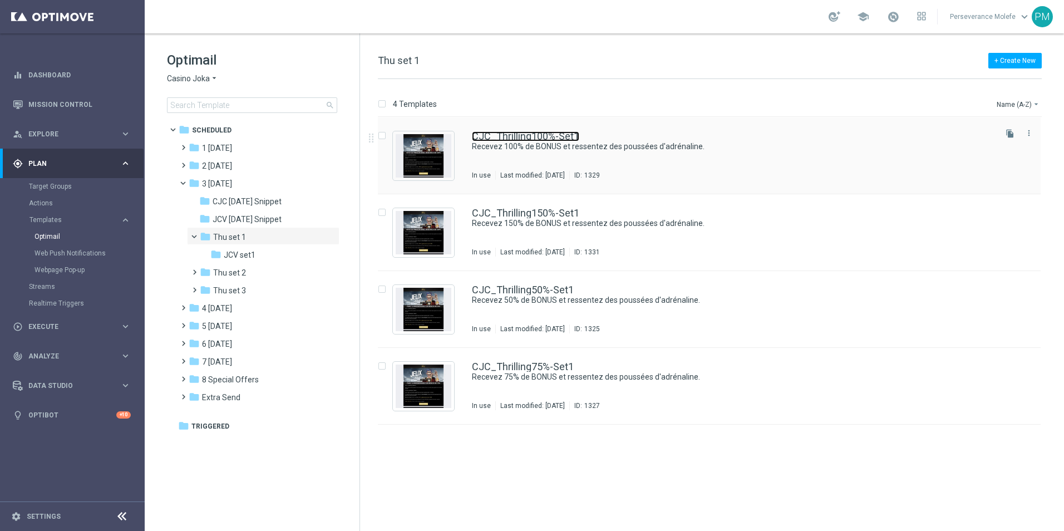
click at [516, 137] on link "CJC_Thrilling100%-Set1" at bounding box center [525, 136] width 107 height 10
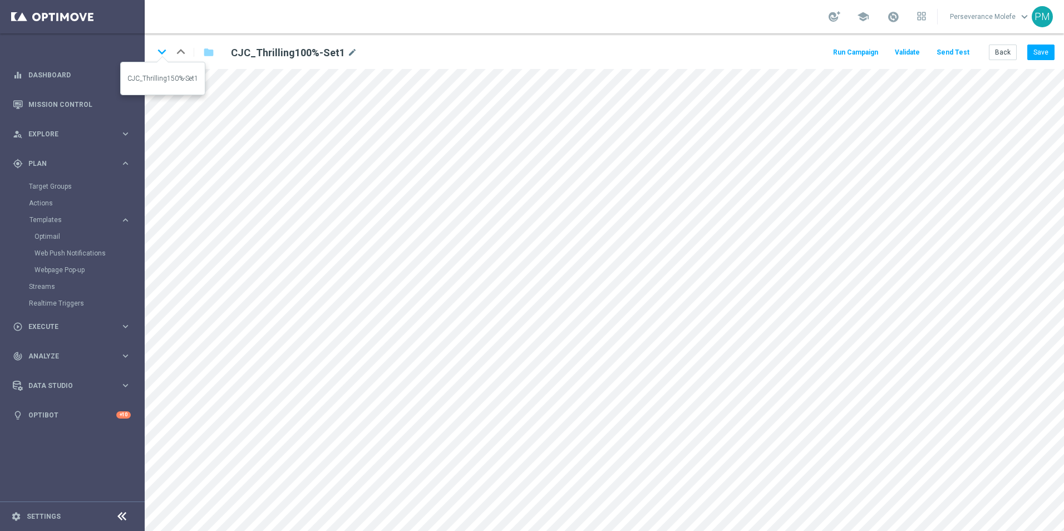
click at [161, 51] on icon "keyboard_arrow_down" at bounding box center [162, 51] width 17 height 17
click at [182, 58] on icon "keyboard_arrow_up" at bounding box center [181, 51] width 17 height 17
click at [163, 56] on icon "keyboard_arrow_down" at bounding box center [162, 51] width 17 height 17
click at [164, 59] on icon "keyboard_arrow_down" at bounding box center [162, 51] width 17 height 17
click at [1051, 41] on div "keyboard_arrow_down keyboard_arrow_up folder CJC_Thrilling50%-Set1 mode_edit Ru…" at bounding box center [605, 51] width 920 height 36
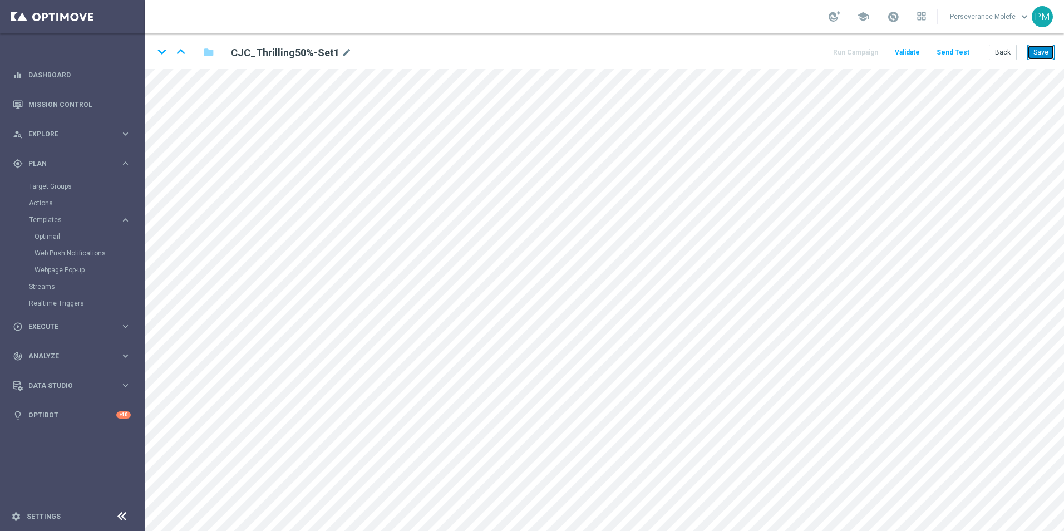
click at [1047, 48] on button "Save" at bounding box center [1041, 53] width 27 height 16
click at [165, 54] on icon "keyboard_arrow_down" at bounding box center [162, 51] width 17 height 17
click at [1048, 59] on button "Save" at bounding box center [1041, 53] width 27 height 16
click at [1047, 58] on button "Save" at bounding box center [1041, 53] width 27 height 16
click at [1012, 55] on button "Back" at bounding box center [1003, 53] width 28 height 16
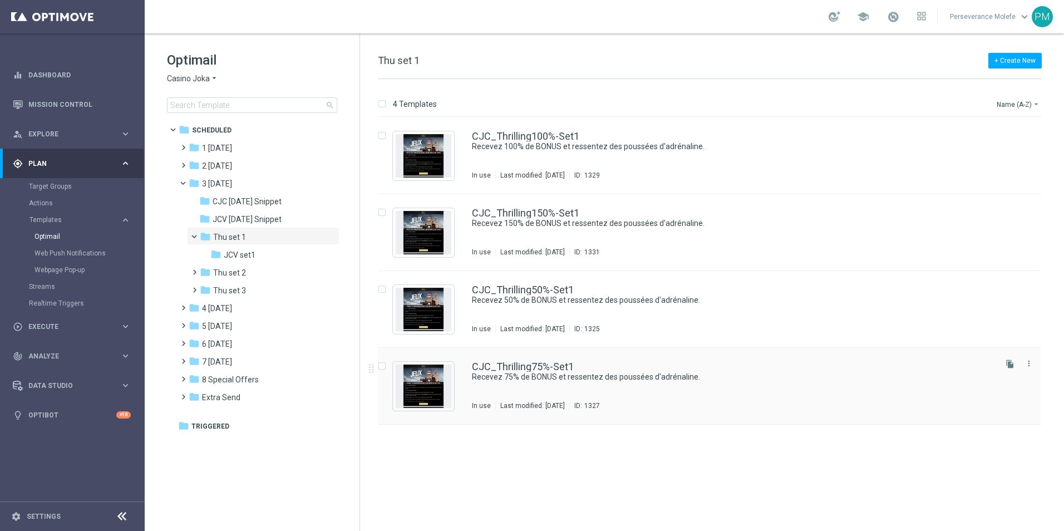
click at [500, 356] on div "CJC_Thrilling75%-Set1 Recevez 75% de BONUS et ressentez des poussées d'adrénali…" at bounding box center [709, 386] width 663 height 77
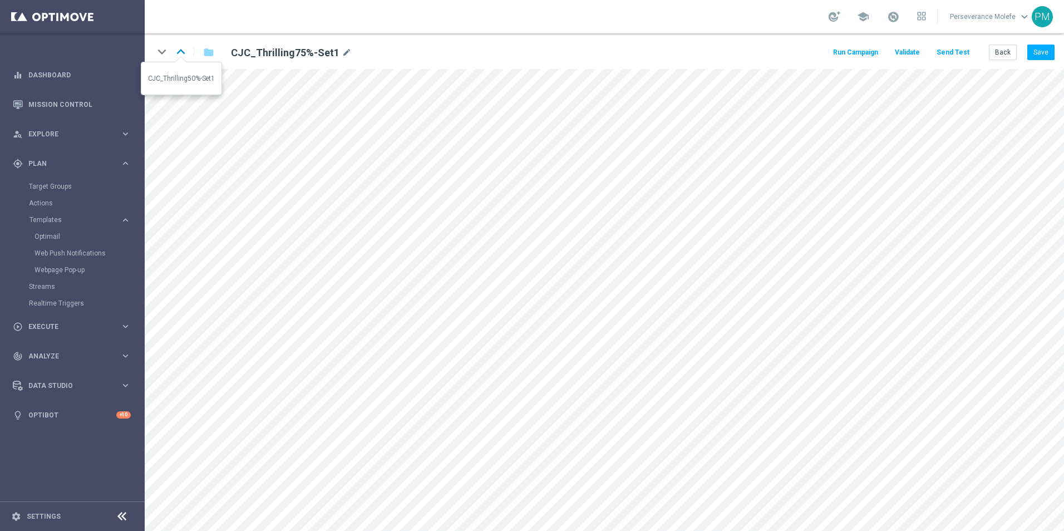
click at [178, 53] on icon "keyboard_arrow_up" at bounding box center [181, 51] width 17 height 17
click at [179, 56] on icon "keyboard_arrow_up" at bounding box center [181, 51] width 17 height 17
click at [181, 48] on icon "keyboard_arrow_up" at bounding box center [181, 51] width 17 height 17
click at [998, 52] on button "Back" at bounding box center [1003, 53] width 28 height 16
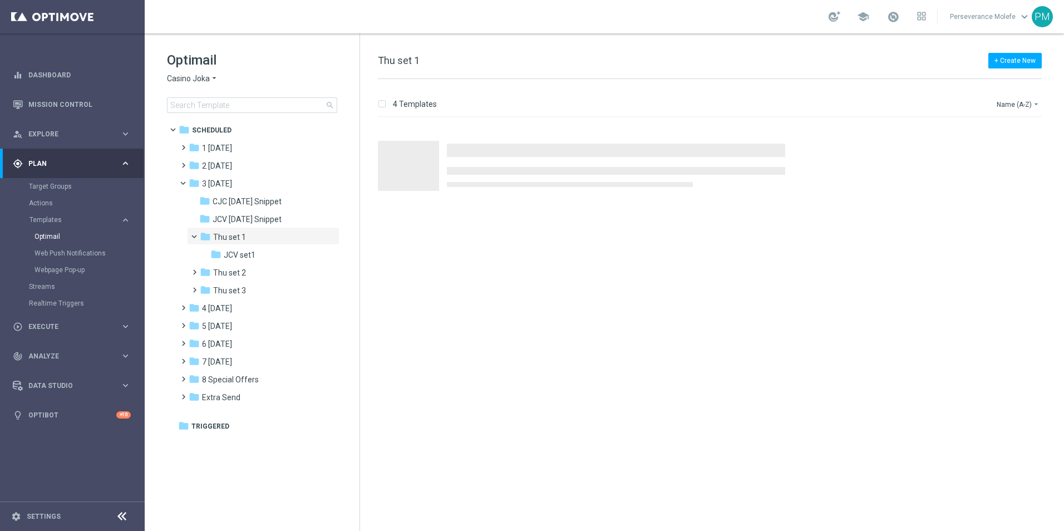
click at [189, 78] on span "Casino Joka" at bounding box center [188, 78] width 43 height 11
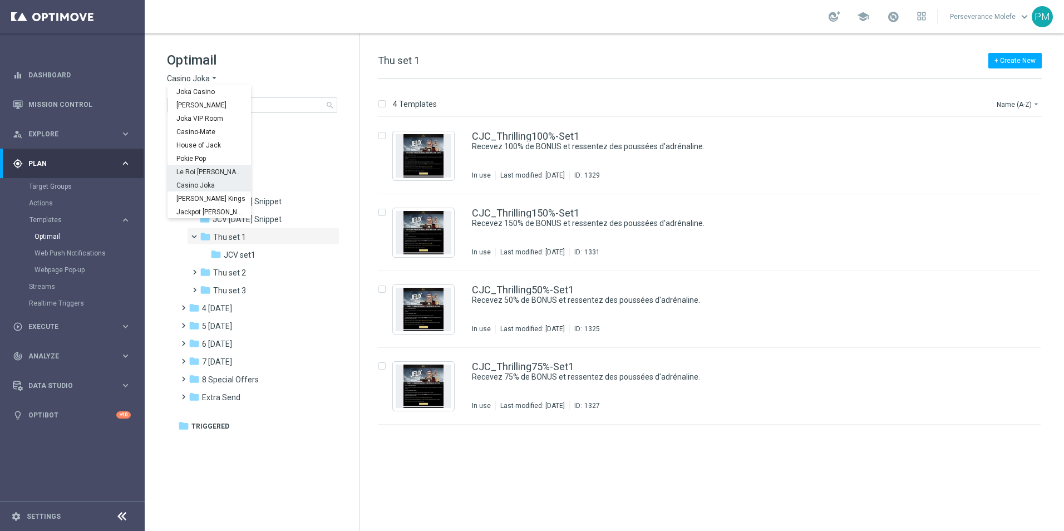
click at [0, 0] on span "Le Roi [PERSON_NAME]" at bounding box center [0, 0] width 0 height 0
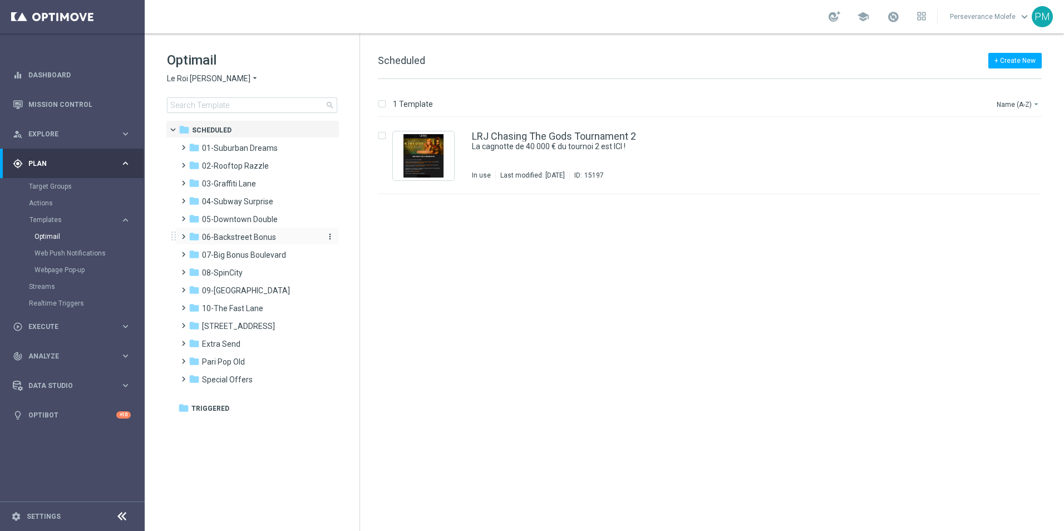
click at [280, 240] on div "folder 06-Backstreet Bonus" at bounding box center [253, 237] width 128 height 13
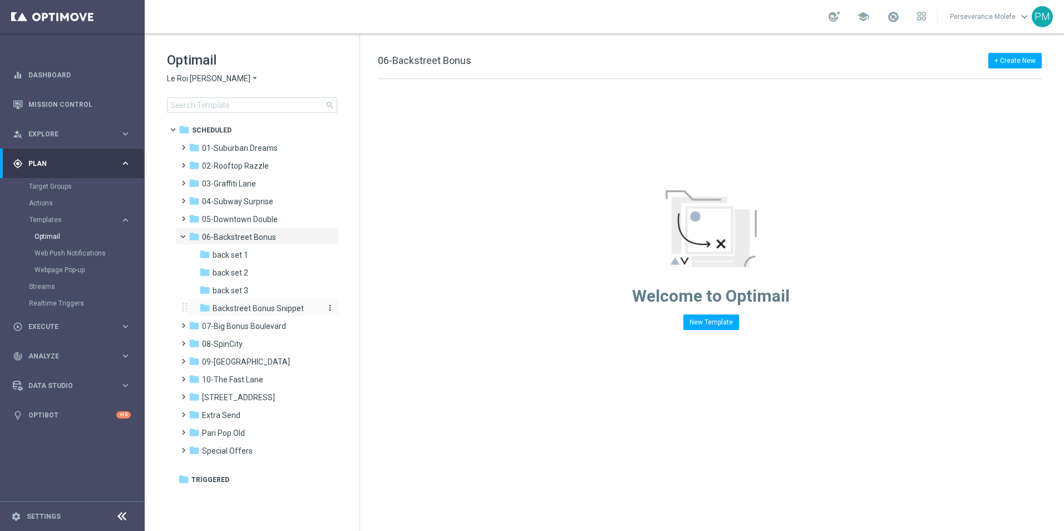
click at [279, 305] on span "Backstreet Bonus Snippet" at bounding box center [258, 308] width 91 height 10
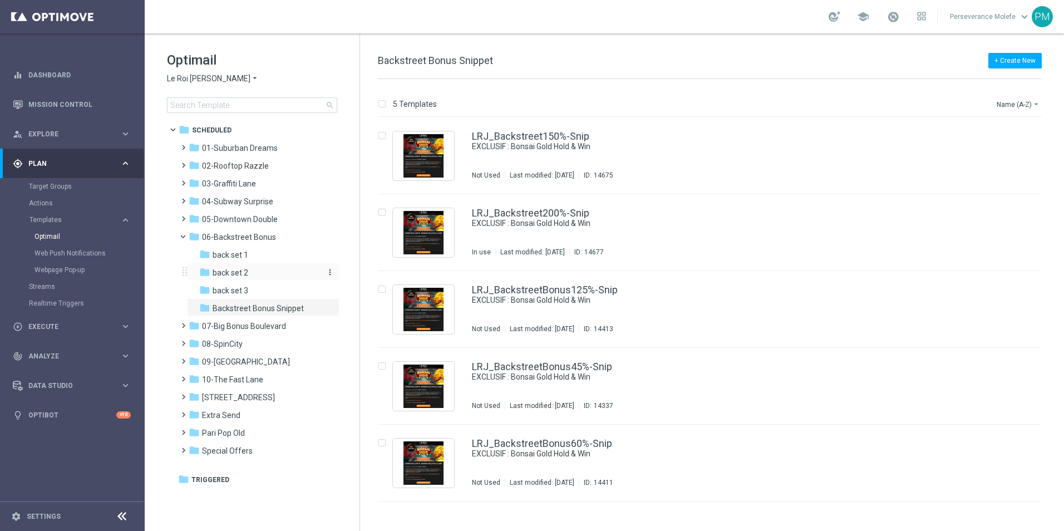
click at [279, 276] on div "folder back set 2" at bounding box center [258, 273] width 119 height 13
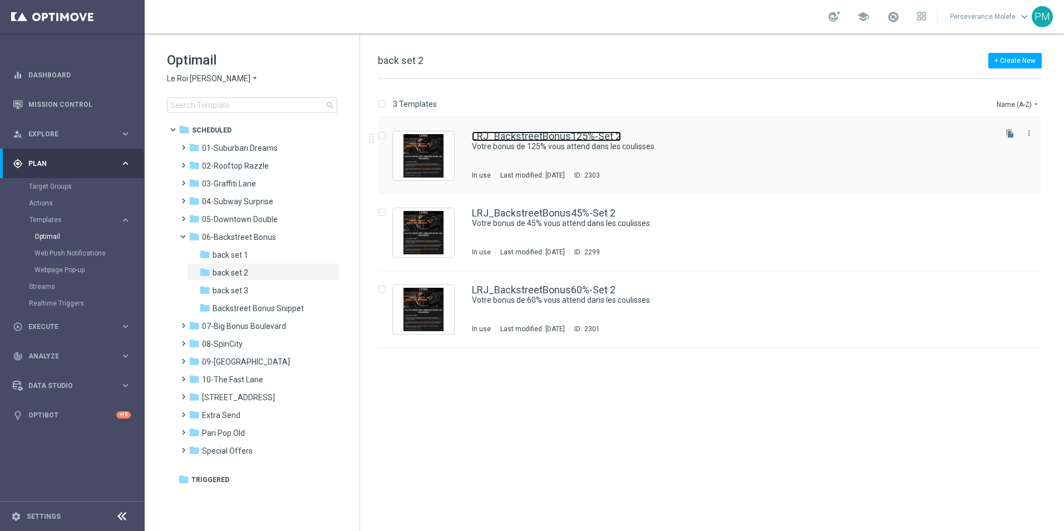
click at [498, 132] on link "LRJ_BackstreetBonus125%-Set 2" at bounding box center [546, 136] width 149 height 10
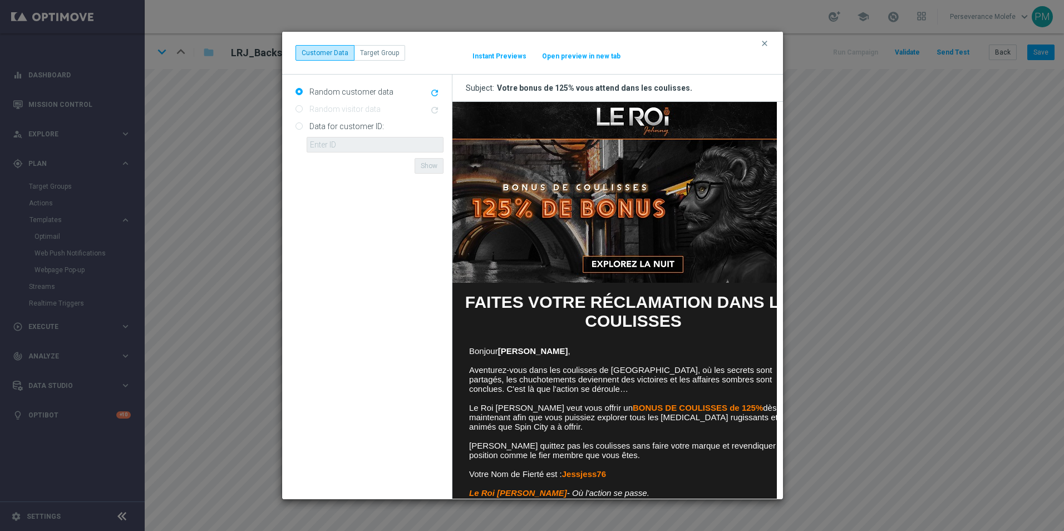
click at [580, 54] on button "Open preview in new tab" at bounding box center [582, 56] width 80 height 9
click at [764, 43] on icon "clear" at bounding box center [765, 43] width 9 height 9
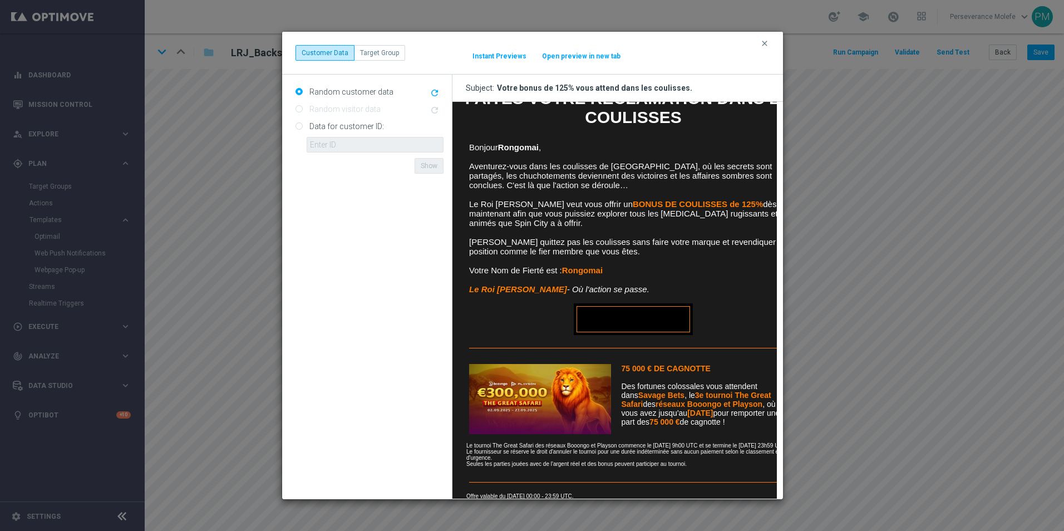
scroll to position [267, 0]
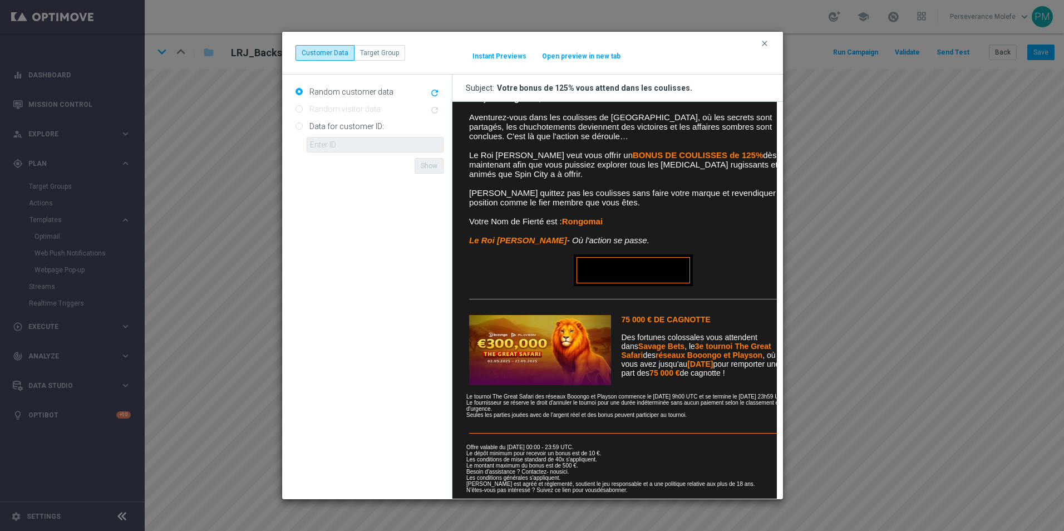
click at [773, 45] on div "clear Customer Data Target Group It might take a while... Instant Previews Open…" at bounding box center [532, 53] width 501 height 43
click at [750, 47] on div "clear Customer Data Target Group It might take a while... Instant Previews Open…" at bounding box center [533, 53] width 474 height 16
click at [758, 43] on div "clear Customer Data Target Group It might take a while... Instant Previews Open…" at bounding box center [532, 53] width 501 height 43
click at [762, 42] on icon "clear" at bounding box center [765, 43] width 9 height 9
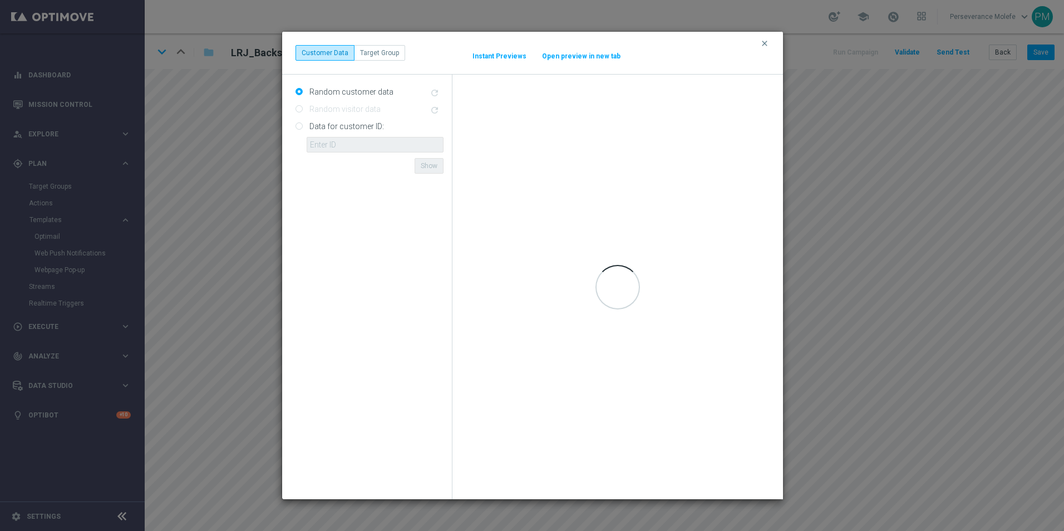
scroll to position [0, 0]
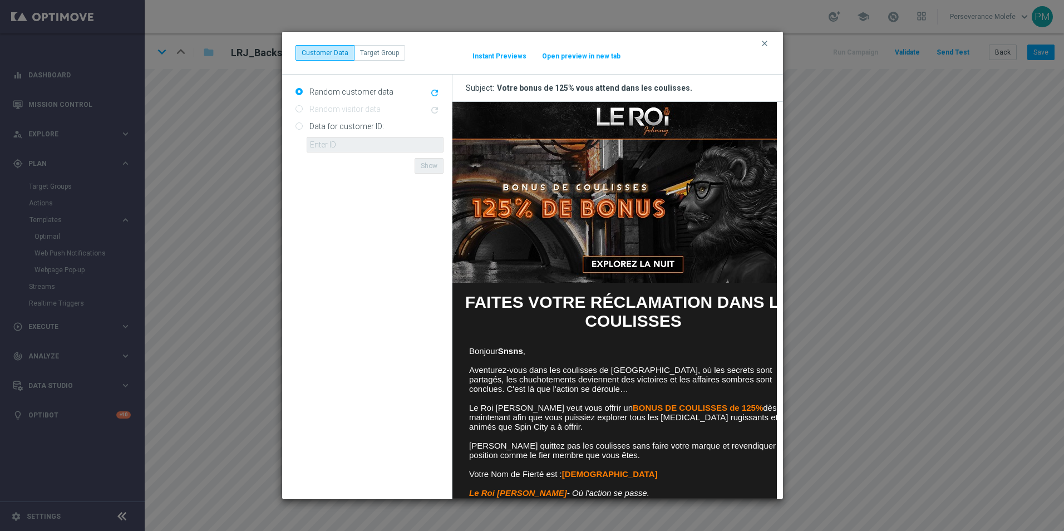
click at [593, 53] on button "Open preview in new tab" at bounding box center [582, 56] width 80 height 9
click at [769, 41] on button "clear" at bounding box center [766, 43] width 13 height 10
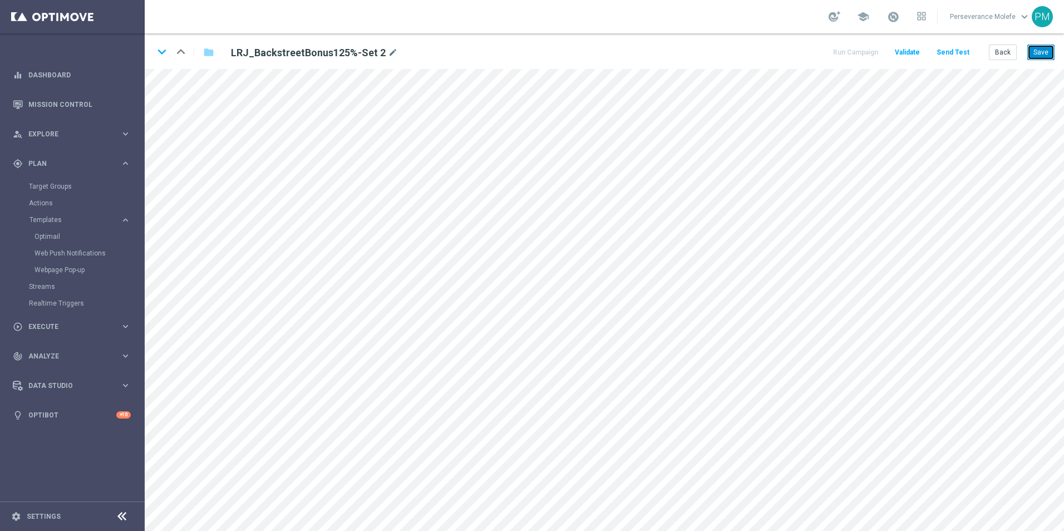
click at [1042, 49] on button "Save" at bounding box center [1041, 53] width 27 height 16
click at [996, 56] on button "Back" at bounding box center [1003, 53] width 28 height 16
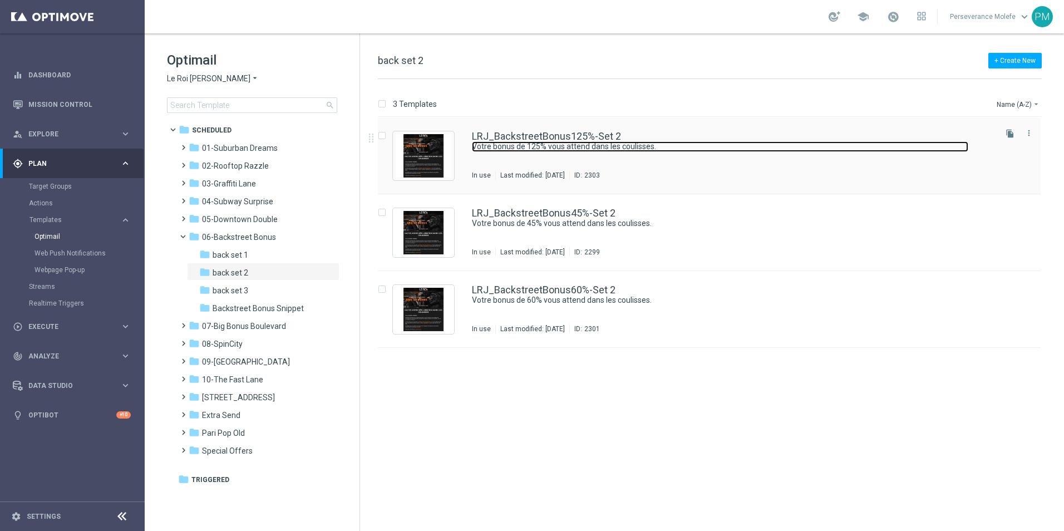
click at [526, 143] on link "Votre bonus de 125% vous attend dans les coulisses." at bounding box center [720, 146] width 497 height 11
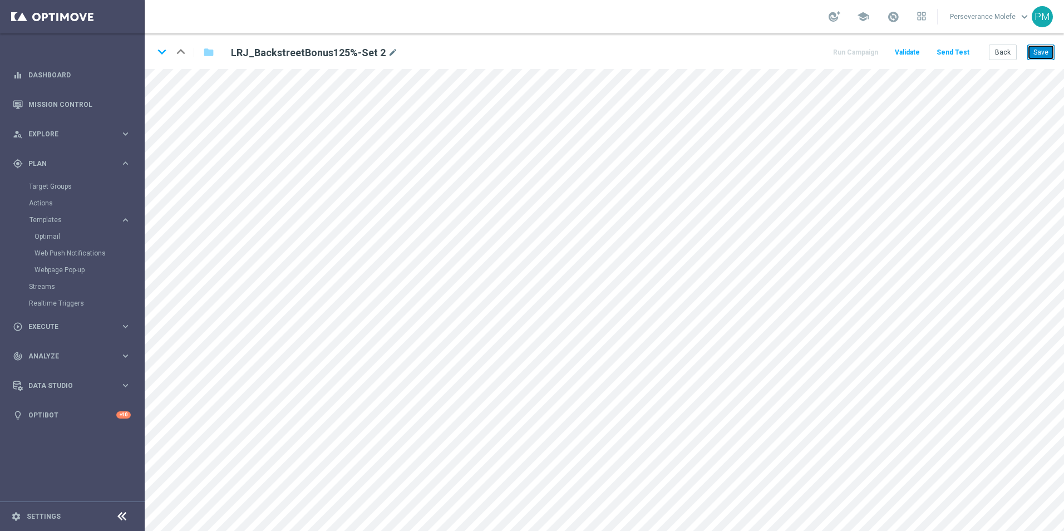
click at [1052, 53] on button "Save" at bounding box center [1041, 53] width 27 height 16
click at [1044, 56] on button "Save" at bounding box center [1041, 53] width 27 height 16
click at [1047, 55] on button "Save" at bounding box center [1041, 53] width 27 height 16
click at [1006, 52] on button "Back" at bounding box center [1003, 53] width 28 height 16
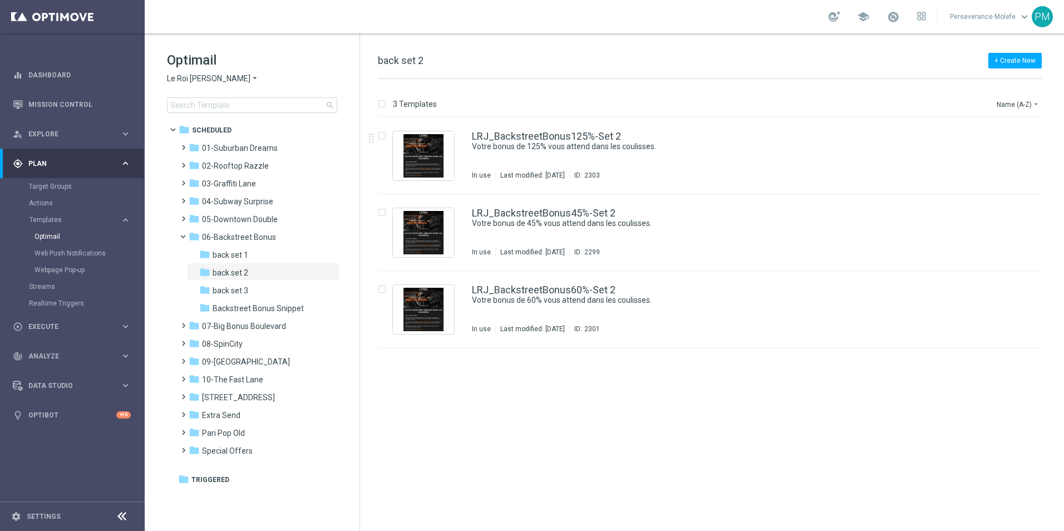
click at [522, 130] on div "LRJ_BackstreetBonus125%-Set 2 Votre bonus de 125% vous attend dans les coulisse…" at bounding box center [709, 155] width 663 height 77
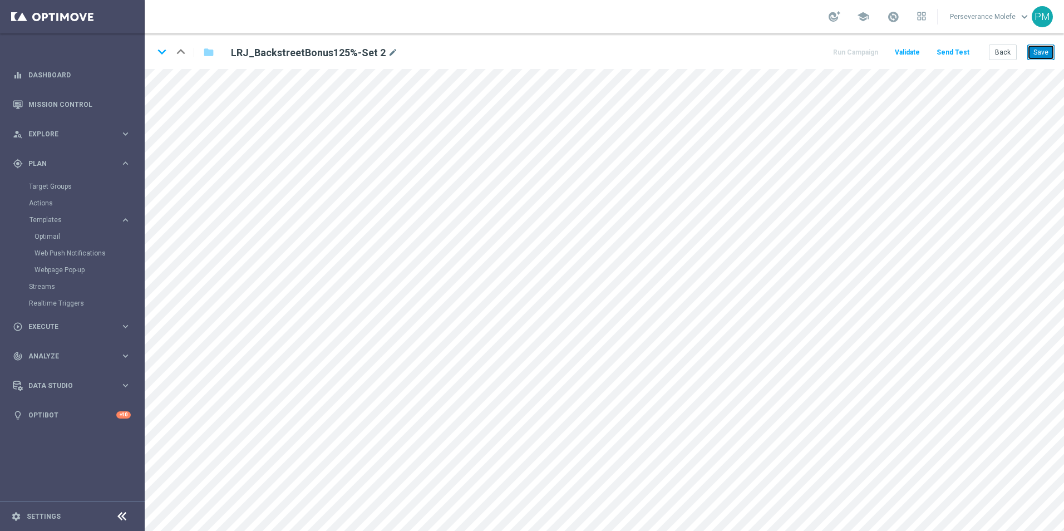
click at [1046, 55] on button "Save" at bounding box center [1041, 53] width 27 height 16
click at [1041, 55] on button "Save" at bounding box center [1041, 53] width 27 height 16
click at [1031, 51] on button "Save" at bounding box center [1041, 53] width 27 height 16
click at [165, 52] on icon "keyboard_arrow_down" at bounding box center [162, 51] width 17 height 17
click at [175, 55] on icon "keyboard_arrow_up" at bounding box center [181, 51] width 17 height 17
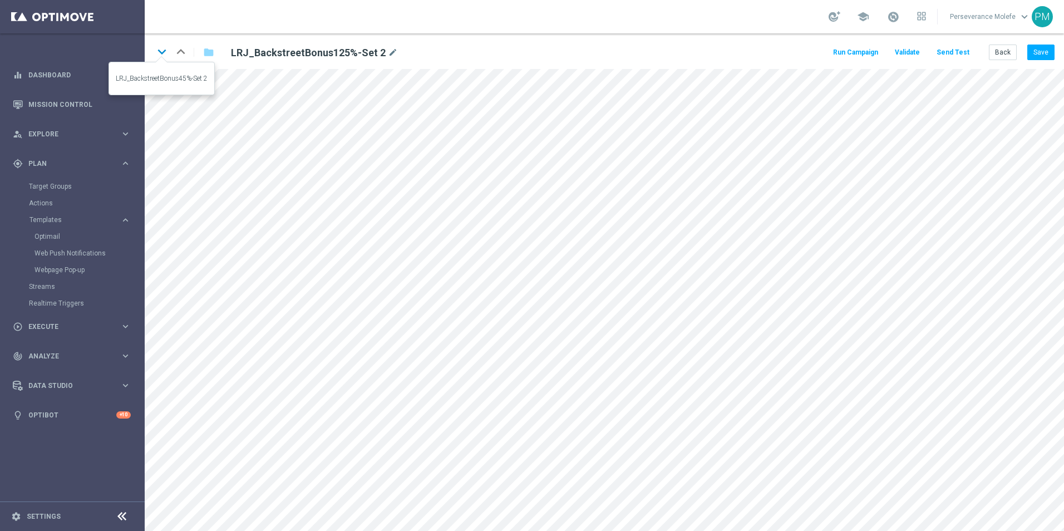
click at [162, 49] on icon "keyboard_arrow_down" at bounding box center [162, 51] width 17 height 17
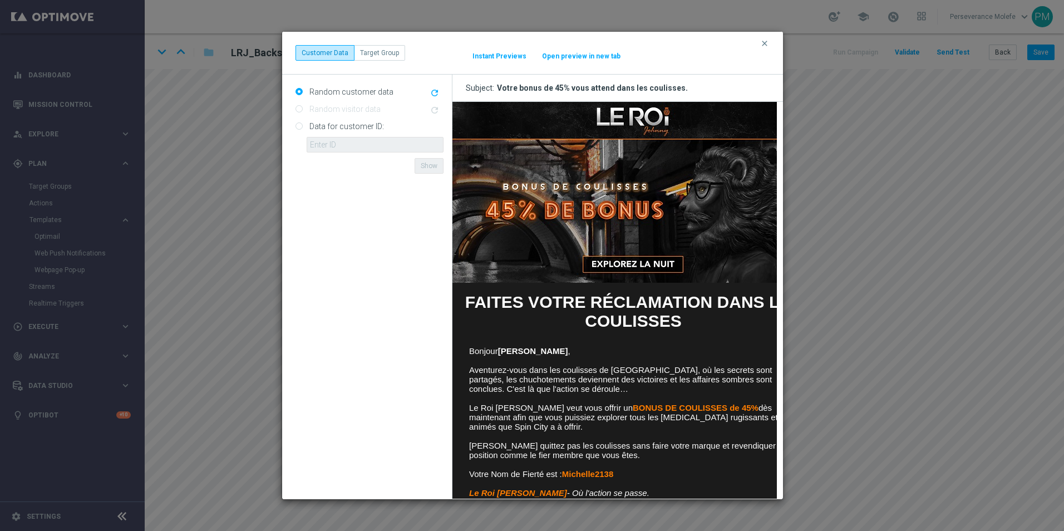
click at [575, 58] on button "Open preview in new tab" at bounding box center [582, 56] width 80 height 9
click at [766, 43] on icon "clear" at bounding box center [765, 43] width 9 height 9
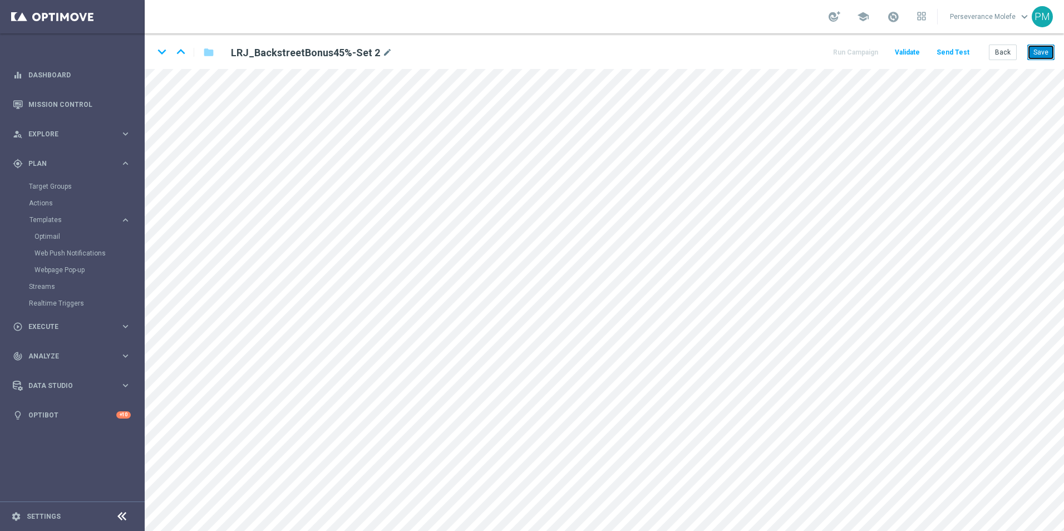
click at [1049, 48] on button "Save" at bounding box center [1041, 53] width 27 height 16
click at [161, 55] on icon "keyboard_arrow_down" at bounding box center [162, 51] width 17 height 17
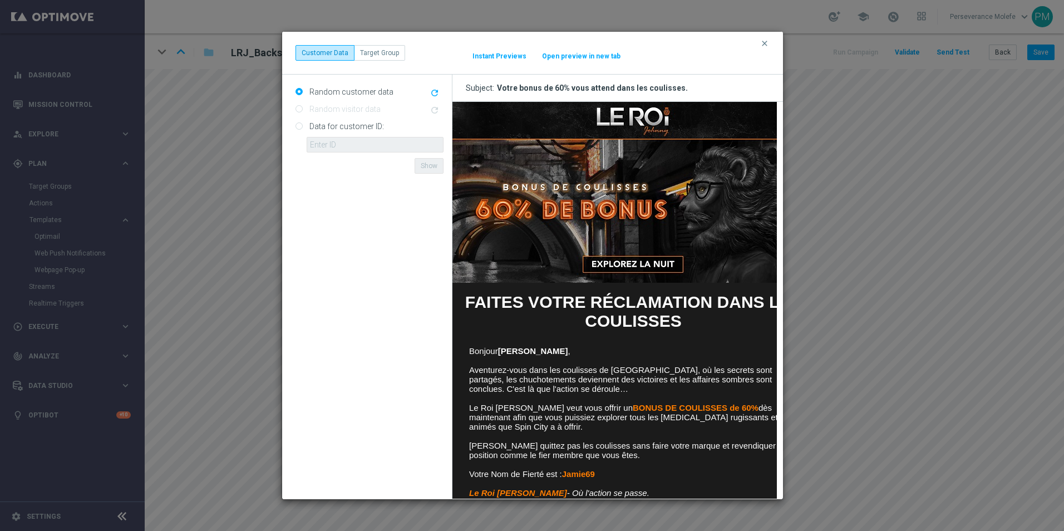
click at [556, 57] on button "Open preview in new tab" at bounding box center [582, 56] width 80 height 9
click at [769, 39] on icon "clear" at bounding box center [765, 43] width 9 height 9
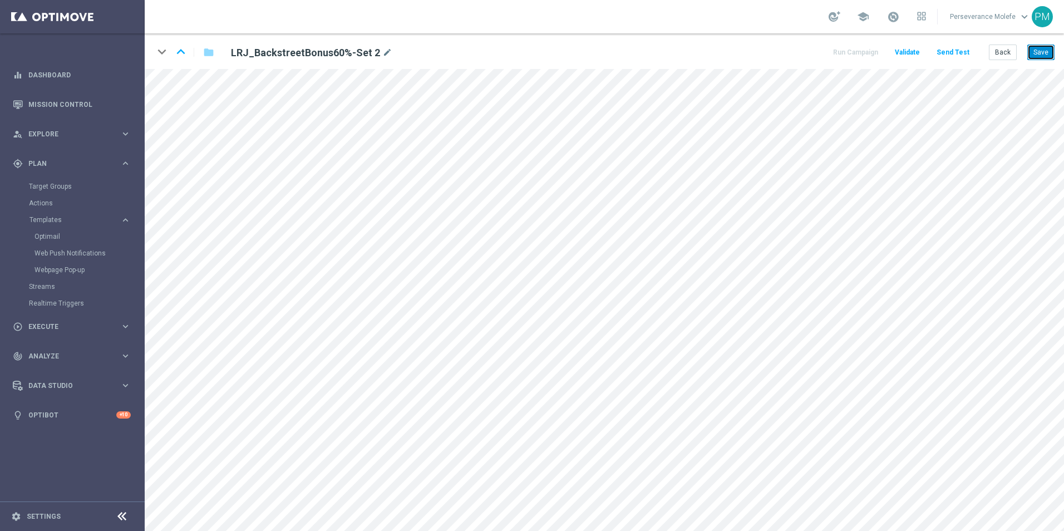
click at [1042, 56] on button "Save" at bounding box center [1041, 53] width 27 height 16
click at [179, 49] on icon "keyboard_arrow_up" at bounding box center [181, 51] width 17 height 17
click at [185, 53] on icon "keyboard_arrow_up" at bounding box center [181, 51] width 17 height 17
click at [162, 56] on icon "keyboard_arrow_down" at bounding box center [162, 51] width 17 height 17
click at [189, 55] on icon "keyboard_arrow_up" at bounding box center [181, 51] width 17 height 17
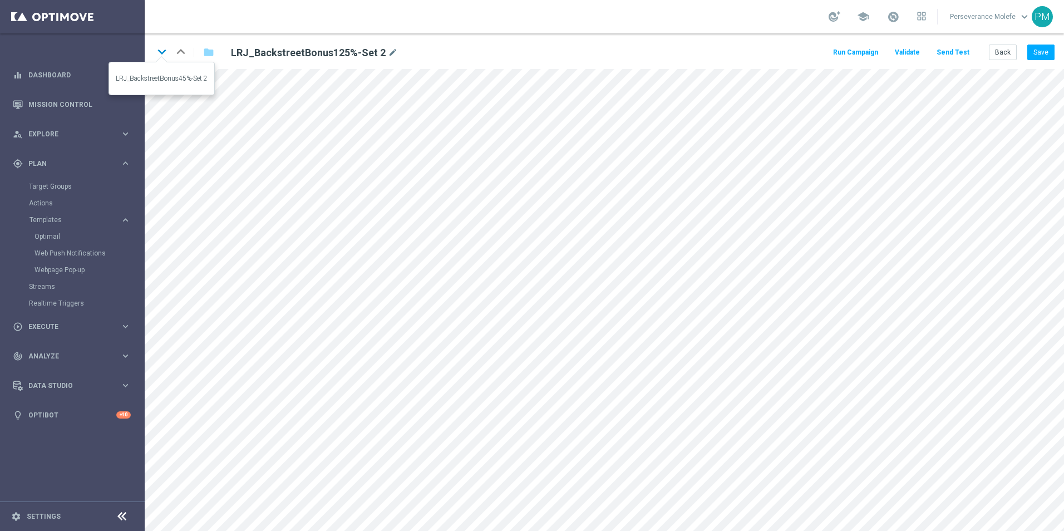
click at [158, 48] on icon "keyboard_arrow_down" at bounding box center [162, 51] width 17 height 17
click at [1002, 54] on button "Back" at bounding box center [1003, 53] width 28 height 16
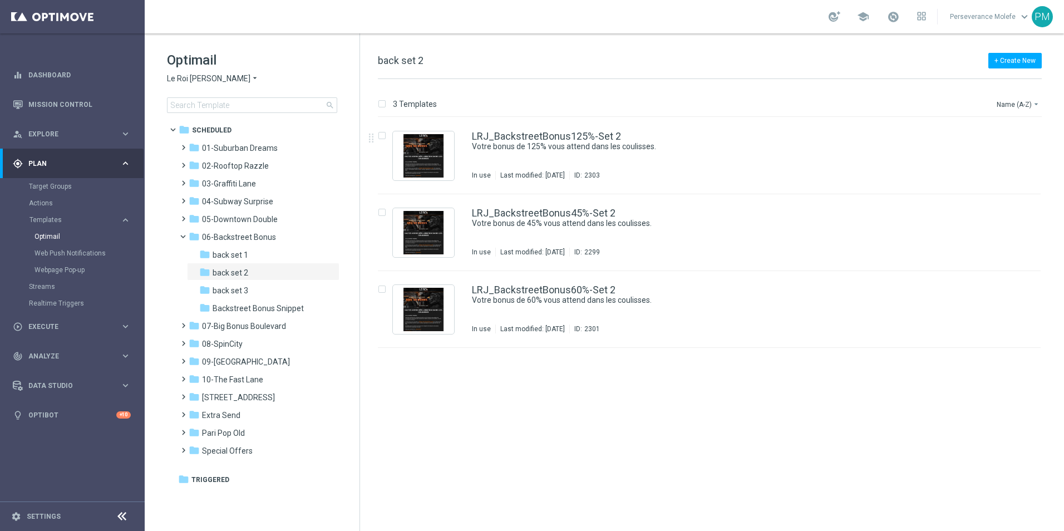
click at [196, 78] on span "Le Roi [PERSON_NAME]" at bounding box center [209, 78] width 84 height 11
click at [202, 181] on div "Casino Joka" at bounding box center [210, 184] width 84 height 13
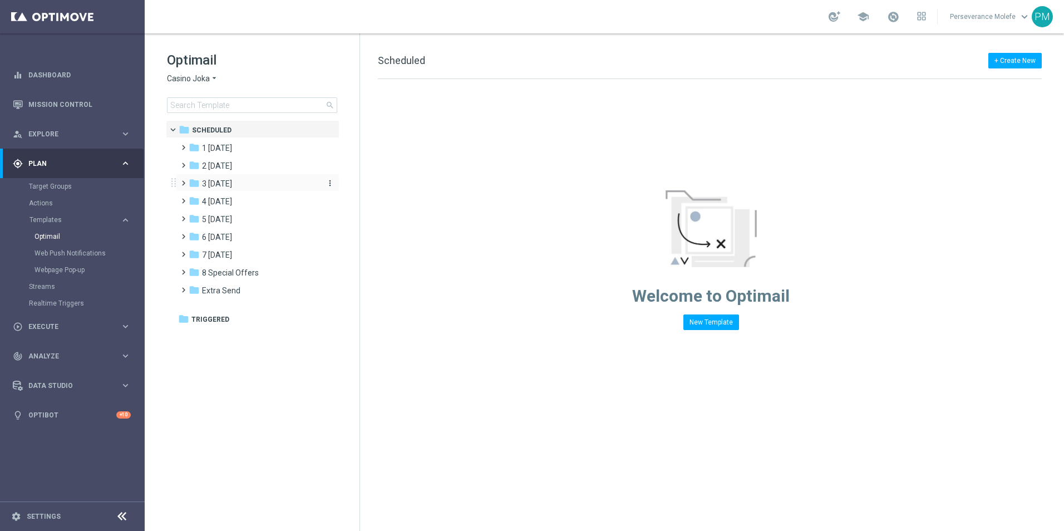
click at [255, 184] on div "folder 3 Thursday" at bounding box center [253, 184] width 128 height 13
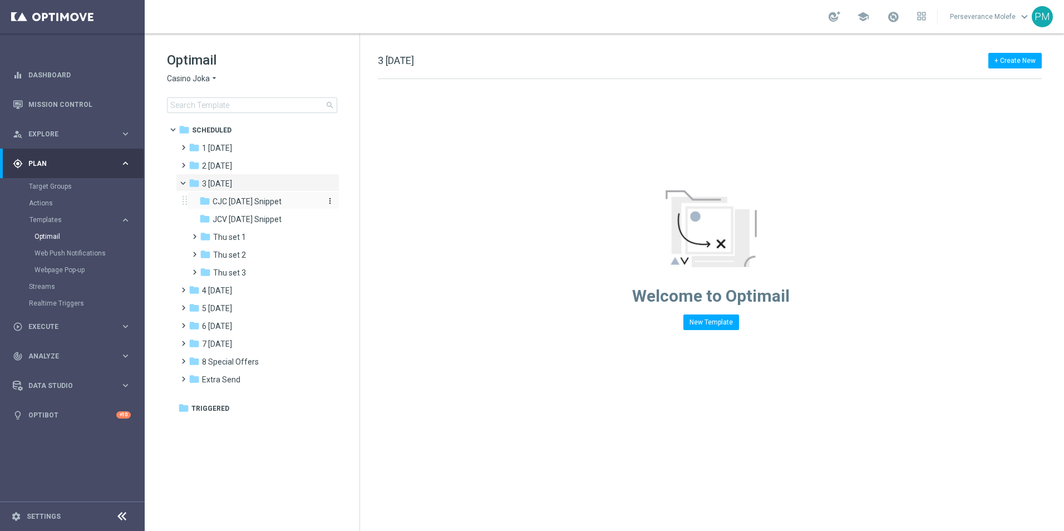
click at [259, 197] on span "CJC [DATE] Snippet" at bounding box center [247, 202] width 69 height 10
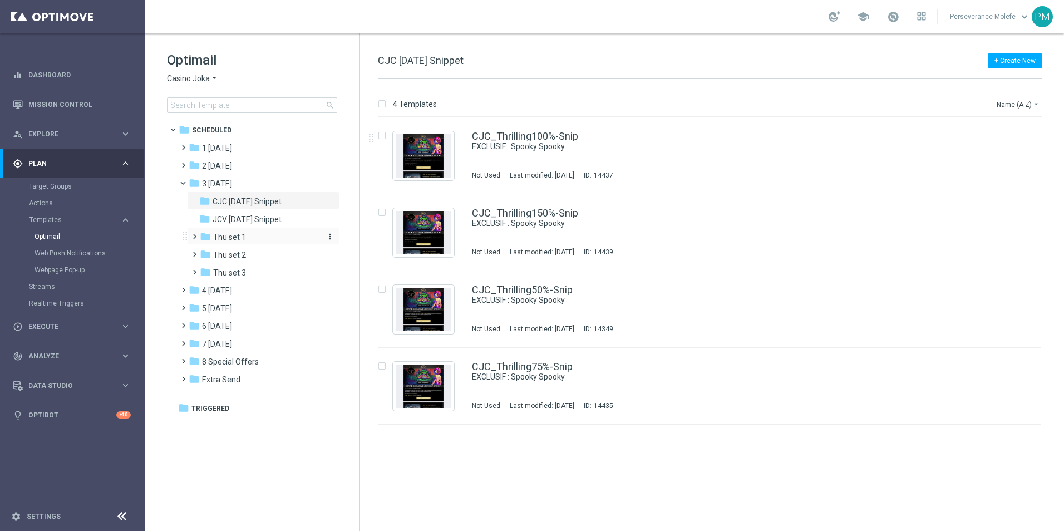
drag, startPoint x: 276, startPoint y: 249, endPoint x: 274, endPoint y: 232, distance: 17.4
click at [276, 248] on div "folder Thu set 2 more_vert" at bounding box center [263, 254] width 153 height 18
click at [273, 232] on div "folder Thu set 1" at bounding box center [259, 237] width 119 height 13
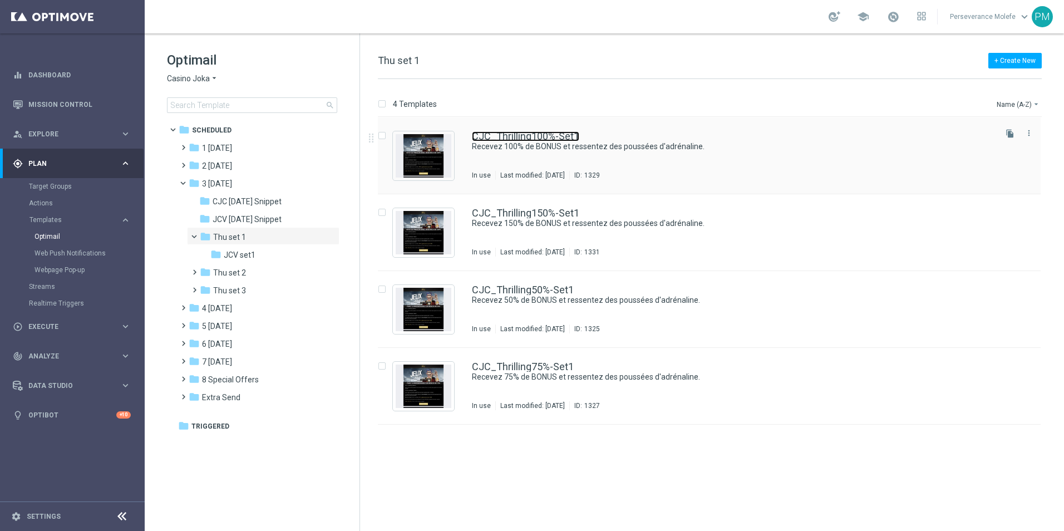
click at [521, 140] on link "CJC_Thrilling100%-Set1" at bounding box center [525, 136] width 107 height 10
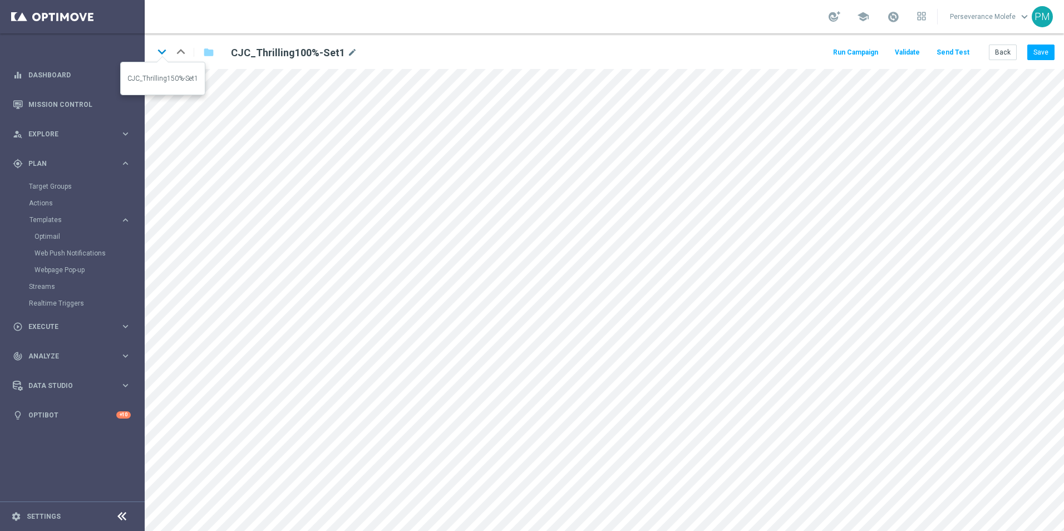
click at [159, 46] on icon "keyboard_arrow_down" at bounding box center [162, 51] width 17 height 17
click at [162, 47] on icon "keyboard_arrow_down" at bounding box center [162, 51] width 17 height 17
click at [1040, 55] on button "Save" at bounding box center [1041, 53] width 27 height 16
click at [164, 48] on icon "keyboard_arrow_down" at bounding box center [162, 51] width 17 height 17
click at [1041, 59] on button "Save" at bounding box center [1041, 53] width 27 height 16
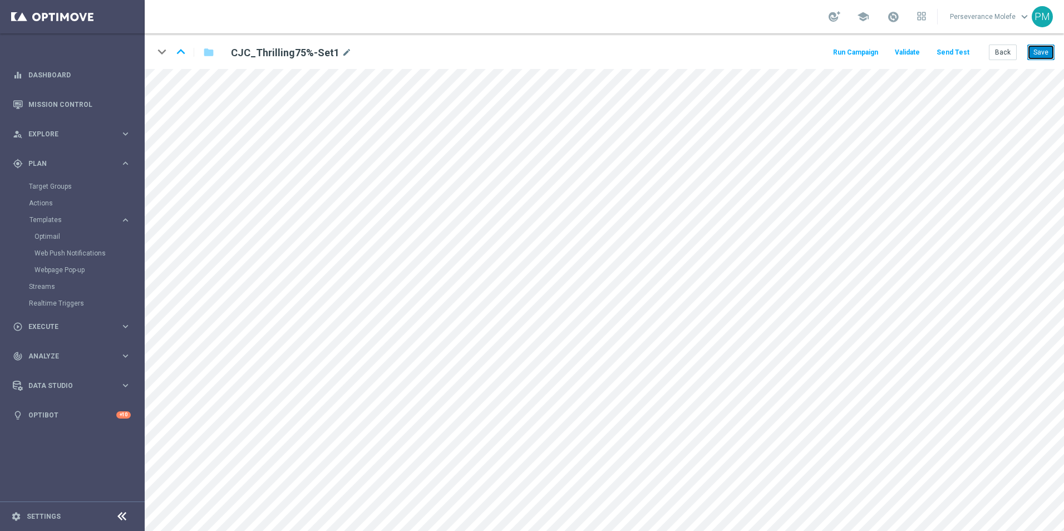
click at [1038, 51] on button "Save" at bounding box center [1041, 53] width 27 height 16
click at [1000, 51] on button "Back" at bounding box center [1003, 53] width 28 height 16
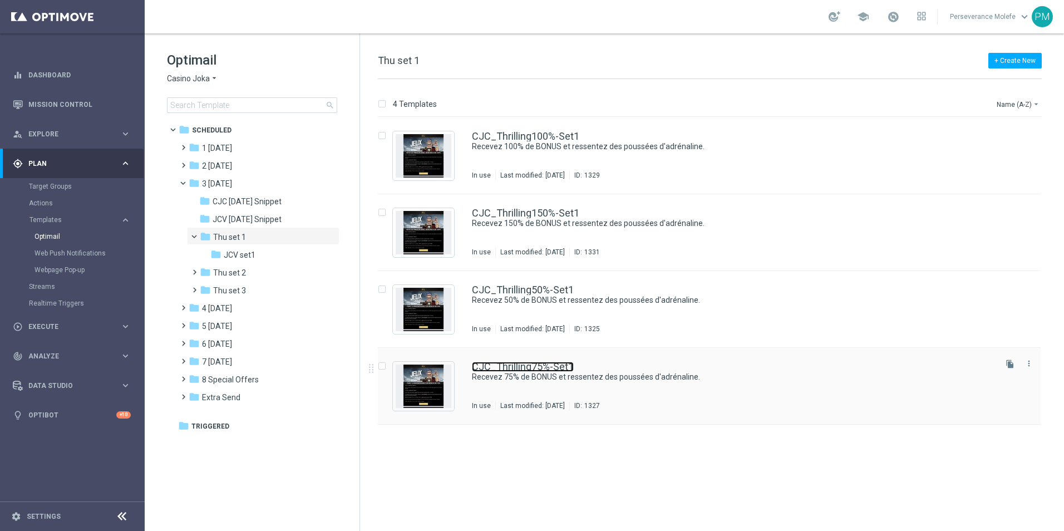
click at [528, 362] on link "CJC_Thrilling75%-Set1" at bounding box center [523, 367] width 102 height 10
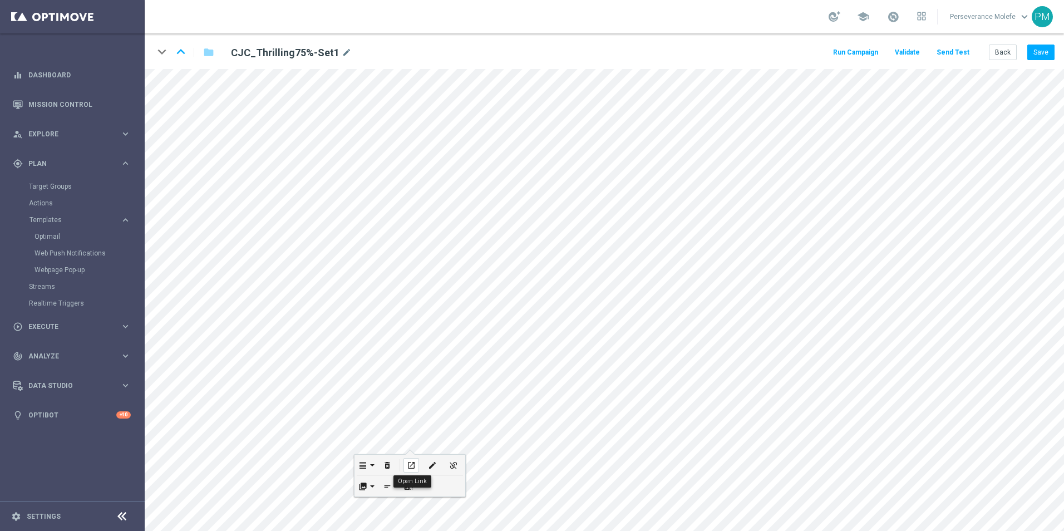
click at [414, 465] on icon "open_in_new" at bounding box center [411, 465] width 8 height 9
click at [997, 47] on button "Back" at bounding box center [1003, 53] width 28 height 16
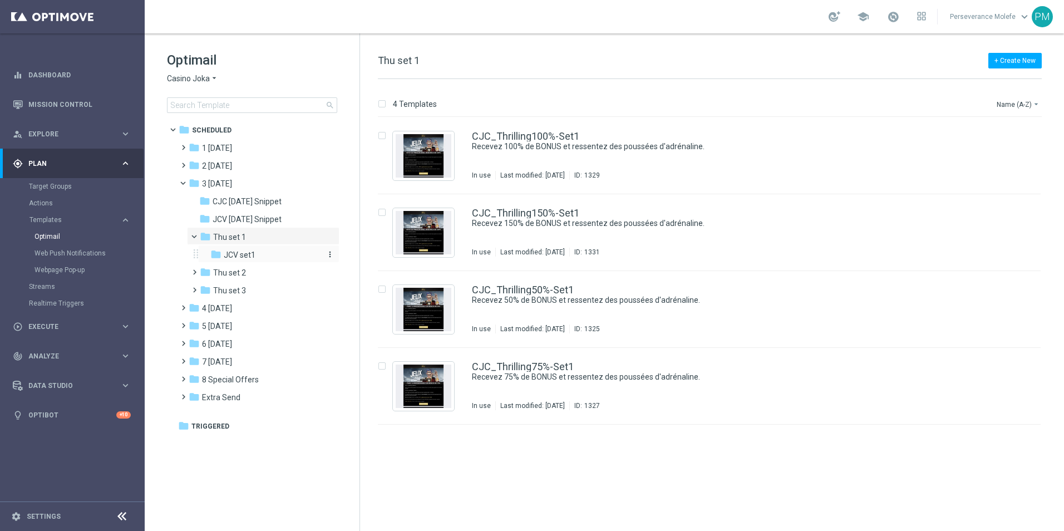
click at [242, 255] on span "JCV set1" at bounding box center [240, 255] width 32 height 10
click at [521, 130] on div "JCV_Thrilling100%-Set1 Recevez 100% de BONUS et ressentez des poussées d'adréna…" at bounding box center [709, 155] width 663 height 77
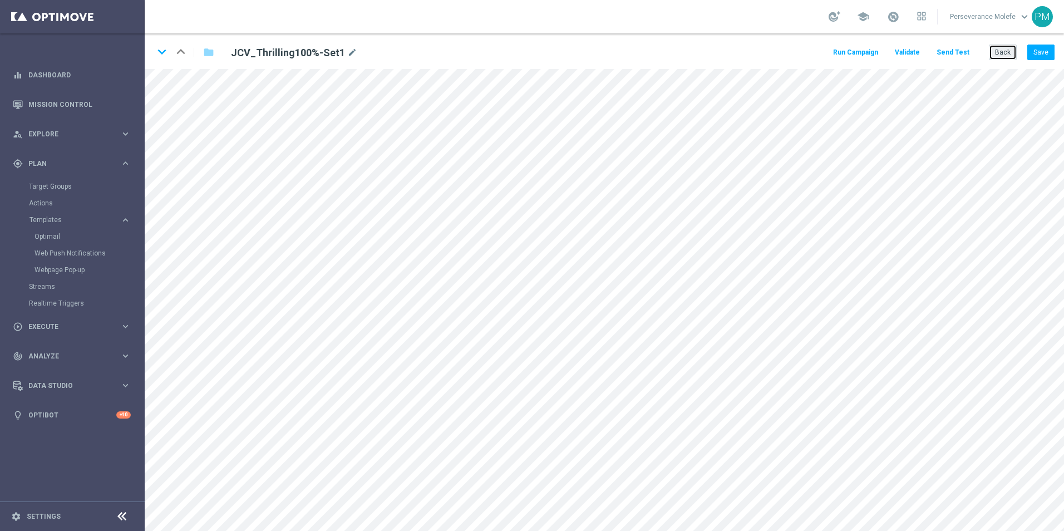
click at [997, 49] on button "Back" at bounding box center [1003, 53] width 28 height 16
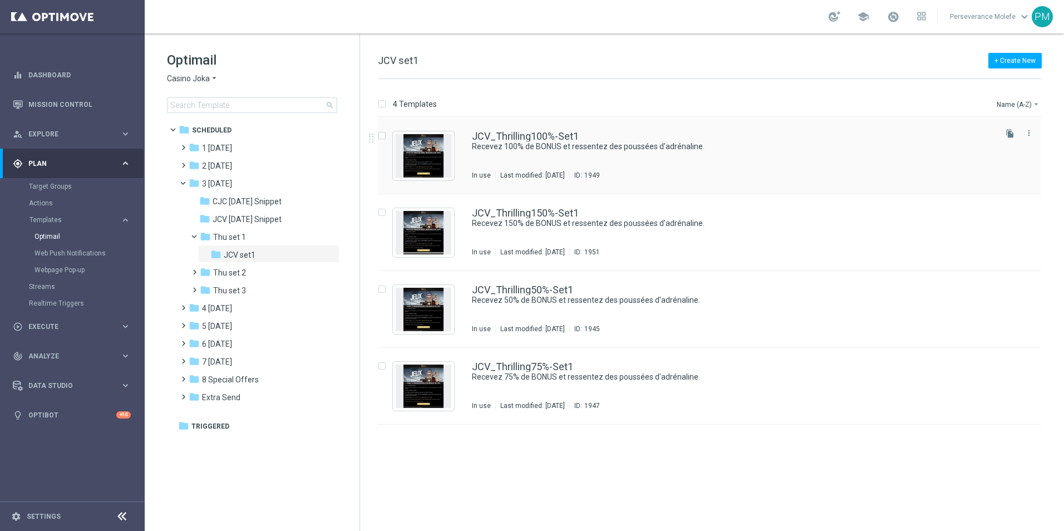
click at [494, 122] on div "JCV_Thrilling100%-Set1 Recevez 100% de BONUS et ressentez des poussées d'adréna…" at bounding box center [709, 155] width 663 height 77
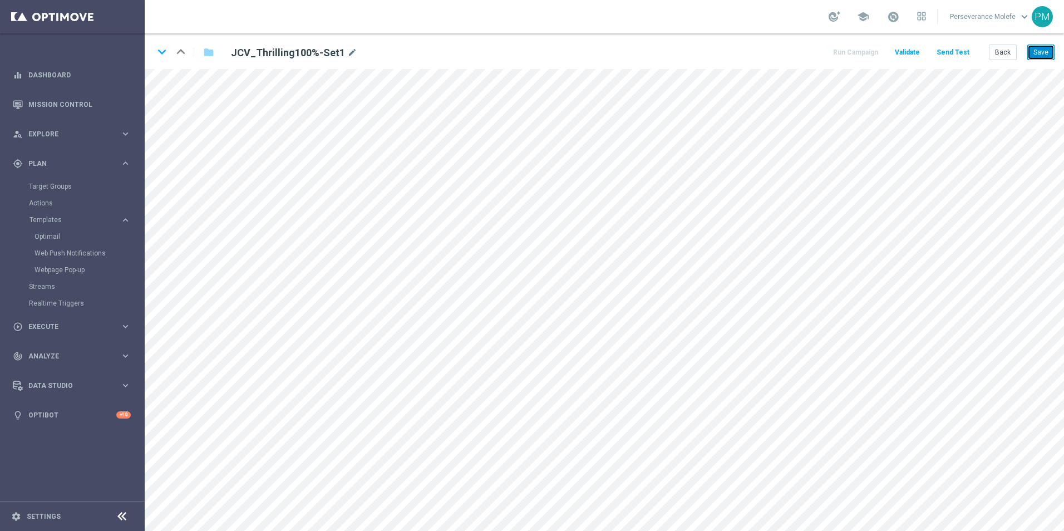
click at [1047, 57] on button "Save" at bounding box center [1041, 53] width 27 height 16
click at [162, 55] on icon "keyboard_arrow_down" at bounding box center [162, 51] width 17 height 17
click at [186, 50] on icon "keyboard_arrow_up" at bounding box center [181, 51] width 17 height 17
click at [164, 51] on icon "keyboard_arrow_down" at bounding box center [162, 51] width 17 height 17
click at [1046, 62] on div "keyboard_arrow_down keyboard_arrow_up folder JCV_Thrilling150%-Set1 mode_edit R…" at bounding box center [605, 51] width 920 height 36
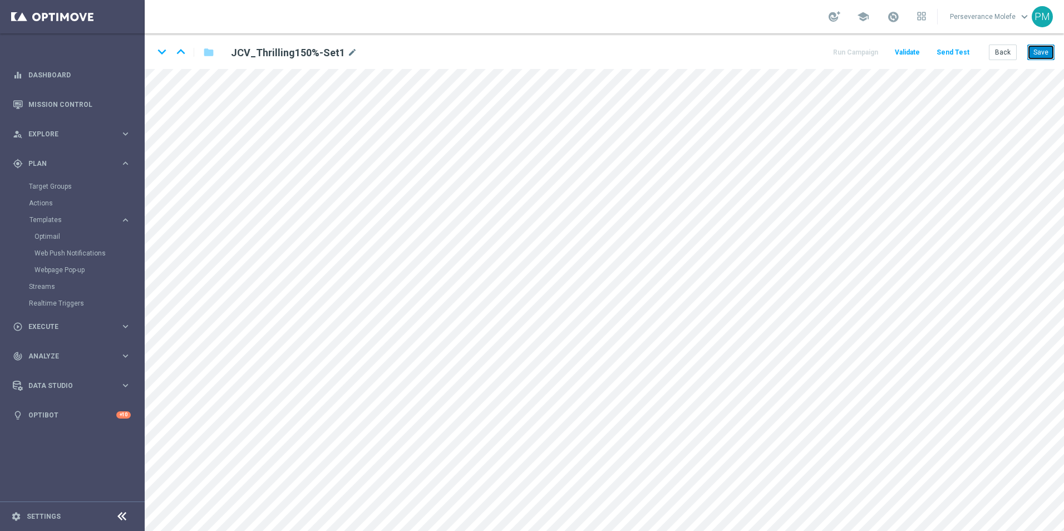
click at [1048, 57] on button "Save" at bounding box center [1041, 53] width 27 height 16
click at [161, 52] on icon "keyboard_arrow_down" at bounding box center [162, 51] width 17 height 17
click at [1044, 57] on button "Save" at bounding box center [1041, 53] width 27 height 16
click at [164, 49] on icon "keyboard_arrow_down" at bounding box center [162, 51] width 17 height 17
click at [1034, 50] on button "Save" at bounding box center [1041, 53] width 27 height 16
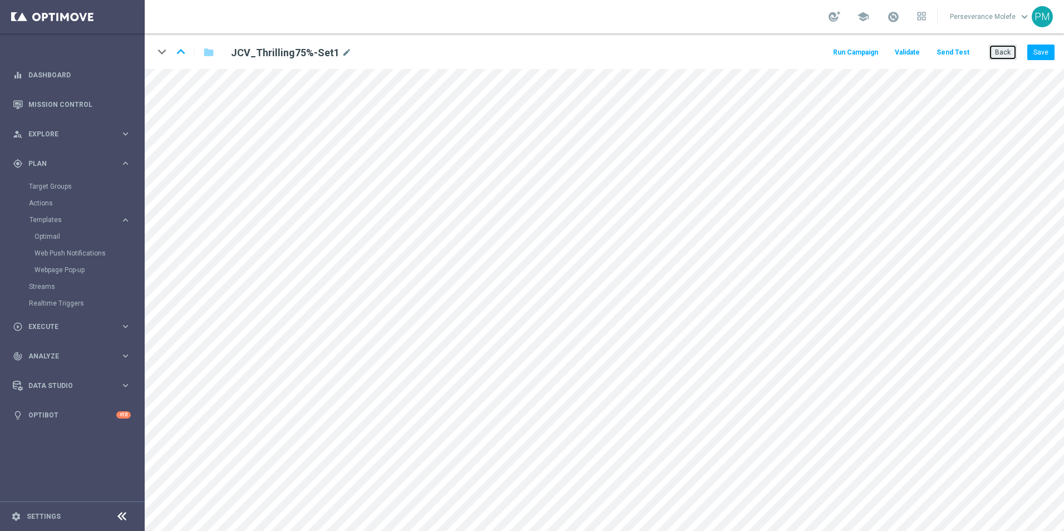
click at [1000, 53] on button "Back" at bounding box center [1003, 53] width 28 height 16
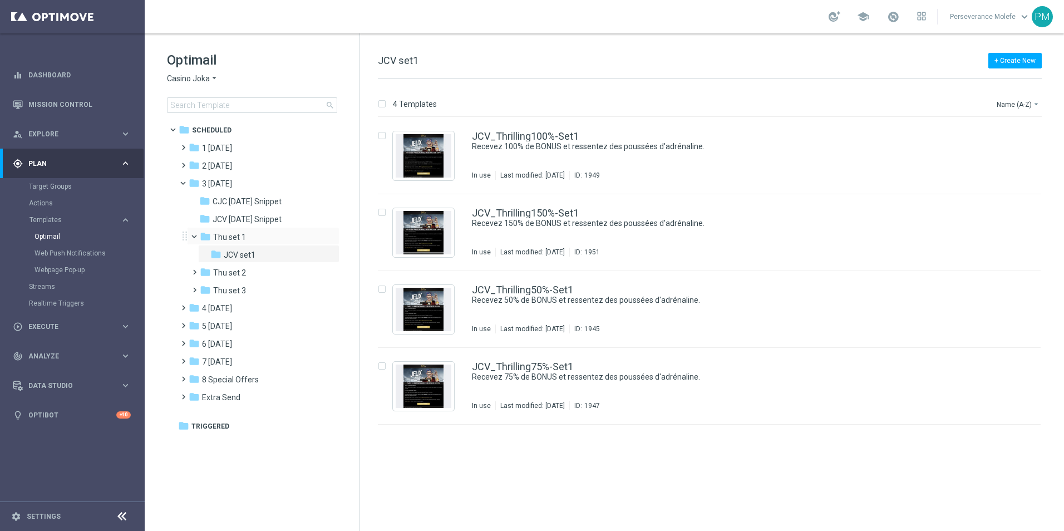
click at [261, 244] on div "folder Thu set 1 more_vert" at bounding box center [263, 236] width 153 height 18
click at [261, 245] on div "folder Thu set 1 more_vert folder JCV set1 more_vert" at bounding box center [259, 245] width 159 height 36
click at [281, 234] on div "folder Thu set 1" at bounding box center [259, 237] width 119 height 13
click at [272, 258] on div "folder JCV set1" at bounding box center [265, 255] width 110 height 13
click at [543, 133] on link "JCV_Thrilling100%-Set1" at bounding box center [525, 136] width 107 height 10
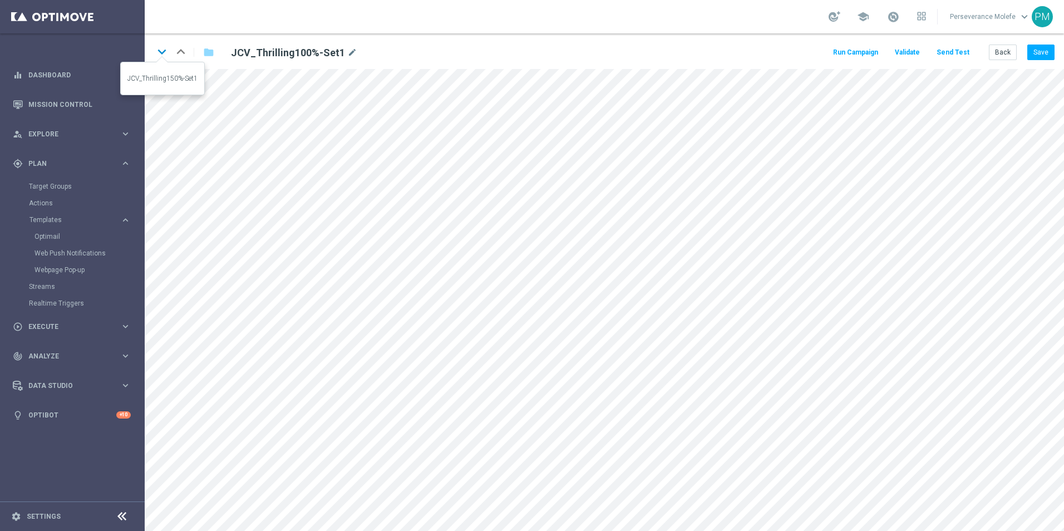
click at [167, 60] on icon "keyboard_arrow_down" at bounding box center [162, 51] width 17 height 17
click at [1032, 57] on button "Save" at bounding box center [1041, 53] width 27 height 16
click at [163, 51] on icon "keyboard_arrow_down" at bounding box center [162, 51] width 17 height 17
click at [157, 47] on icon "keyboard_arrow_down" at bounding box center [162, 51] width 17 height 17
click at [188, 52] on icon "keyboard_arrow_up" at bounding box center [181, 51] width 17 height 17
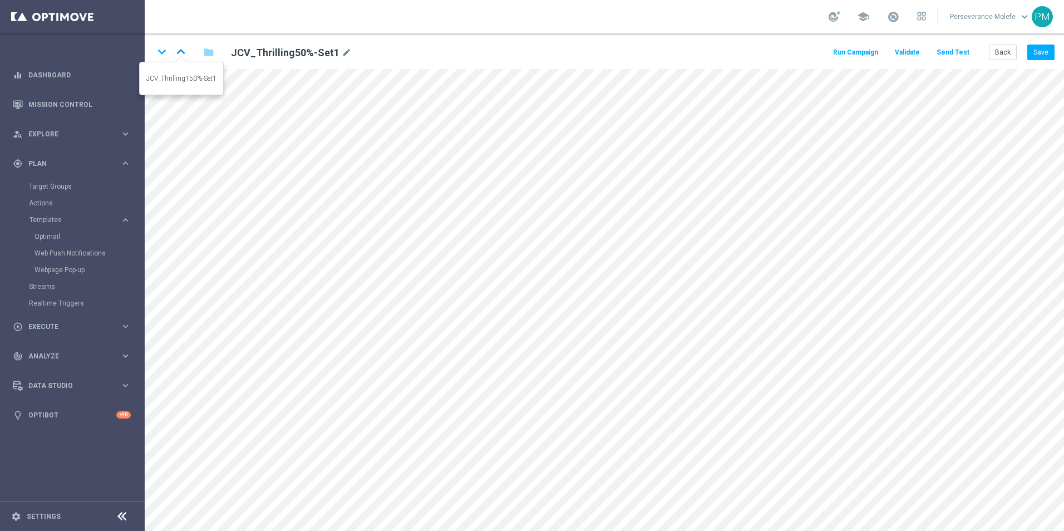
click at [184, 48] on icon "keyboard_arrow_up" at bounding box center [181, 51] width 17 height 17
click at [188, 48] on icon "keyboard_arrow_up" at bounding box center [181, 51] width 17 height 17
click at [161, 50] on icon "keyboard_arrow_down" at bounding box center [162, 51] width 17 height 17
click at [1006, 53] on button "Back" at bounding box center [1003, 53] width 28 height 16
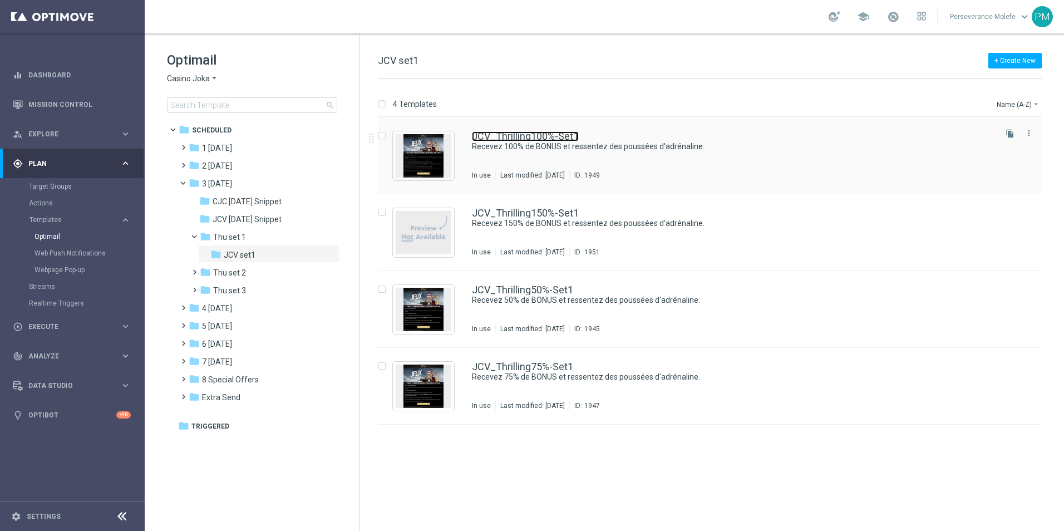
click at [537, 134] on link "JCV_Thrilling100%-Set1" at bounding box center [525, 136] width 107 height 10
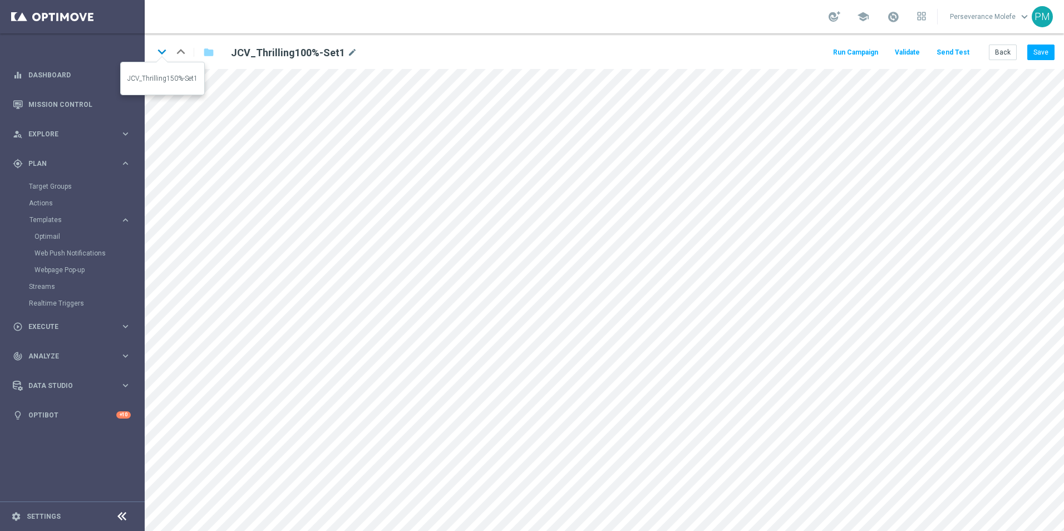
click at [160, 52] on icon "keyboard_arrow_down" at bounding box center [162, 51] width 17 height 17
click at [162, 55] on icon "keyboard_arrow_down" at bounding box center [162, 51] width 17 height 17
click at [1009, 55] on button "Back" at bounding box center [1003, 53] width 28 height 16
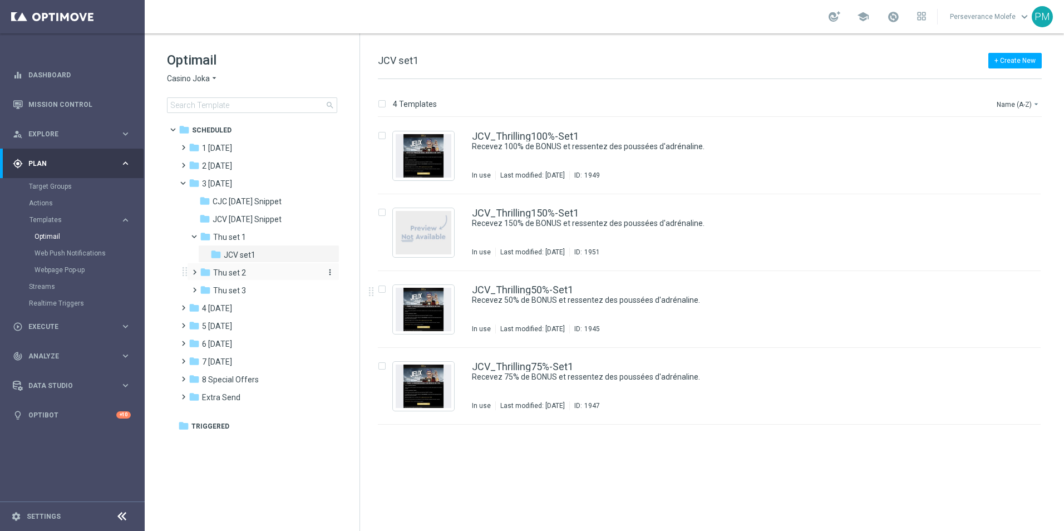
click at [286, 274] on div "folder Thu set 2" at bounding box center [259, 273] width 119 height 13
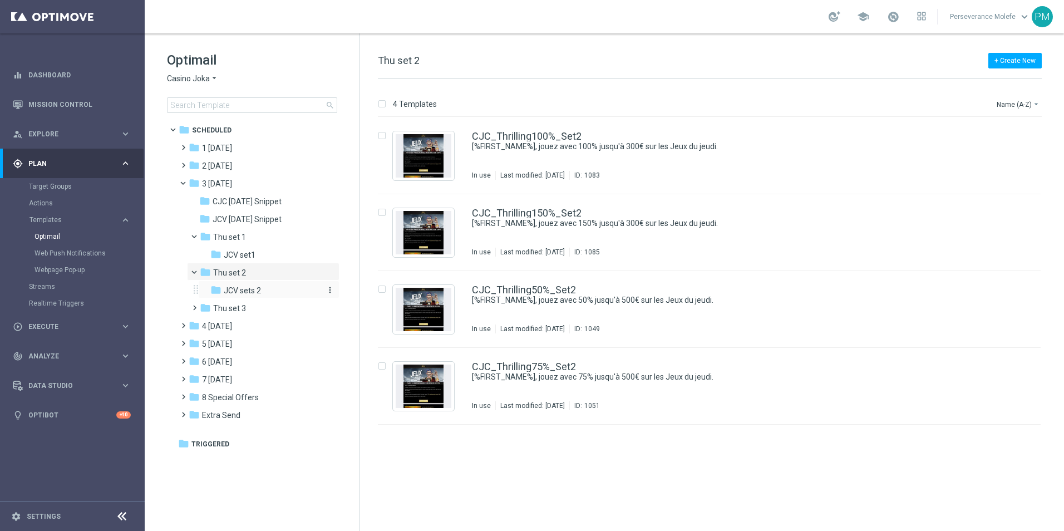
click at [263, 292] on div "folder JCV sets 2" at bounding box center [265, 290] width 110 height 13
click at [267, 302] on div "folder Thu set 3" at bounding box center [259, 308] width 119 height 13
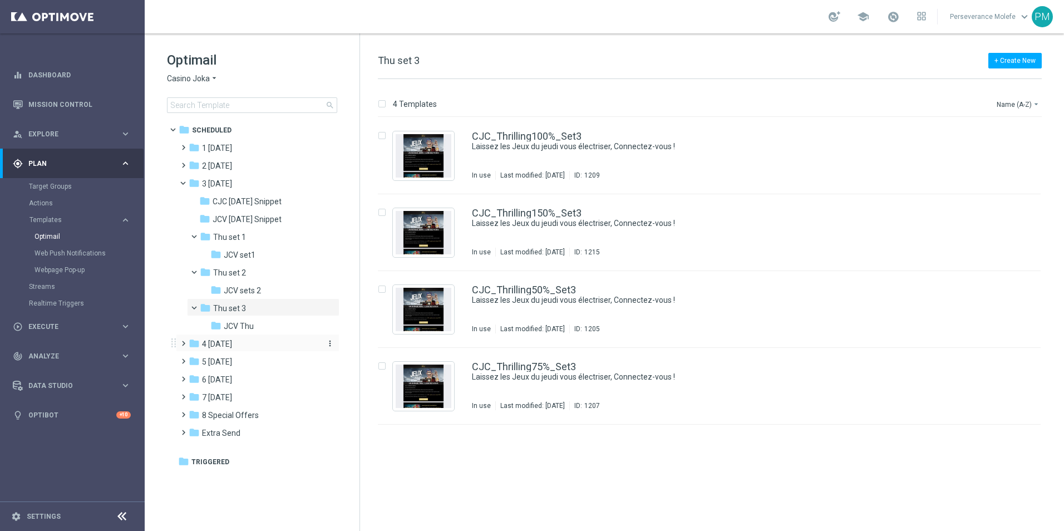
click at [258, 347] on div "folder 4 Friday" at bounding box center [253, 344] width 128 height 13
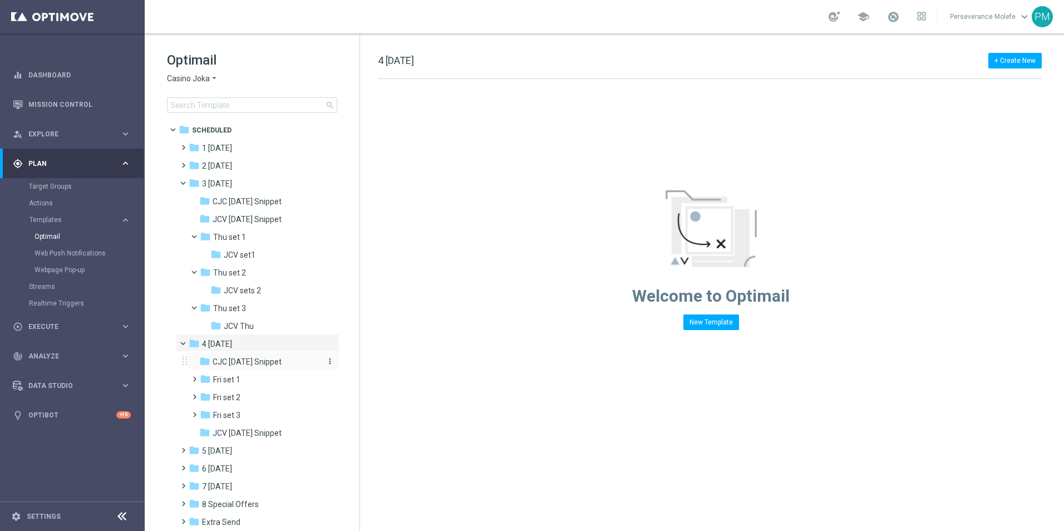
click at [254, 368] on div "folder CJC Friday Snippet" at bounding box center [258, 362] width 119 height 13
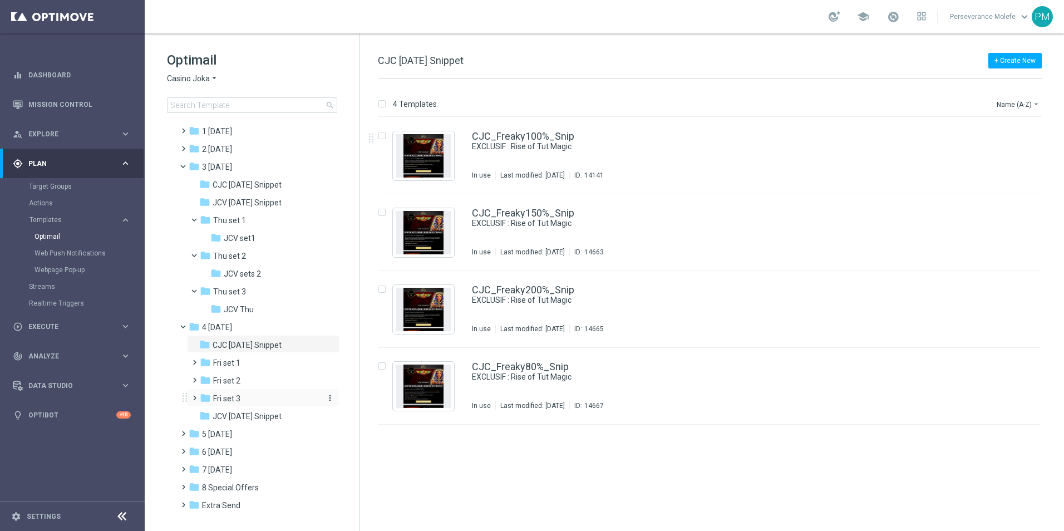
scroll to position [30, 0]
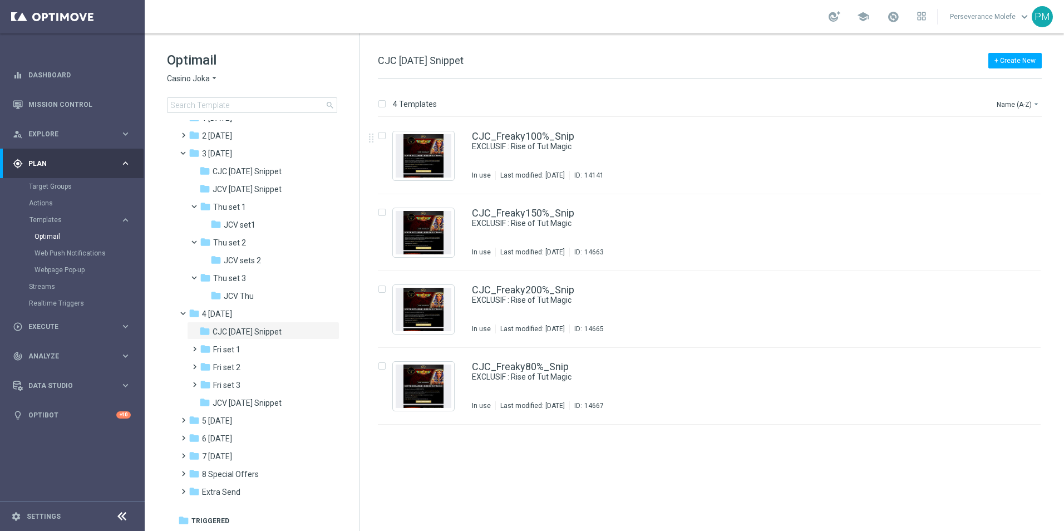
click at [209, 84] on span "Casino Joka" at bounding box center [188, 78] width 43 height 11
click at [214, 98] on div "[PERSON_NAME]" at bounding box center [210, 104] width 84 height 13
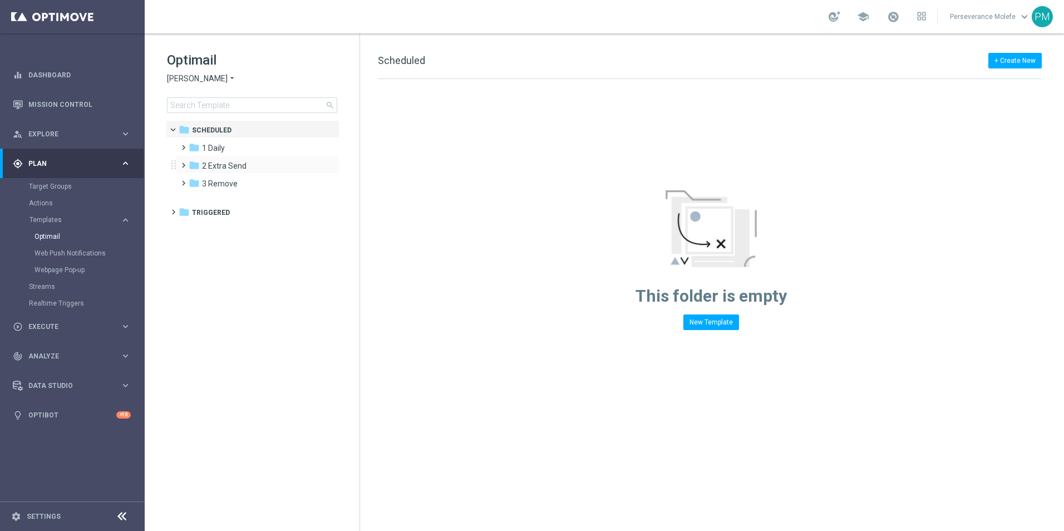
click at [225, 156] on div "folder 2 Extra Send more_vert" at bounding box center [258, 165] width 164 height 18
click at [232, 145] on div "folder 1 Daily" at bounding box center [253, 148] width 128 height 13
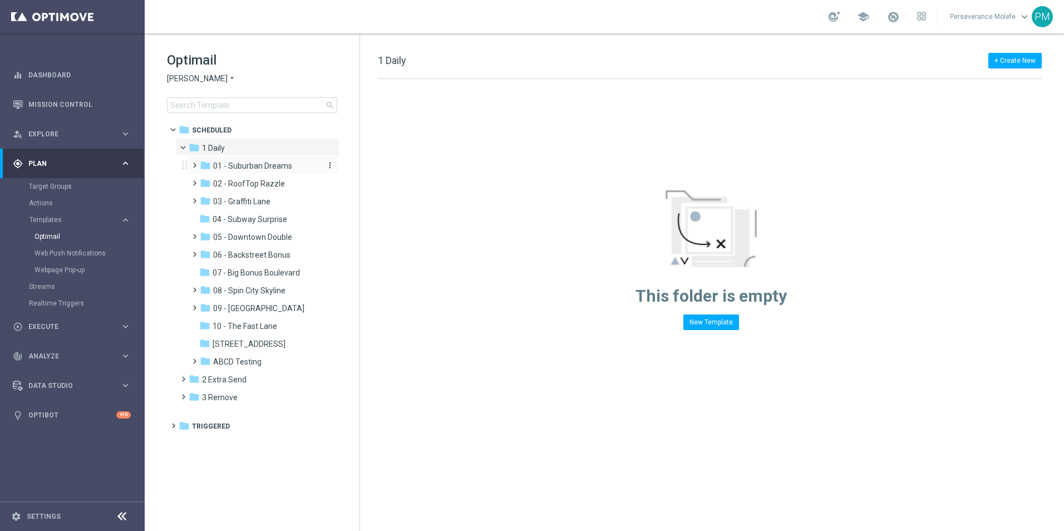
click at [254, 164] on span "01 - Suburban Dreams" at bounding box center [252, 166] width 79 height 10
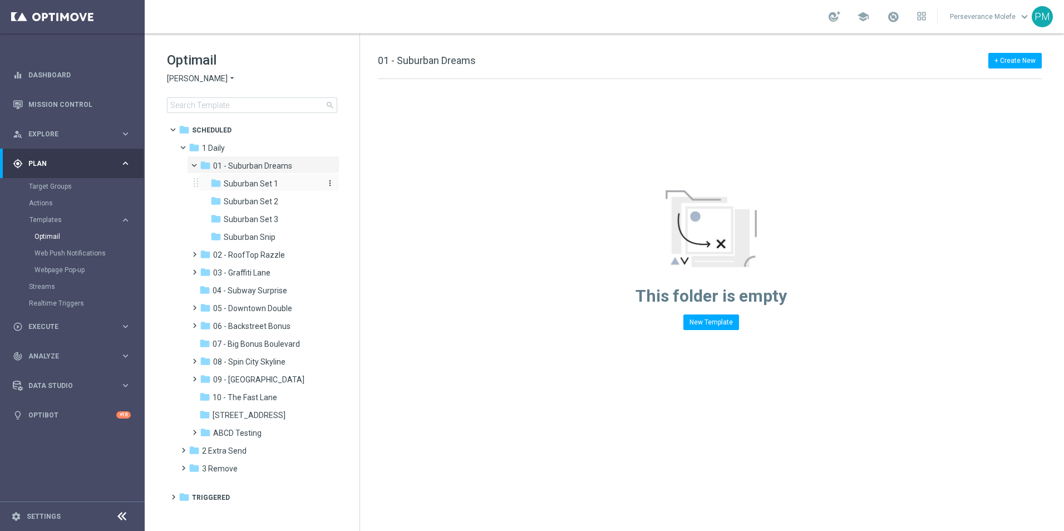
click at [268, 183] on span "Suburban Set 1" at bounding box center [251, 184] width 55 height 10
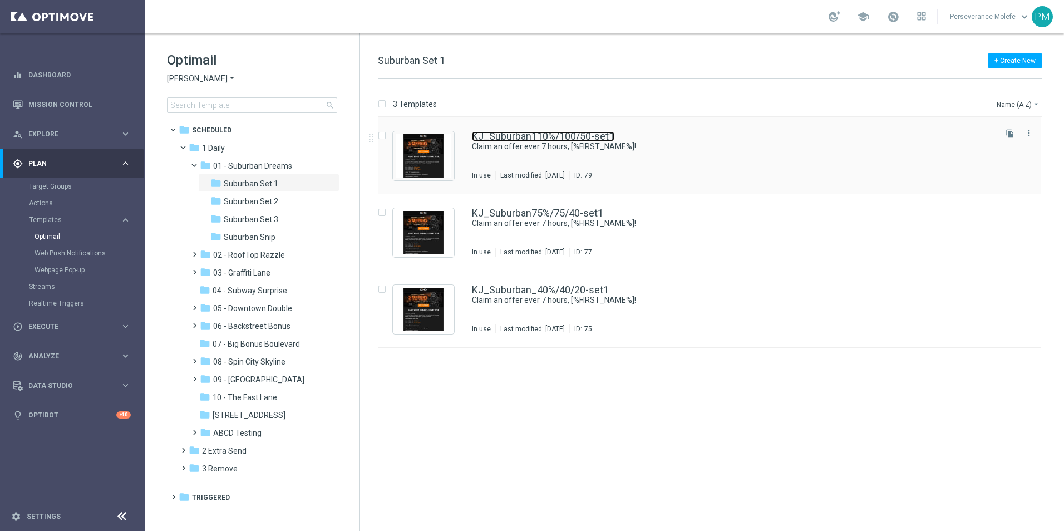
click at [554, 137] on link "KJ_Suburban110%/100/50-set1" at bounding box center [543, 136] width 143 height 10
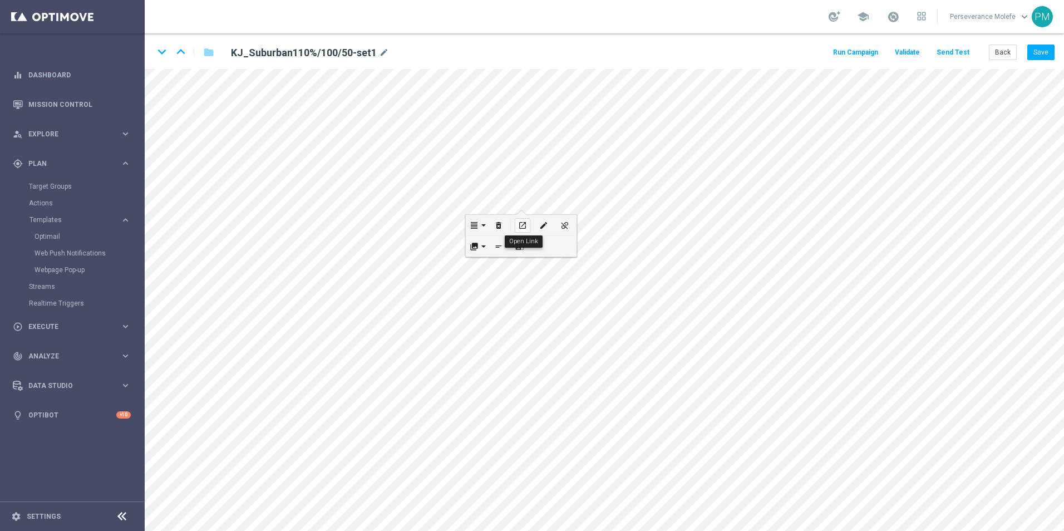
click at [523, 230] on div "open_in_new" at bounding box center [523, 225] width 16 height 14
click at [523, 227] on icon "open_in_new" at bounding box center [522, 225] width 8 height 9
click at [45, 233] on link "Optimail" at bounding box center [75, 236] width 81 height 9
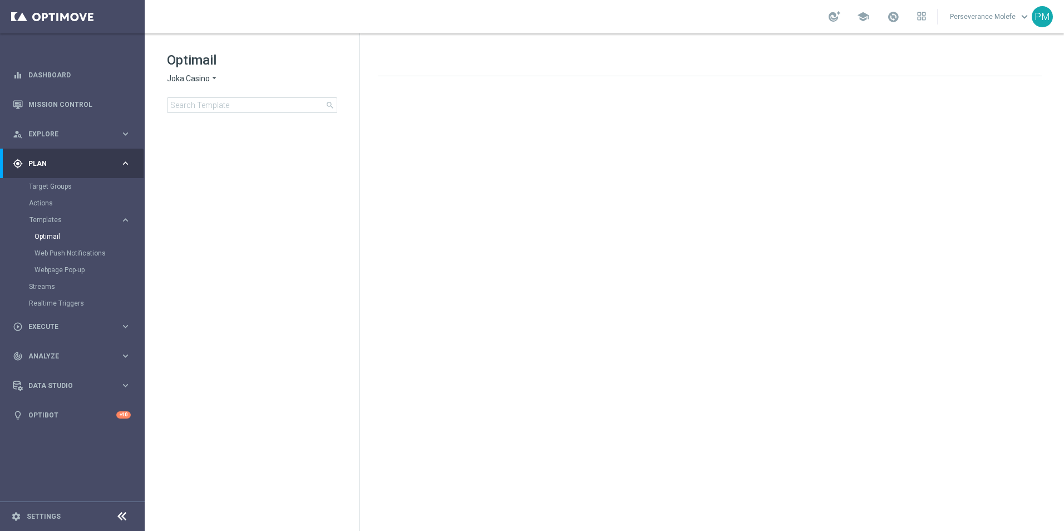
click at [203, 78] on span "Joka Casino" at bounding box center [188, 78] width 43 height 11
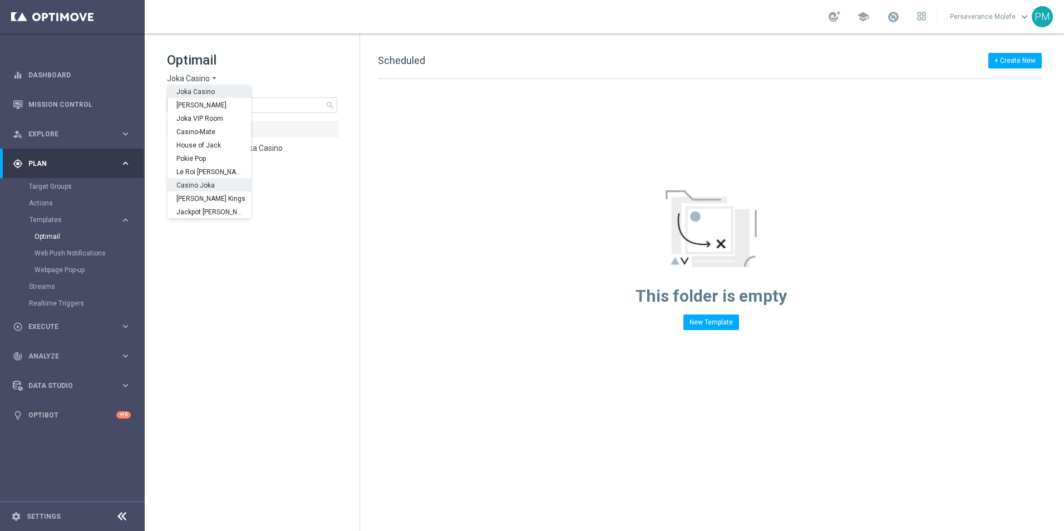
click at [213, 182] on div "Casino Joka" at bounding box center [210, 184] width 84 height 13
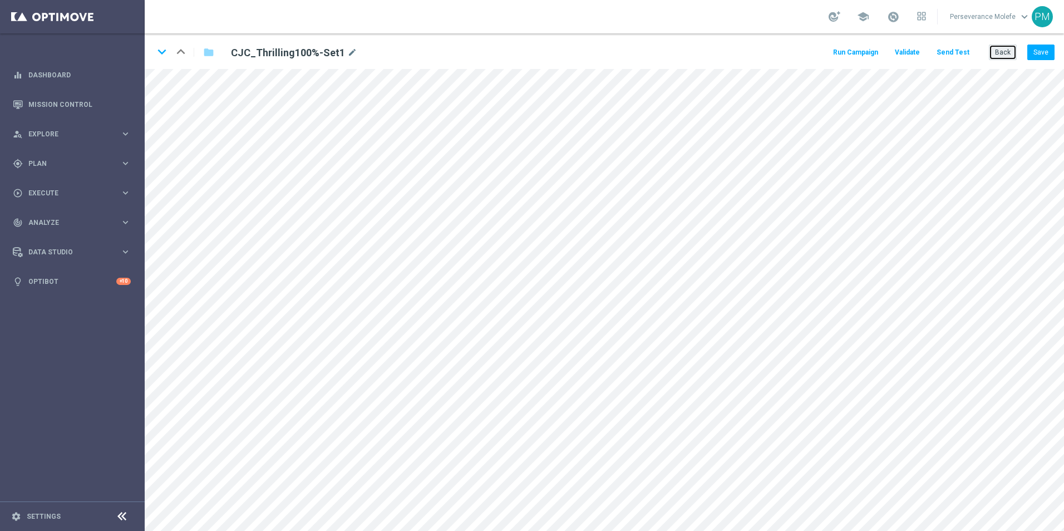
click at [993, 51] on button "Back" at bounding box center [1003, 53] width 28 height 16
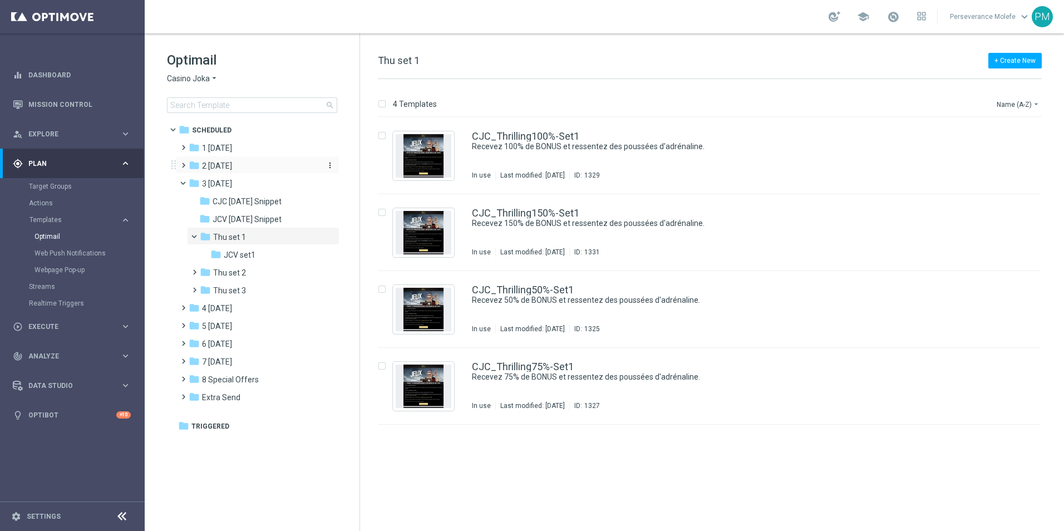
click at [249, 171] on div "folder 2 [DATE]" at bounding box center [253, 166] width 128 height 13
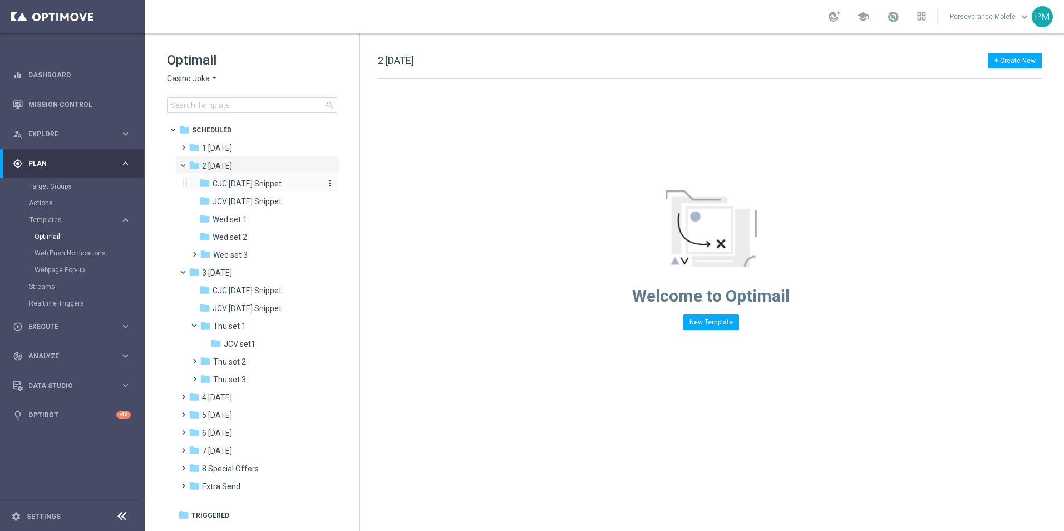
click at [267, 184] on span "CJC [DATE] Snippet" at bounding box center [247, 184] width 69 height 10
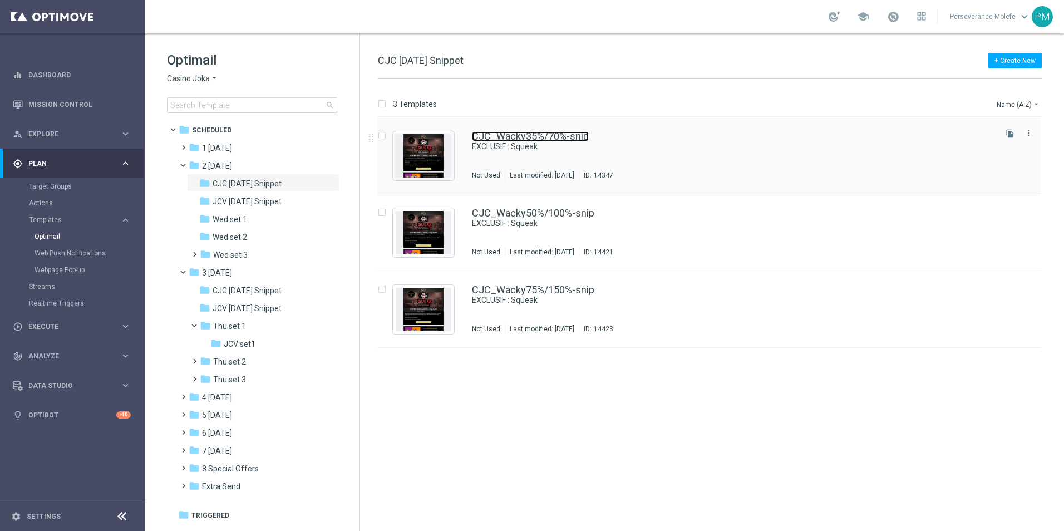
click at [554, 131] on link "CJC_Wacky35%/70%-snip" at bounding box center [530, 136] width 117 height 10
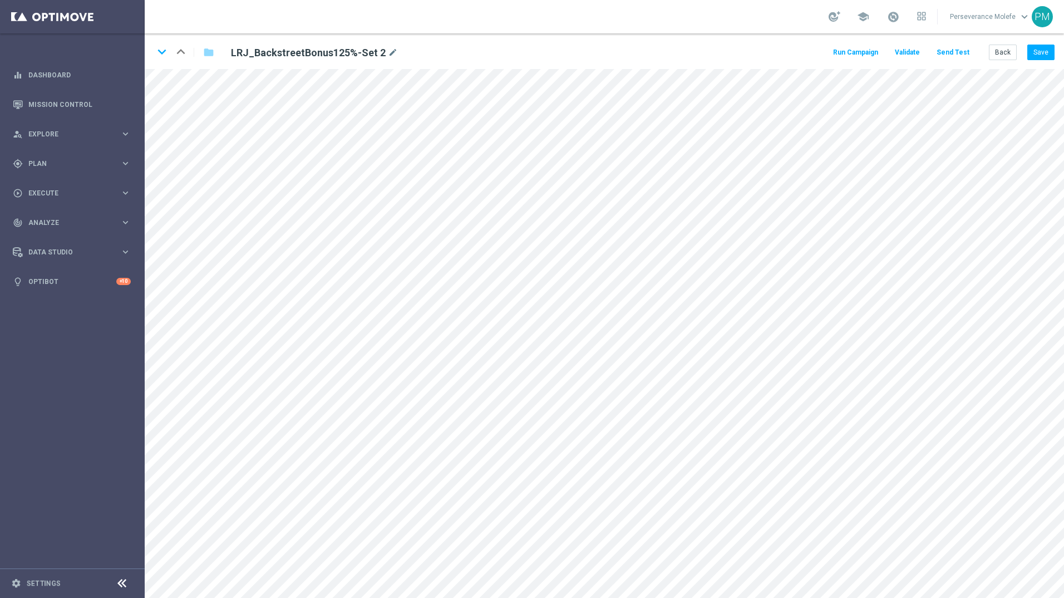
click at [529, 50] on div "Back Save" at bounding box center [1022, 53] width 66 height 16
click at [529, 52] on button "Back" at bounding box center [1003, 53] width 28 height 16
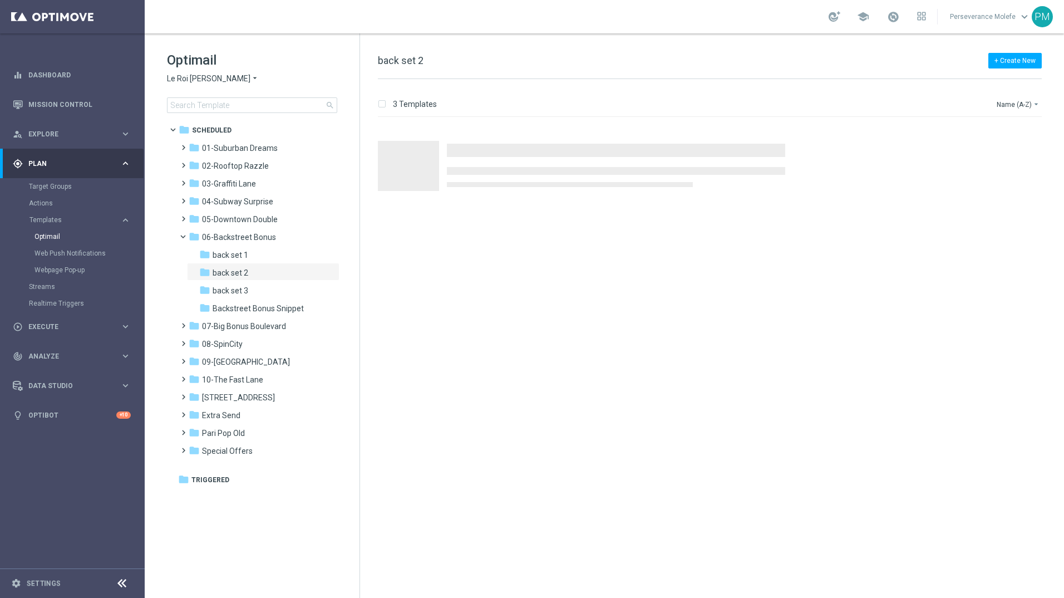
click at [251, 79] on icon "arrow_drop_down" at bounding box center [255, 78] width 9 height 11
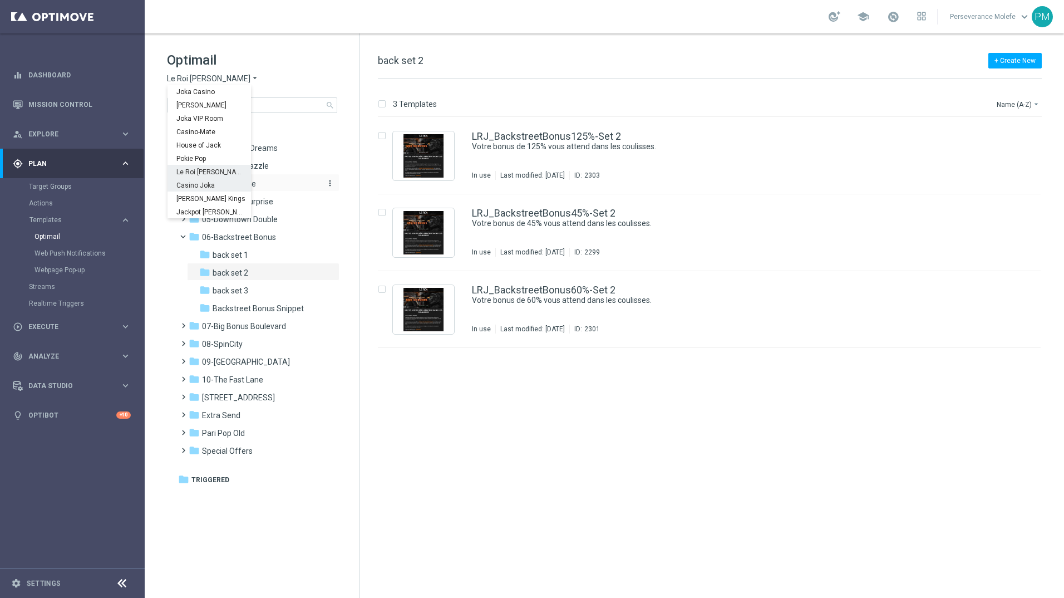
click at [0, 0] on span "Casino Joka" at bounding box center [0, 0] width 0 height 0
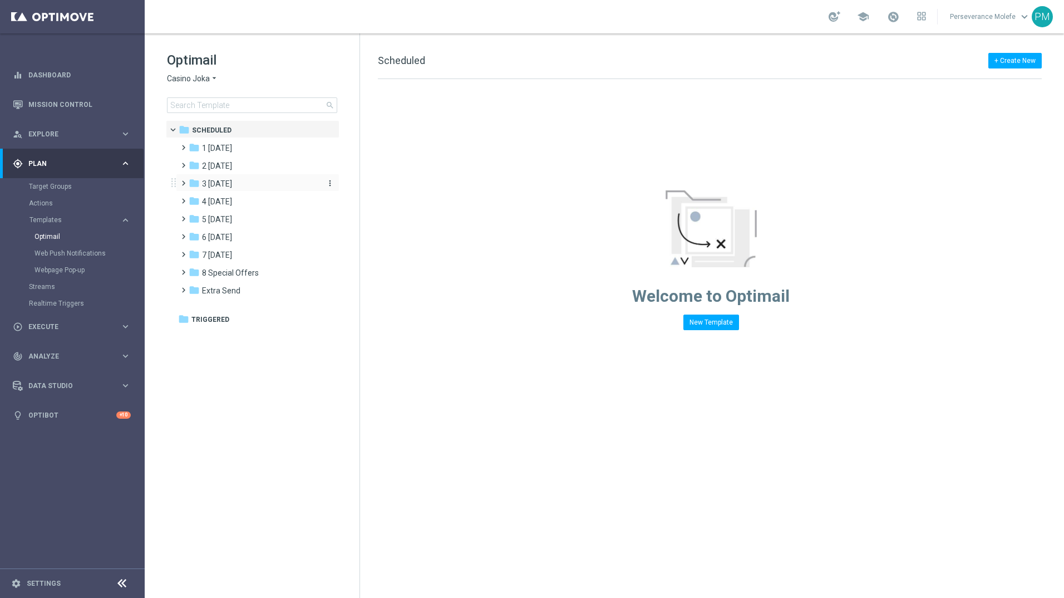
click at [232, 185] on span "3 [DATE]" at bounding box center [217, 184] width 30 height 10
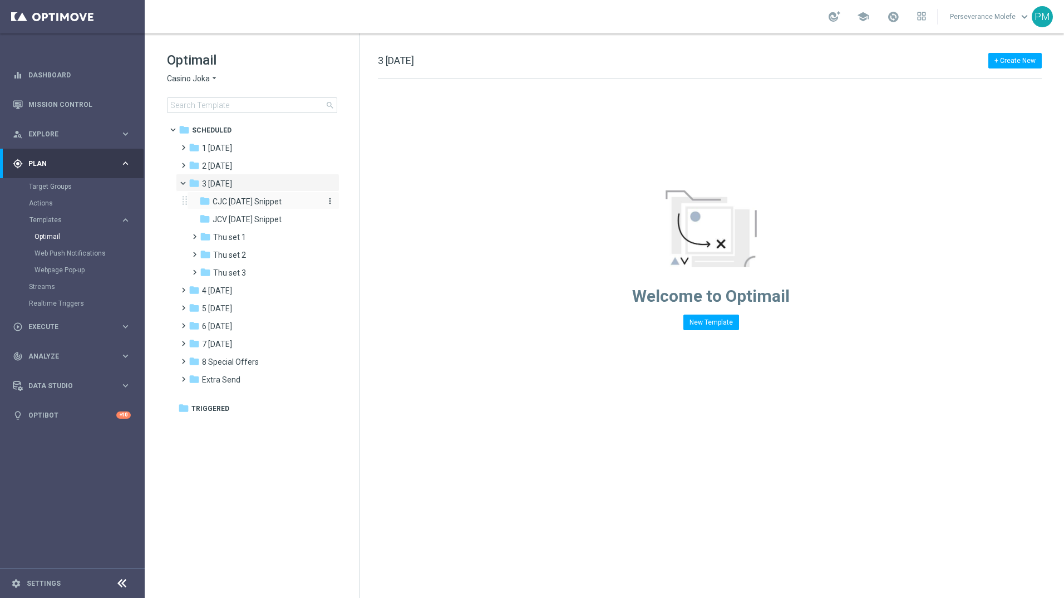
click at [245, 202] on span "CJC [DATE] Snippet" at bounding box center [247, 202] width 69 height 10
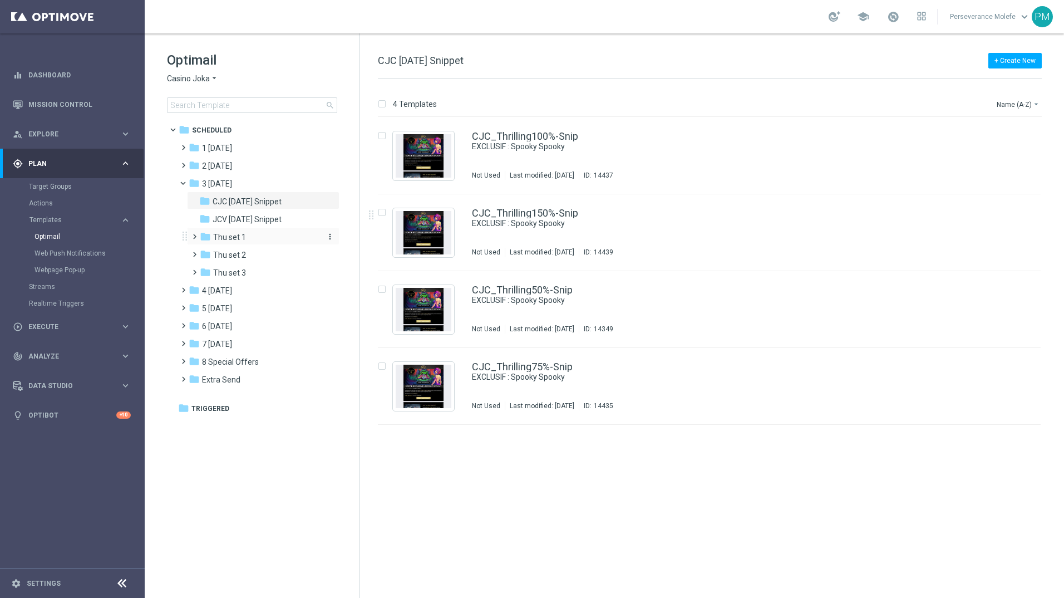
click at [259, 239] on div "folder Thu set 1" at bounding box center [259, 237] width 119 height 13
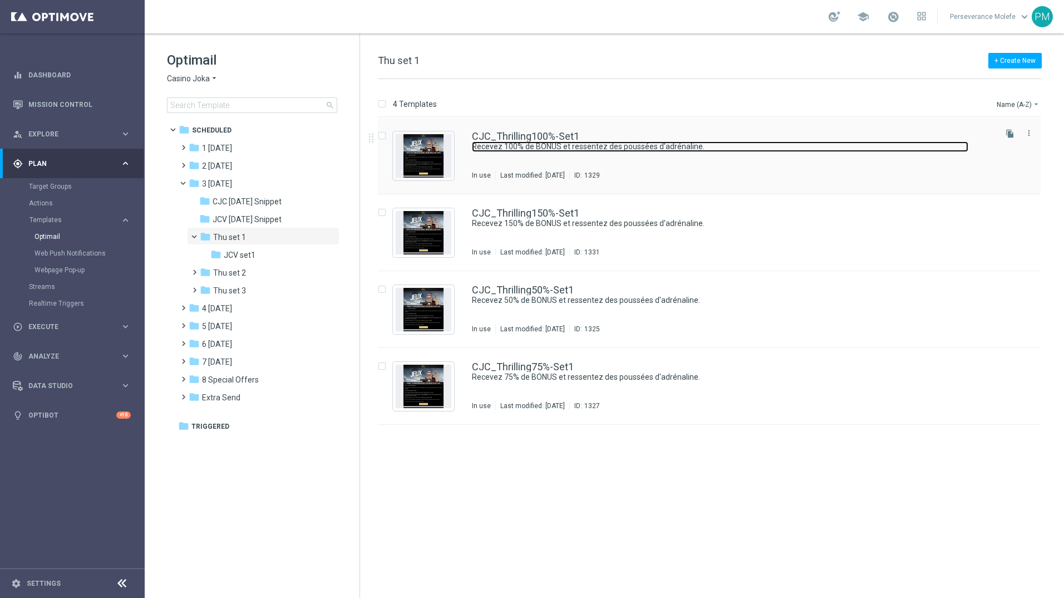
click at [529, 145] on link "Recevez 100% de BONUS et ressentez des poussées d'adrénaline." at bounding box center [720, 146] width 497 height 11
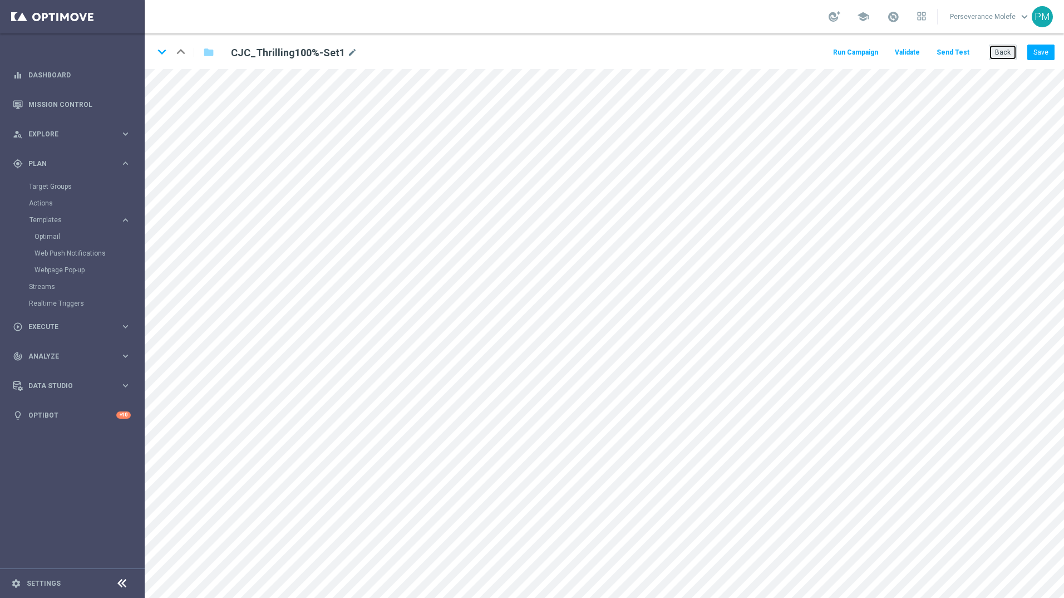
click at [529, 50] on button "Back" at bounding box center [1003, 53] width 28 height 16
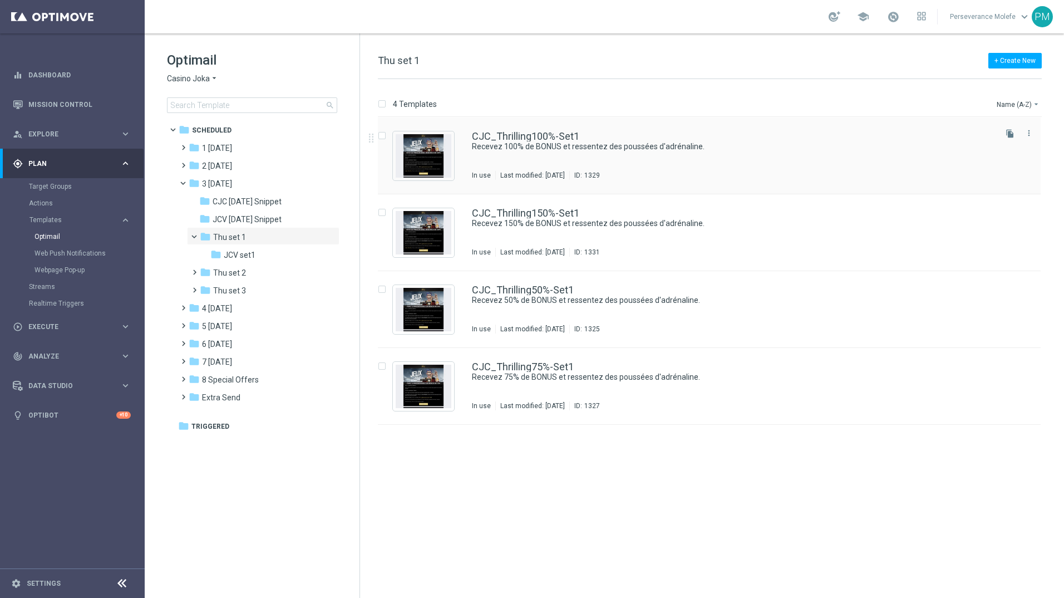
click at [529, 138] on div "CJC_Thrilling100%-Set1" at bounding box center [733, 136] width 522 height 10
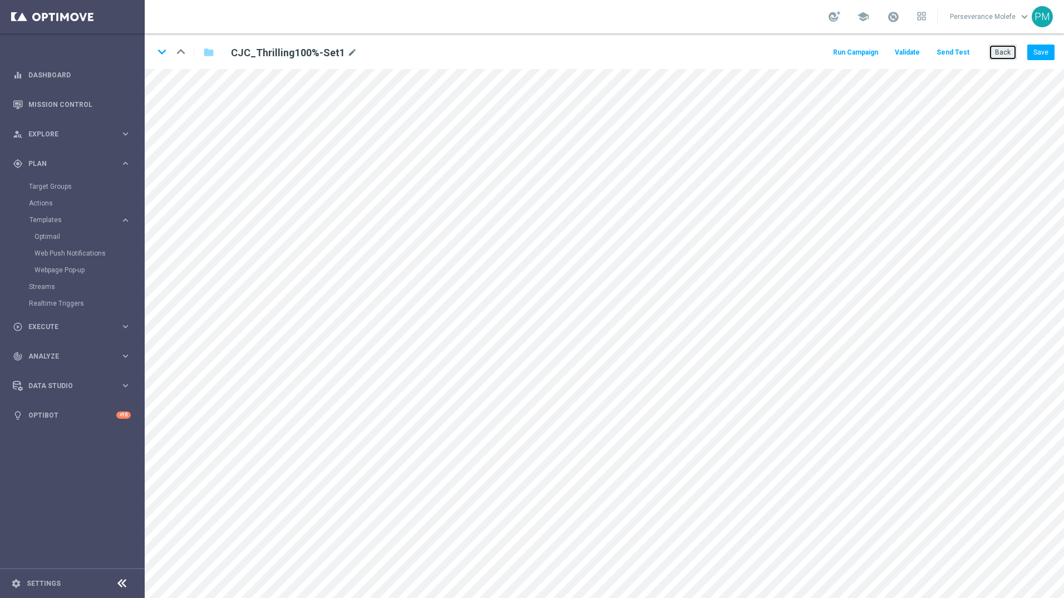
click at [529, 54] on button "Back" at bounding box center [1003, 53] width 28 height 16
